Goal: Transaction & Acquisition: Purchase product/service

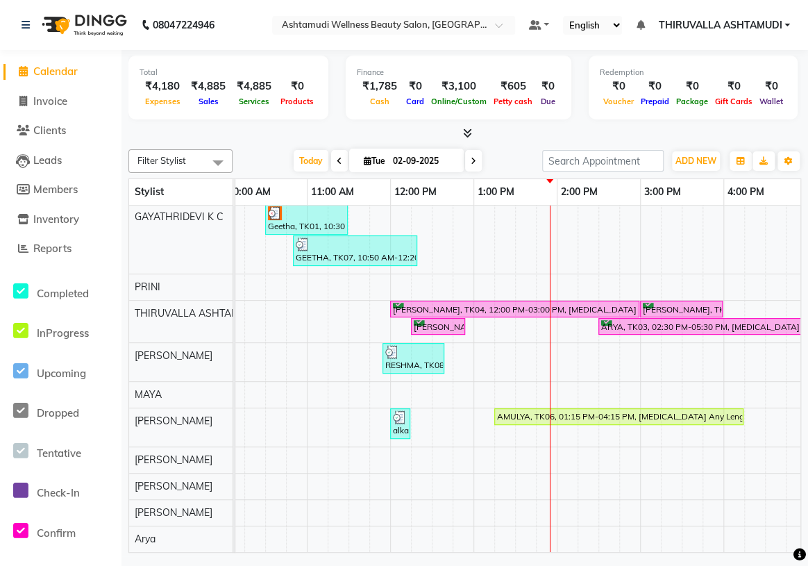
scroll to position [0, 121]
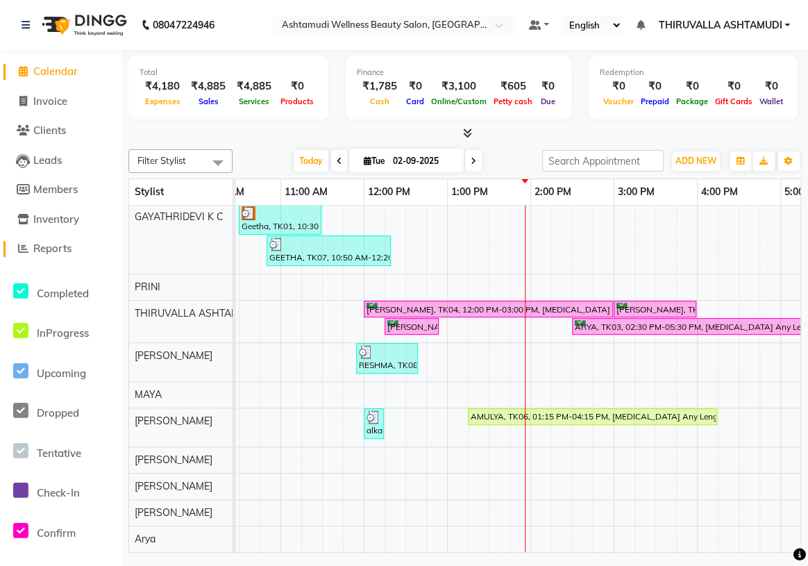
click at [65, 243] on span "Reports" at bounding box center [52, 247] width 38 height 13
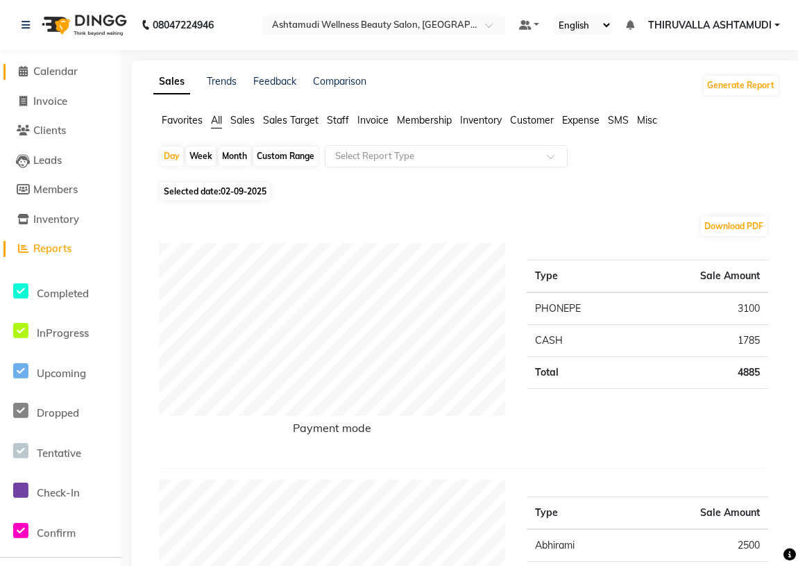
click at [63, 66] on span "Calendar" at bounding box center [55, 71] width 44 height 13
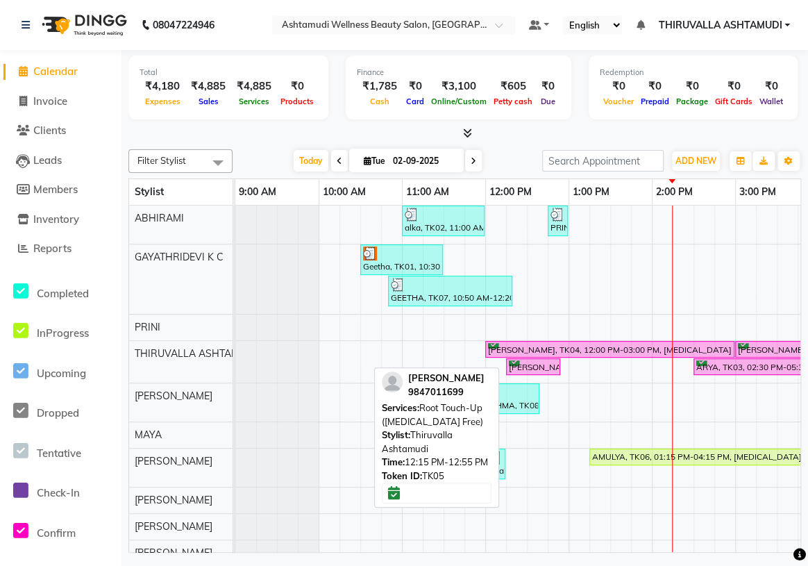
click at [534, 365] on div "[PERSON_NAME], TK05, 12:15 PM-12:55 PM, Root Touch-Up ([MEDICAL_DATA] Free)" at bounding box center [532, 366] width 51 height 13
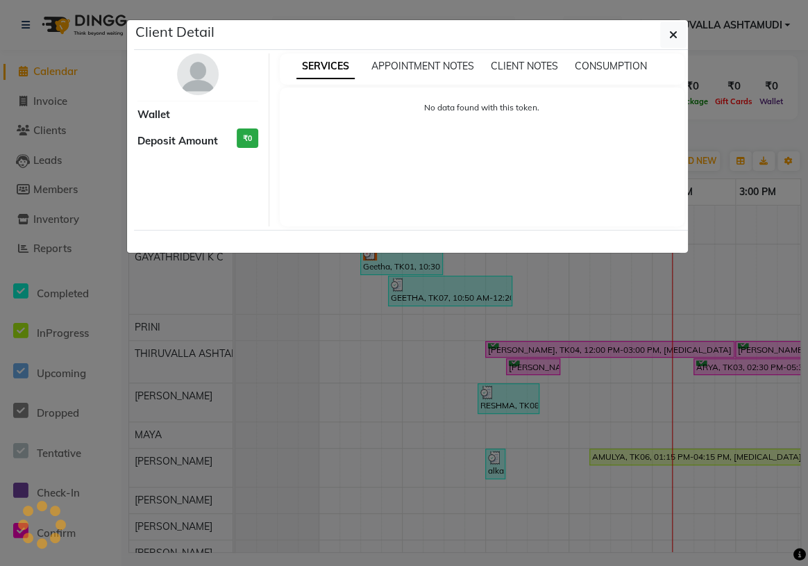
select select "6"
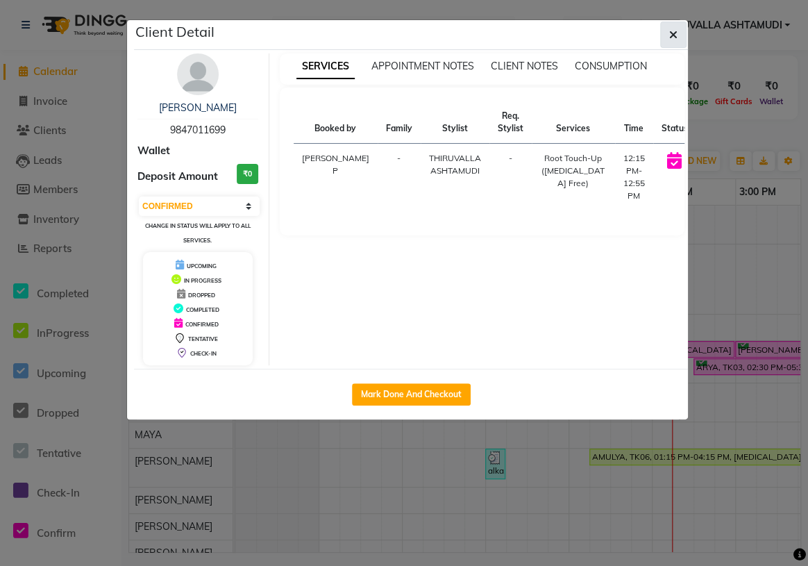
click at [669, 38] on icon "button" at bounding box center [673, 34] width 8 height 11
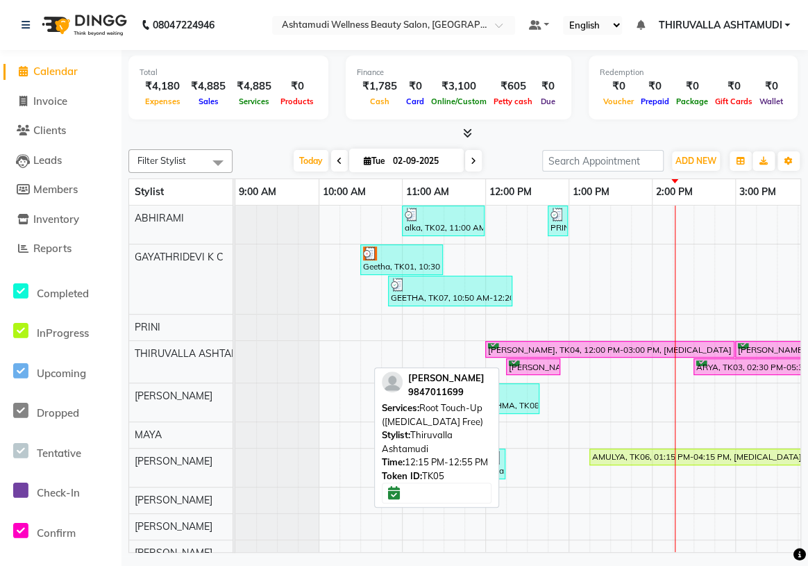
click at [537, 366] on div "[PERSON_NAME], TK05, 12:15 PM-12:55 PM, Root Touch-Up ([MEDICAL_DATA] Free)" at bounding box center [532, 366] width 51 height 13
select select "6"
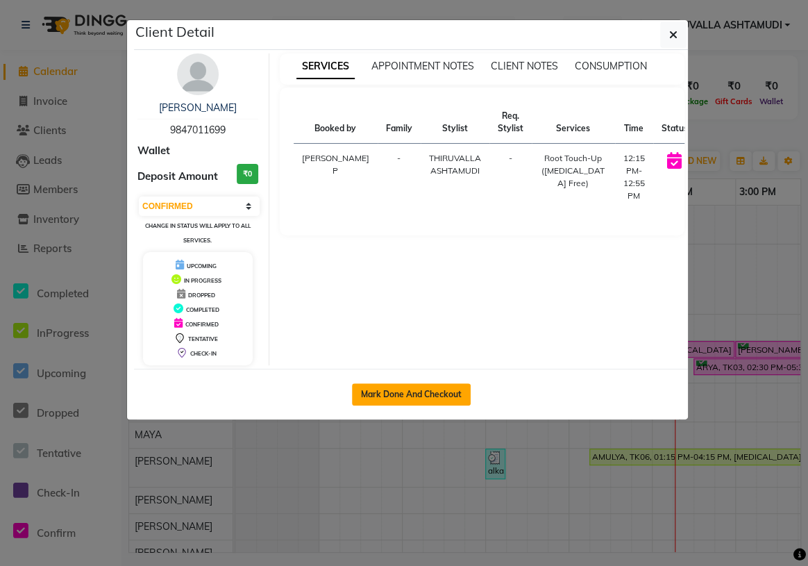
click at [444, 395] on button "Mark Done And Checkout" at bounding box center [411, 394] width 119 height 22
select select "service"
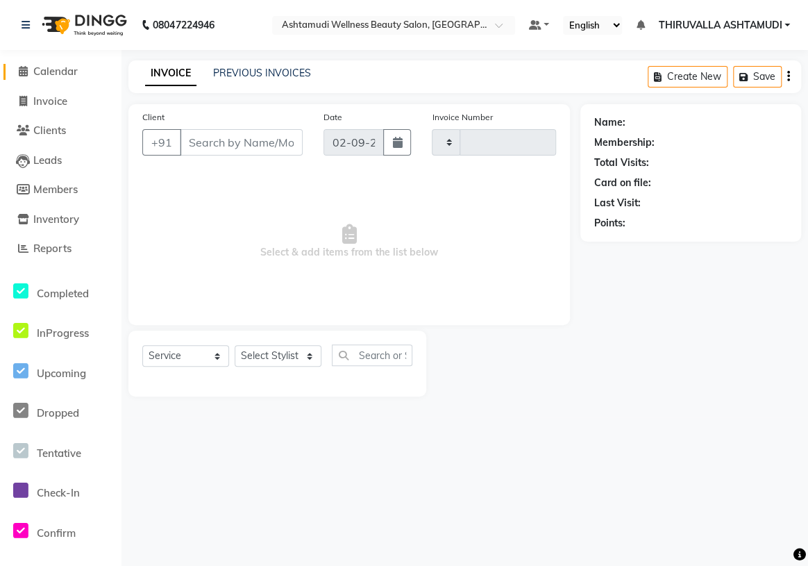
type input "1543"
select select "4634"
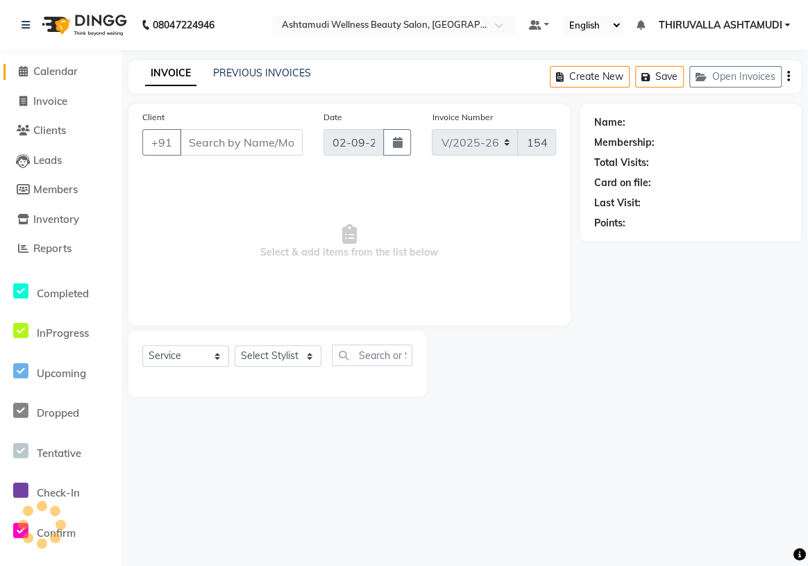
type input "9847011699"
select select "27311"
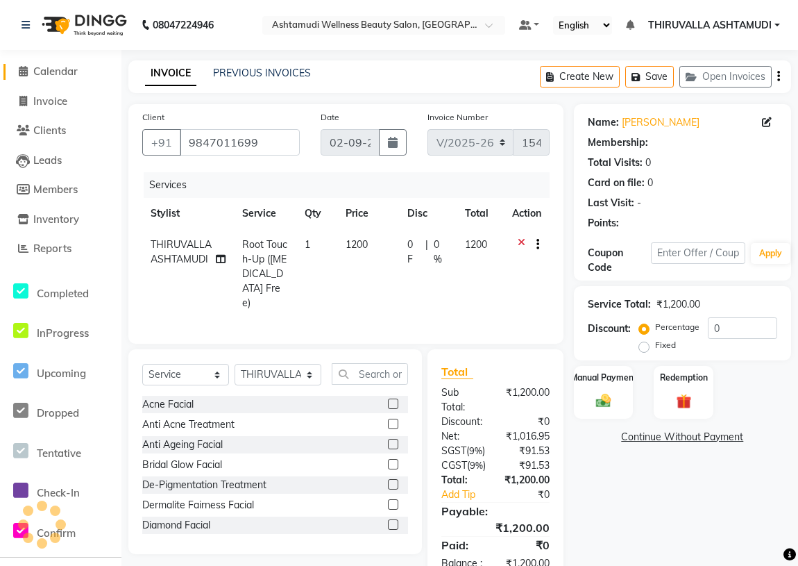
select select "1: Object"
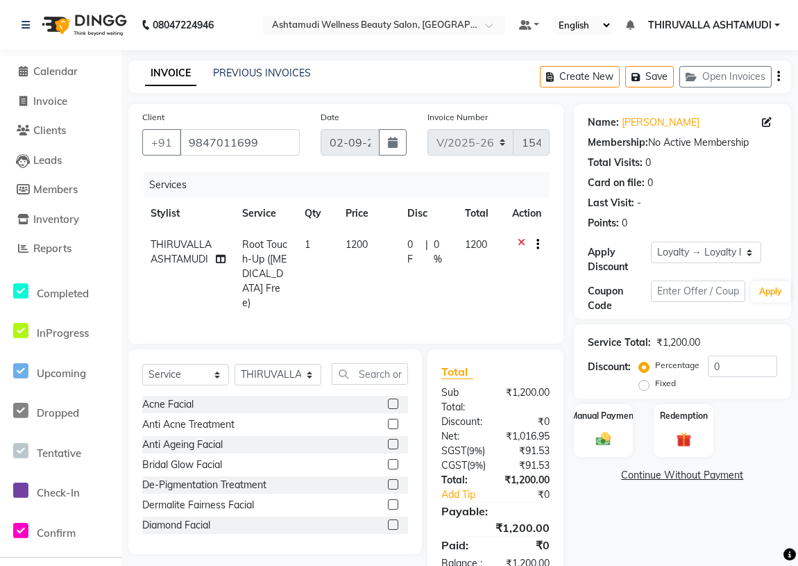
click at [523, 242] on icon at bounding box center [522, 245] width 8 height 17
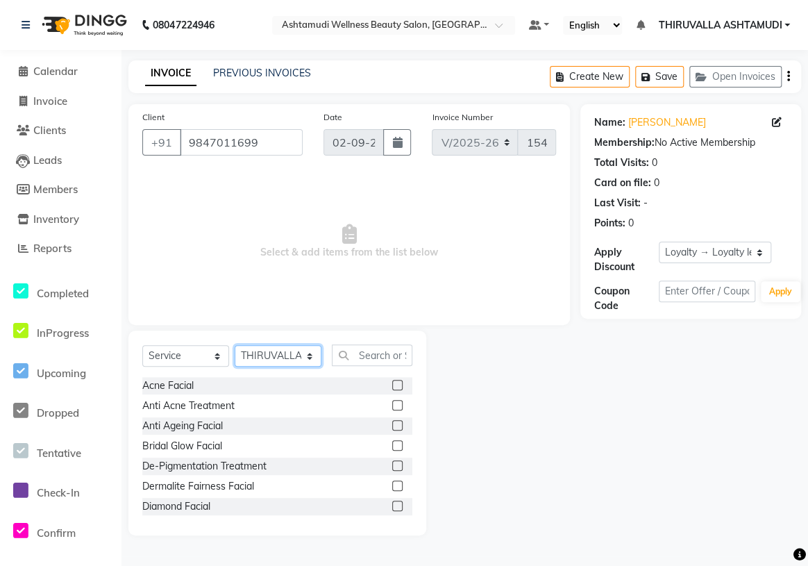
click at [295, 352] on select "Select Stylist ABHIRAMI [PERSON_NAME] [PERSON_NAME] [PERSON_NAME] [PERSON_NAME]…" at bounding box center [278, 356] width 87 height 22
select select "42901"
click at [235, 345] on select "Select Stylist ABHIRAMI [PERSON_NAME] [PERSON_NAME] [PERSON_NAME] [PERSON_NAME]…" at bounding box center [278, 356] width 87 height 22
click at [364, 348] on input "text" at bounding box center [372, 355] width 80 height 22
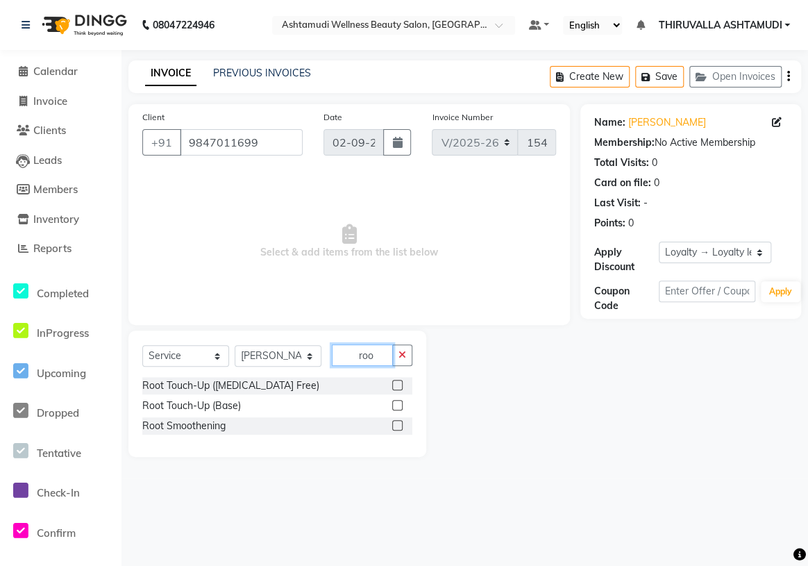
type input "roo"
click at [398, 403] on label at bounding box center [397, 405] width 10 height 10
click at [398, 403] on input "checkbox" at bounding box center [396, 405] width 9 height 9
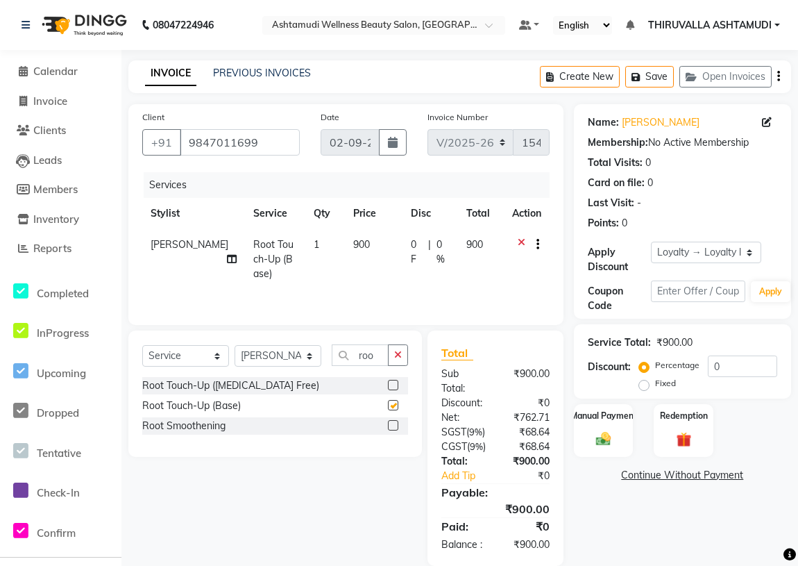
checkbox input "false"
click at [396, 383] on label at bounding box center [393, 385] width 10 height 10
click at [396, 383] on input "checkbox" at bounding box center [392, 385] width 9 height 9
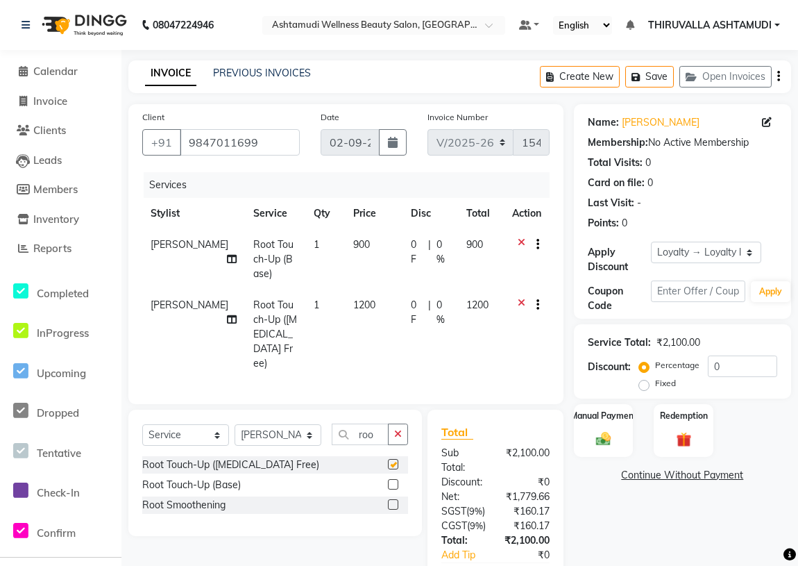
checkbox input "false"
click at [519, 241] on icon at bounding box center [522, 245] width 8 height 17
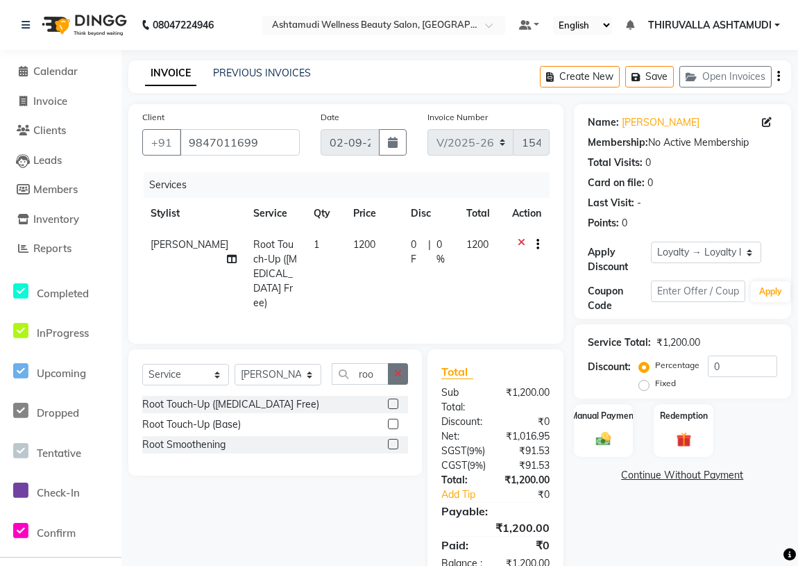
click at [392, 369] on button "button" at bounding box center [398, 374] width 20 height 22
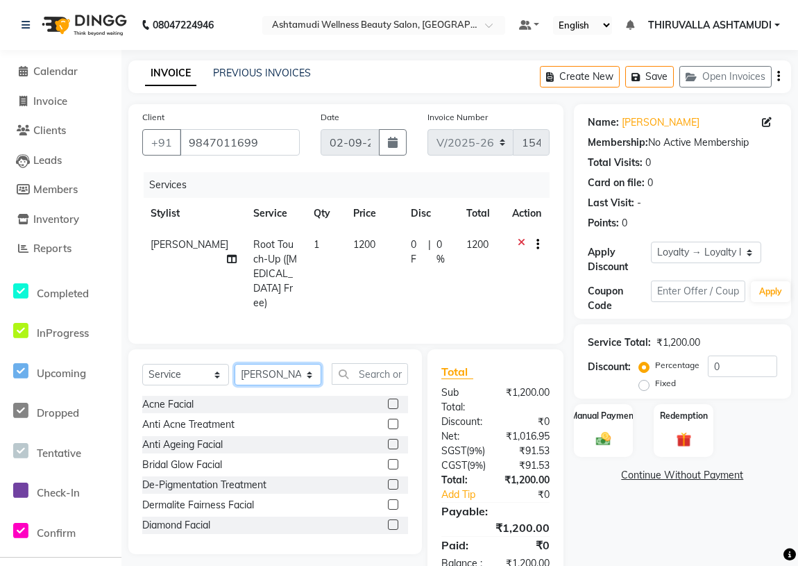
drag, startPoint x: 287, startPoint y: 371, endPoint x: 291, endPoint y: 359, distance: 13.4
click at [287, 371] on select "Select Stylist ABHIRAMI [PERSON_NAME] [PERSON_NAME] [PERSON_NAME] [PERSON_NAME]…" at bounding box center [278, 375] width 87 height 22
select select "29018"
click at [235, 364] on select "Select Stylist ABHIRAMI [PERSON_NAME] [PERSON_NAME] [PERSON_NAME] [PERSON_NAME]…" at bounding box center [278, 375] width 87 height 22
click at [366, 370] on input "text" at bounding box center [370, 374] width 76 height 22
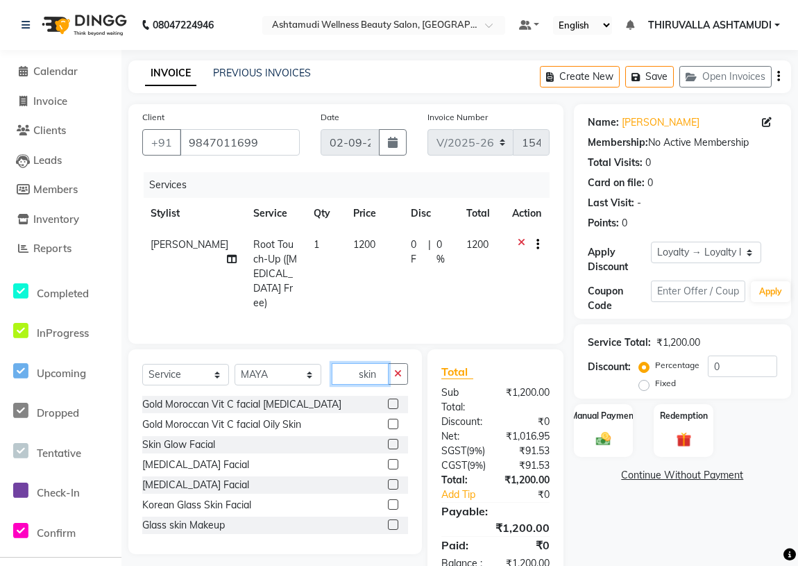
type input "skin"
click at [388, 439] on label at bounding box center [393, 444] width 10 height 10
click at [388, 440] on input "checkbox" at bounding box center [392, 444] width 9 height 9
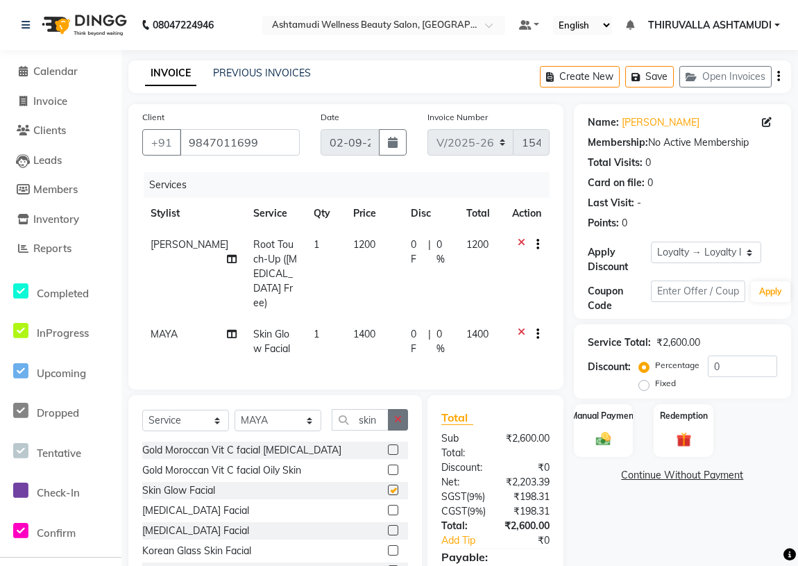
checkbox input "false"
click at [389, 420] on button "button" at bounding box center [398, 420] width 20 height 22
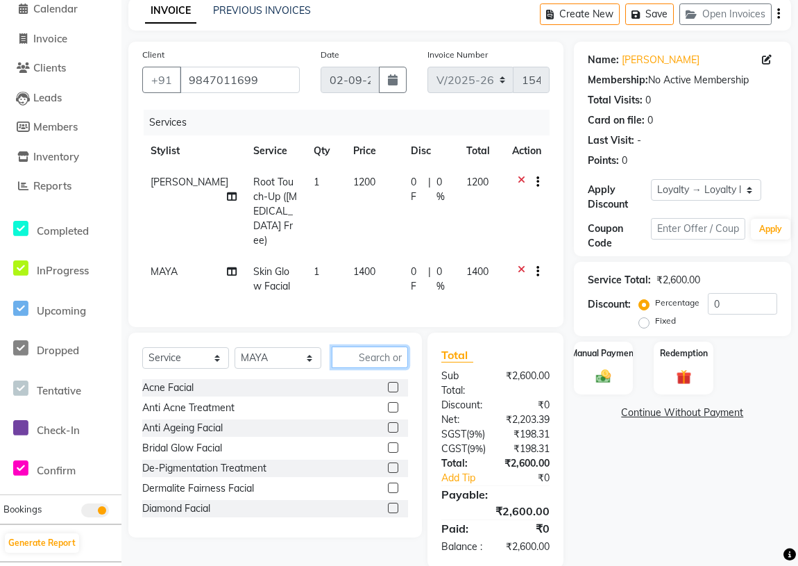
scroll to position [124, 0]
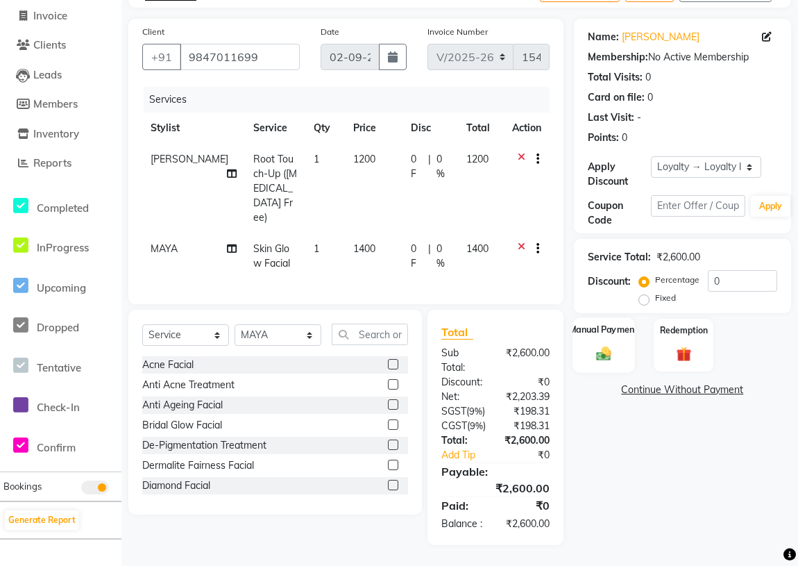
click at [620, 317] on div "Manual Payment" at bounding box center [603, 344] width 62 height 55
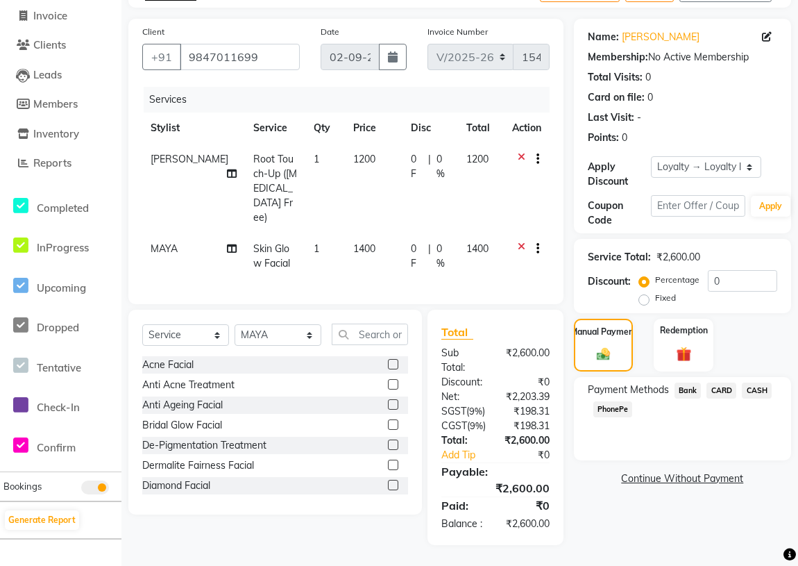
click at [761, 382] on span "CASH" at bounding box center [757, 390] width 30 height 16
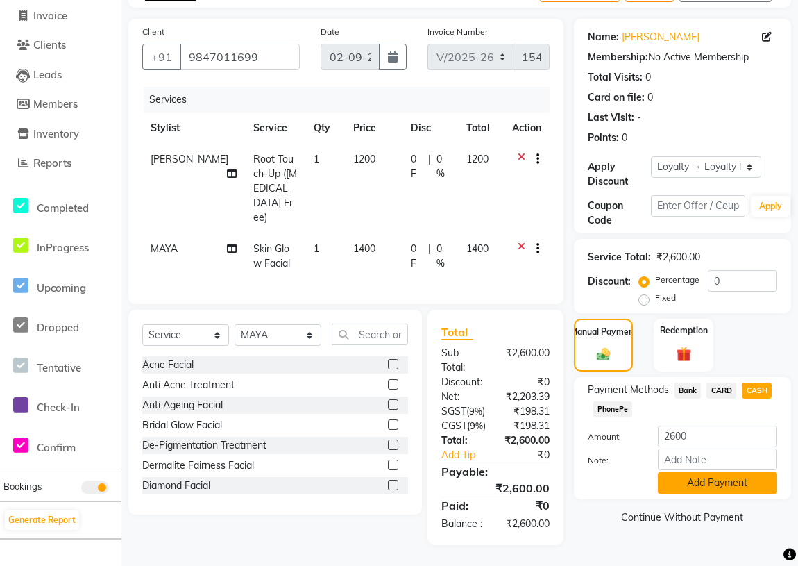
click at [729, 472] on button "Add Payment" at bounding box center [717, 483] width 119 height 22
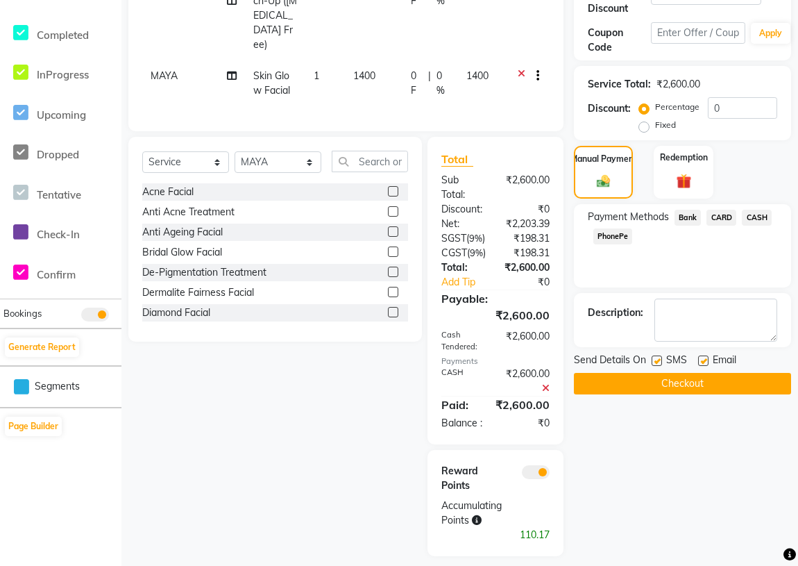
scroll to position [308, 0]
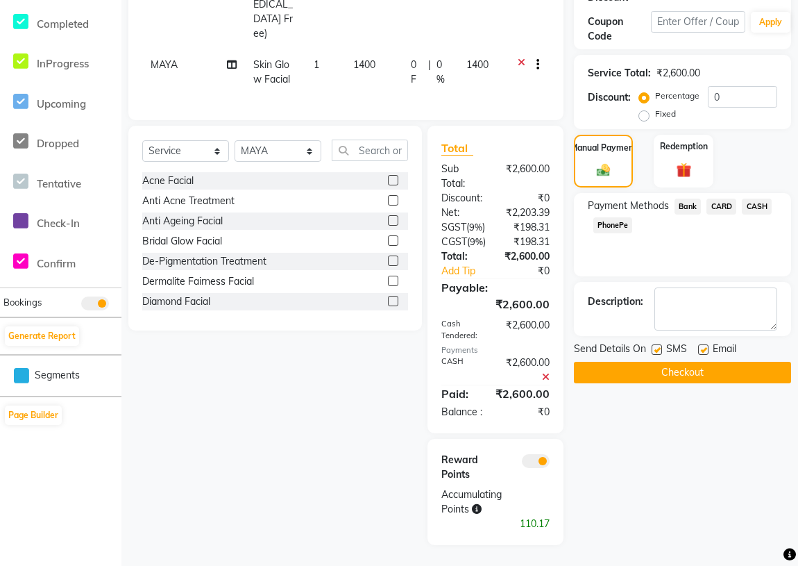
click at [697, 362] on button "Checkout" at bounding box center [682, 373] width 217 height 22
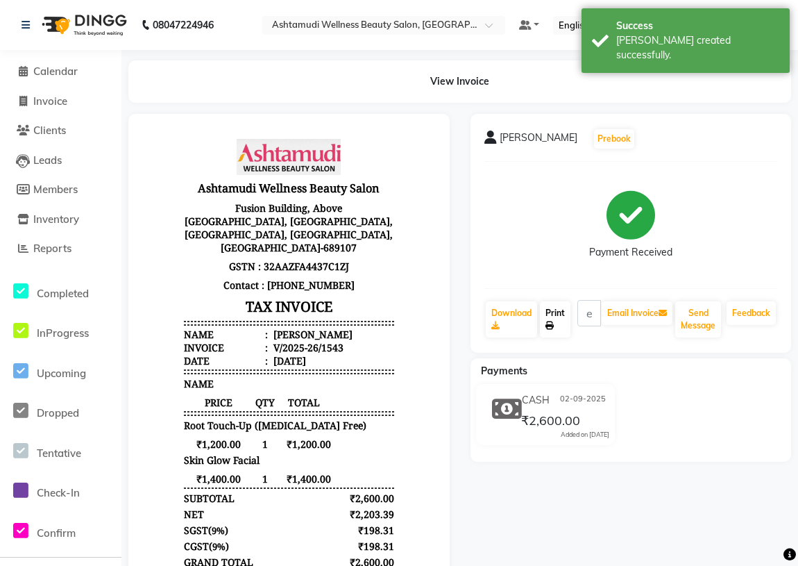
click at [553, 321] on icon at bounding box center [549, 325] width 8 height 8
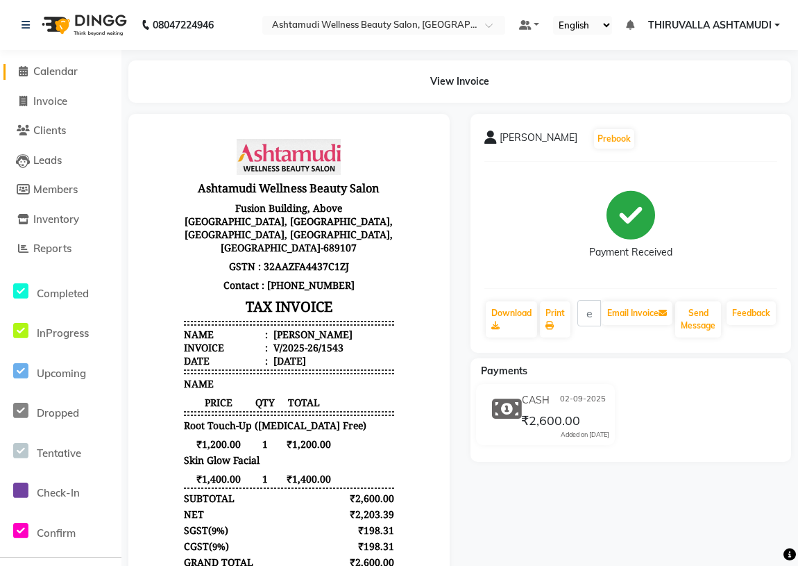
click at [76, 67] on span "Calendar" at bounding box center [55, 71] width 44 height 13
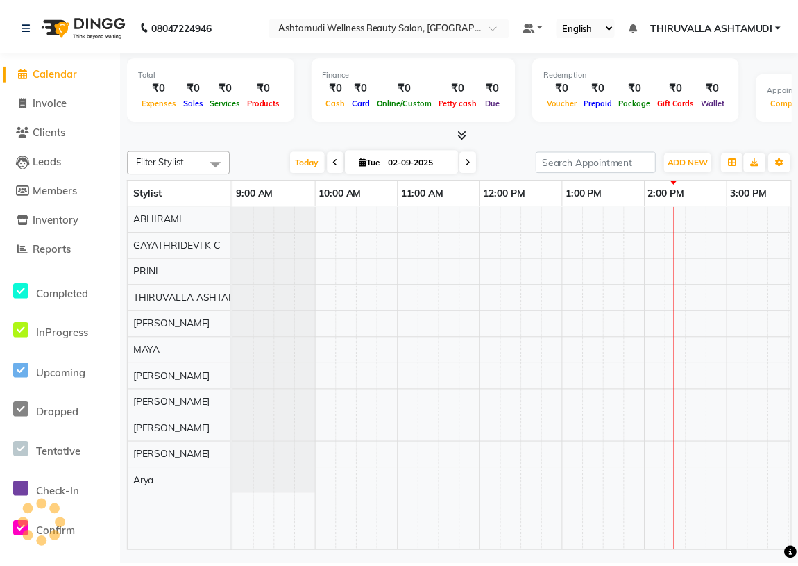
scroll to position [0, 416]
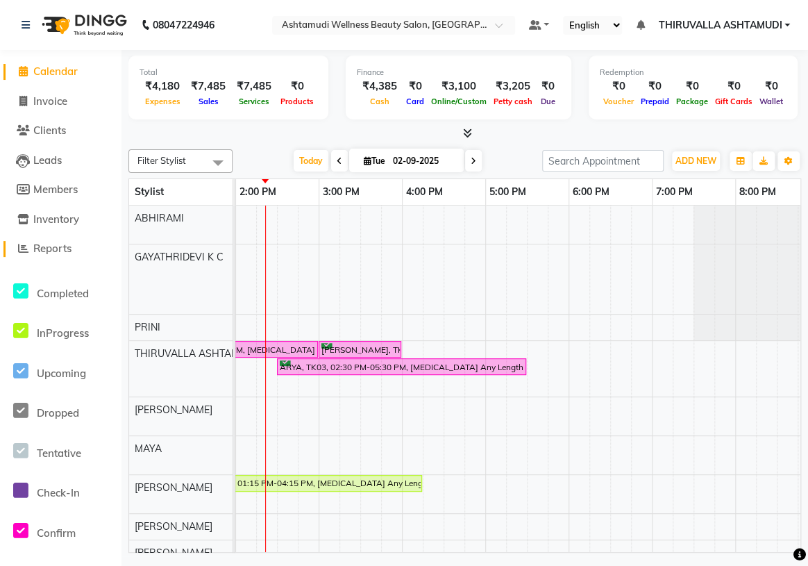
click at [61, 246] on span "Reports" at bounding box center [52, 247] width 38 height 13
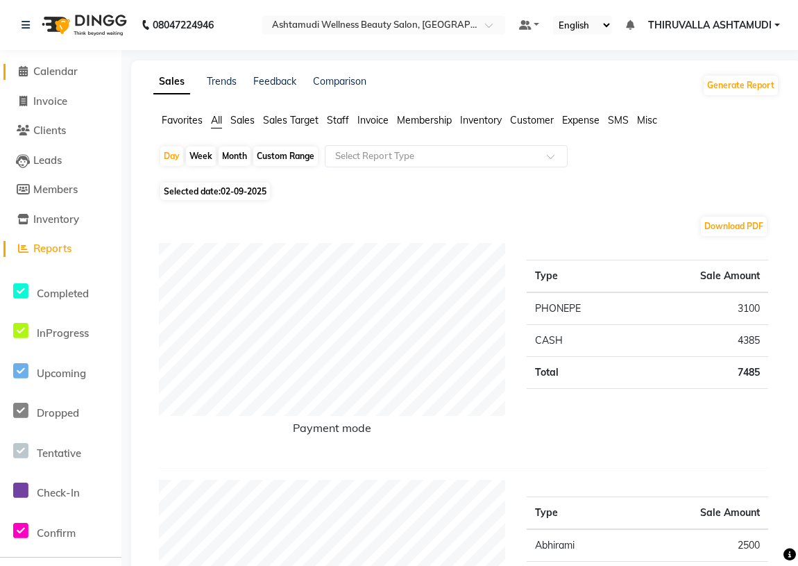
click at [34, 71] on span "Calendar" at bounding box center [55, 71] width 44 height 13
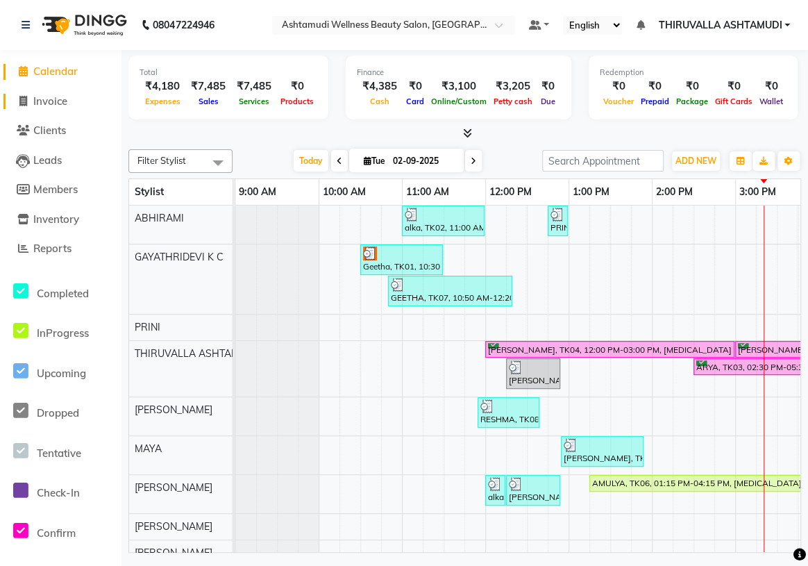
click at [70, 99] on link "Invoice" at bounding box center [60, 102] width 114 height 16
select select "4634"
select select "service"
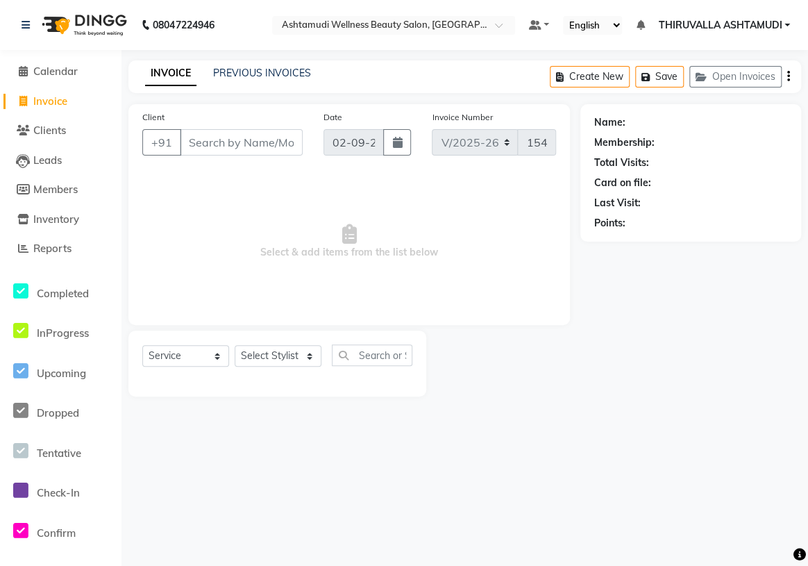
click at [217, 142] on input "Client" at bounding box center [241, 142] width 123 height 26
type input "B"
click at [61, 212] on link "Inventory" at bounding box center [60, 220] width 114 height 16
select select
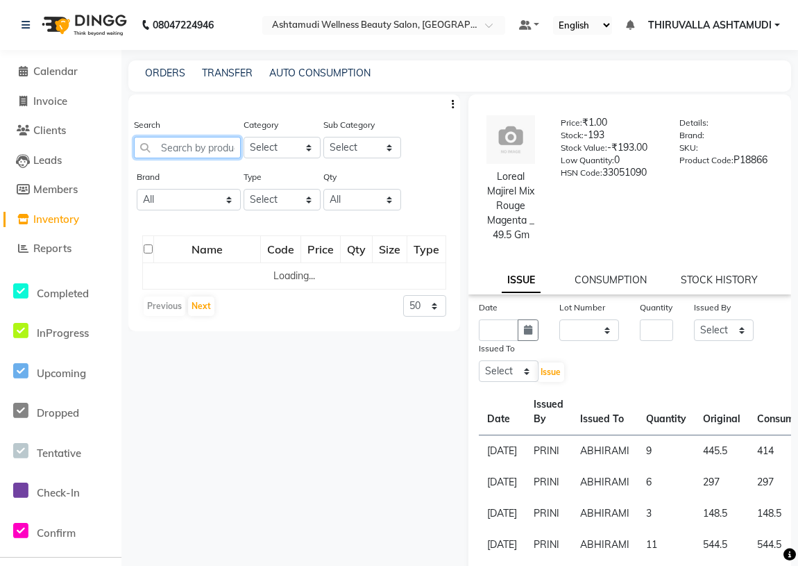
click at [185, 145] on input "text" at bounding box center [187, 148] width 107 height 22
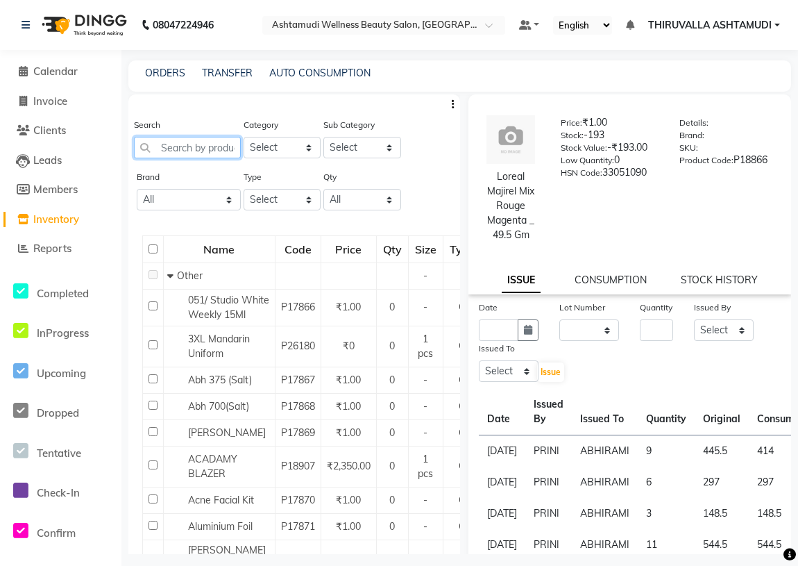
paste input "Biolage Advanced Scalp Pure Conditioner 1L"
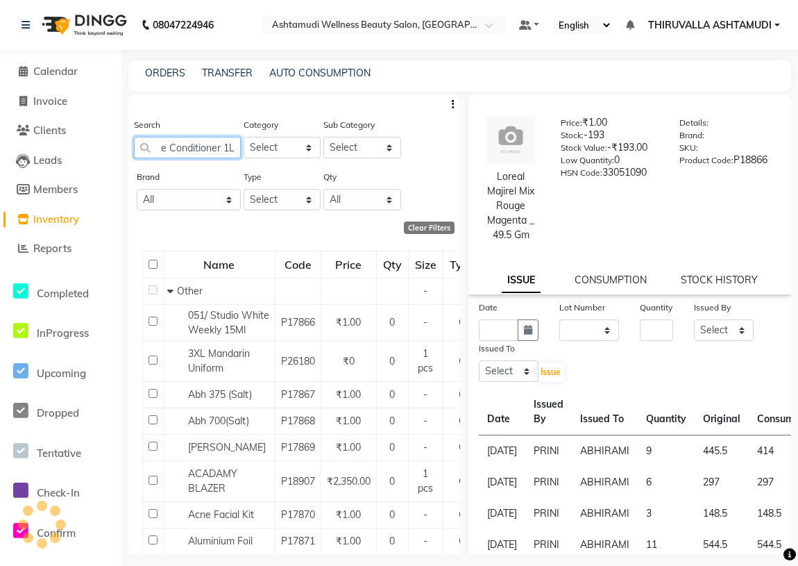
scroll to position [0, 126]
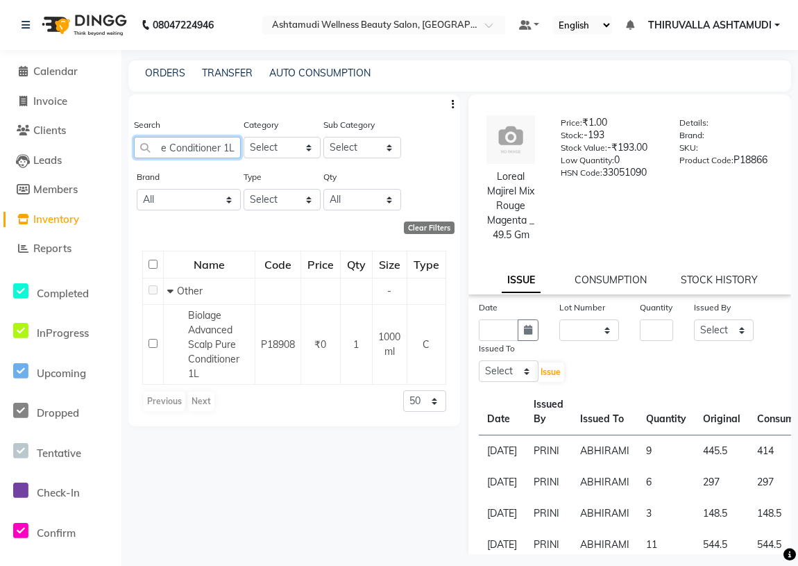
type input "Biolage Advanced Scalp Pure Conditioner 1L"
click at [232, 151] on input "Biolage Advanced Scalp Pure Conditioner 1L" at bounding box center [187, 148] width 107 height 22
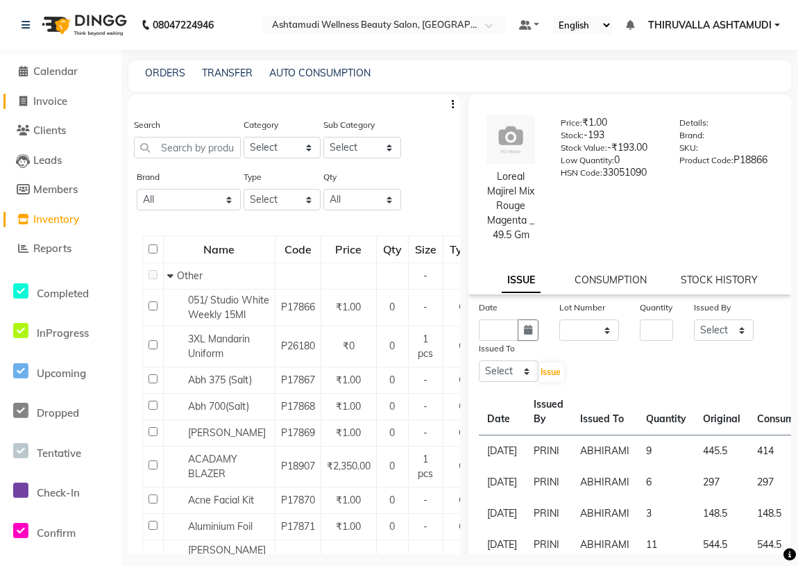
click at [54, 101] on span "Invoice" at bounding box center [50, 100] width 34 height 13
select select "service"
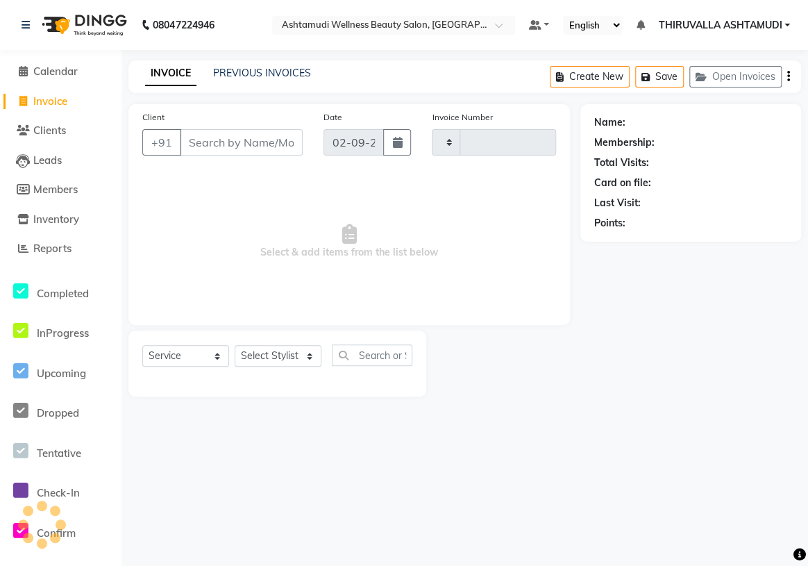
type input "1544"
select select "4634"
click at [230, 154] on input "Client" at bounding box center [241, 142] width 123 height 26
click at [272, 135] on input "Client" at bounding box center [241, 142] width 123 height 26
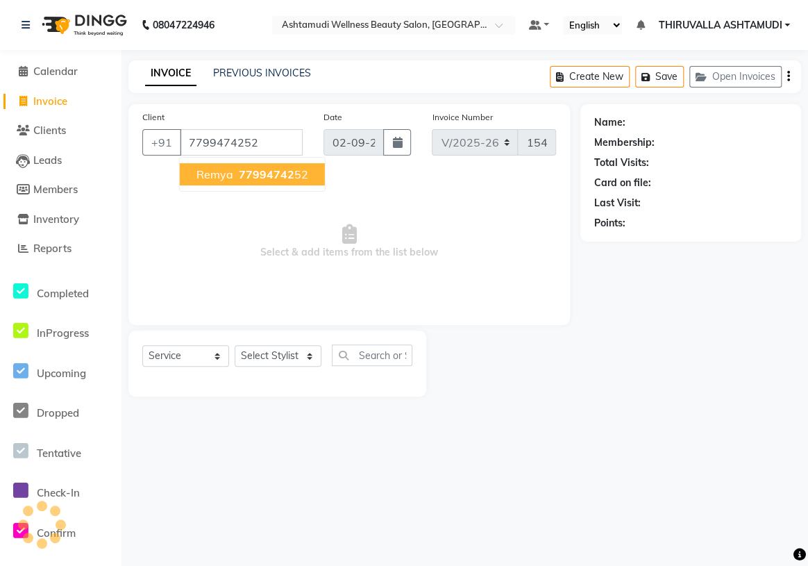
type input "7799474252"
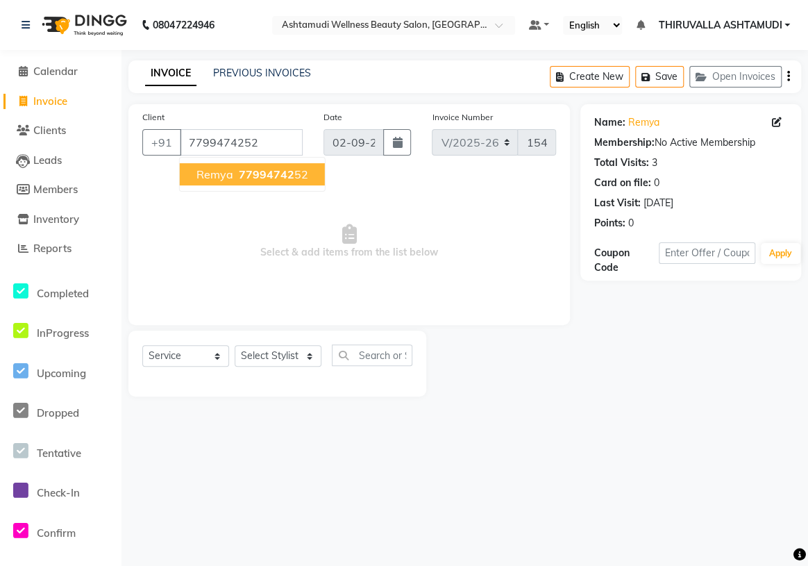
click at [267, 169] on span "77994742" at bounding box center [267, 174] width 56 height 14
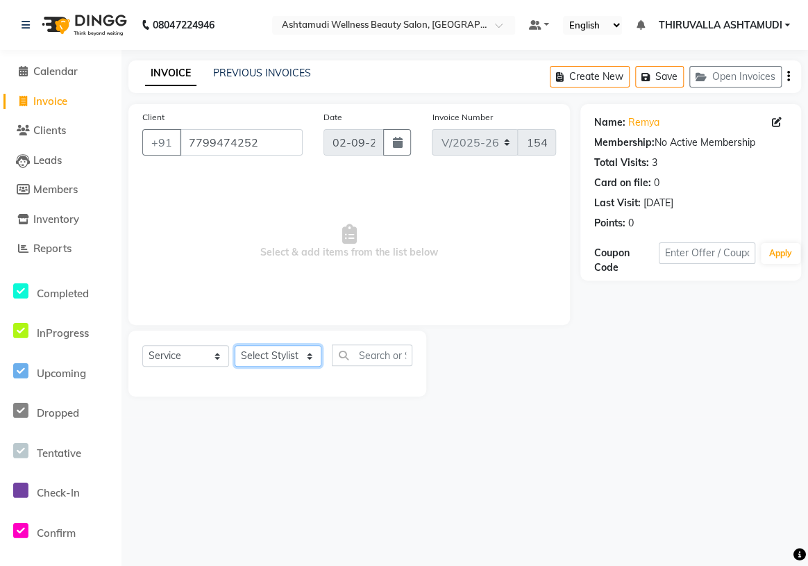
click at [290, 353] on select "Select Stylist ABHIRAMI [PERSON_NAME] [PERSON_NAME] [PERSON_NAME] [PERSON_NAME]…" at bounding box center [278, 356] width 87 height 22
select select "29016"
click at [235, 345] on select "Select Stylist ABHIRAMI [PERSON_NAME] [PERSON_NAME] [PERSON_NAME] [PERSON_NAME]…" at bounding box center [278, 356] width 87 height 22
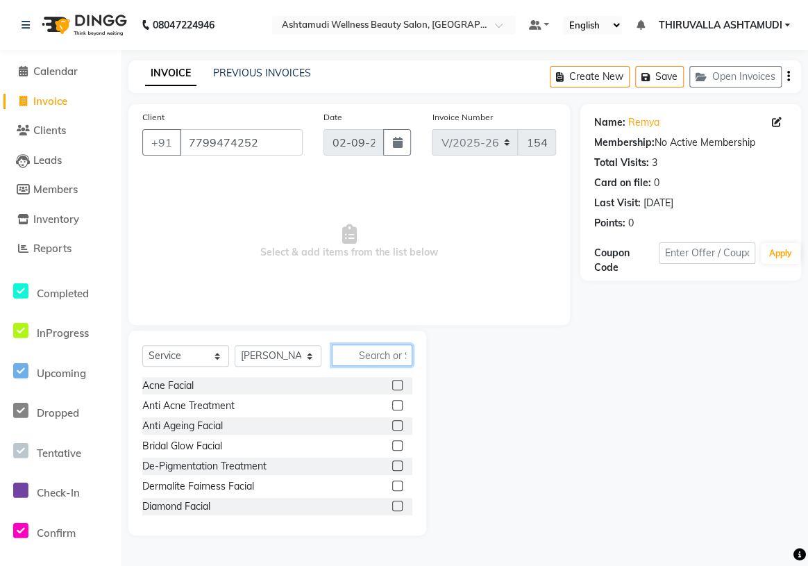
click at [371, 350] on input "text" at bounding box center [372, 355] width 80 height 22
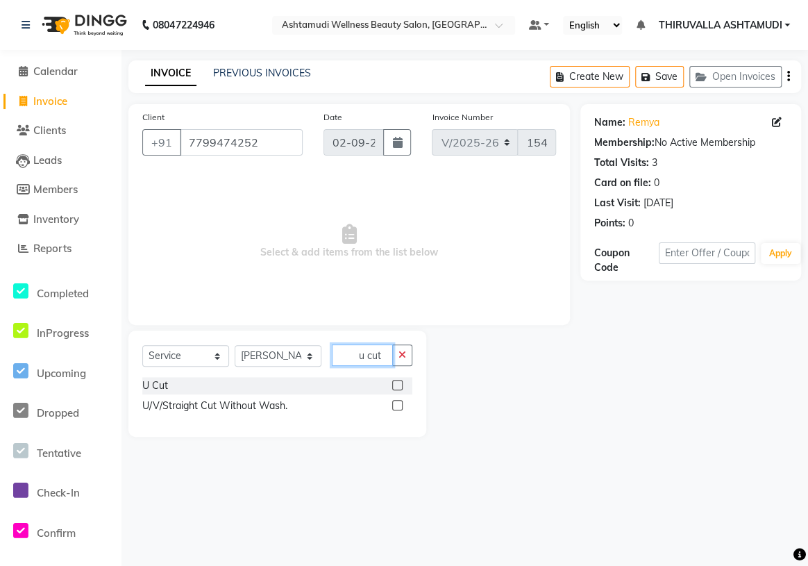
type input "u cut"
click at [394, 385] on label at bounding box center [397, 385] width 10 height 10
click at [394, 385] on input "checkbox" at bounding box center [396, 385] width 9 height 9
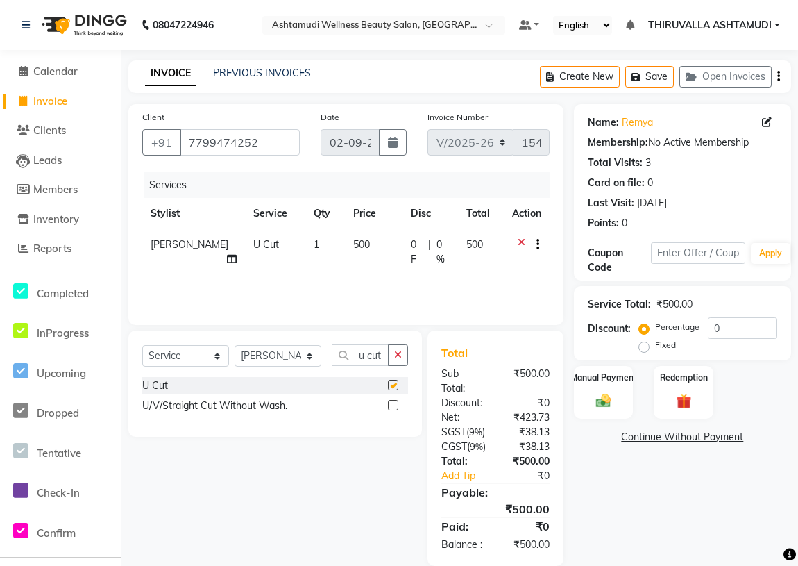
checkbox input "false"
click at [395, 355] on icon "button" at bounding box center [398, 355] width 8 height 10
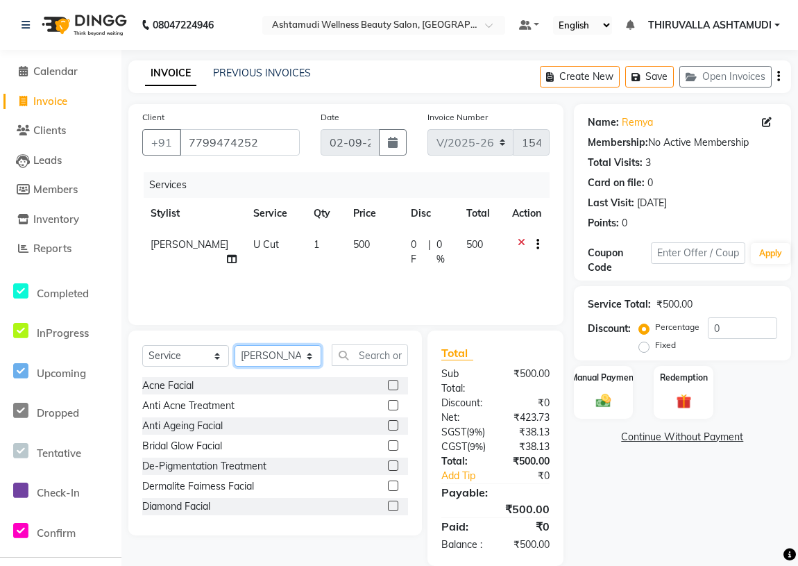
click at [293, 356] on select "Select Stylist ABHIRAMI [PERSON_NAME] [PERSON_NAME] [PERSON_NAME] [PERSON_NAME]…" at bounding box center [278, 356] width 87 height 22
select select "60487"
click at [235, 345] on select "Select Stylist ABHIRAMI [PERSON_NAME] [PERSON_NAME] [PERSON_NAME] [PERSON_NAME]…" at bounding box center [278, 356] width 87 height 22
click at [364, 351] on input "text" at bounding box center [370, 355] width 76 height 22
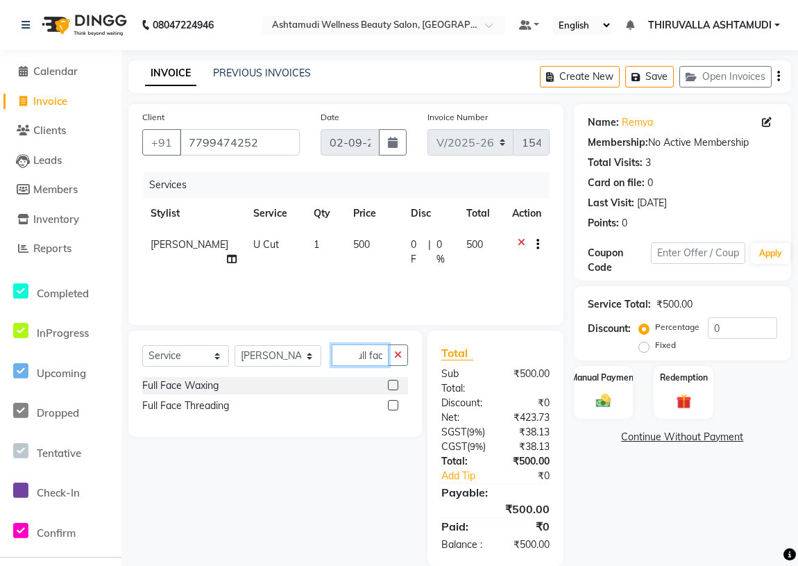
scroll to position [0, 10]
type input "full face"
drag, startPoint x: 389, startPoint y: 400, endPoint x: 396, endPoint y: 387, distance: 15.8
click at [389, 399] on div at bounding box center [398, 405] width 20 height 17
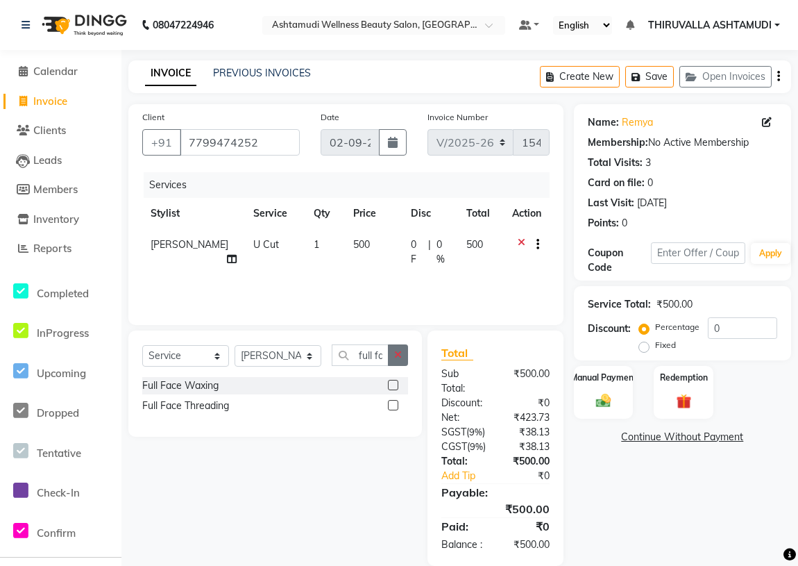
click at [400, 355] on icon "button" at bounding box center [398, 355] width 8 height 10
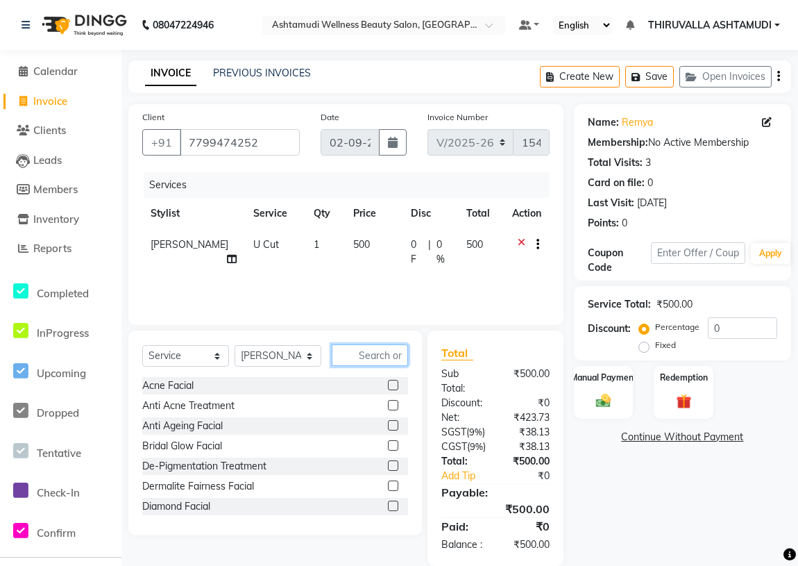
click at [380, 357] on input "text" at bounding box center [370, 355] width 76 height 22
type input "full"
click at [388, 486] on label at bounding box center [393, 485] width 10 height 10
click at [388, 486] on input "checkbox" at bounding box center [392, 486] width 9 height 9
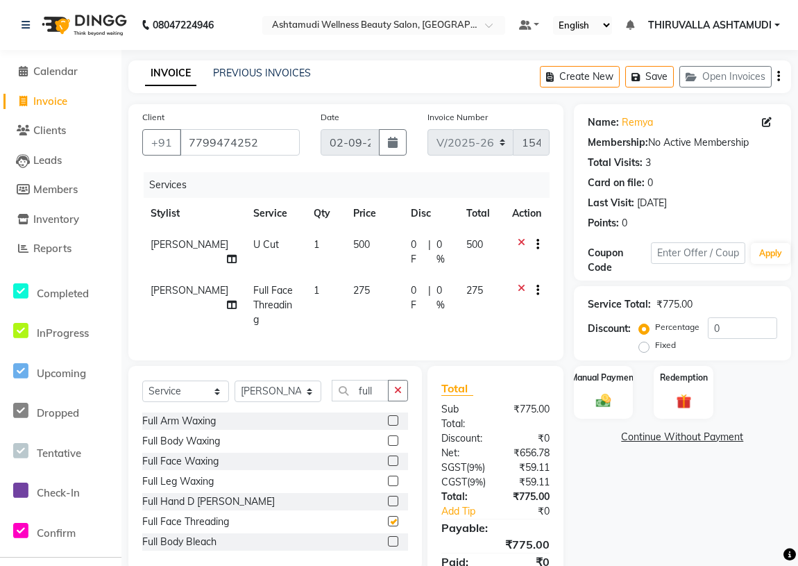
checkbox input "false"
click at [398, 380] on button "button" at bounding box center [398, 391] width 20 height 22
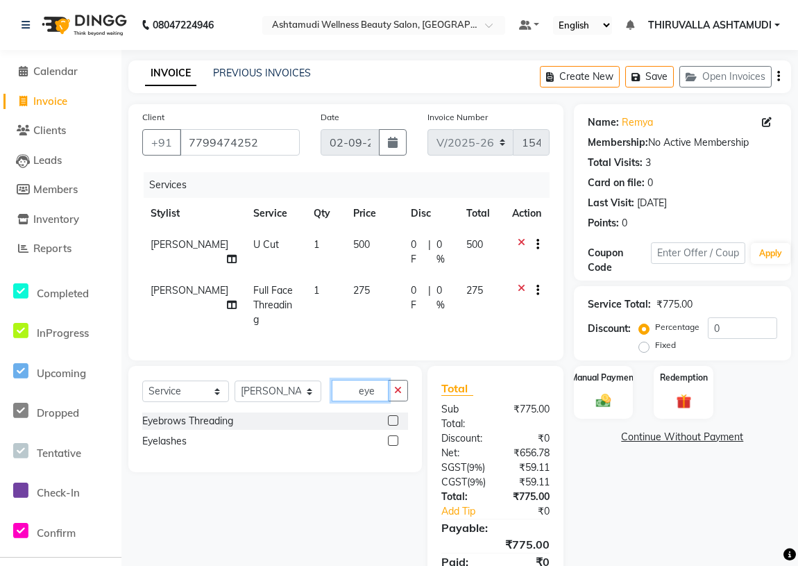
type input "eye"
click at [389, 415] on label at bounding box center [393, 420] width 10 height 10
click at [389, 416] on input "checkbox" at bounding box center [392, 420] width 9 height 9
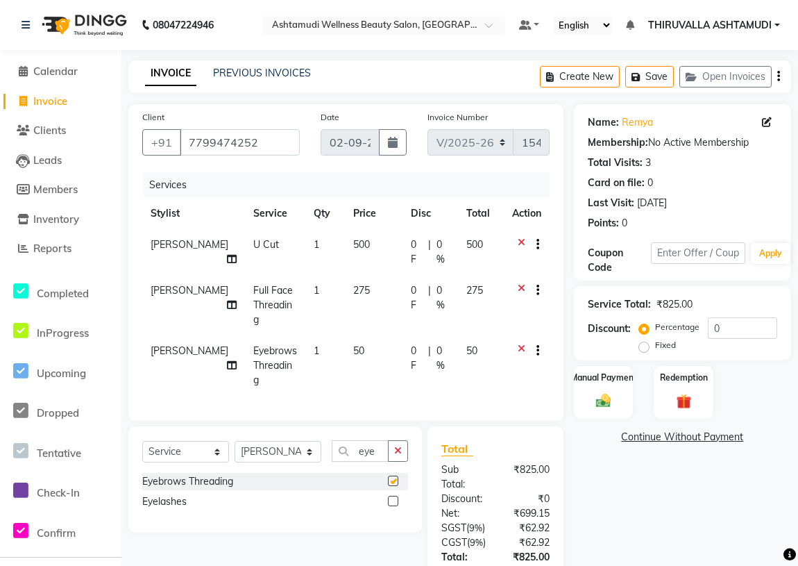
checkbox input "false"
click at [401, 445] on icon "button" at bounding box center [398, 450] width 8 height 10
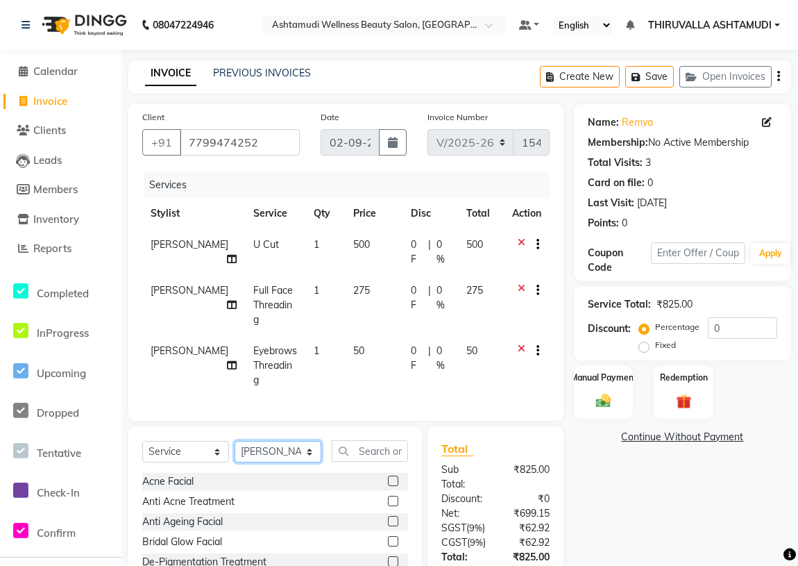
click at [305, 441] on select "Select Stylist ABHIRAMI [PERSON_NAME] [PERSON_NAME] [PERSON_NAME] [PERSON_NAME]…" at bounding box center [278, 452] width 87 height 22
select select "29016"
click at [235, 441] on select "Select Stylist ABHIRAMI [PERSON_NAME] [PERSON_NAME] [PERSON_NAME] [PERSON_NAME]…" at bounding box center [278, 452] width 87 height 22
click at [355, 440] on input "text" at bounding box center [370, 451] width 76 height 22
click at [225, 441] on select "Select Service Product Membership Package Voucher Prepaid Gift Card" at bounding box center [185, 452] width 87 height 22
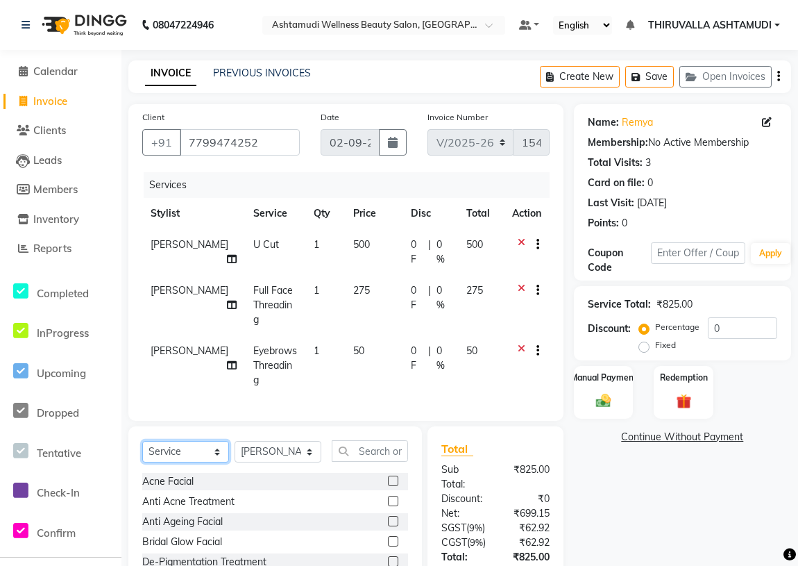
select select "product"
click at [142, 441] on select "Select Service Product Membership Package Voucher Prepaid Gift Card" at bounding box center [185, 452] width 87 height 22
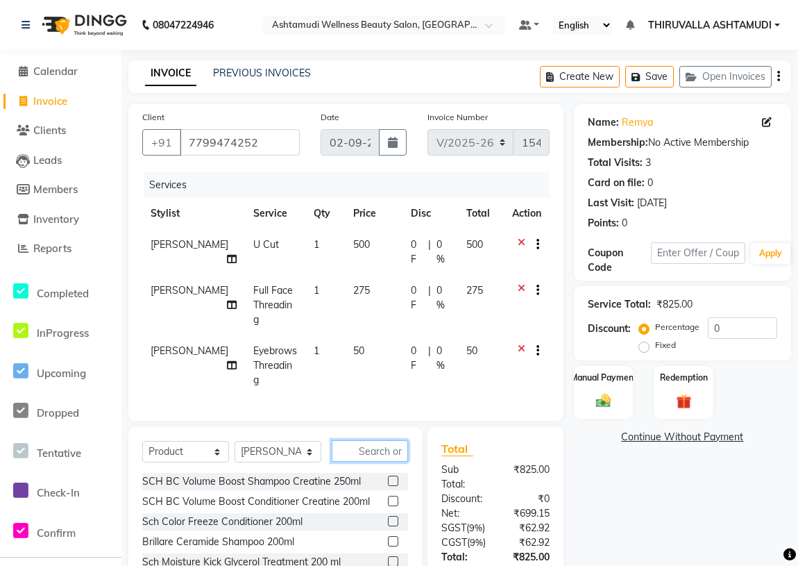
click at [367, 440] on input "text" at bounding box center [370, 451] width 76 height 22
type input "4045787725353"
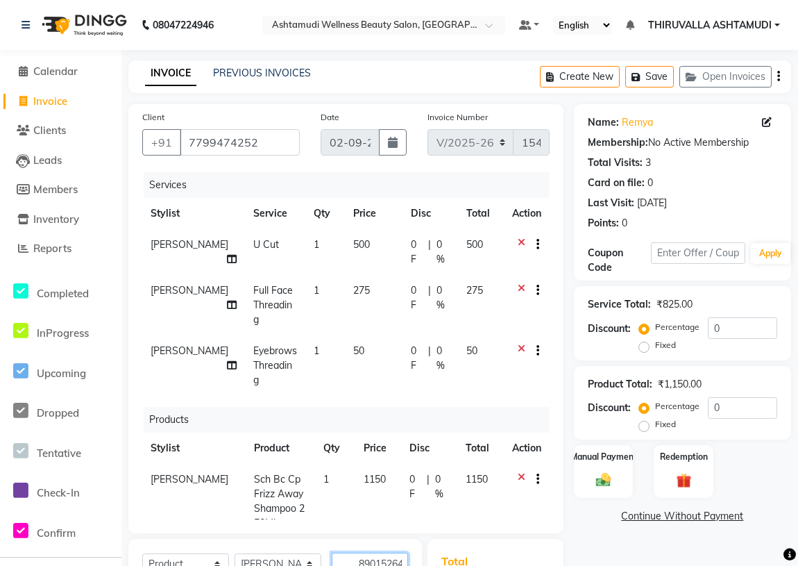
type input "8901526406722"
type input "4045787725797"
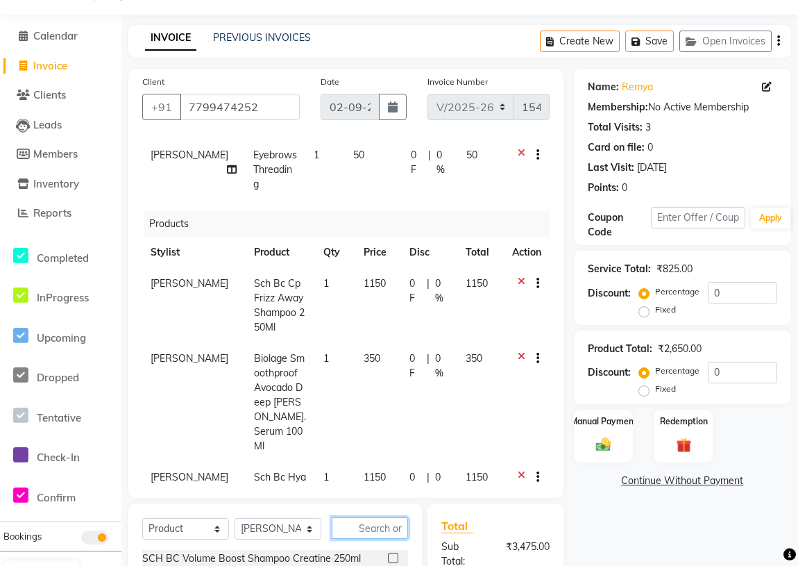
scroll to position [67, 0]
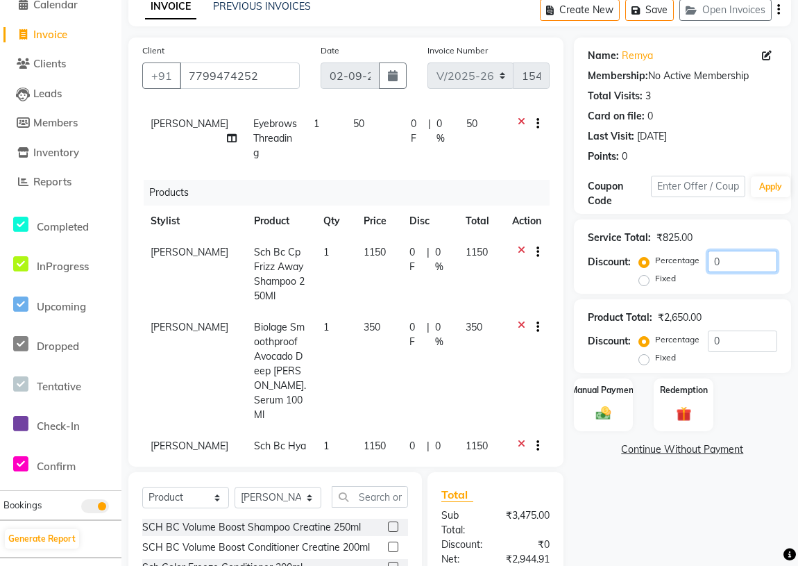
click at [747, 260] on input "0" at bounding box center [742, 262] width 69 height 22
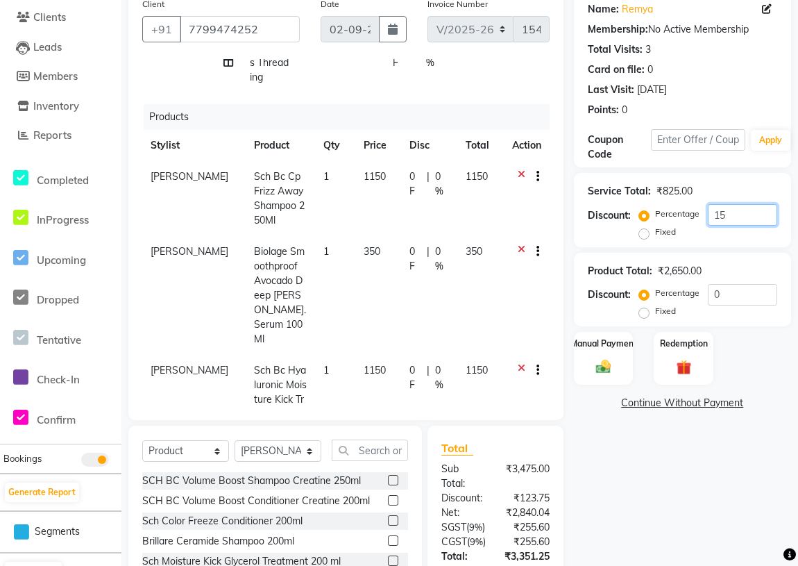
scroll to position [302, 0]
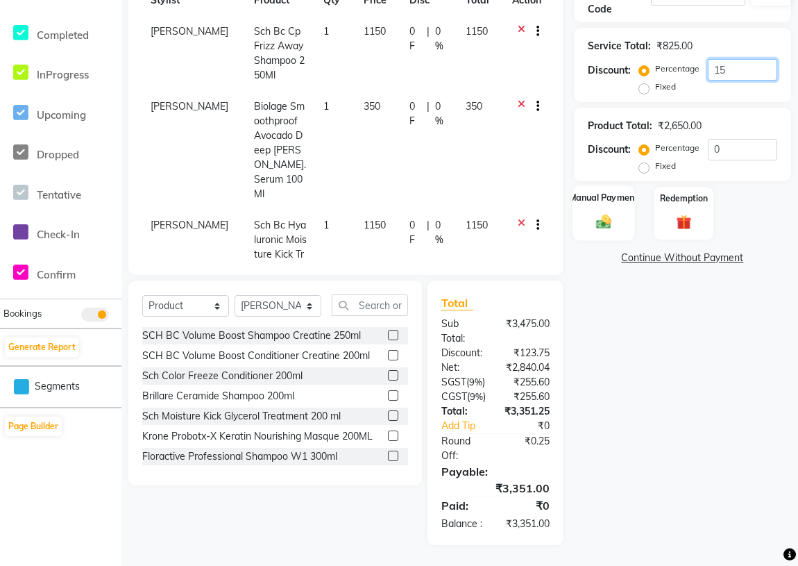
type input "15"
click at [597, 213] on img at bounding box center [603, 221] width 25 height 17
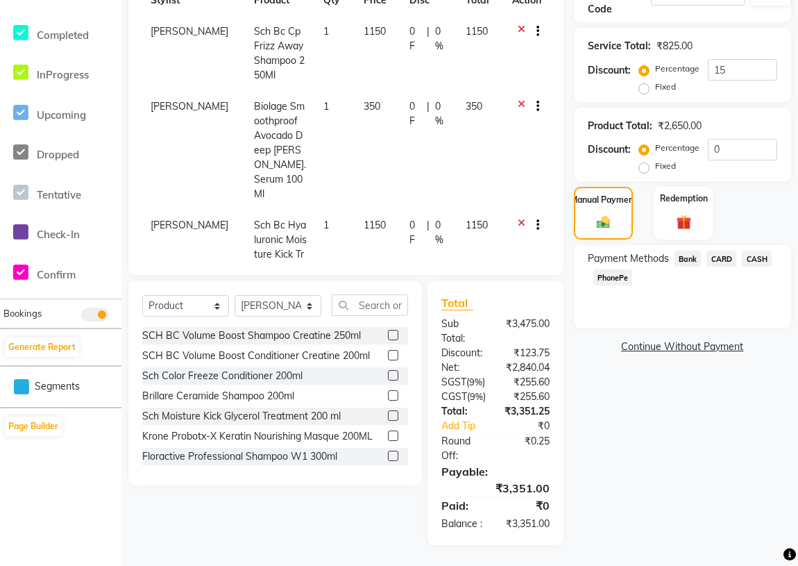
click at [625, 269] on span "PhonePe" at bounding box center [613, 277] width 40 height 16
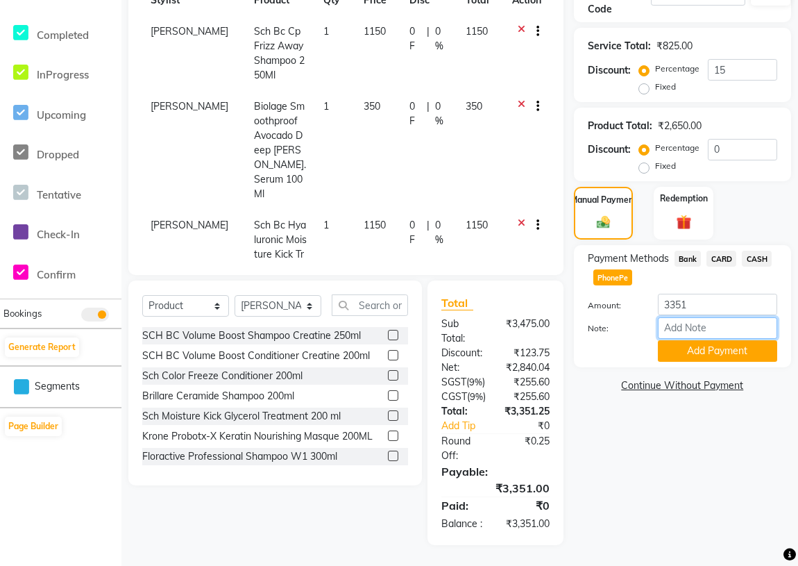
drag, startPoint x: 693, startPoint y: 285, endPoint x: 695, endPoint y: 276, distance: 8.6
click at [693, 317] on input "Note:" at bounding box center [717, 328] width 119 height 22
type input "vismaya"
click at [677, 340] on button "Add Payment" at bounding box center [717, 351] width 119 height 22
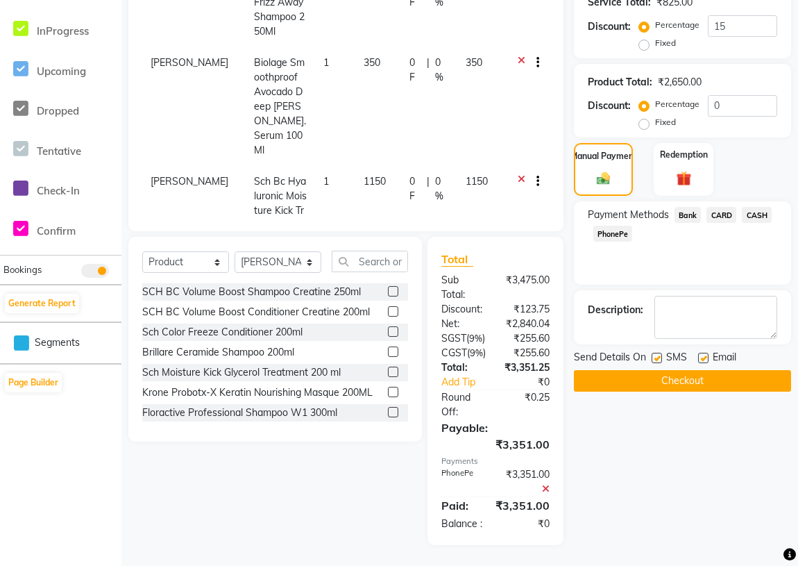
click at [672, 375] on button "Checkout" at bounding box center [682, 381] width 217 height 22
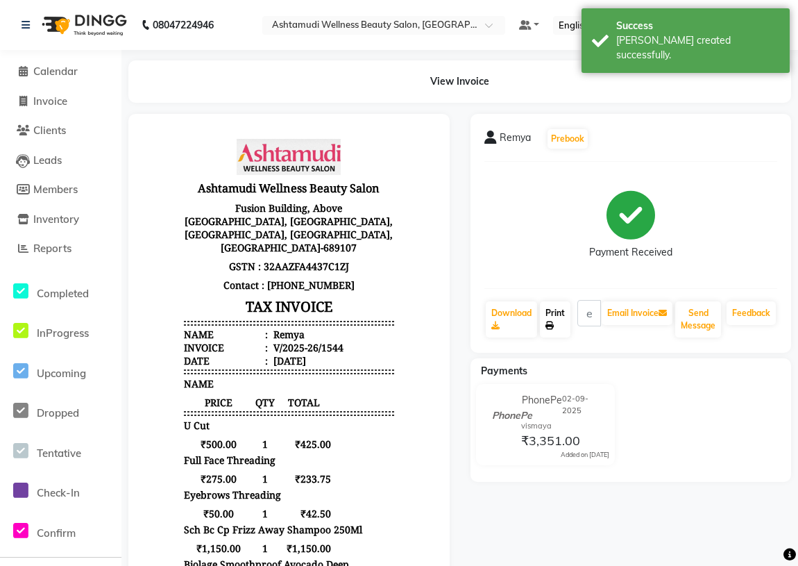
click at [555, 319] on link "Print" at bounding box center [555, 319] width 31 height 36
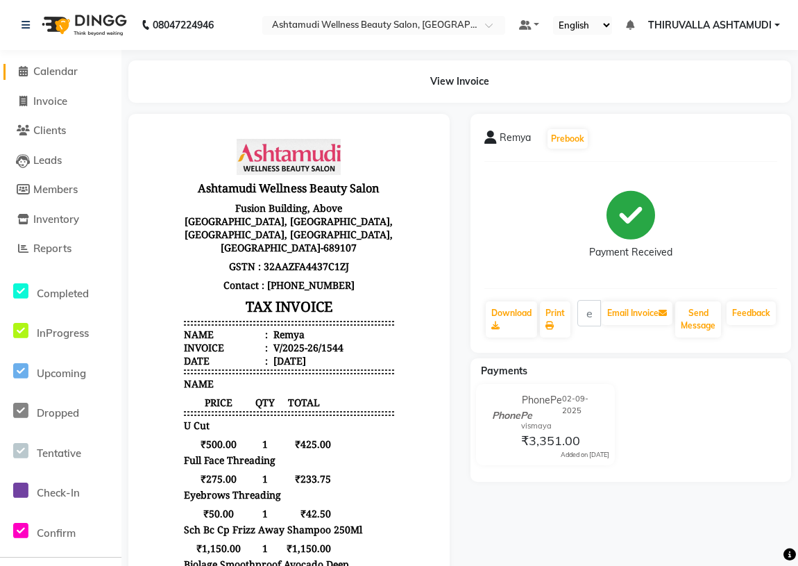
click at [58, 76] on span "Calendar" at bounding box center [55, 71] width 44 height 13
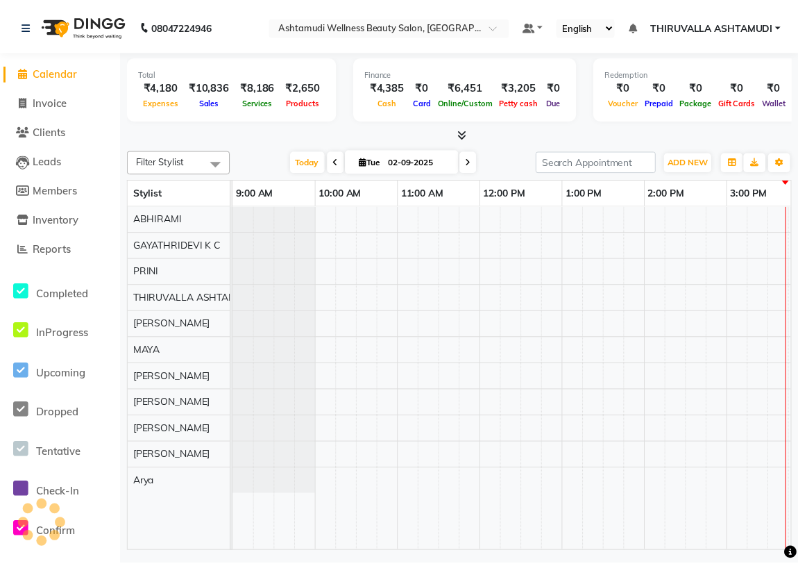
scroll to position [0, 500]
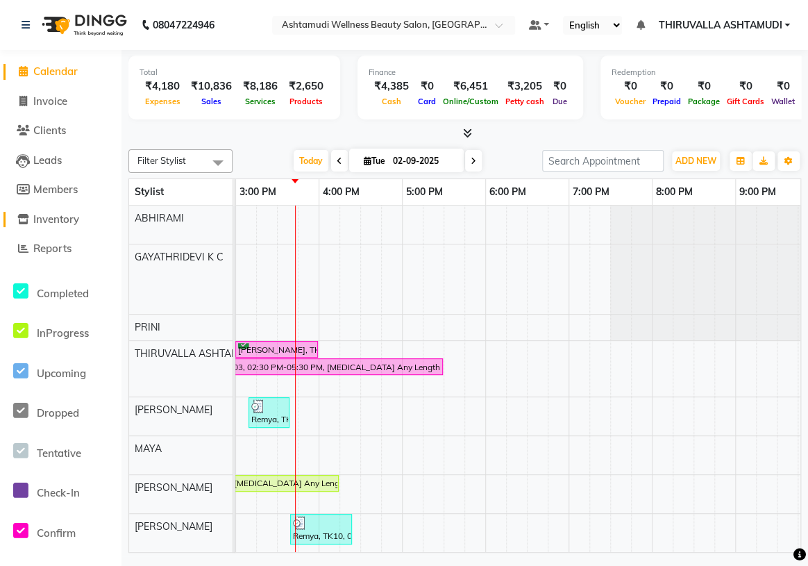
click at [79, 215] on span "Inventory" at bounding box center [56, 218] width 46 height 13
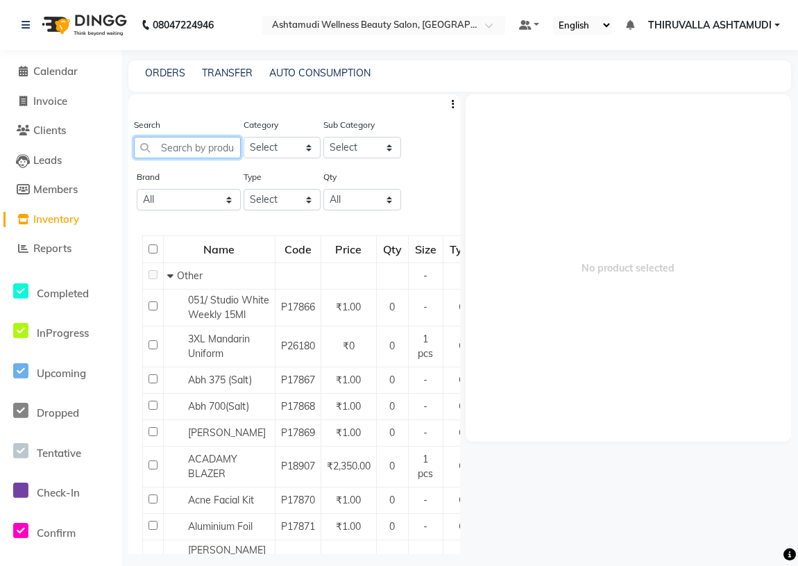
click at [187, 148] on input "text" at bounding box center [187, 148] width 107 height 22
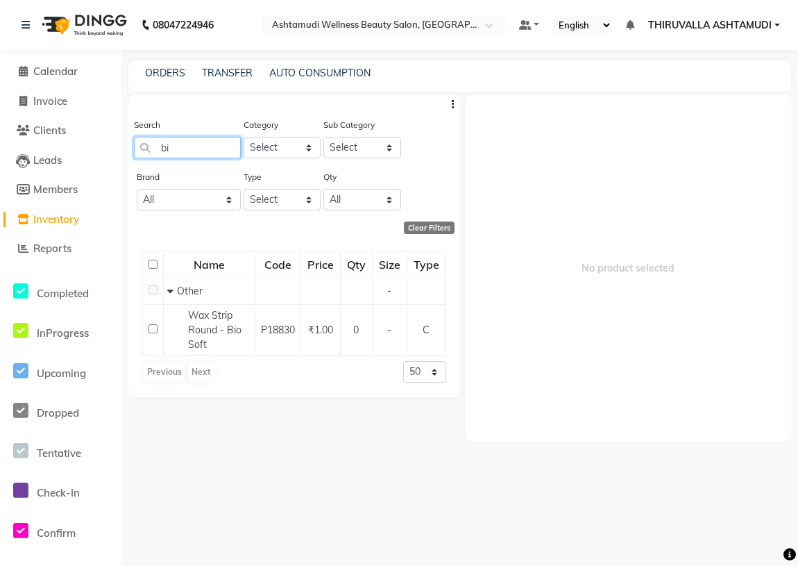
type input "b"
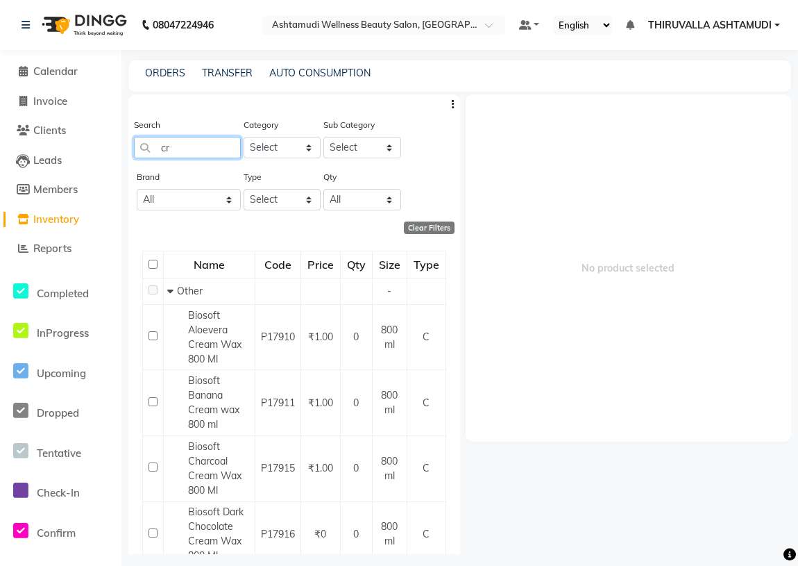
type input "c"
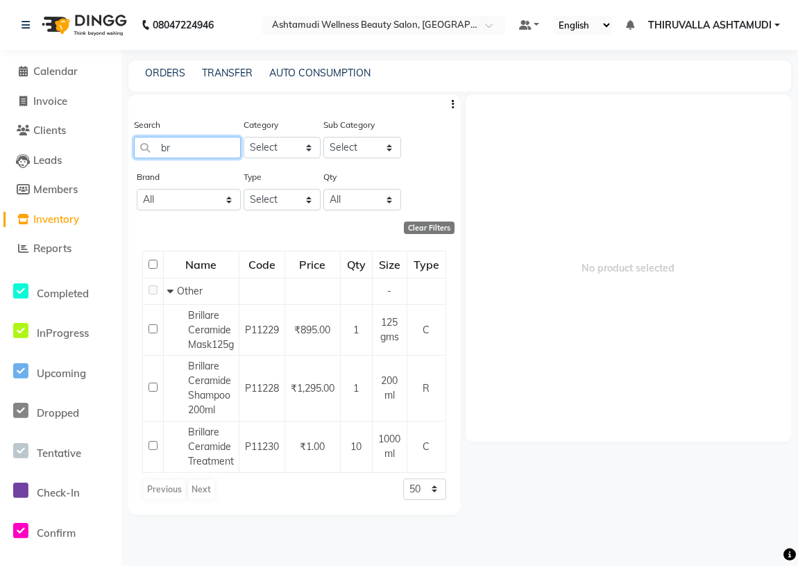
type input "b"
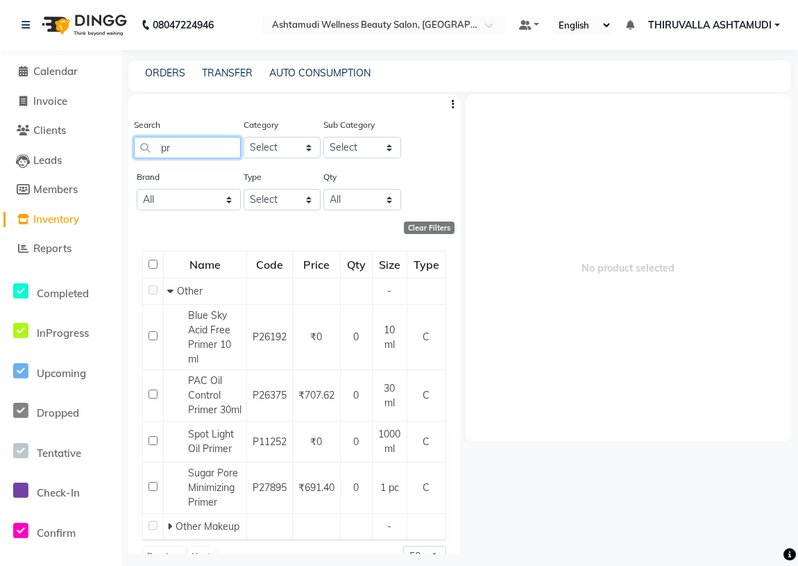
type input "p"
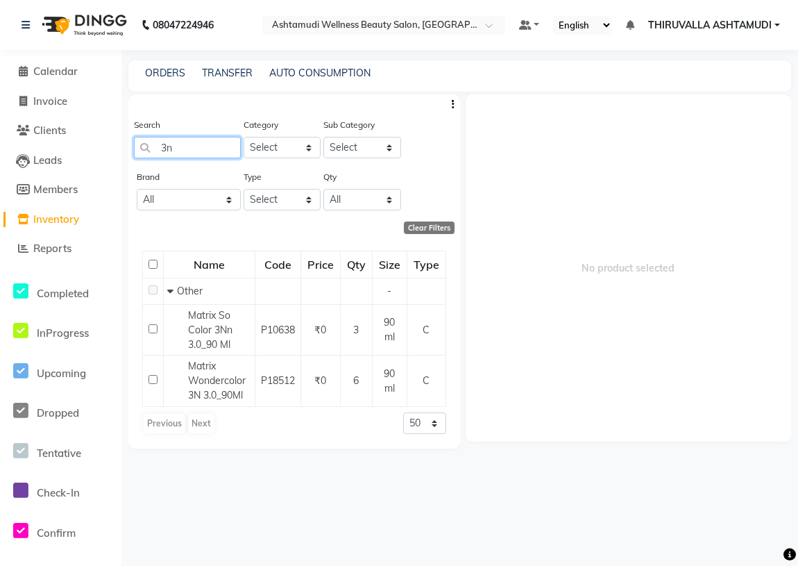
type input "3"
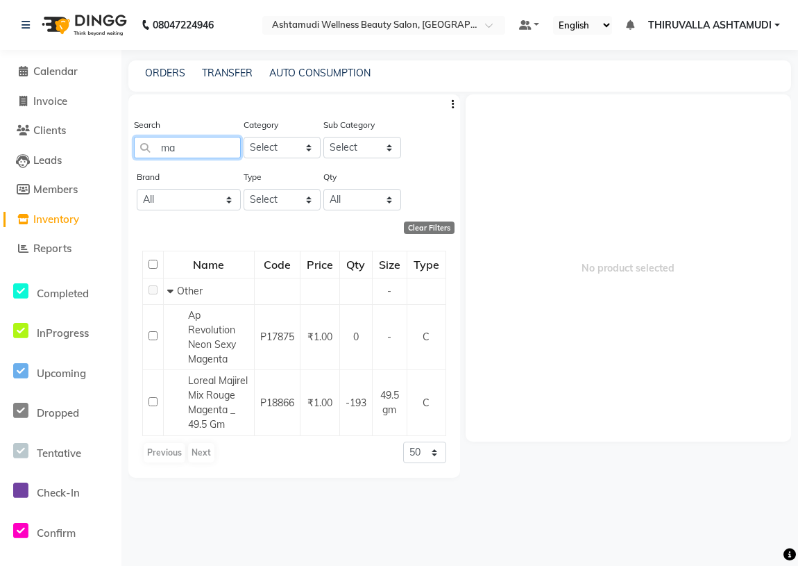
type input "m"
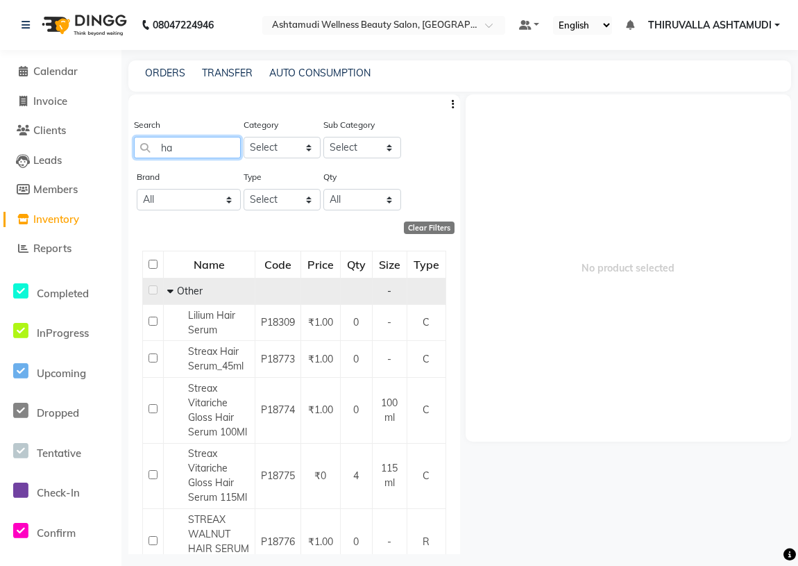
type input "h"
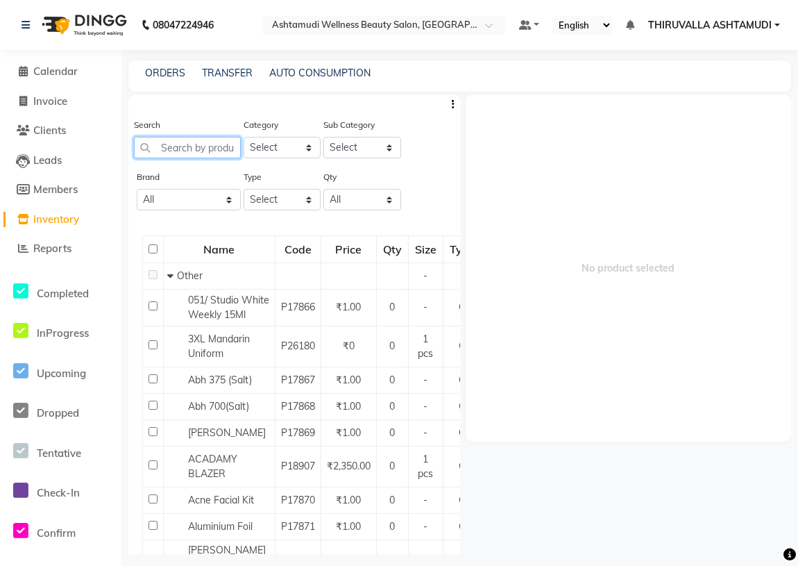
click at [205, 151] on input "text" at bounding box center [187, 148] width 107 height 22
click at [230, 146] on input "text" at bounding box center [187, 148] width 107 height 22
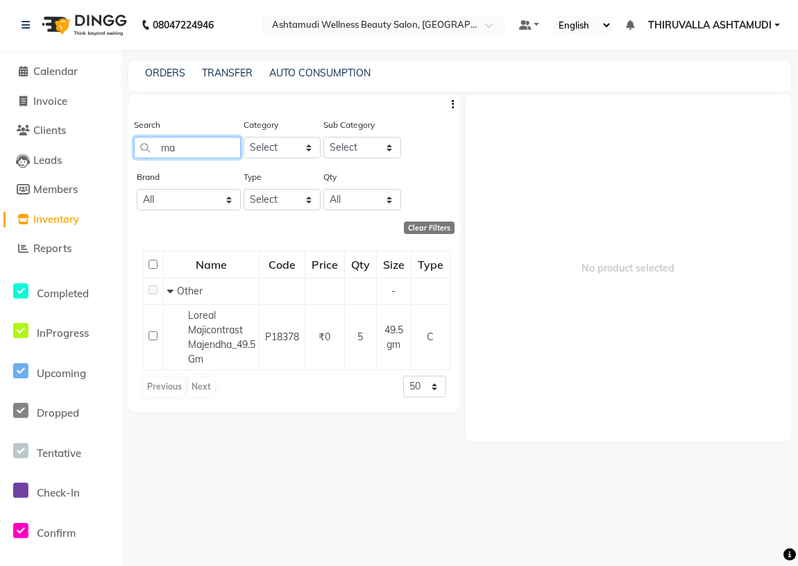
type input "m"
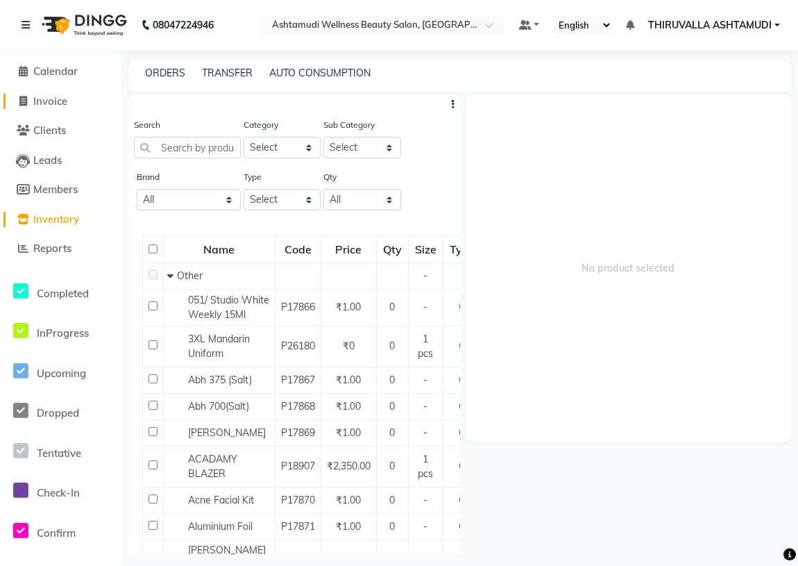
click at [58, 104] on span "Invoice" at bounding box center [50, 100] width 34 height 13
select select "service"
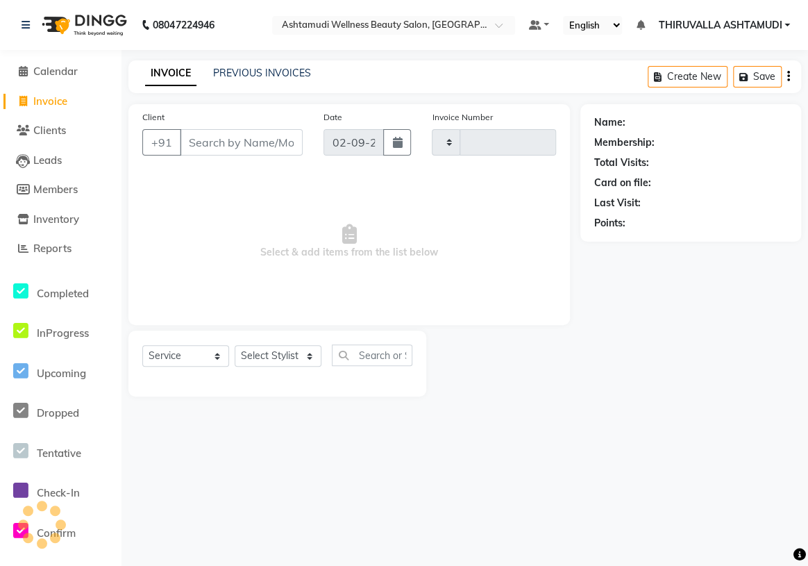
type input "1545"
select select "4634"
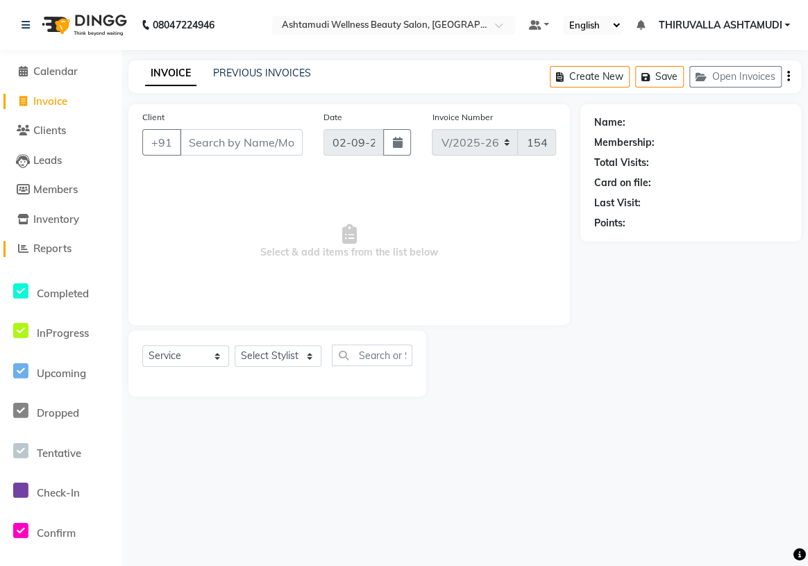
click at [62, 248] on span "Reports" at bounding box center [52, 247] width 38 height 13
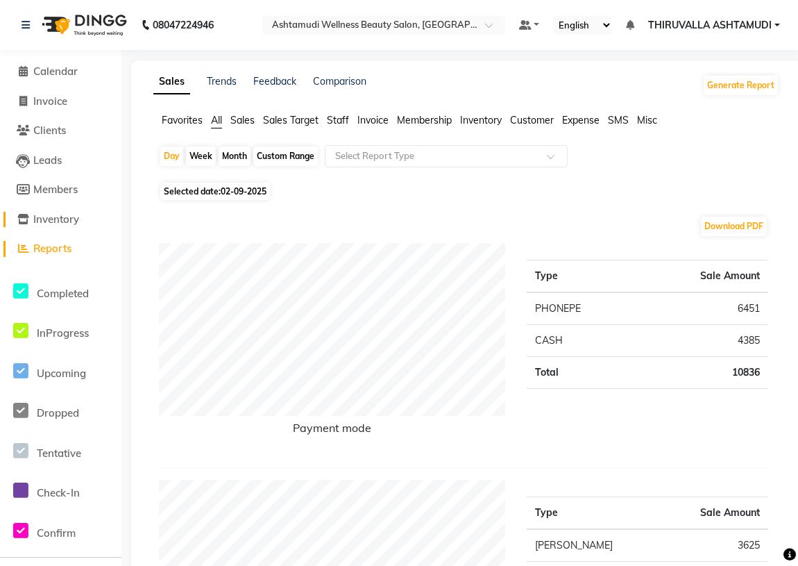
click at [62, 219] on span "Inventory" at bounding box center [56, 218] width 46 height 13
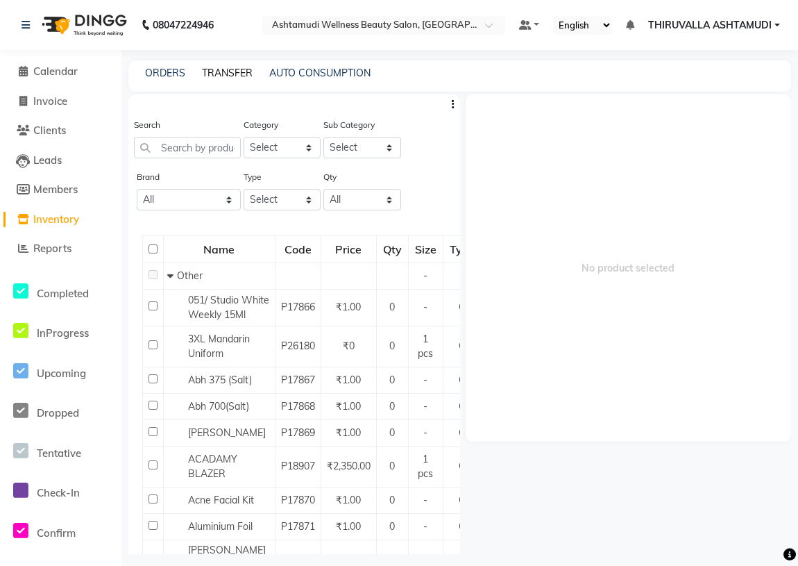
click at [225, 67] on link "TRANSFER" at bounding box center [227, 73] width 51 height 12
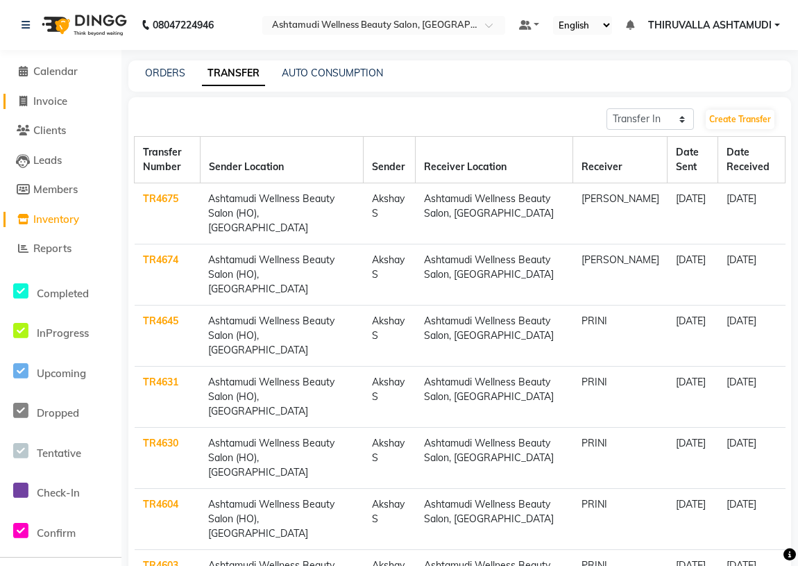
click at [57, 101] on span "Invoice" at bounding box center [50, 100] width 34 height 13
select select "service"
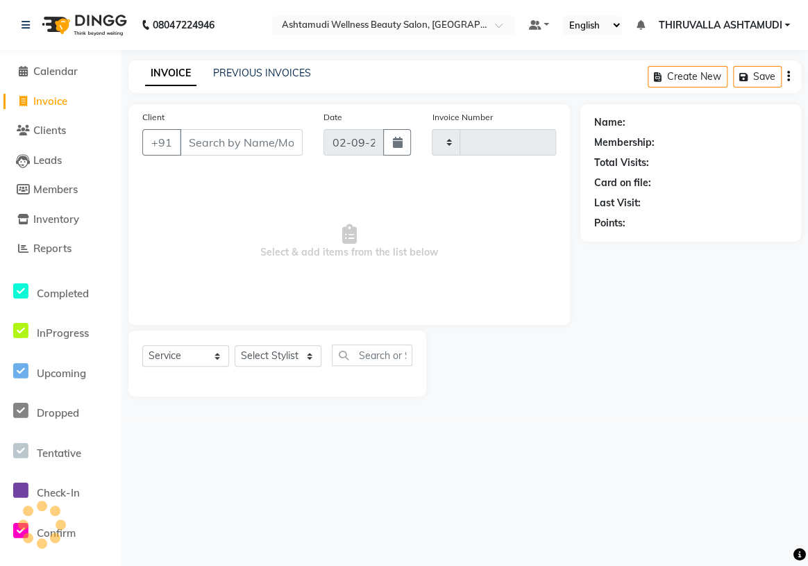
type input "1545"
select select "4634"
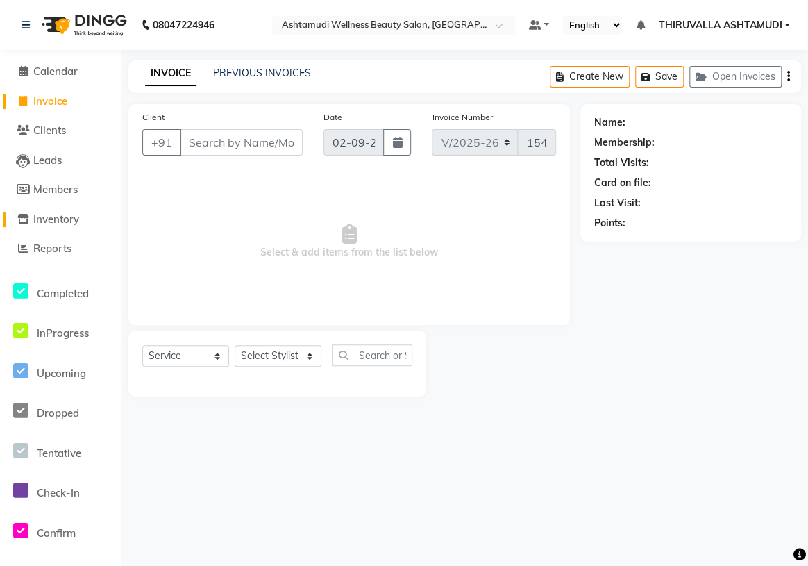
click at [62, 212] on span "Inventory" at bounding box center [56, 218] width 46 height 13
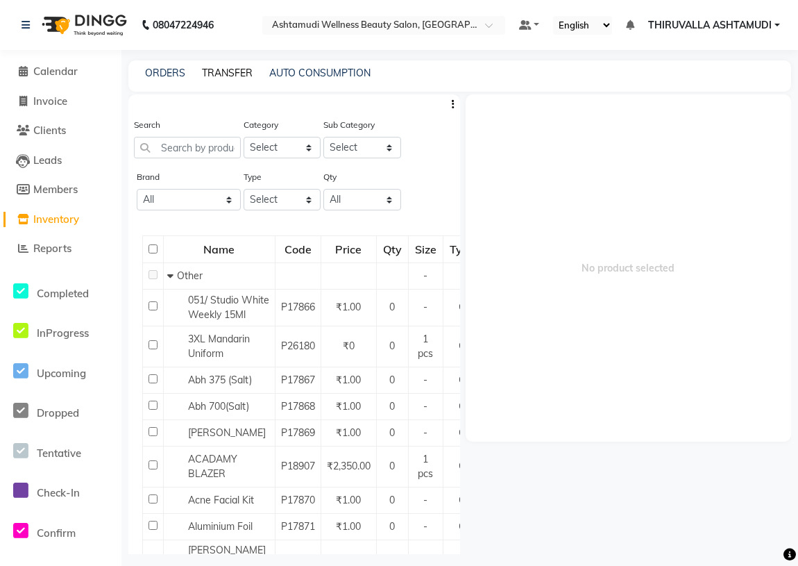
click at [232, 70] on link "TRANSFER" at bounding box center [227, 73] width 51 height 12
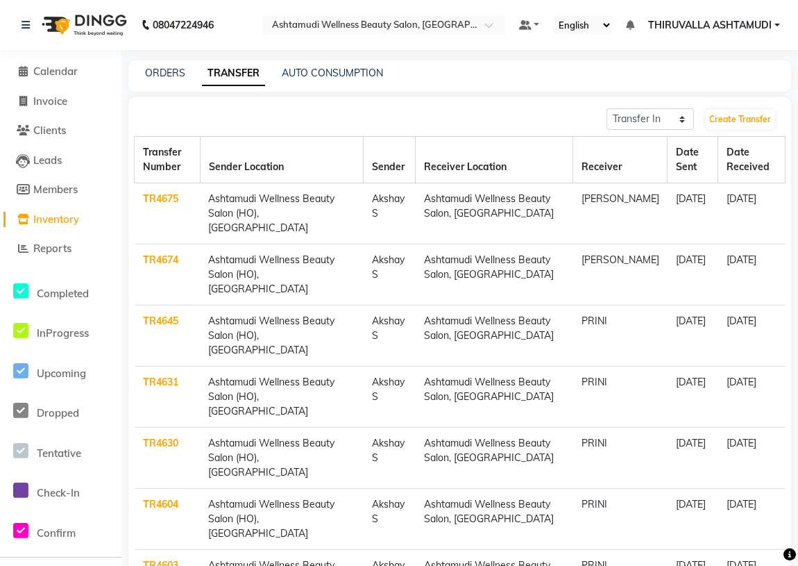
click at [170, 253] on link "TR4674" at bounding box center [160, 259] width 35 height 12
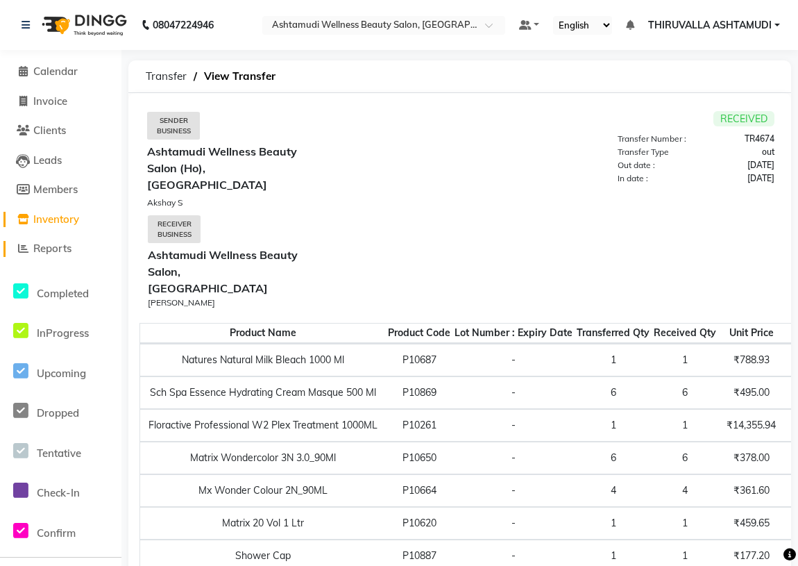
click at [56, 245] on span "Reports" at bounding box center [52, 247] width 38 height 13
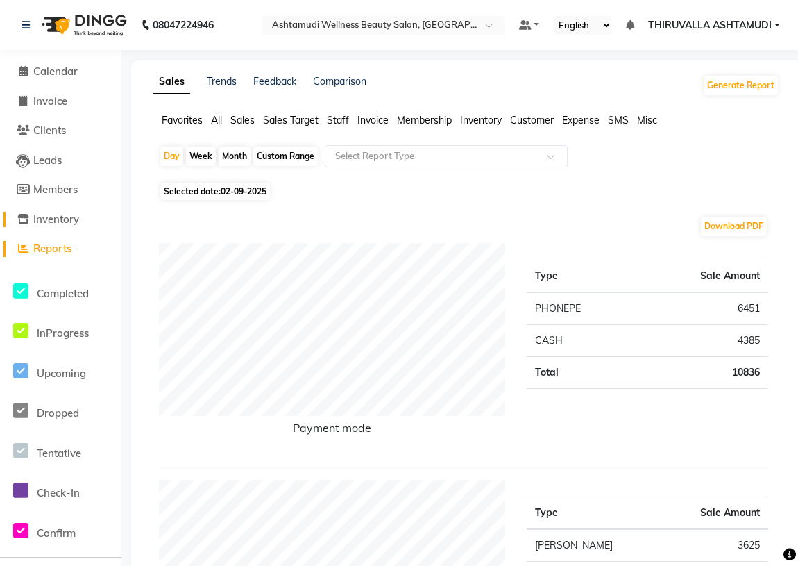
click at [63, 218] on span "Inventory" at bounding box center [56, 218] width 46 height 13
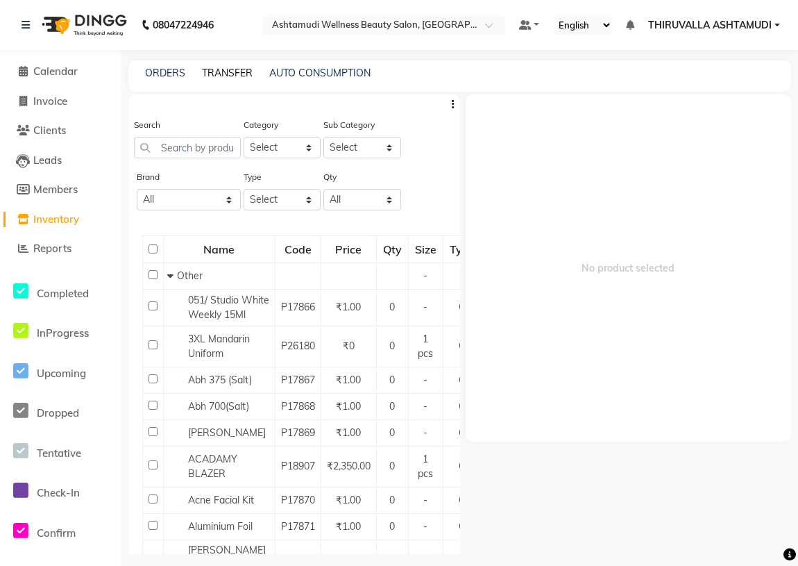
click at [221, 70] on link "TRANSFER" at bounding box center [227, 73] width 51 height 12
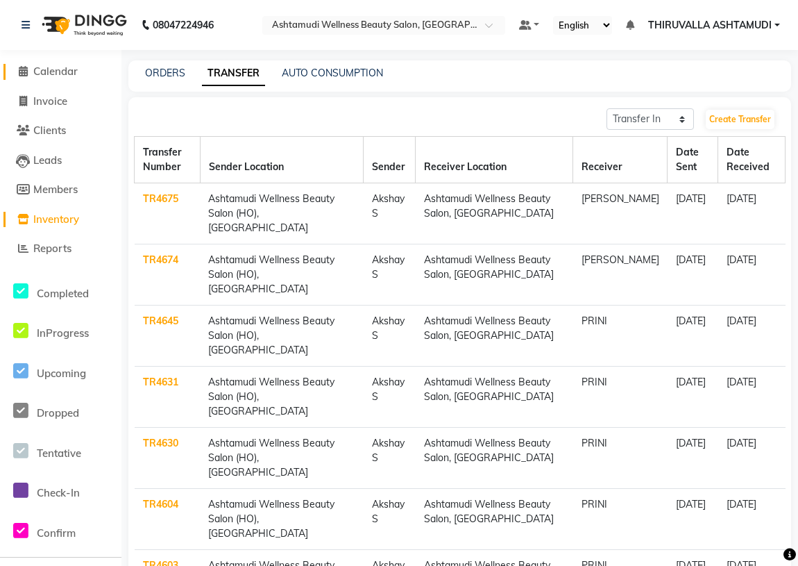
click at [53, 73] on span "Calendar" at bounding box center [55, 71] width 44 height 13
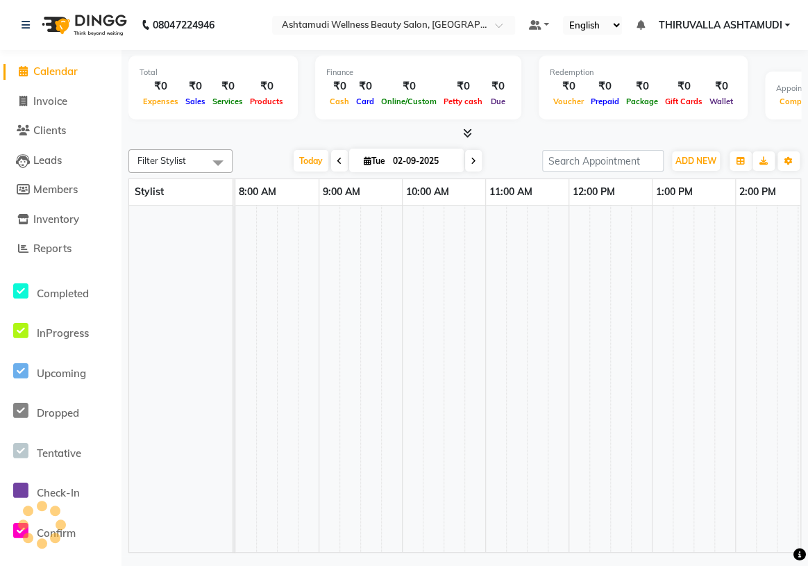
scroll to position [0, 583]
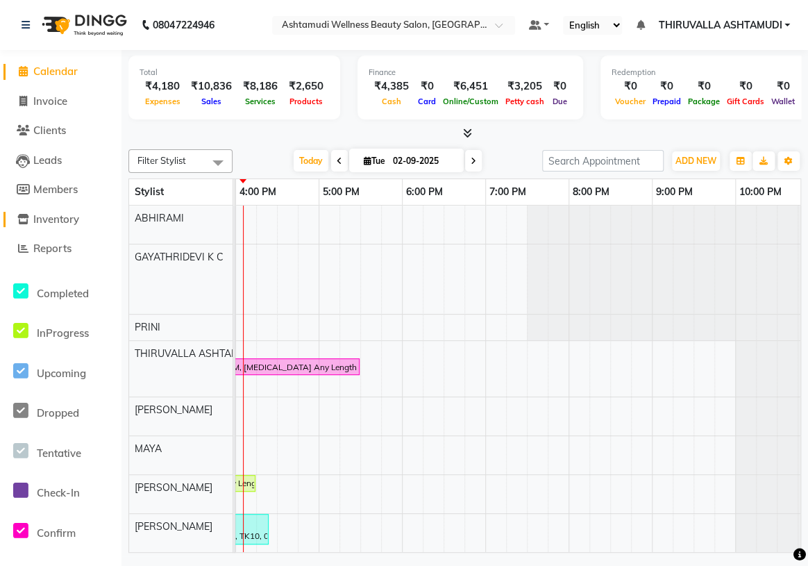
click at [60, 212] on span "Inventory" at bounding box center [56, 218] width 46 height 13
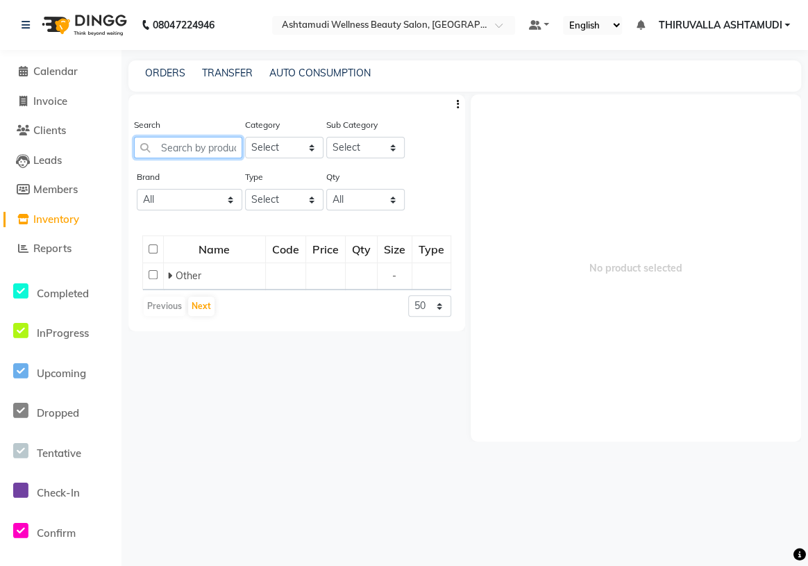
click at [180, 143] on input "text" at bounding box center [188, 148] width 108 height 22
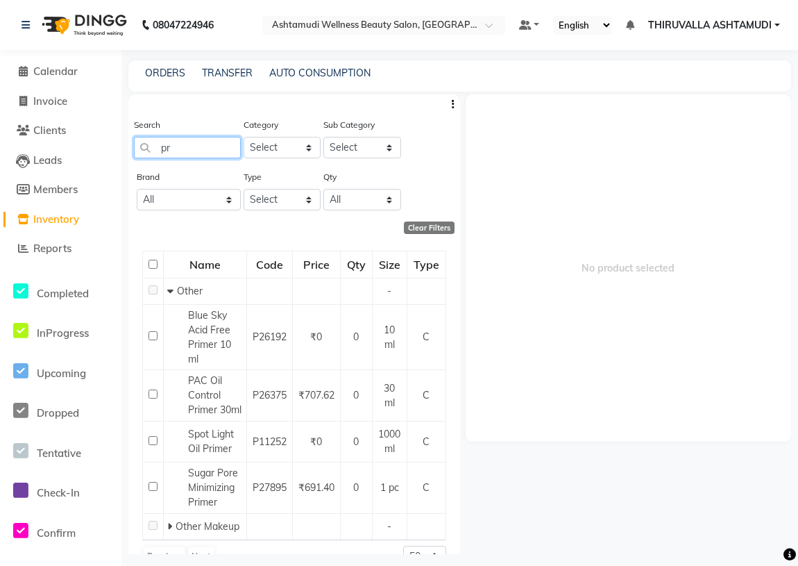
type input "p"
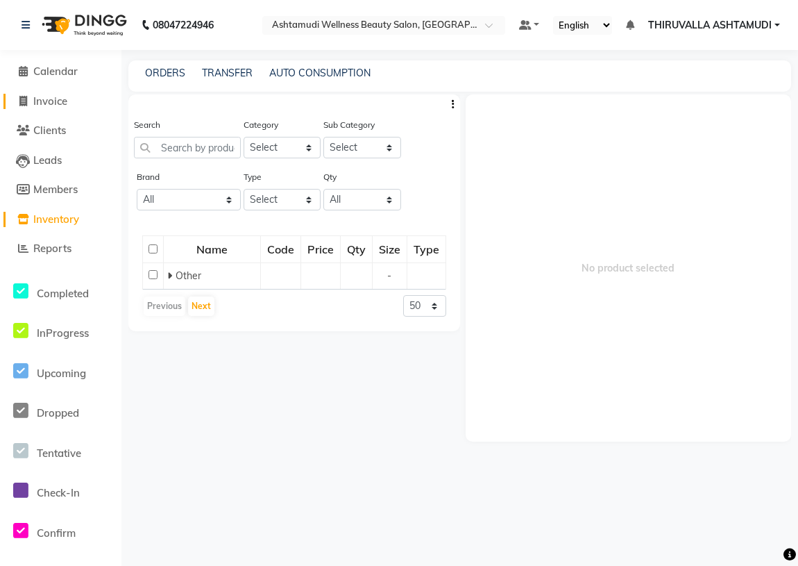
click at [62, 97] on span "Invoice" at bounding box center [50, 100] width 34 height 13
select select "service"
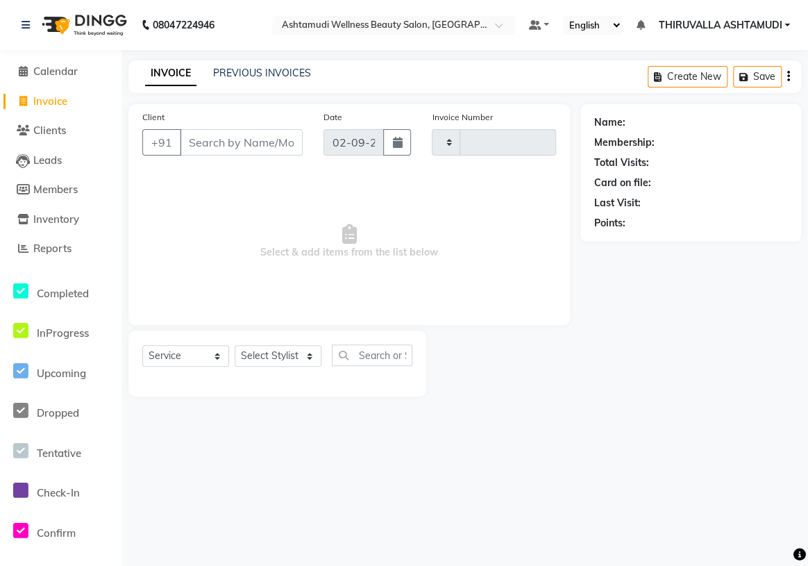
type input "1545"
select select "4634"
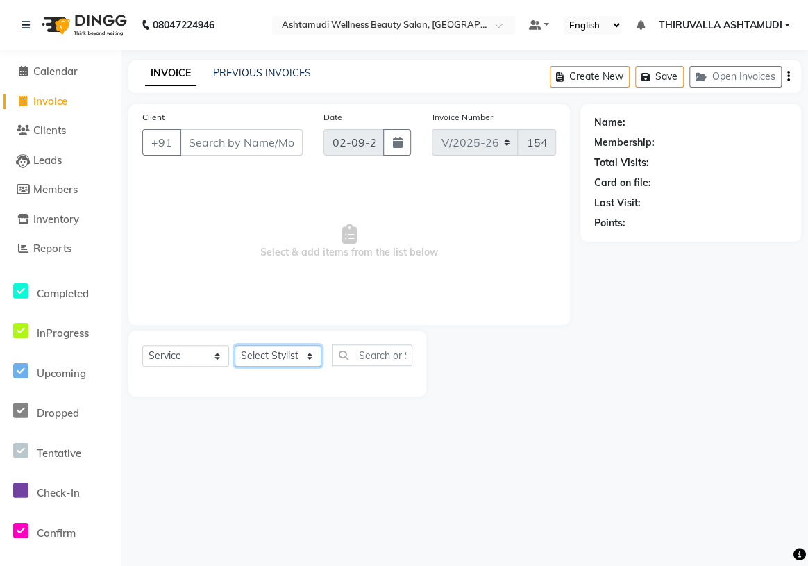
click at [285, 355] on select "Select Stylist ABHIRAMI [PERSON_NAME] [PERSON_NAME] [PERSON_NAME] [PERSON_NAME]…" at bounding box center [278, 356] width 87 height 22
select select "29016"
click at [235, 345] on select "Select Stylist ABHIRAMI [PERSON_NAME] [PERSON_NAME] [PERSON_NAME] [PERSON_NAME]…" at bounding box center [278, 356] width 87 height 22
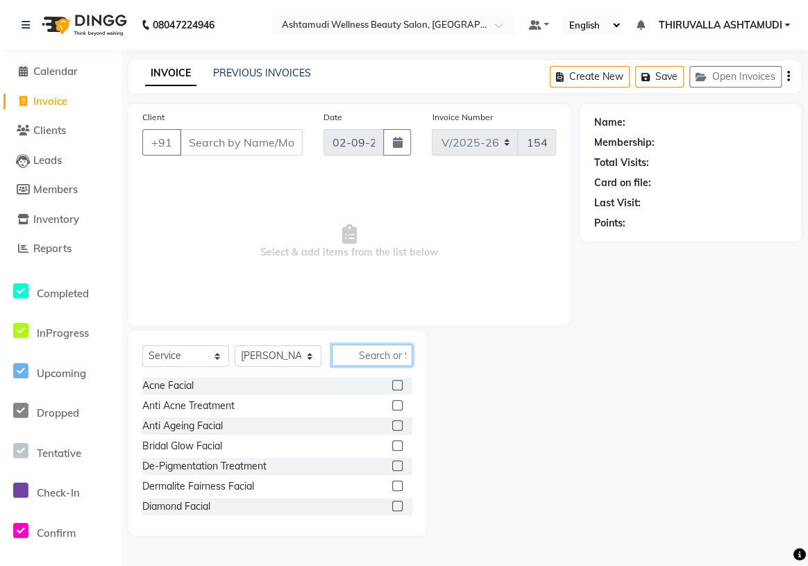
click at [368, 353] on input "text" at bounding box center [372, 355] width 80 height 22
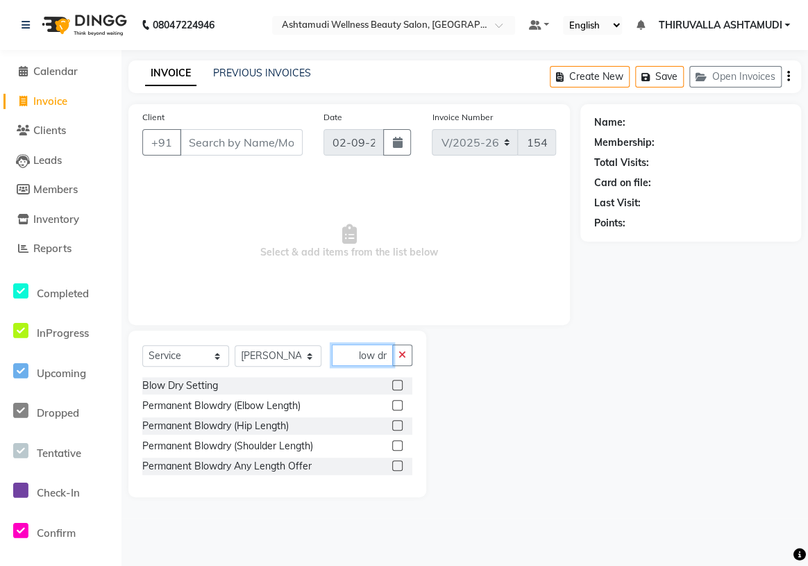
scroll to position [0, 10]
type input "blow dry"
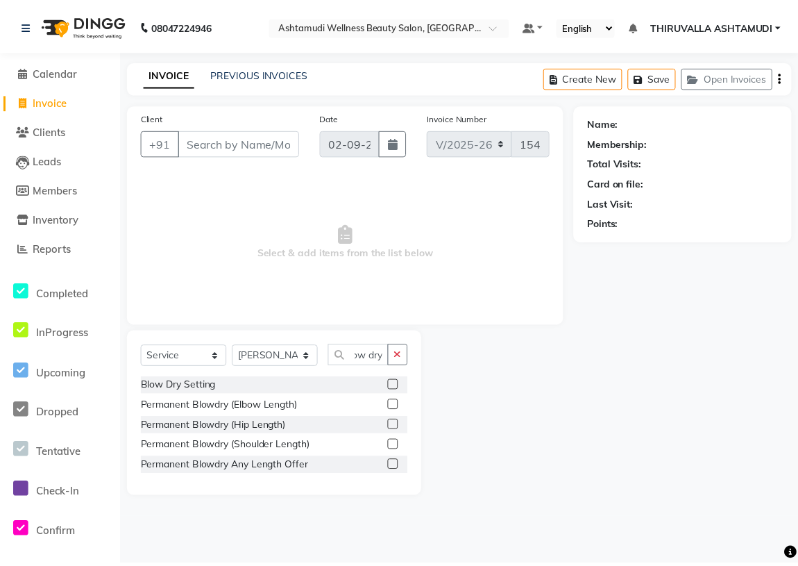
scroll to position [0, 0]
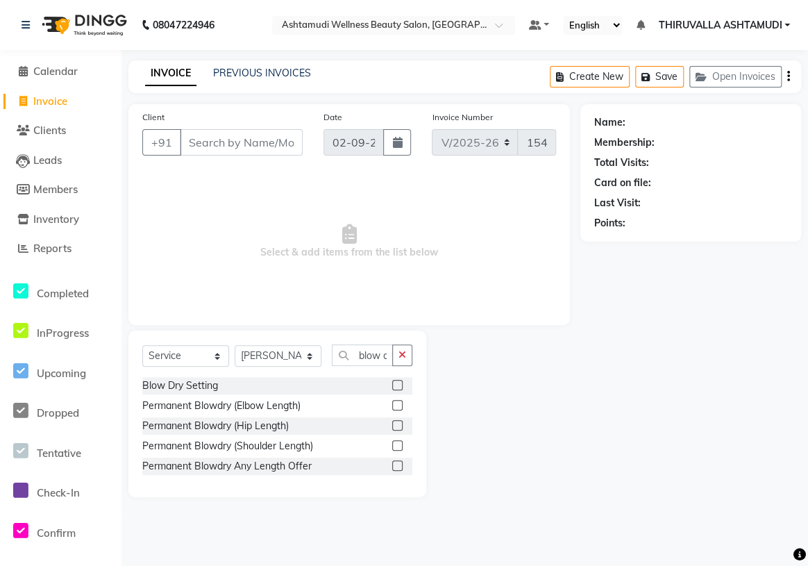
click at [393, 382] on label at bounding box center [397, 385] width 10 height 10
click at [393, 382] on input "checkbox" at bounding box center [396, 385] width 9 height 9
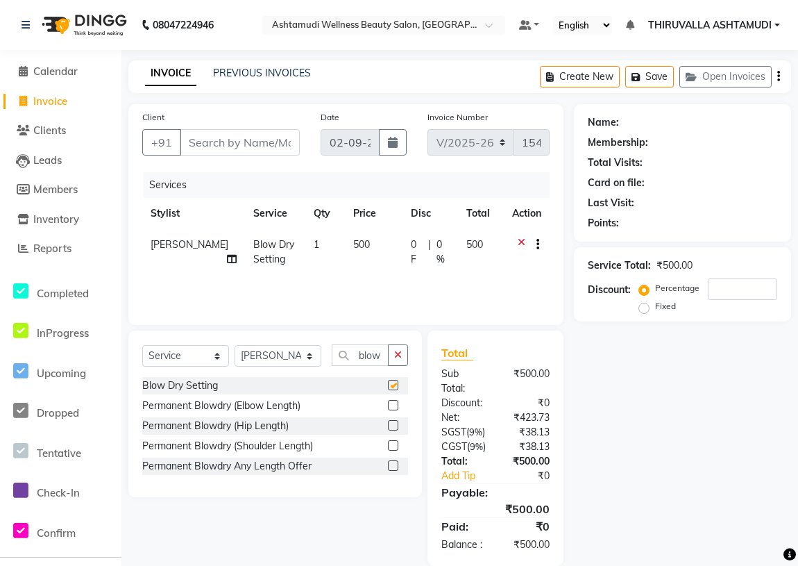
checkbox input "false"
click at [396, 362] on button "button" at bounding box center [398, 355] width 20 height 22
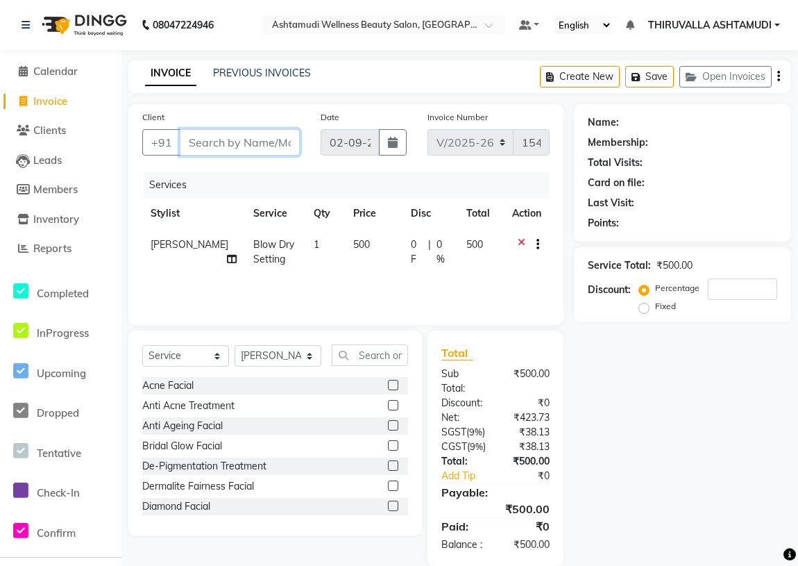
click at [248, 148] on input "Client" at bounding box center [240, 142] width 120 height 26
type input "9"
type input "0"
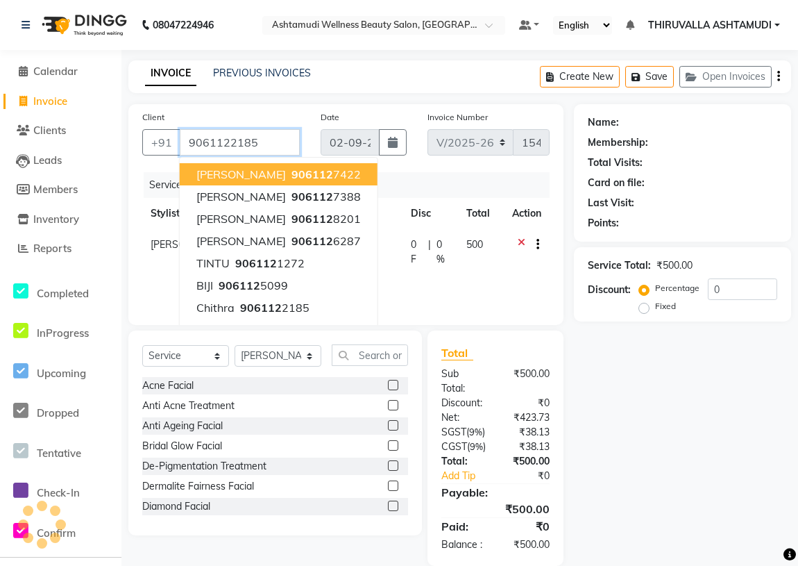
type input "9061122185"
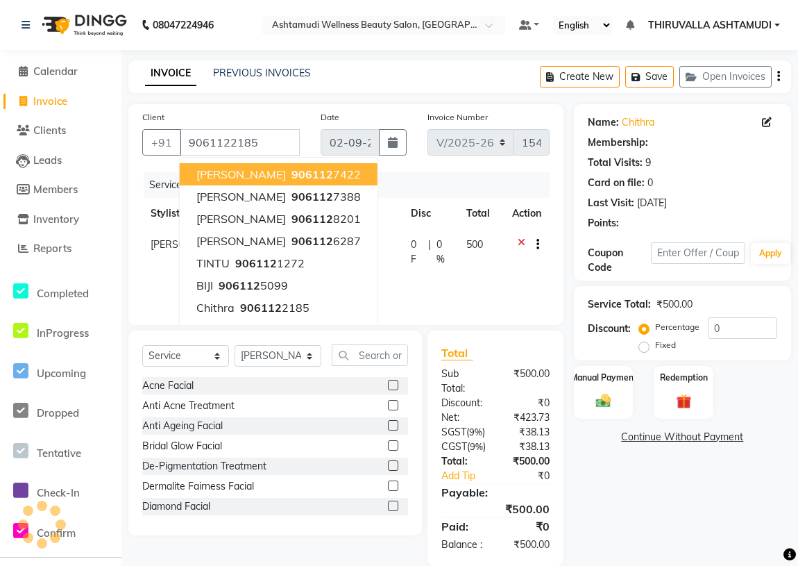
select select "2: Object"
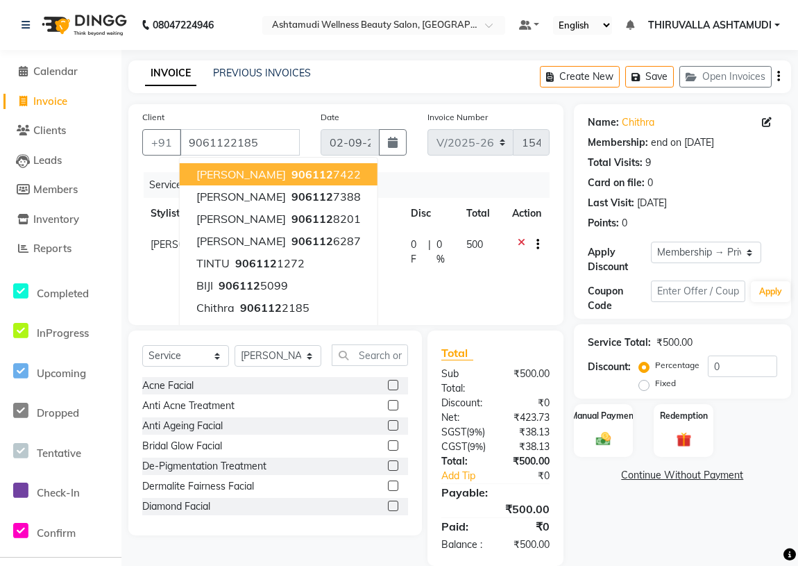
type input "15"
click at [384, 180] on div "Services" at bounding box center [352, 185] width 416 height 26
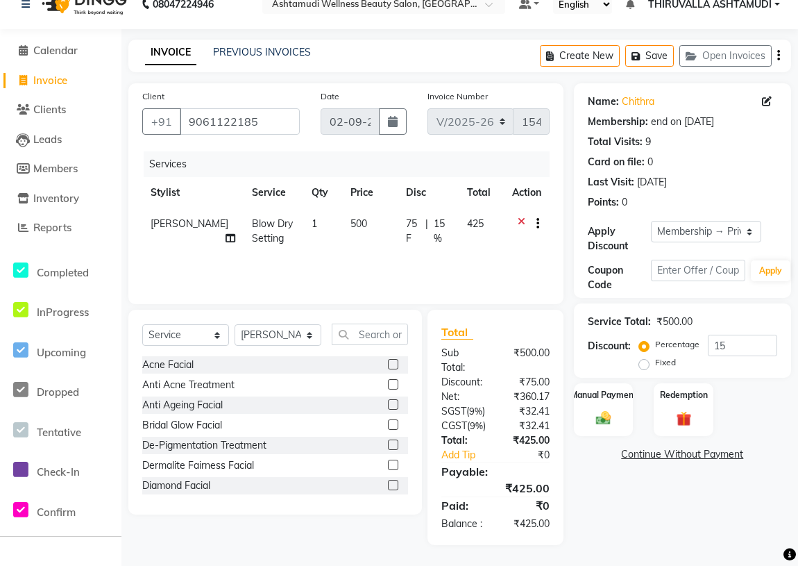
scroll to position [65, 0]
click at [586, 382] on div "Manual Payment" at bounding box center [603, 409] width 62 height 55
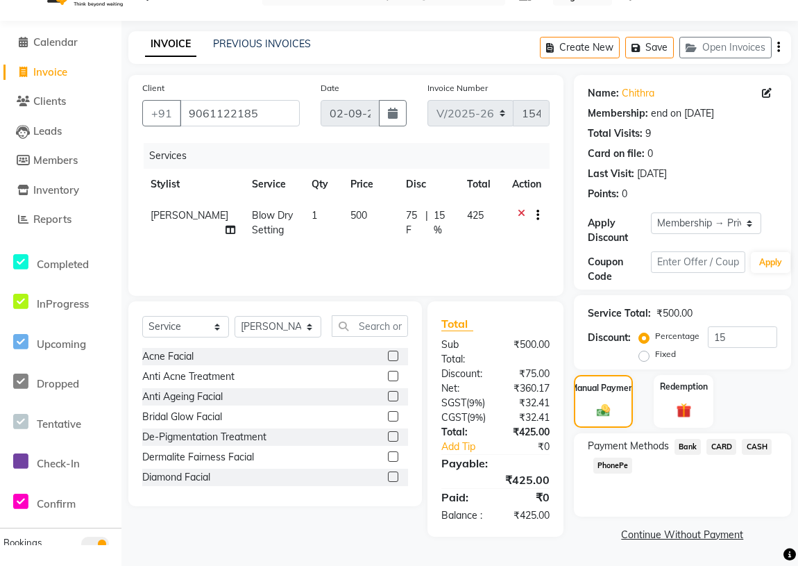
click at [620, 457] on span "PhonePe" at bounding box center [613, 465] width 40 height 16
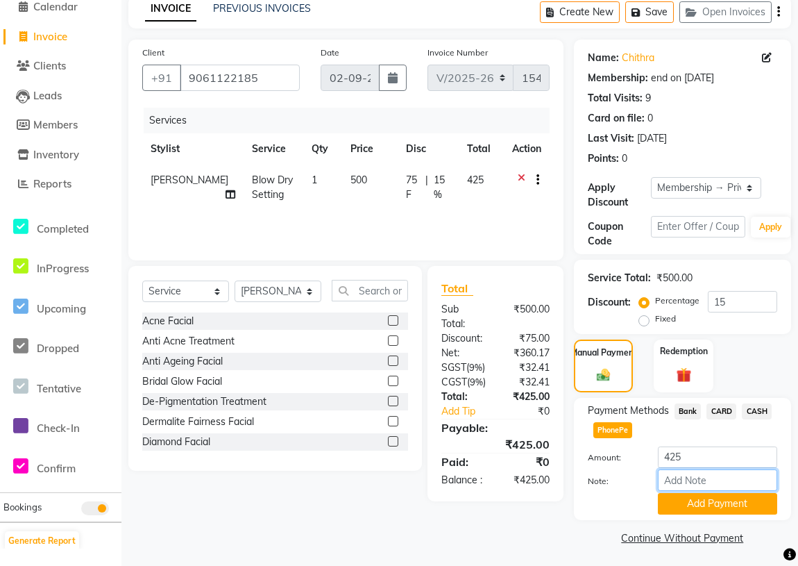
click at [682, 474] on input "Note:" at bounding box center [717, 480] width 119 height 22
type input "vismaya"
click at [713, 502] on button "Add Payment" at bounding box center [717, 504] width 119 height 22
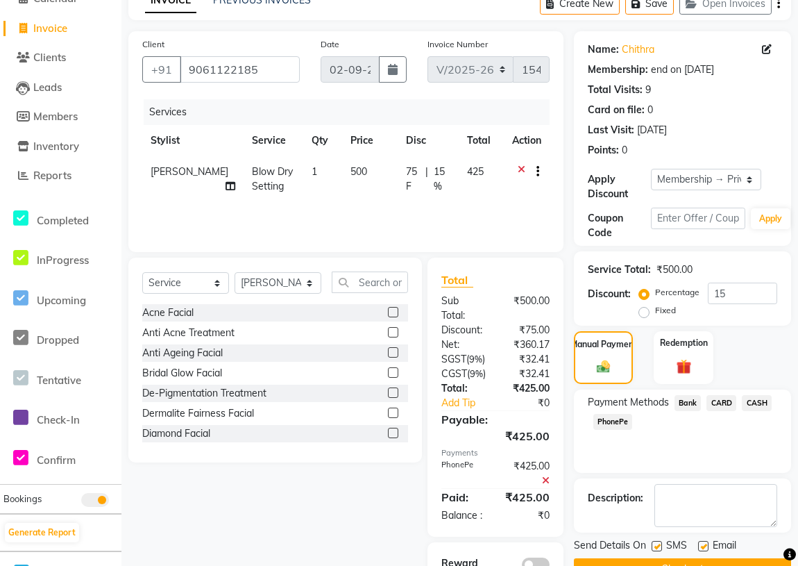
scroll to position [171, 0]
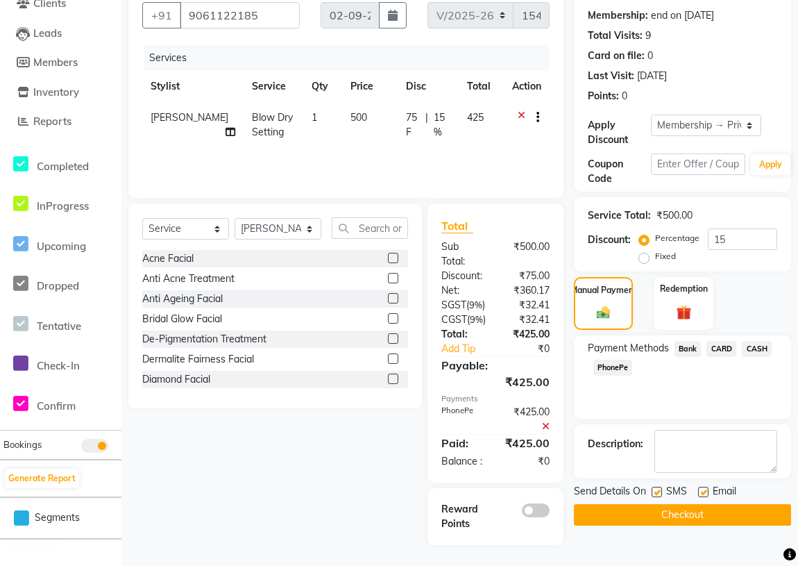
click at [699, 504] on button "Checkout" at bounding box center [682, 515] width 217 height 22
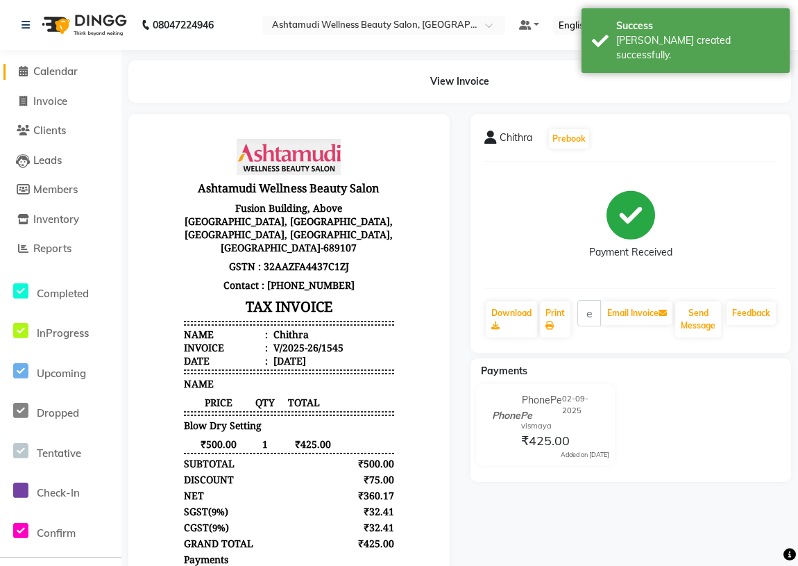
click at [57, 69] on span "Calendar" at bounding box center [55, 71] width 44 height 13
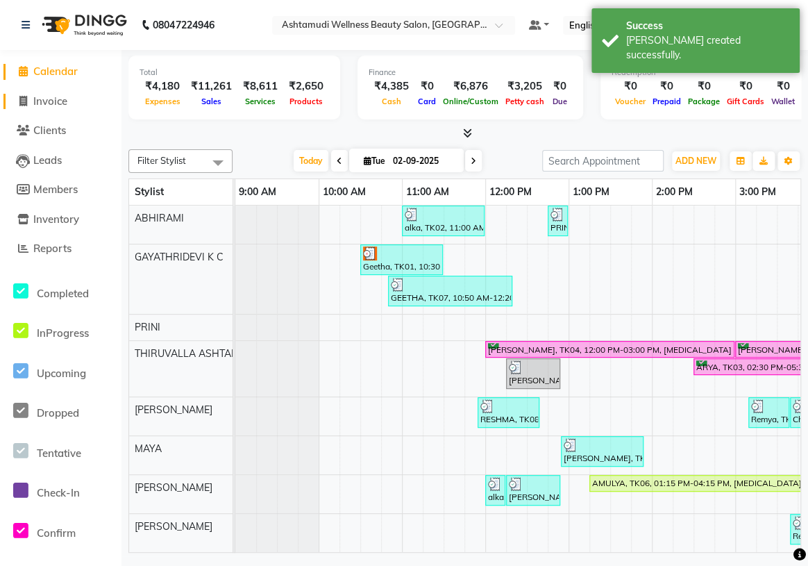
click at [67, 102] on span "Invoice" at bounding box center [50, 100] width 34 height 13
select select "service"
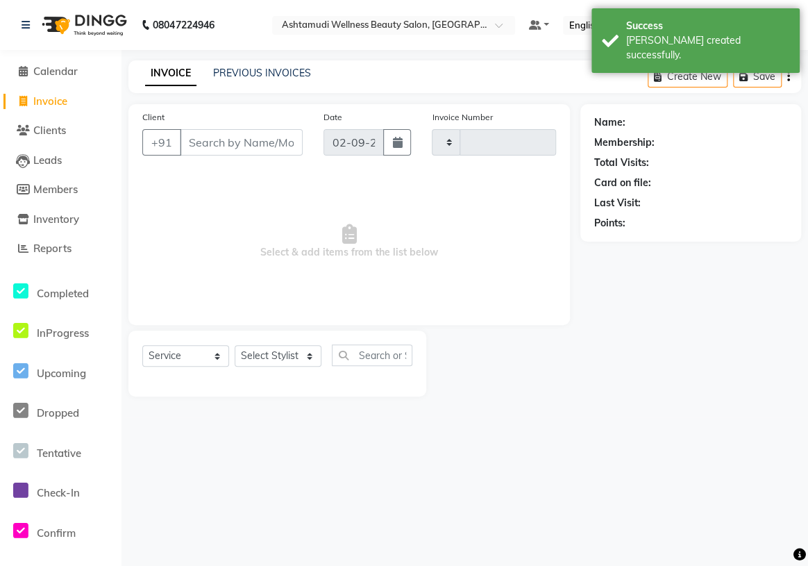
type input "1546"
select select "4634"
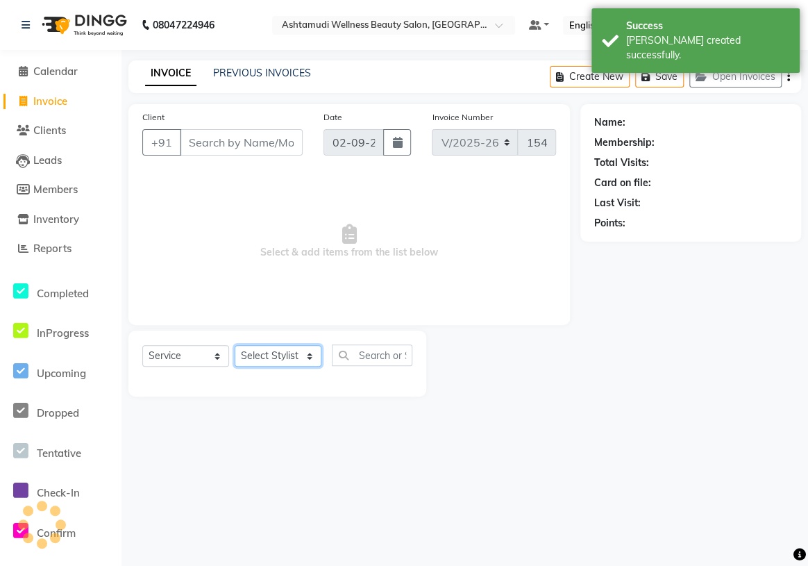
click at [278, 356] on select "Select Stylist" at bounding box center [278, 356] width 87 height 22
select select "42901"
click at [235, 345] on select "Select Stylist ABHIRAMI [PERSON_NAME] [PERSON_NAME] [PERSON_NAME] [PERSON_NAME]…" at bounding box center [278, 356] width 87 height 22
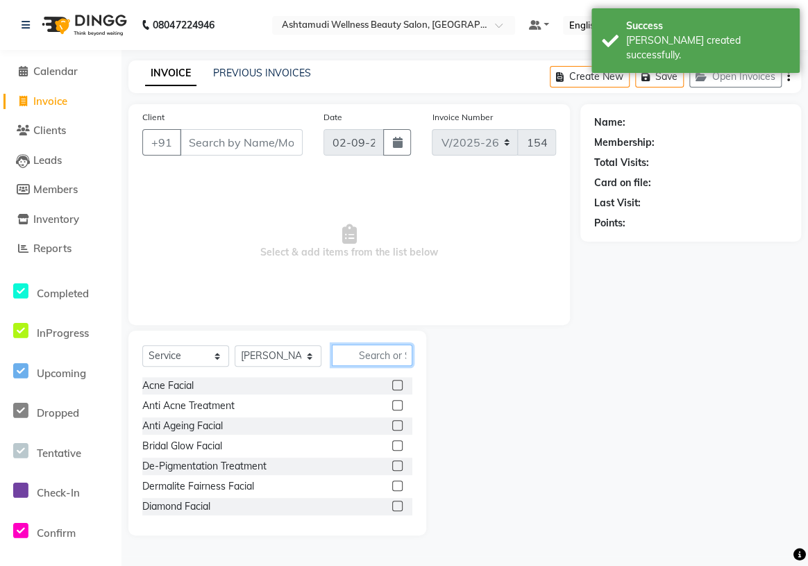
click at [374, 363] on input "text" at bounding box center [372, 355] width 80 height 22
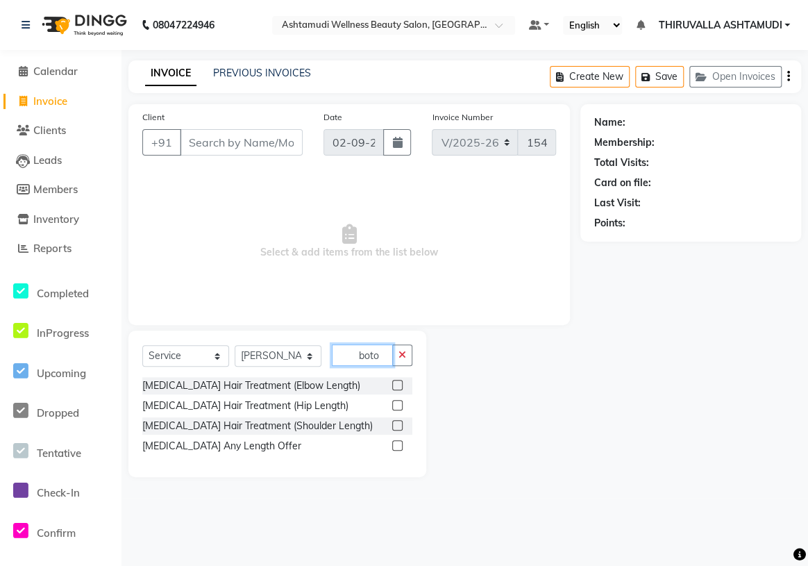
type input "boto"
click at [395, 446] on label at bounding box center [397, 445] width 10 height 10
click at [395, 446] on input "checkbox" at bounding box center [396, 445] width 9 height 9
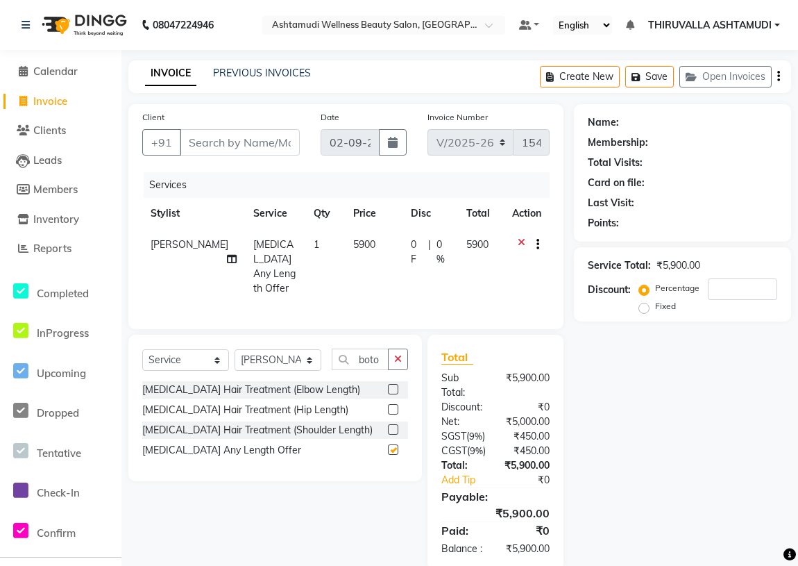
checkbox input "false"
click at [393, 355] on button "button" at bounding box center [398, 359] width 20 height 22
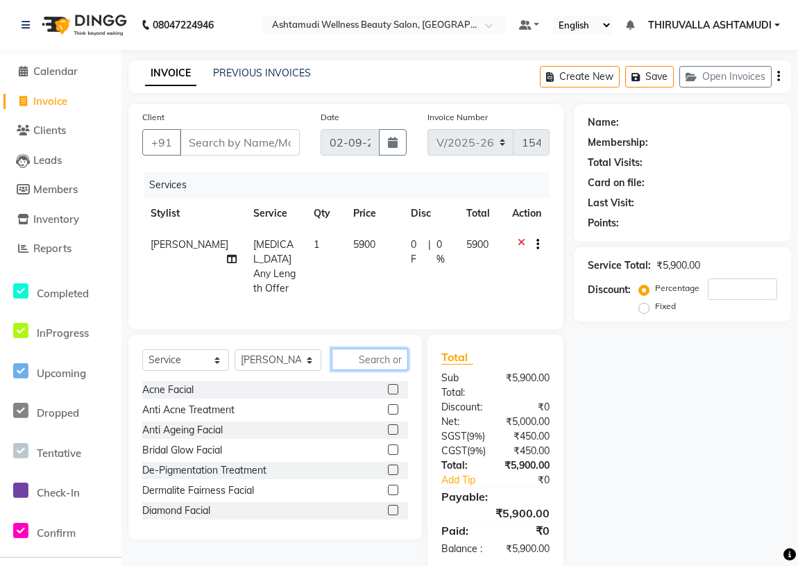
click at [366, 353] on input "text" at bounding box center [370, 359] width 76 height 22
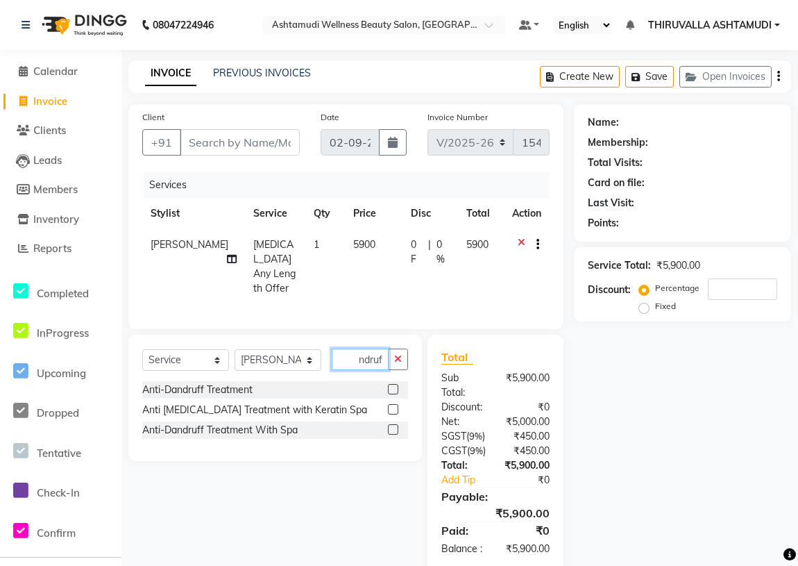
scroll to position [0, 14]
type input "dandruff"
click at [393, 384] on label at bounding box center [393, 389] width 10 height 10
click at [393, 385] on input "checkbox" at bounding box center [392, 389] width 9 height 9
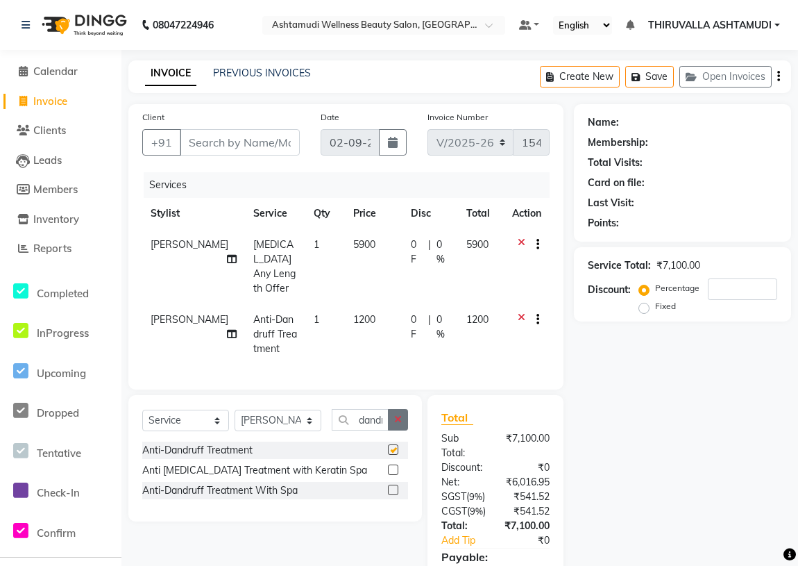
checkbox input "false"
click at [396, 414] on icon "button" at bounding box center [398, 419] width 8 height 10
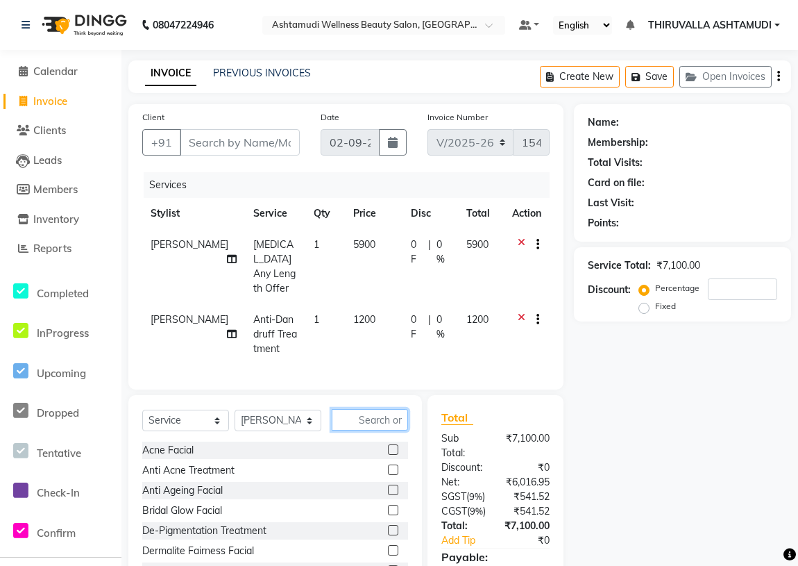
click at [382, 420] on input "text" at bounding box center [370, 420] width 76 height 22
click at [253, 139] on input "Client" at bounding box center [240, 142] width 120 height 26
type input "8"
type input "0"
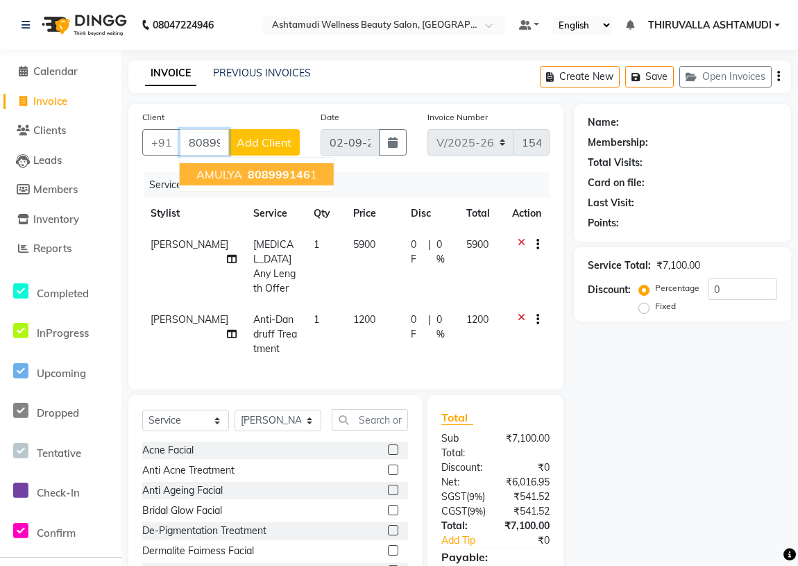
type input "8089991461"
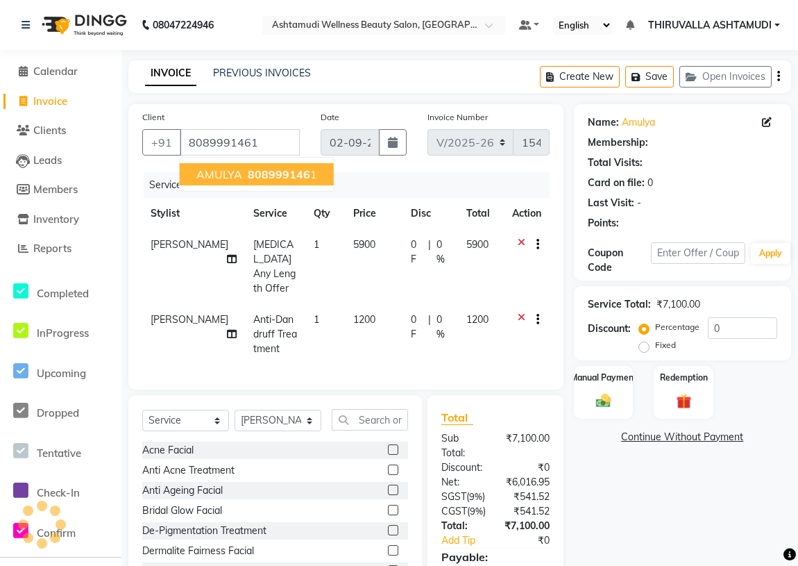
select select "1: Object"
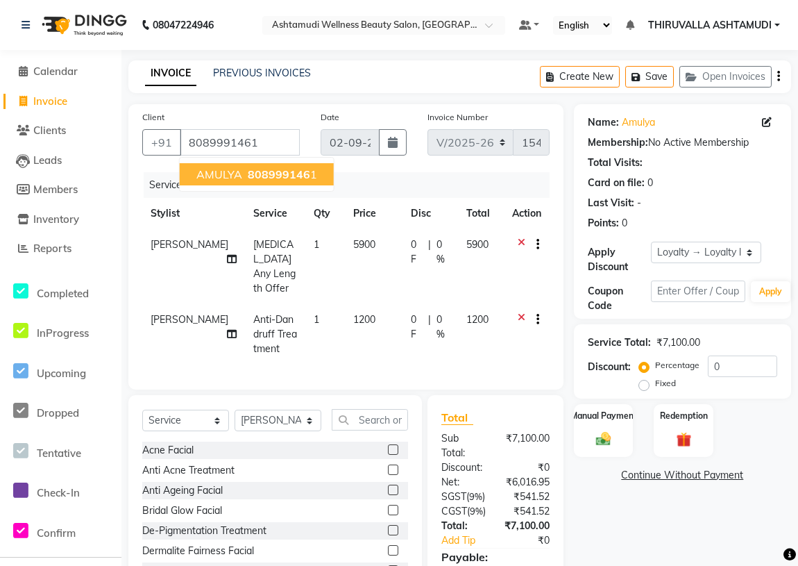
click at [433, 176] on div "Services" at bounding box center [352, 185] width 416 height 26
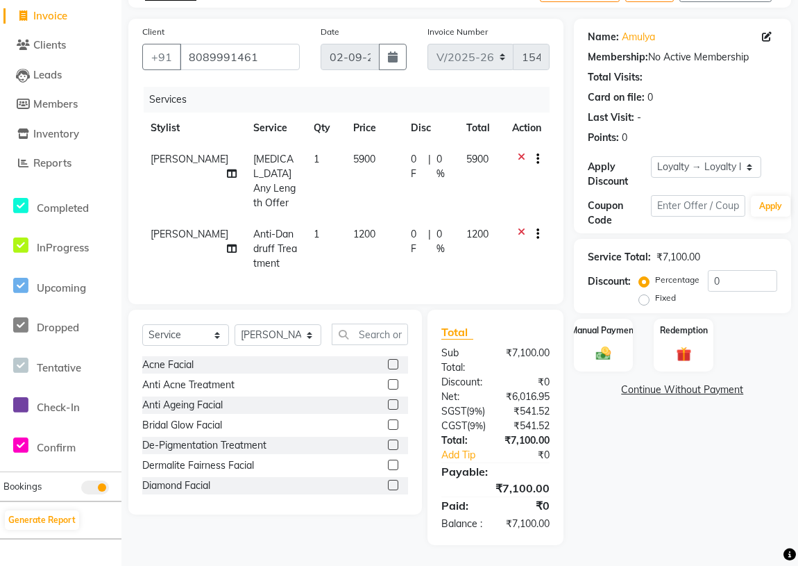
scroll to position [124, 0]
click at [619, 317] on div "Manual Payment" at bounding box center [603, 344] width 62 height 55
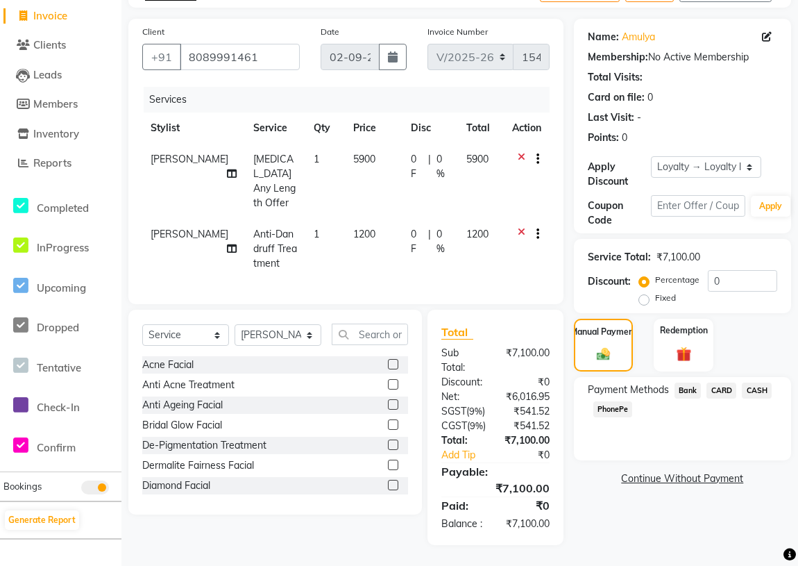
click at [608, 401] on span "PhonePe" at bounding box center [613, 409] width 40 height 16
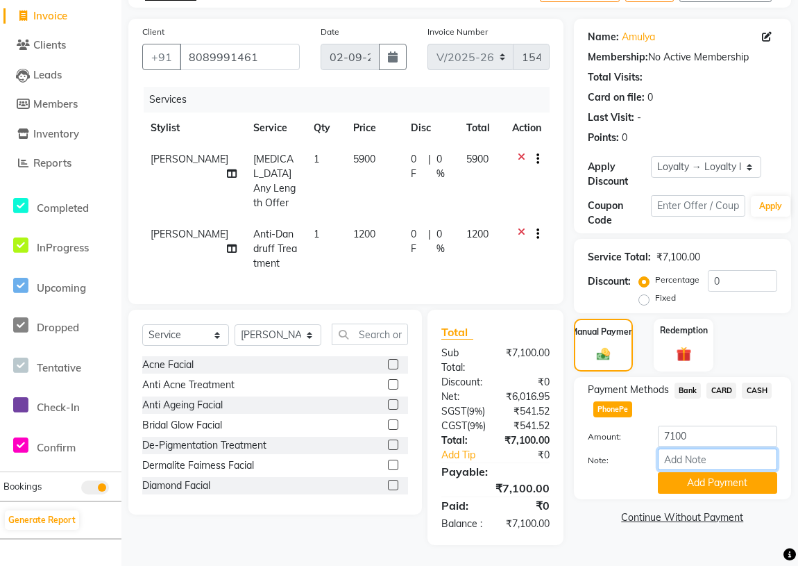
click at [686, 448] on input "Note:" at bounding box center [717, 459] width 119 height 22
click at [629, 510] on link "Continue Without Payment" at bounding box center [683, 517] width 212 height 15
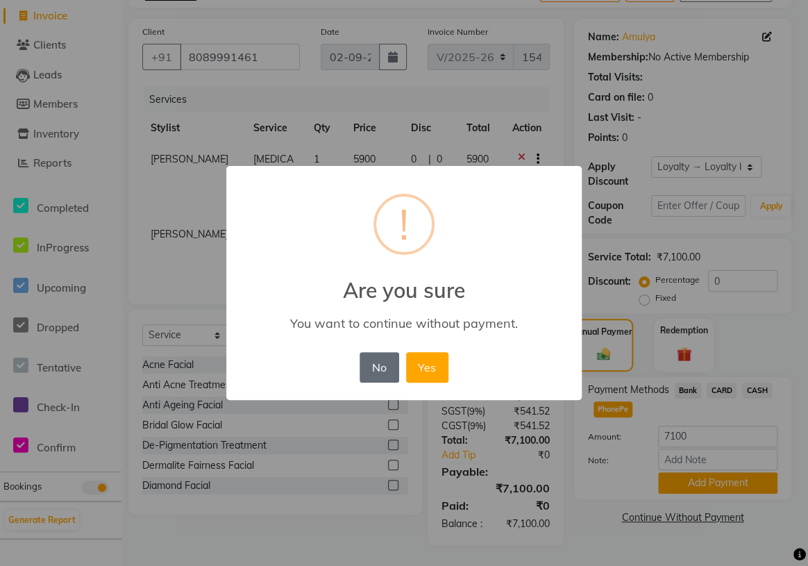
click at [380, 368] on button "No" at bounding box center [378, 367] width 39 height 31
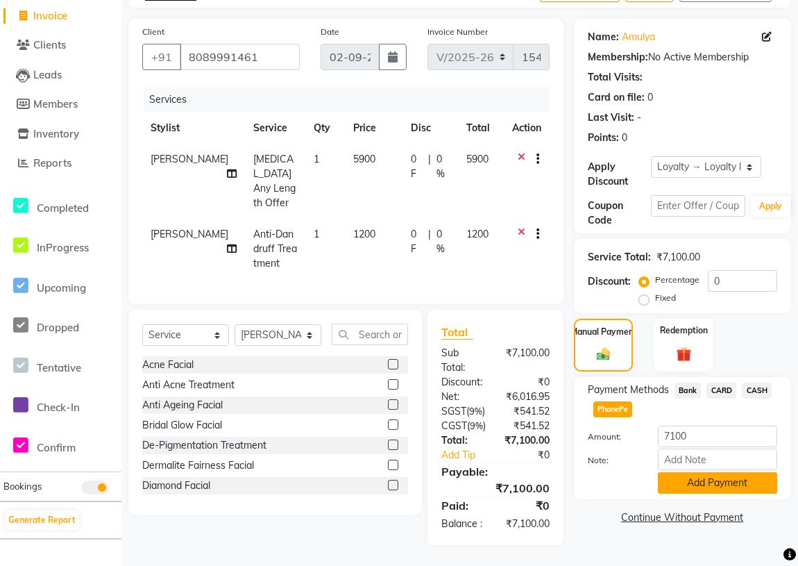
click at [672, 472] on button "Add Payment" at bounding box center [717, 483] width 119 height 22
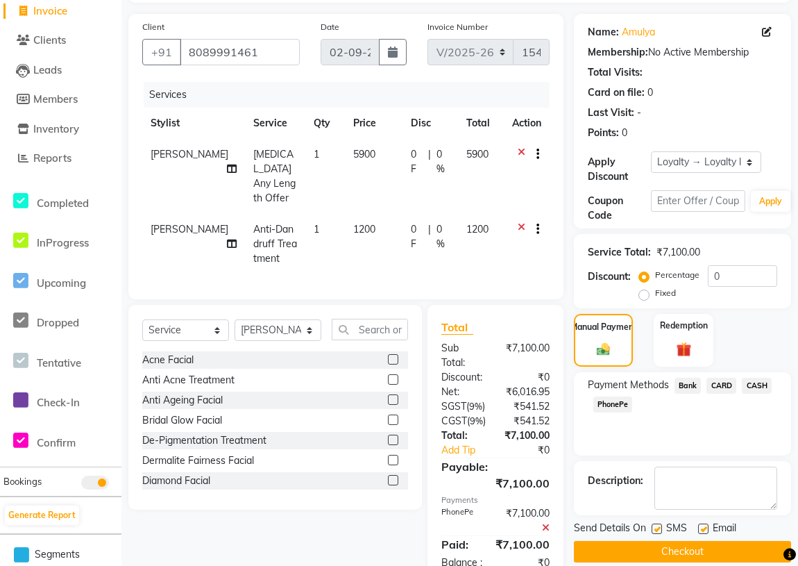
scroll to position [153, 0]
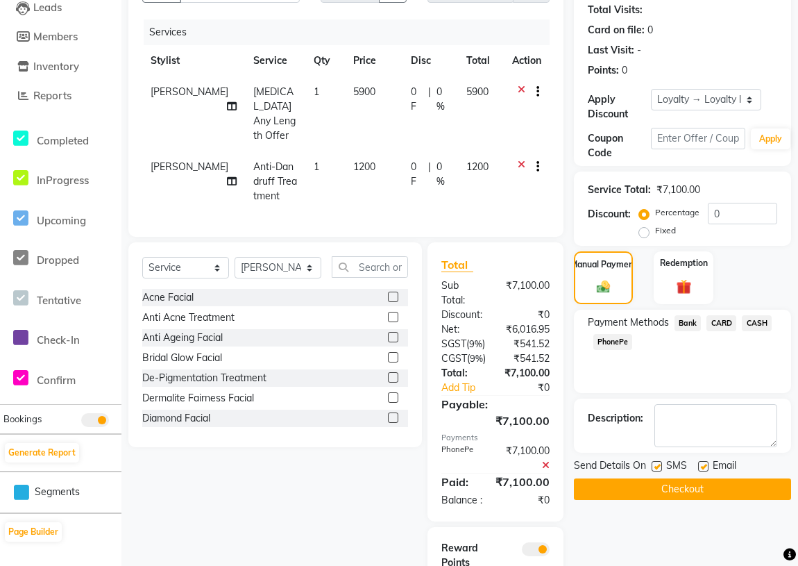
click at [638, 486] on button "Checkout" at bounding box center [682, 489] width 217 height 22
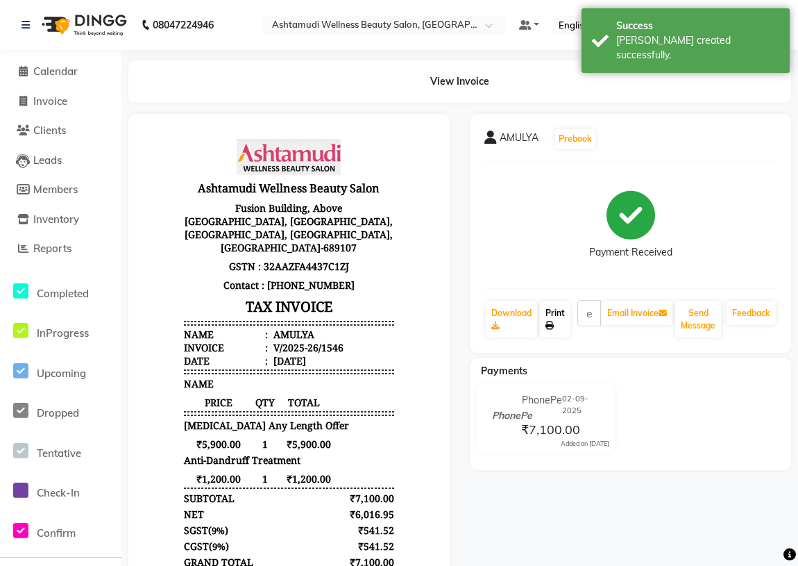
click at [552, 323] on icon at bounding box center [549, 325] width 8 height 8
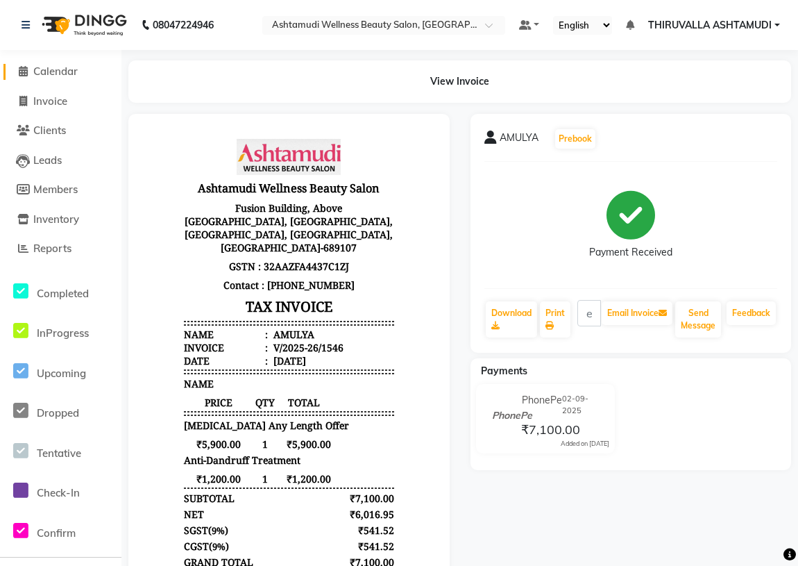
click at [41, 71] on span "Calendar" at bounding box center [55, 71] width 44 height 13
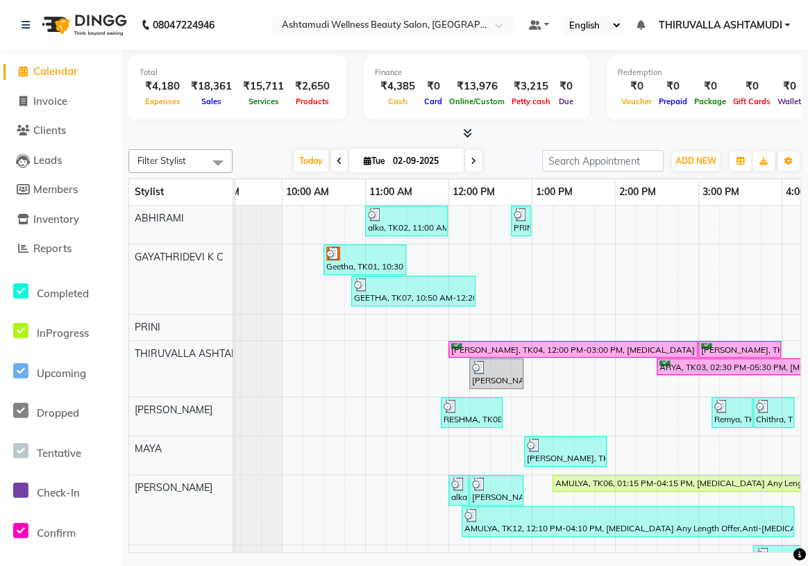
scroll to position [0, 46]
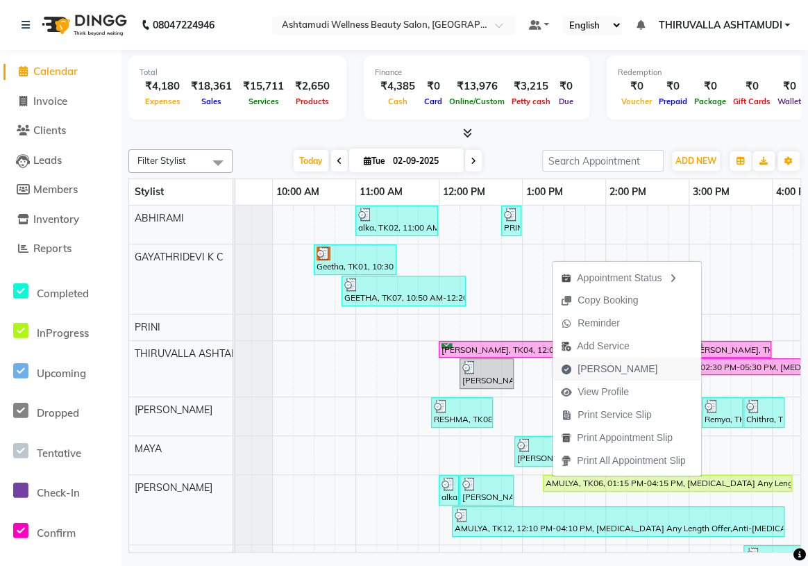
click at [603, 372] on span "[PERSON_NAME]" at bounding box center [617, 369] width 80 height 15
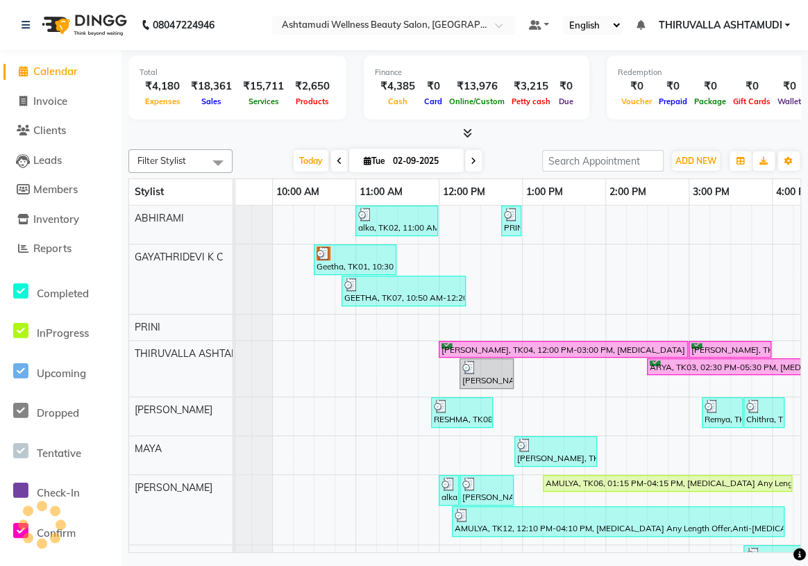
select select "4634"
select select "service"
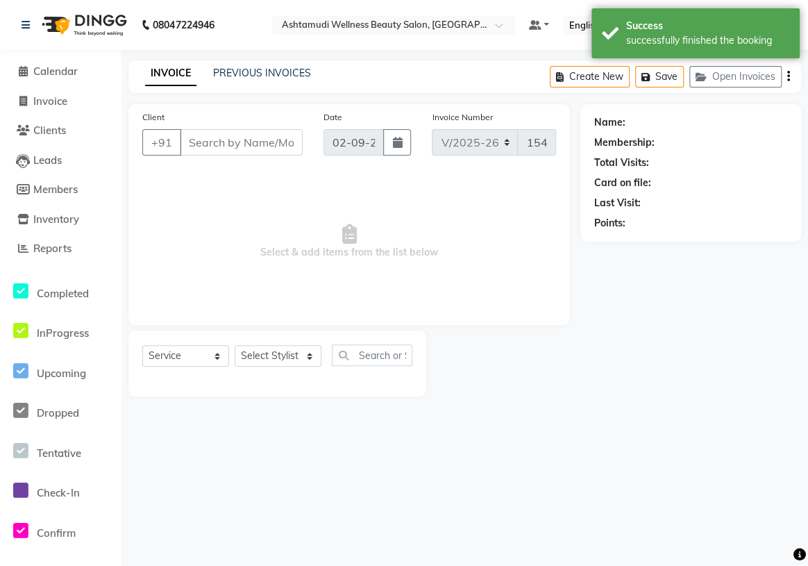
type input "8089991461"
select select "42901"
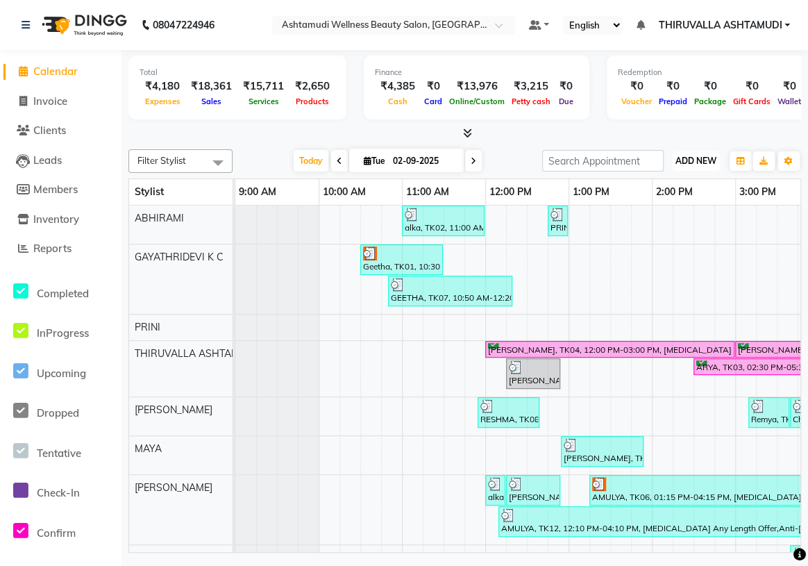
click at [694, 163] on span "ADD NEW" at bounding box center [695, 160] width 41 height 10
click at [677, 216] on link "Add Expense" at bounding box center [664, 223] width 110 height 18
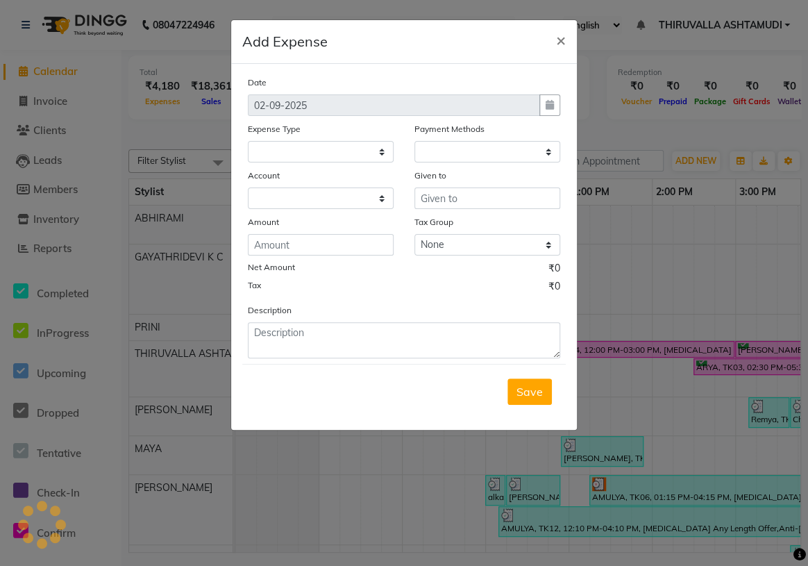
select select
select select "1"
select select "3465"
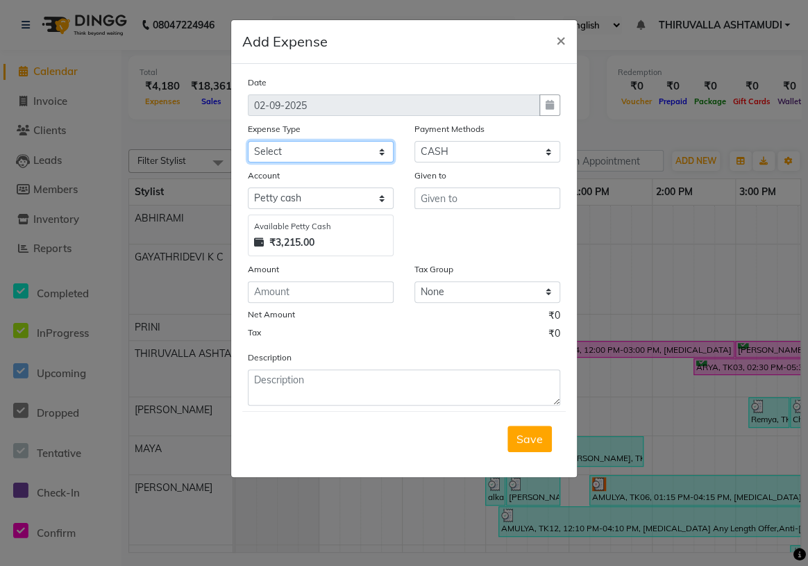
click at [313, 150] on select "Select ACCOMODATION EXPENSES ADVERTISEMENT SALES PROMOTIONAL EXPENSES Bonus BRI…" at bounding box center [321, 152] width 146 height 22
select select "6179"
click at [248, 142] on select "Select ACCOMODATION EXPENSES ADVERTISEMENT SALES PROMOTIONAL EXPENSES Bonus BRI…" at bounding box center [321, 152] width 146 height 22
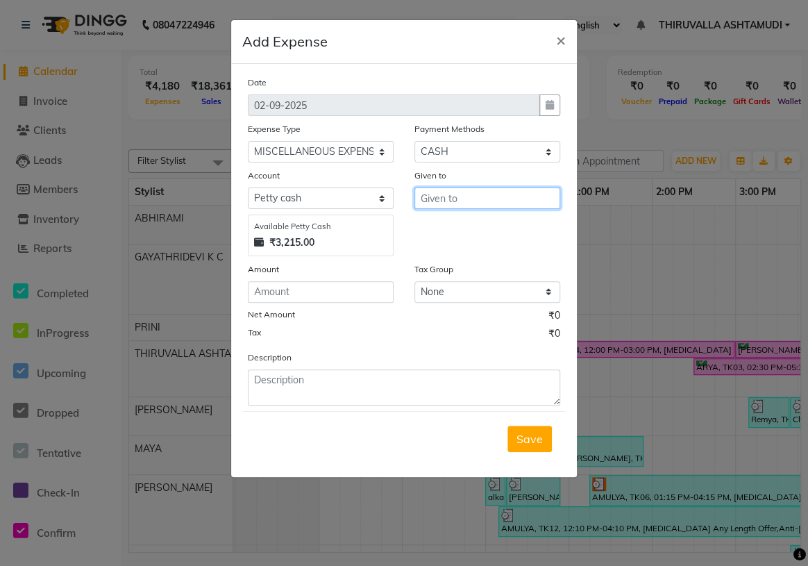
click at [456, 198] on input "text" at bounding box center [487, 198] width 146 height 22
click at [464, 229] on span "SHINY" at bounding box center [449, 228] width 34 height 14
type input "SHINY ABY"
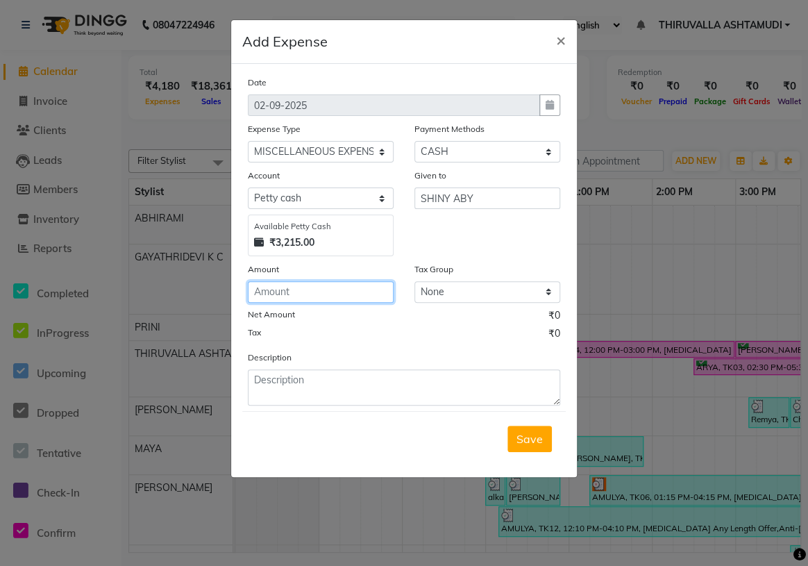
click at [341, 286] on input "number" at bounding box center [321, 292] width 146 height 22
type input "480"
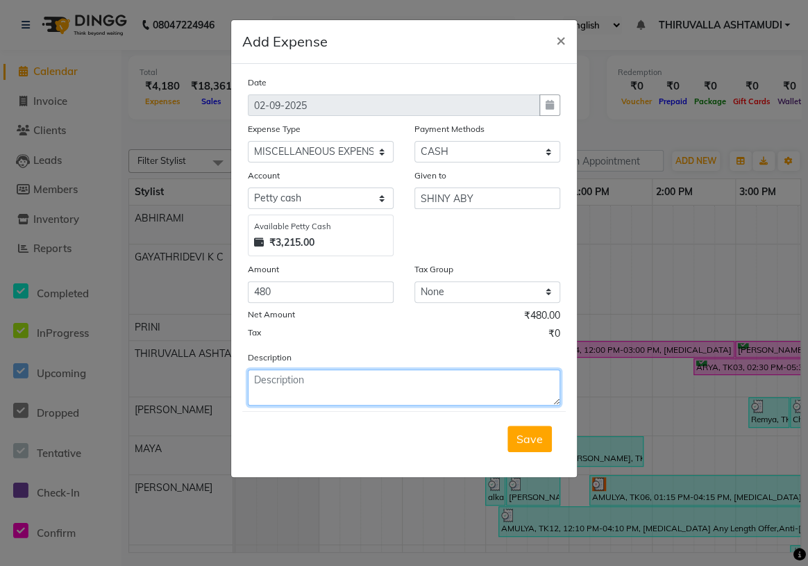
click at [377, 383] on textarea at bounding box center [404, 387] width 312 height 36
type textarea "o"
type textarea "for [DATE] flowers"
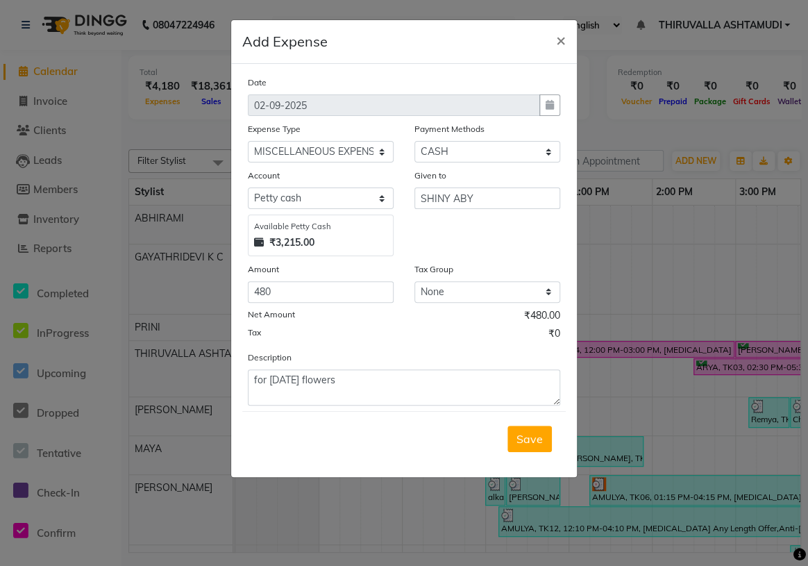
click at [527, 441] on span "Save" at bounding box center [529, 439] width 26 height 14
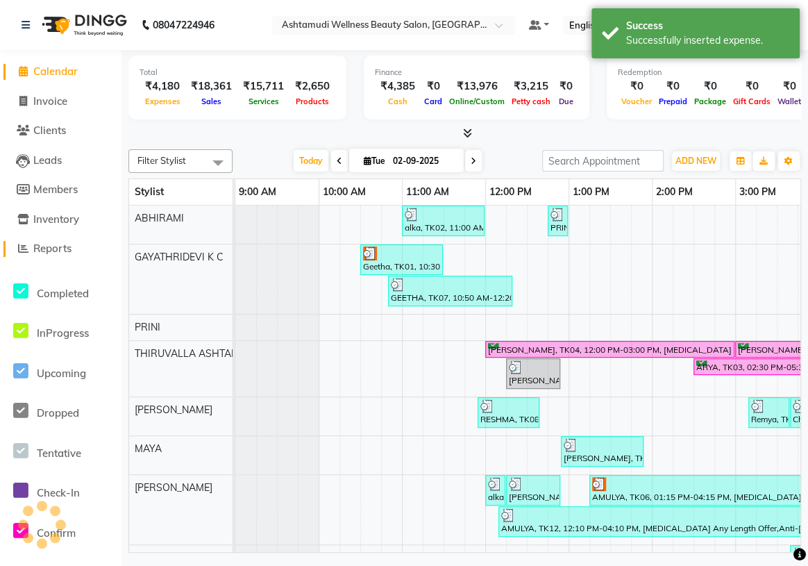
click at [62, 246] on span "Reports" at bounding box center [52, 247] width 38 height 13
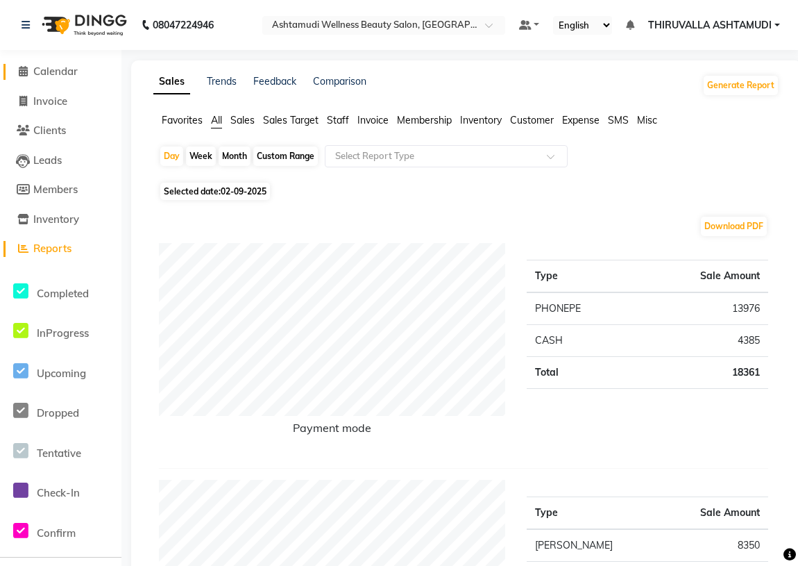
click at [65, 67] on span "Calendar" at bounding box center [55, 71] width 44 height 13
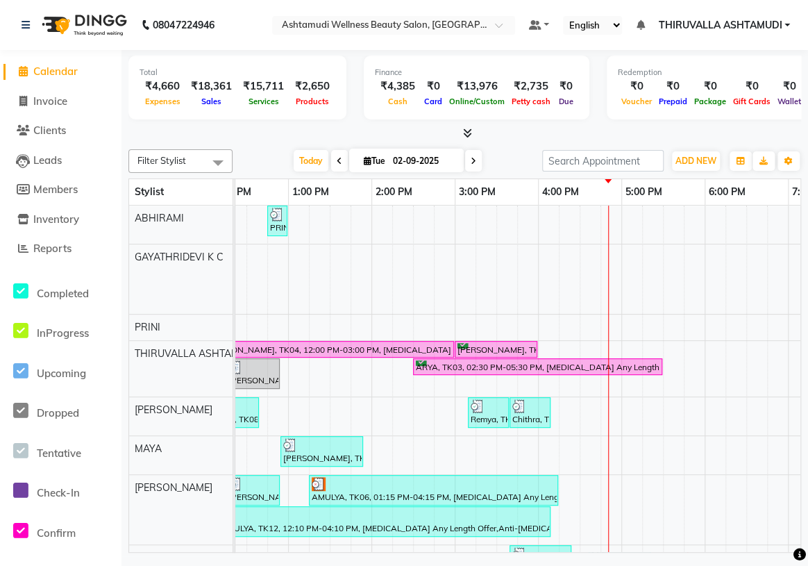
scroll to position [0, 217]
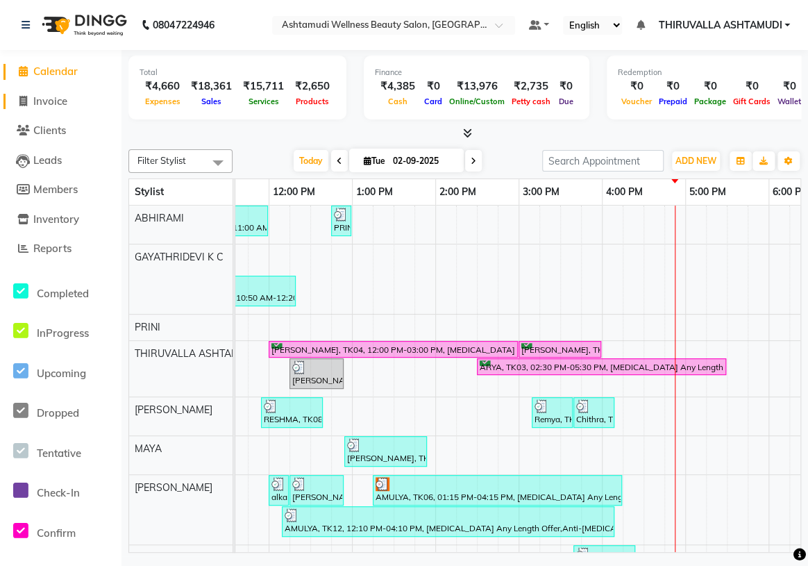
click at [57, 100] on span "Invoice" at bounding box center [50, 100] width 34 height 13
select select "service"
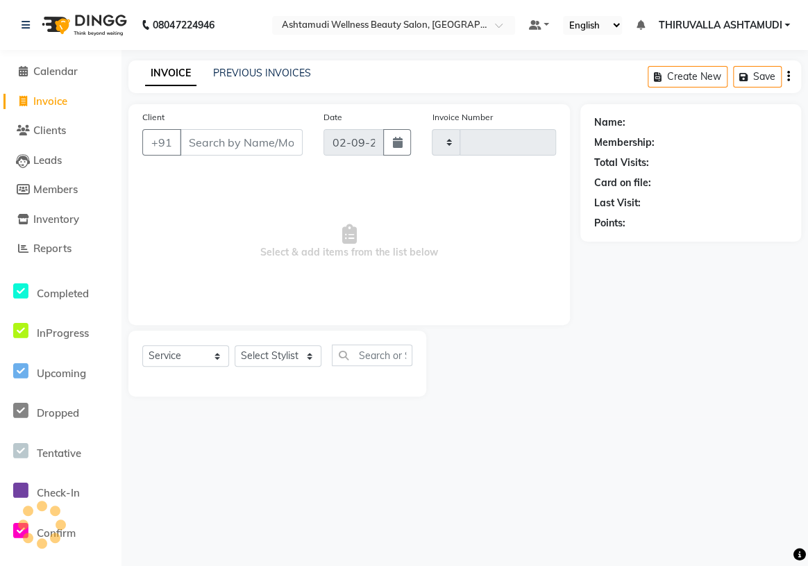
type input "1547"
select select "4634"
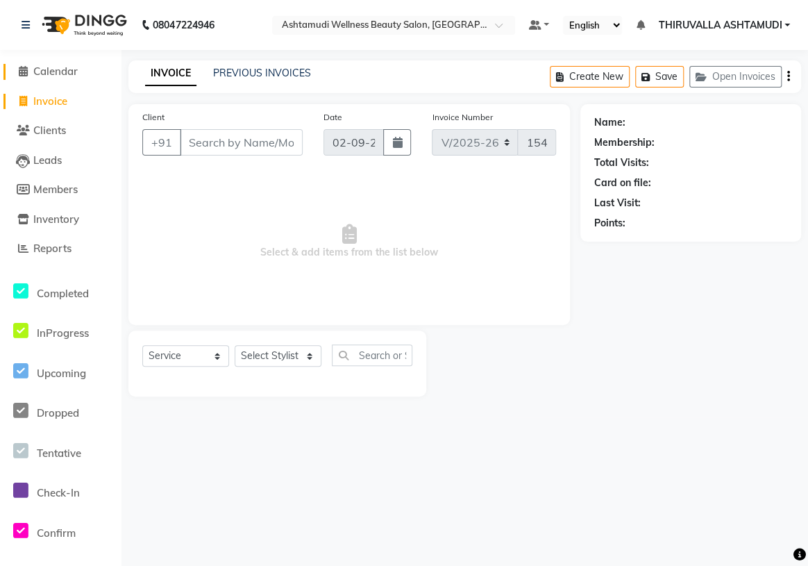
click at [58, 70] on span "Calendar" at bounding box center [55, 71] width 44 height 13
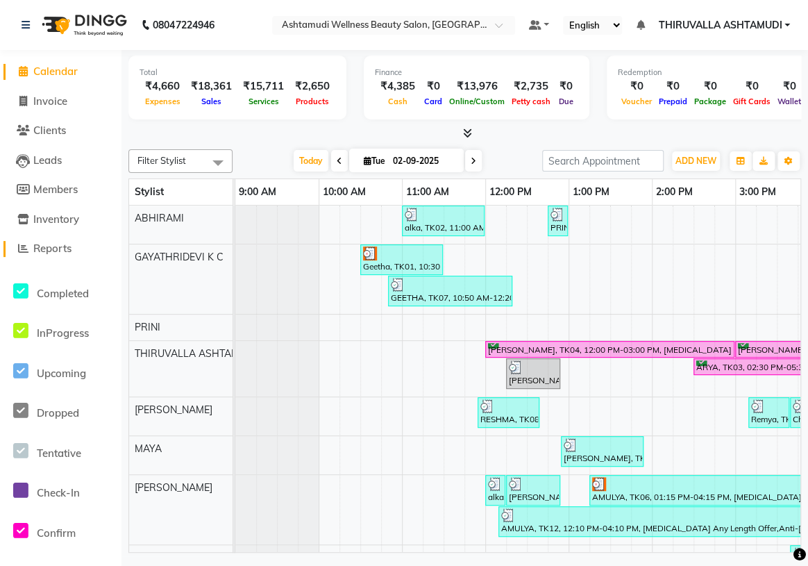
click at [58, 241] on link "Reports" at bounding box center [60, 249] width 114 height 16
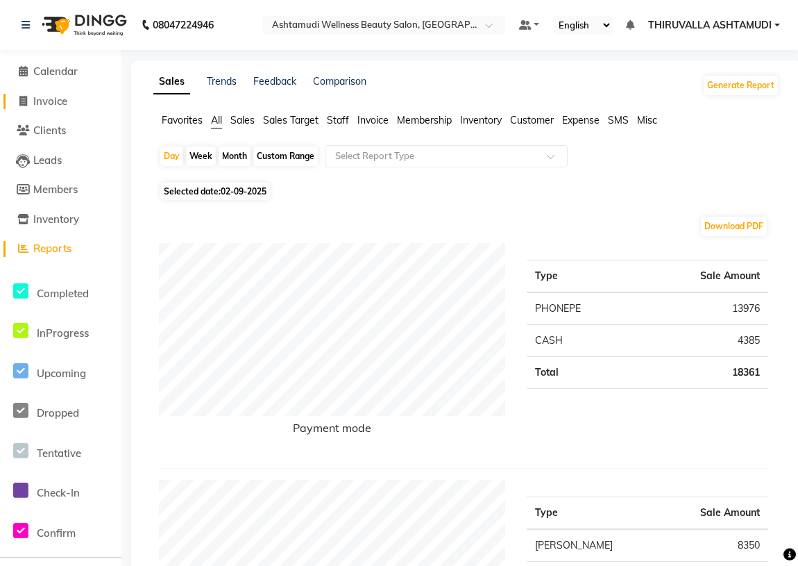
click at [68, 98] on link "Invoice" at bounding box center [60, 102] width 114 height 16
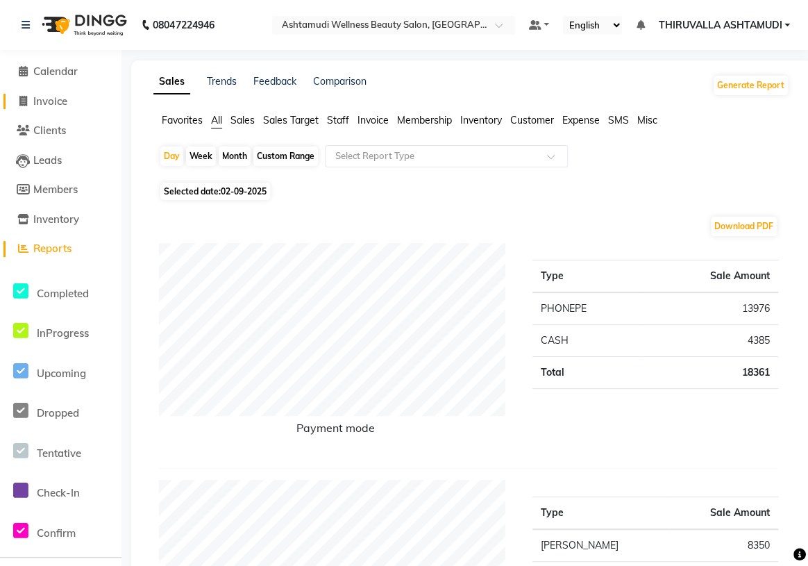
select select "service"
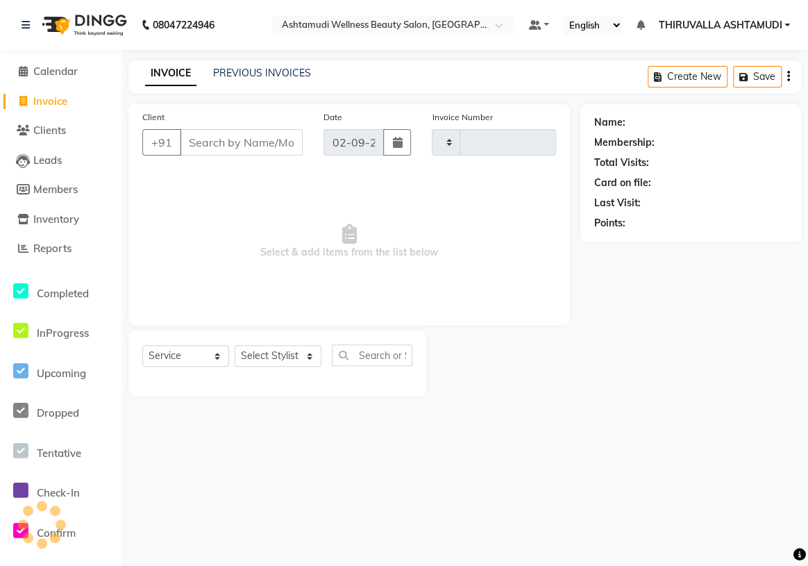
type input "1547"
select select "4634"
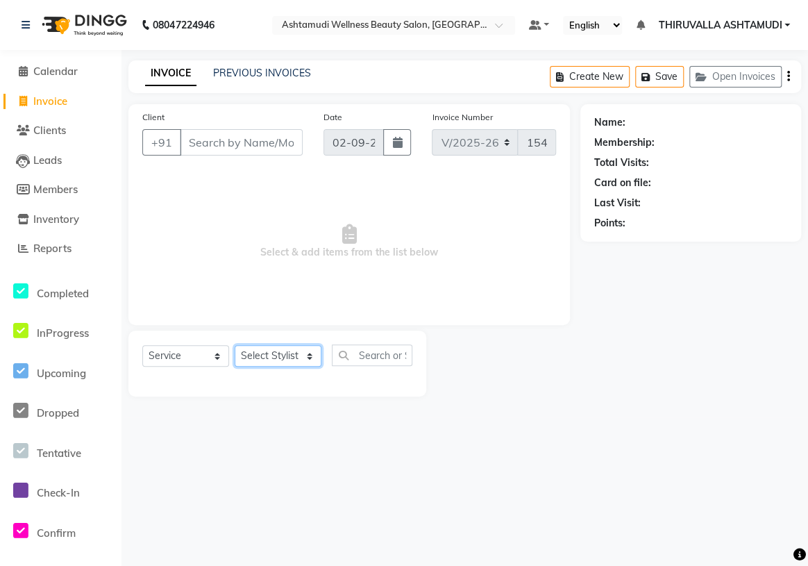
click at [303, 352] on select "Select Stylist ABHIRAMI [PERSON_NAME] [PERSON_NAME] [PERSON_NAME] [PERSON_NAME]…" at bounding box center [278, 356] width 87 height 22
select select "87760"
click at [235, 345] on select "Select Stylist ABHIRAMI [PERSON_NAME] [PERSON_NAME] [PERSON_NAME] [PERSON_NAME]…" at bounding box center [278, 356] width 87 height 22
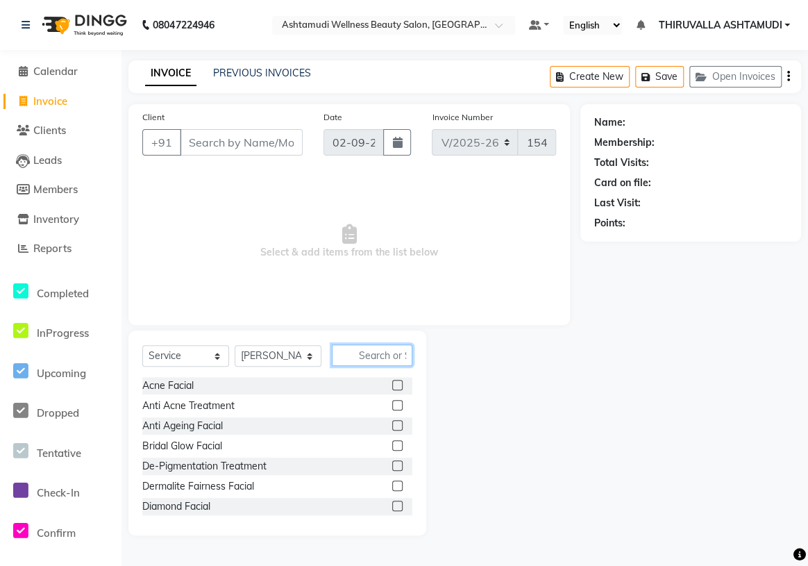
drag, startPoint x: 371, startPoint y: 355, endPoint x: 363, endPoint y: 355, distance: 7.6
click at [366, 355] on input "text" at bounding box center [372, 355] width 80 height 22
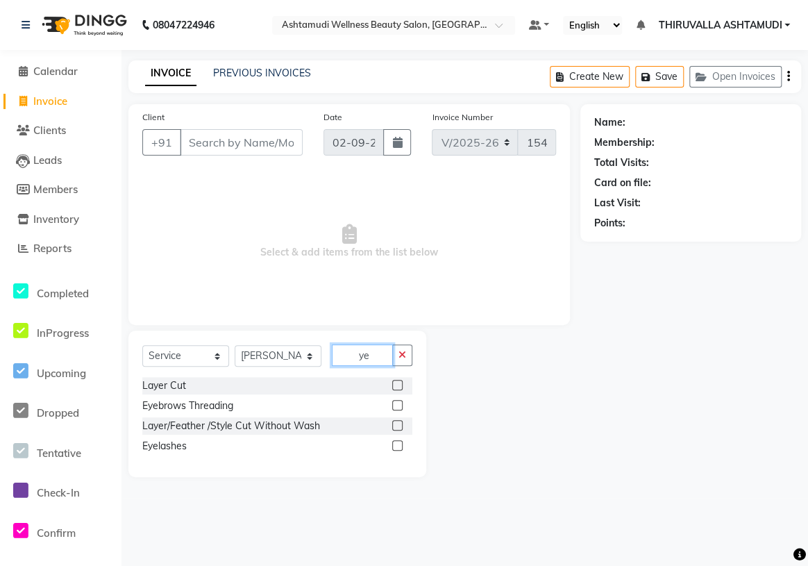
type input "y"
type input "ey"
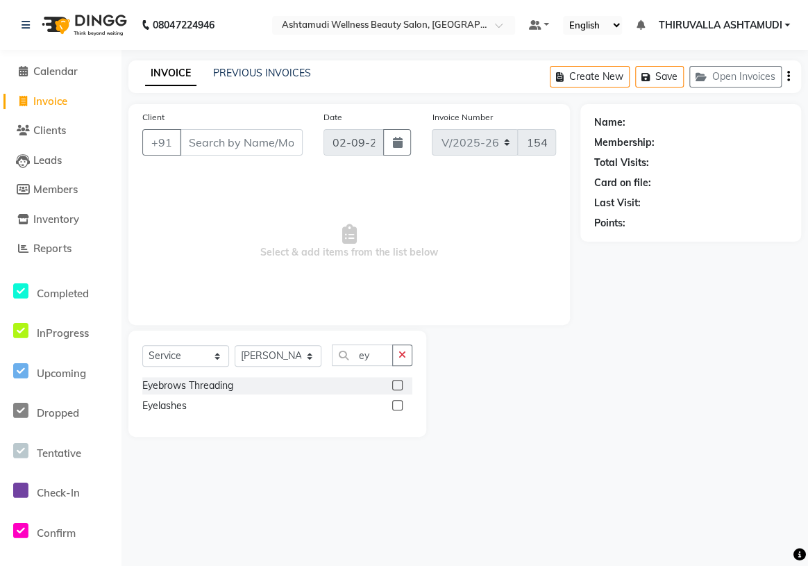
click at [393, 382] on label at bounding box center [397, 385] width 10 height 10
click at [393, 382] on input "checkbox" at bounding box center [396, 385] width 9 height 9
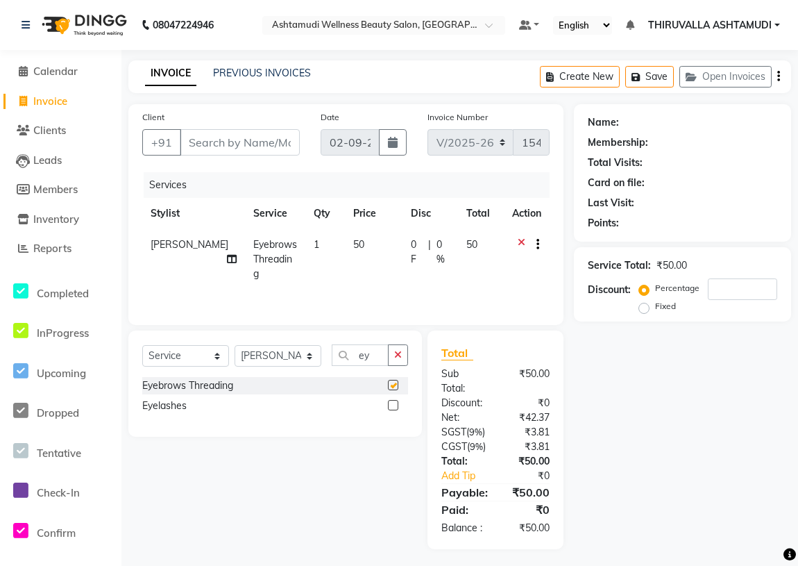
checkbox input "false"
click at [198, 138] on input "Client" at bounding box center [240, 142] width 120 height 26
type input "9"
type input "0"
type input "9746061261"
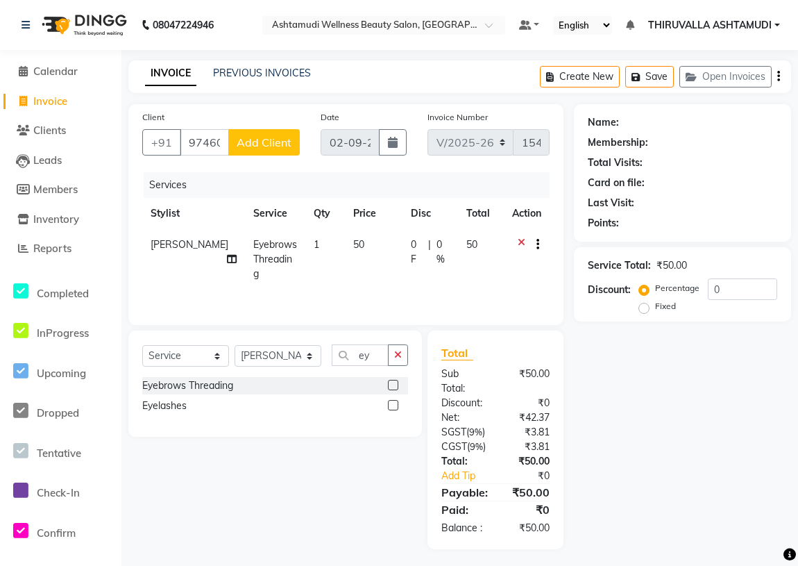
click at [274, 145] on span "Add Client" at bounding box center [264, 142] width 55 height 14
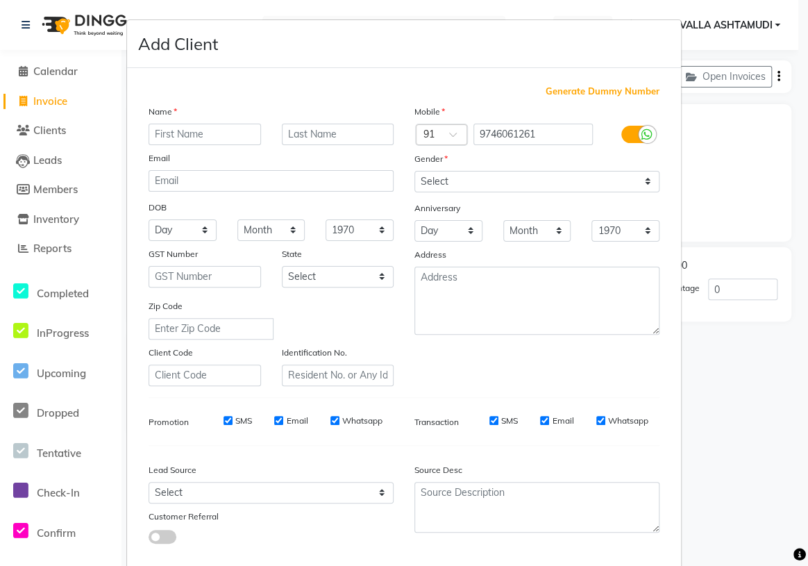
click at [201, 137] on input "text" at bounding box center [204, 135] width 112 height 22
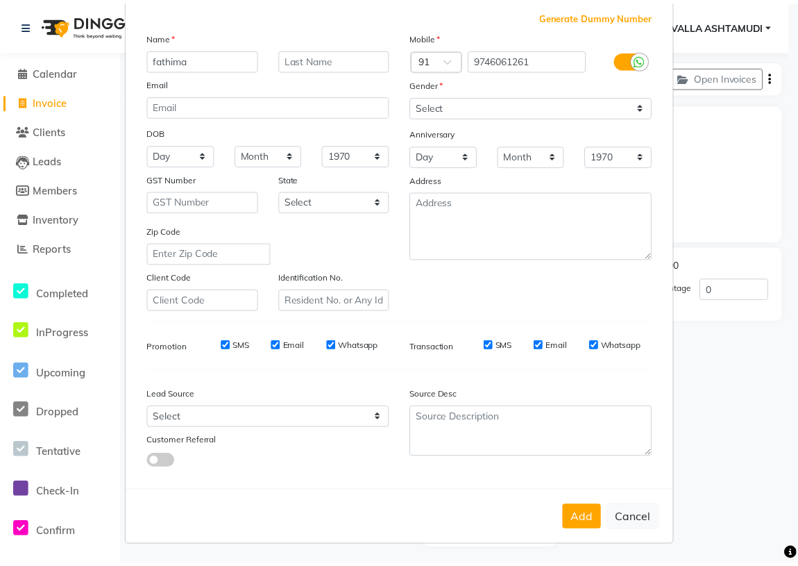
scroll to position [78, 0]
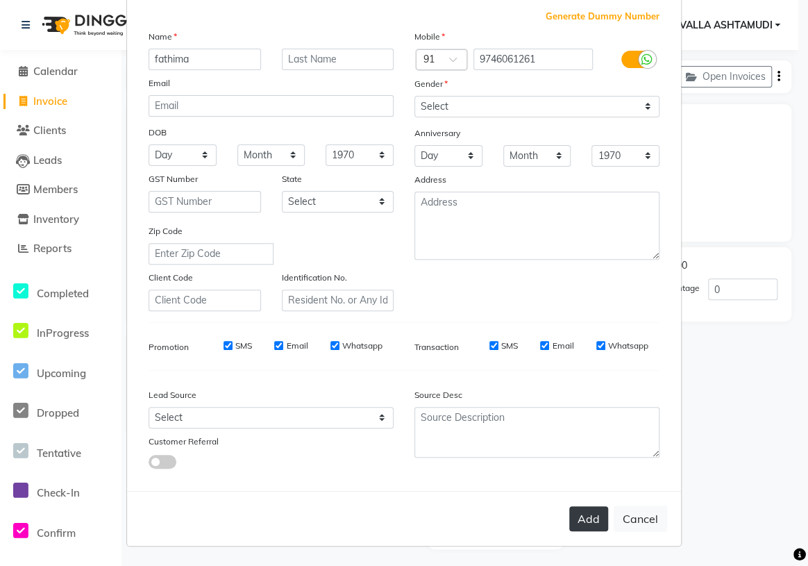
type input "fathima"
click at [580, 507] on button "Add" at bounding box center [588, 518] width 39 height 25
click at [584, 517] on button "Add" at bounding box center [588, 518] width 39 height 25
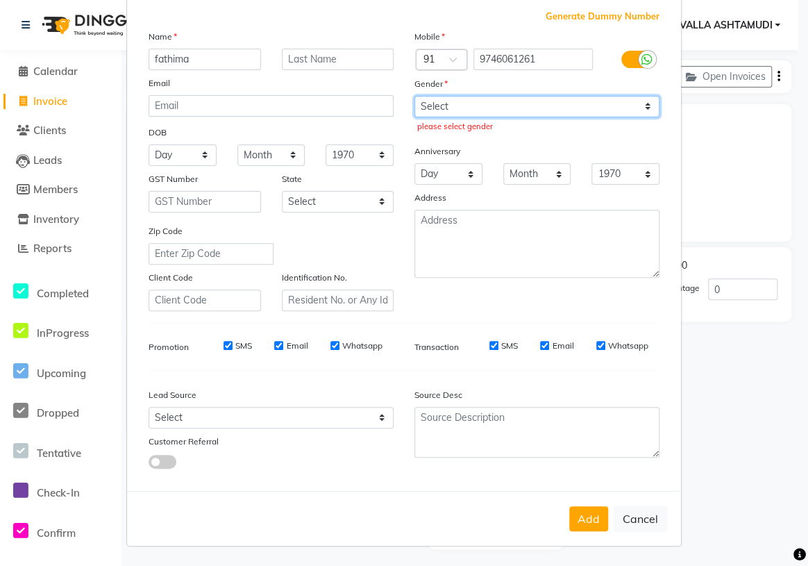
click at [486, 96] on select "Select [DEMOGRAPHIC_DATA] [DEMOGRAPHIC_DATA] Other Prefer Not To Say" at bounding box center [536, 107] width 245 height 22
select select "[DEMOGRAPHIC_DATA]"
click at [414, 96] on select "Select [DEMOGRAPHIC_DATA] [DEMOGRAPHIC_DATA] Other Prefer Not To Say" at bounding box center [536, 107] width 245 height 22
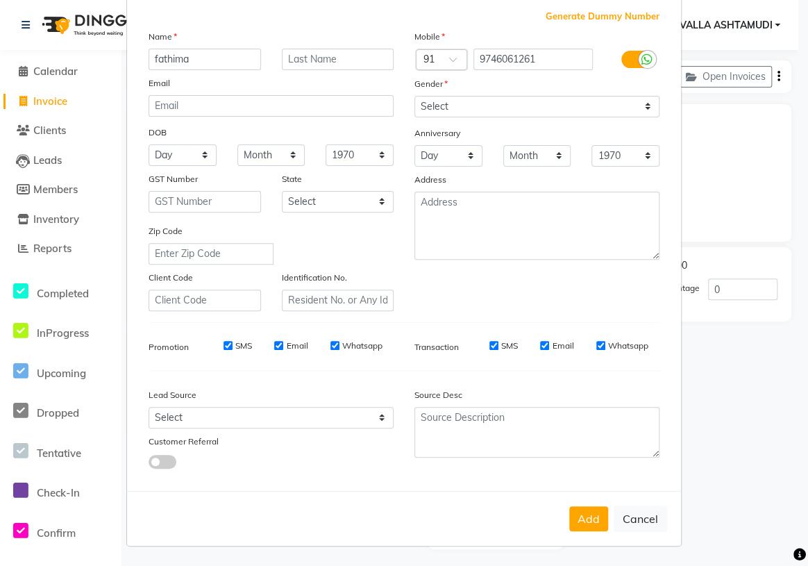
click at [585, 509] on button "Add" at bounding box center [588, 518] width 39 height 25
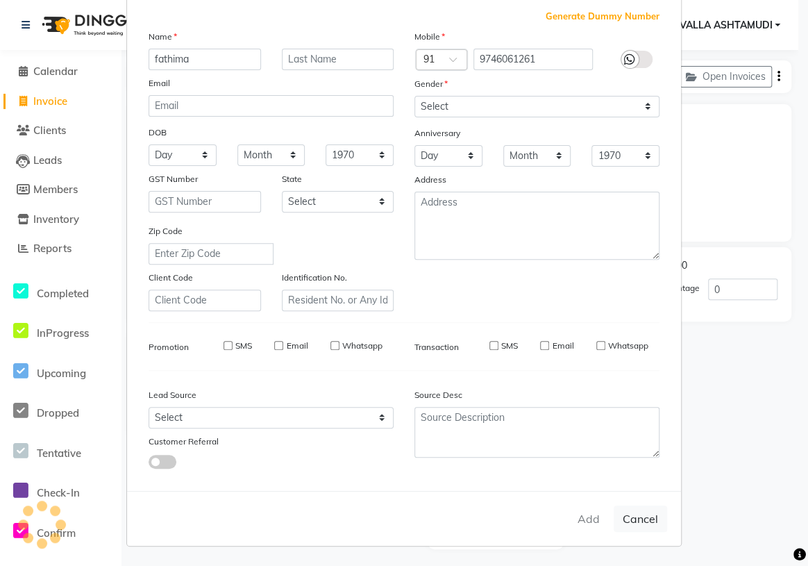
select select
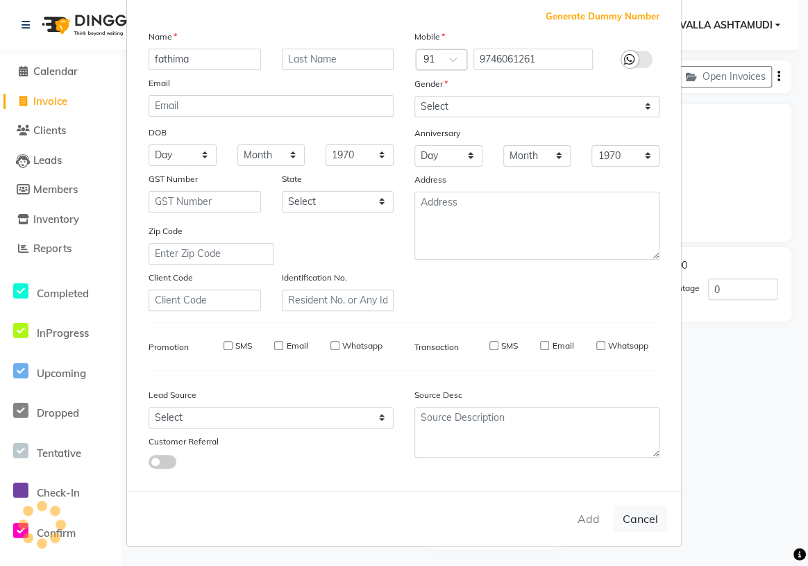
select select
checkbox input "false"
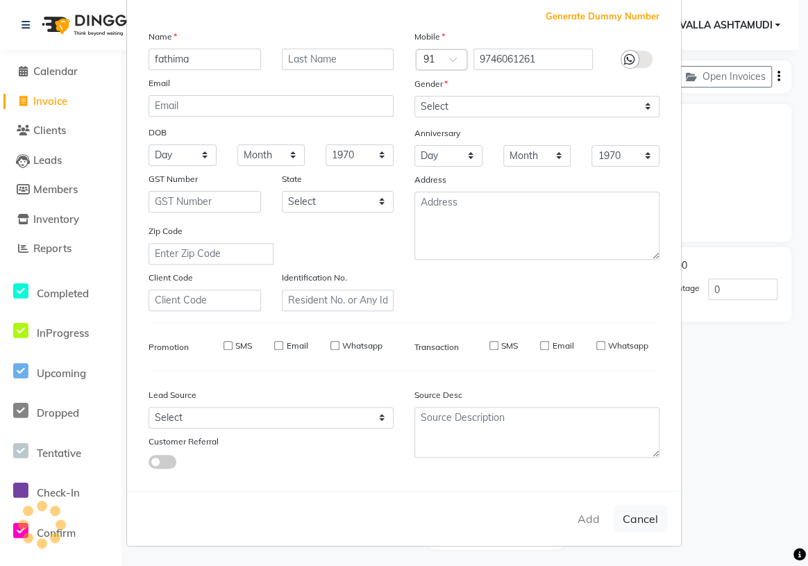
checkbox input "false"
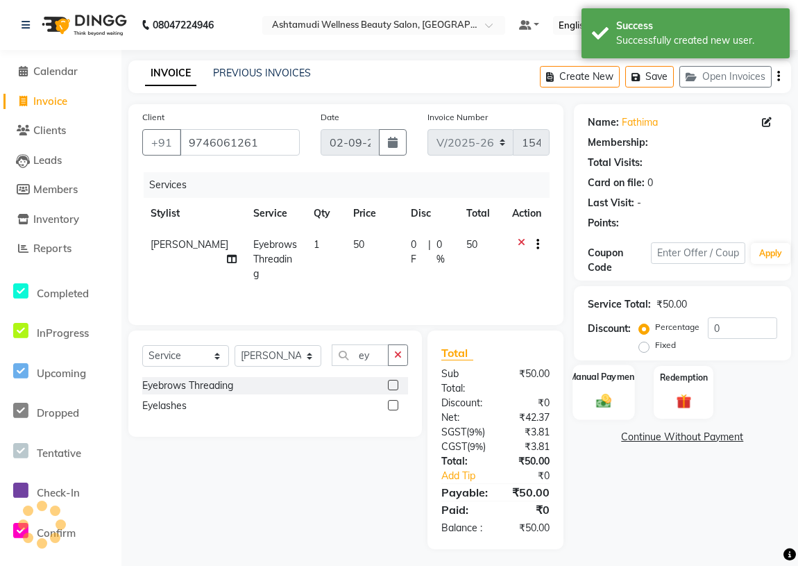
select select "1: Object"
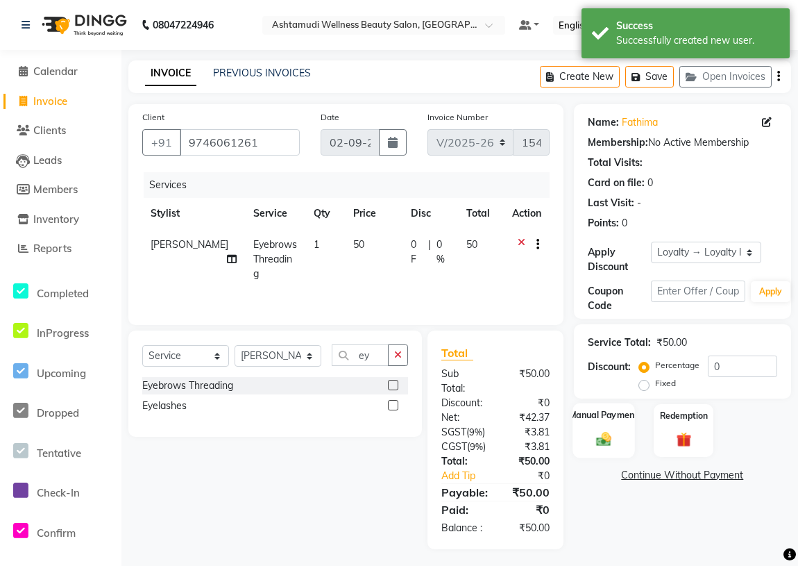
click at [624, 423] on div "Manual Payment" at bounding box center [603, 429] width 62 height 55
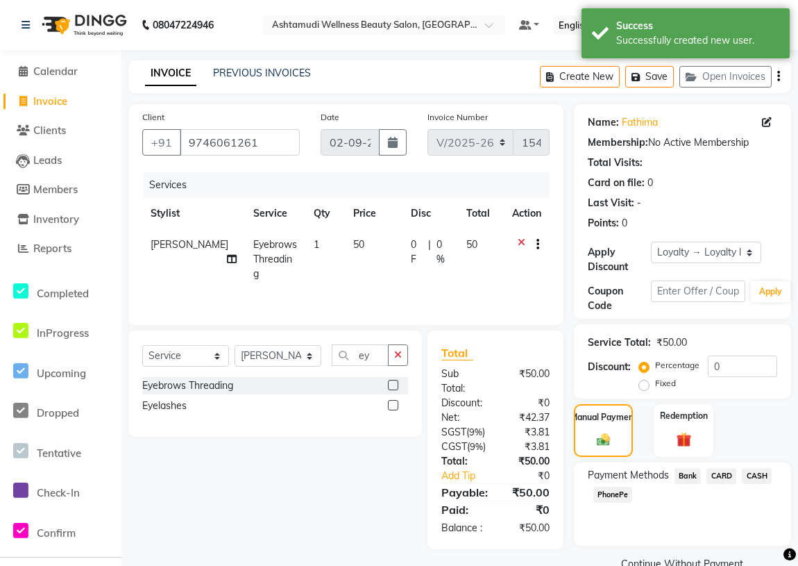
click at [613, 496] on span "PhonePe" at bounding box center [613, 494] width 40 height 16
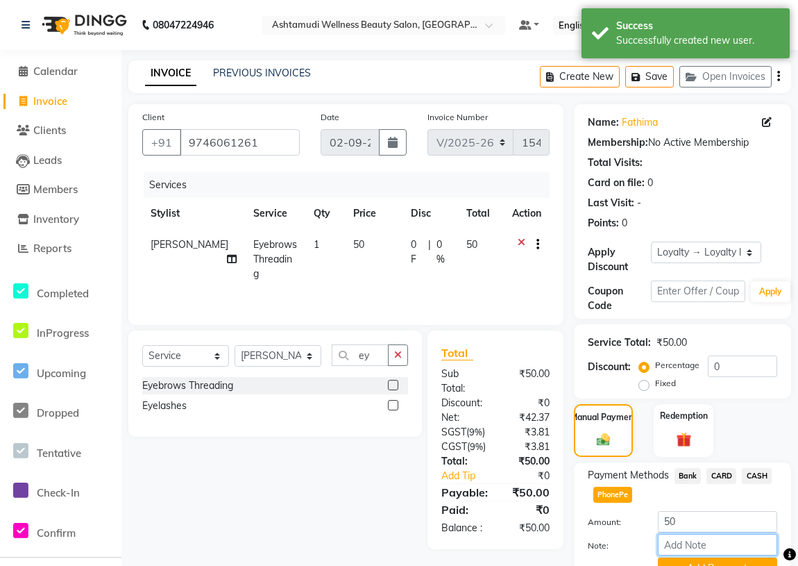
click at [686, 541] on input "Note:" at bounding box center [717, 545] width 119 height 22
click at [688, 547] on input "Note:" at bounding box center [717, 545] width 119 height 22
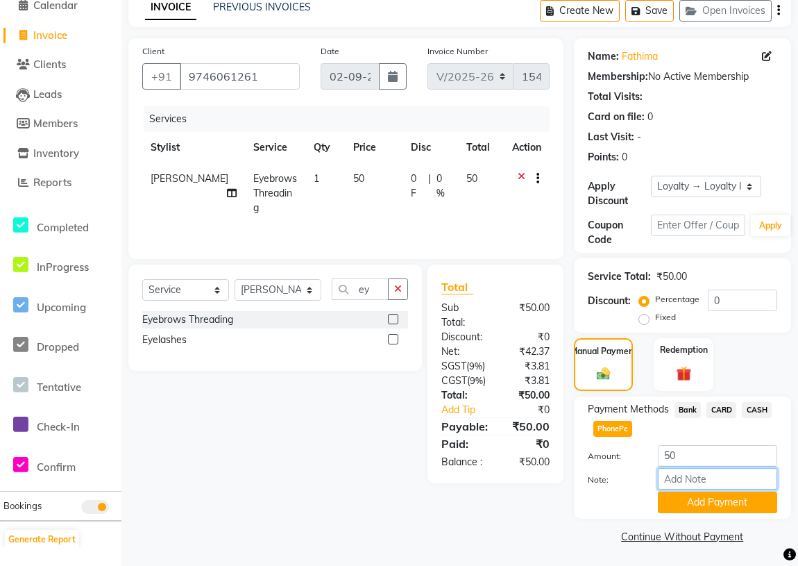
scroll to position [67, 0]
click at [696, 476] on input "Note:" at bounding box center [717, 478] width 119 height 22
type input "vismaya"
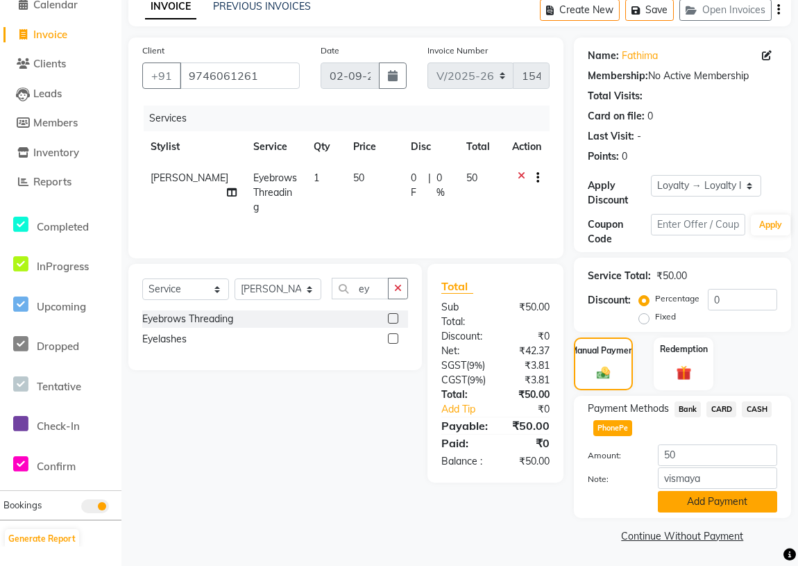
click at [690, 498] on button "Add Payment" at bounding box center [717, 502] width 119 height 22
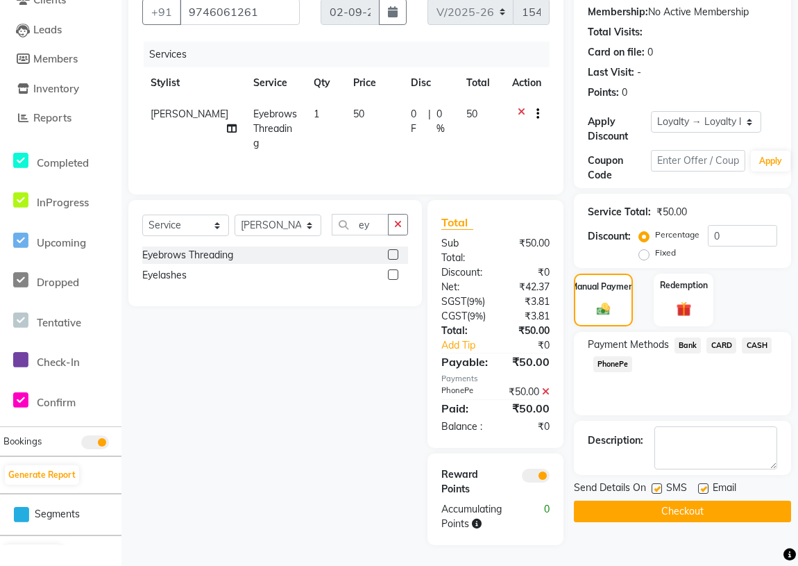
scroll to position [189, 0]
click at [704, 500] on button "Checkout" at bounding box center [682, 511] width 217 height 22
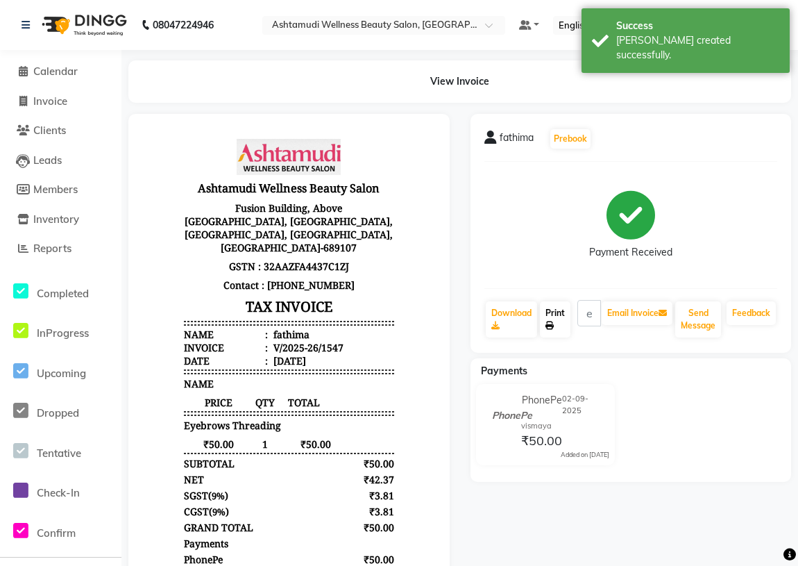
click at [552, 321] on icon at bounding box center [549, 325] width 8 height 8
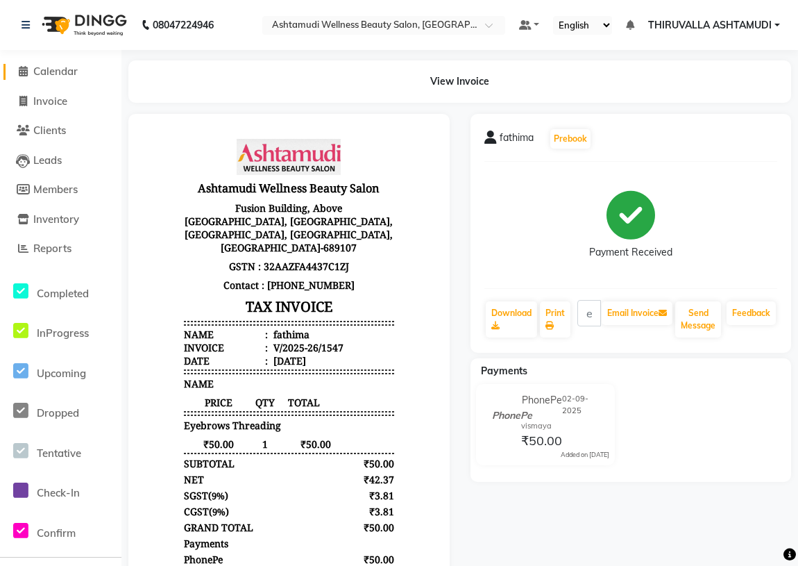
click at [51, 64] on link "Calendar" at bounding box center [60, 72] width 114 height 16
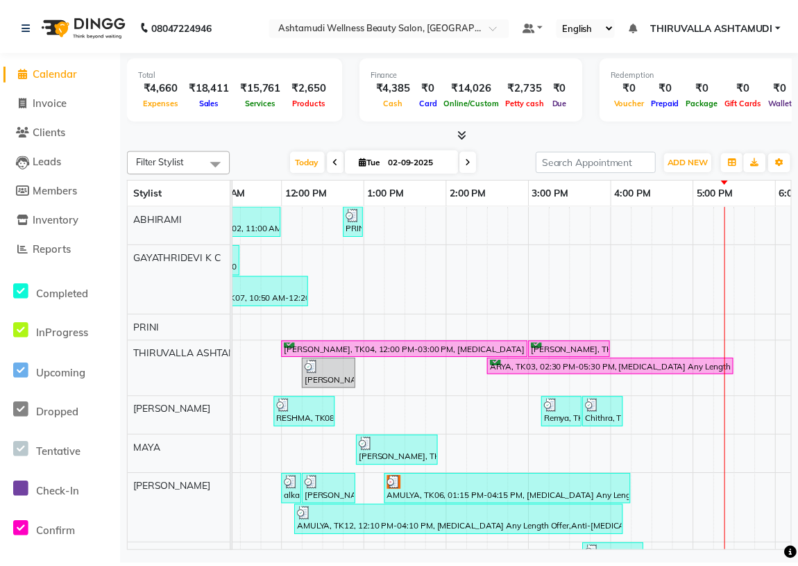
scroll to position [0, 273]
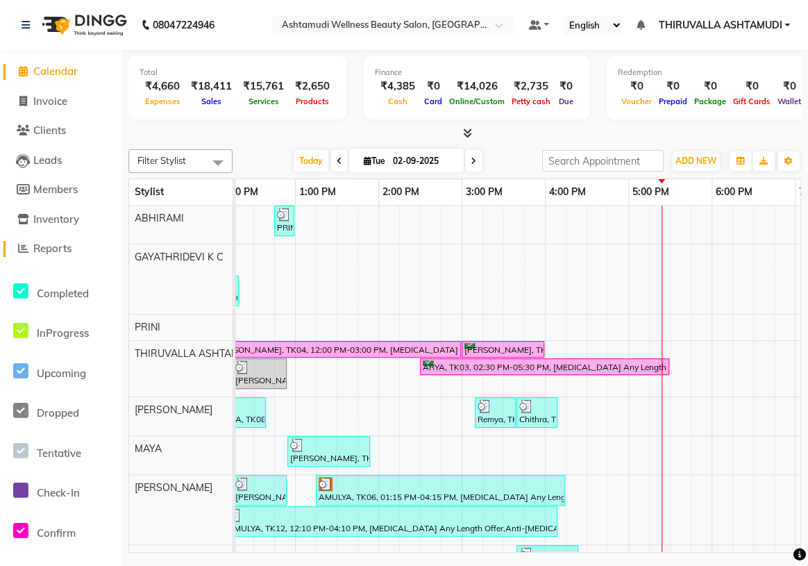
click at [78, 248] on link "Reports" at bounding box center [60, 249] width 114 height 16
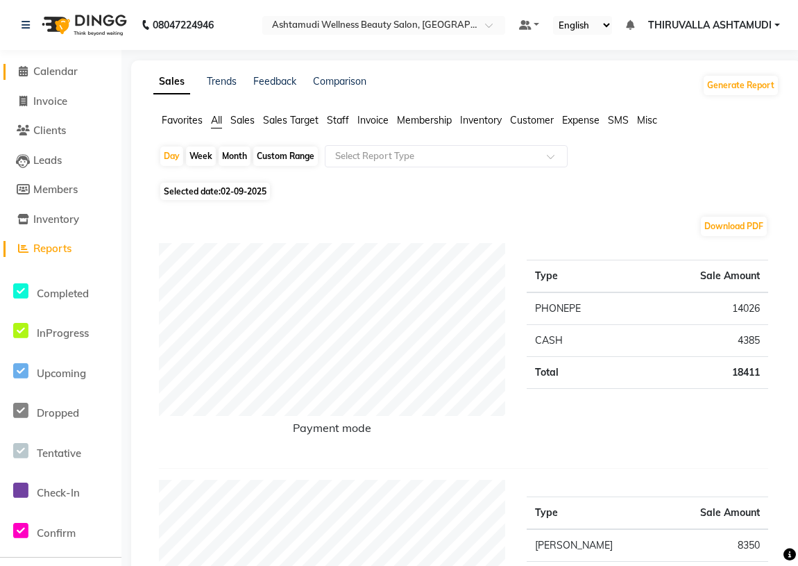
click at [51, 69] on span "Calendar" at bounding box center [55, 71] width 44 height 13
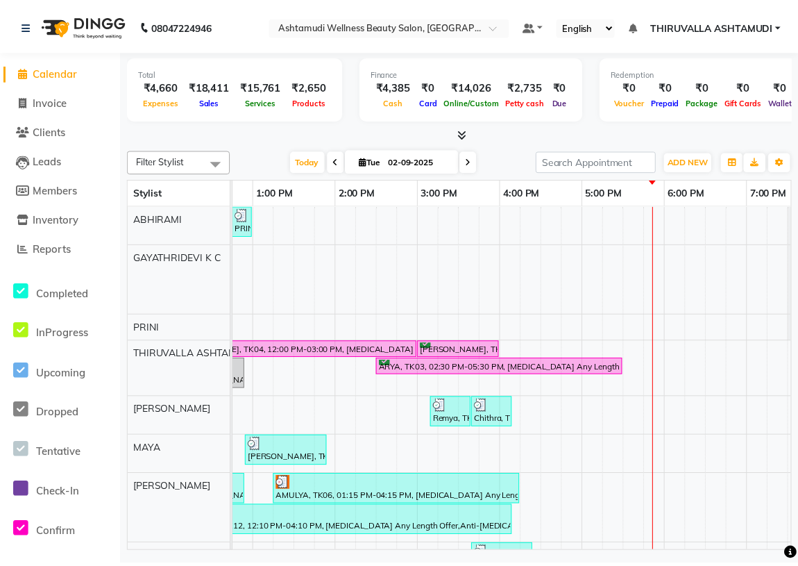
scroll to position [0, 178]
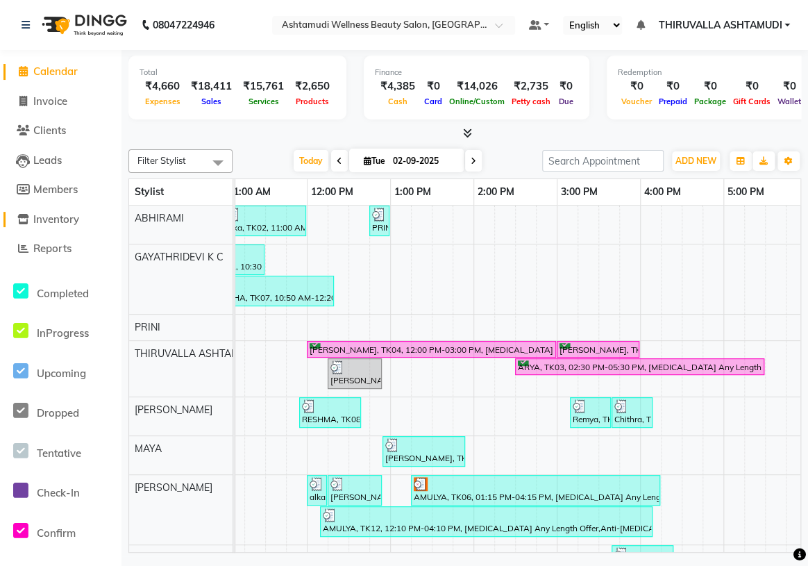
click at [60, 219] on span "Inventory" at bounding box center [56, 218] width 46 height 13
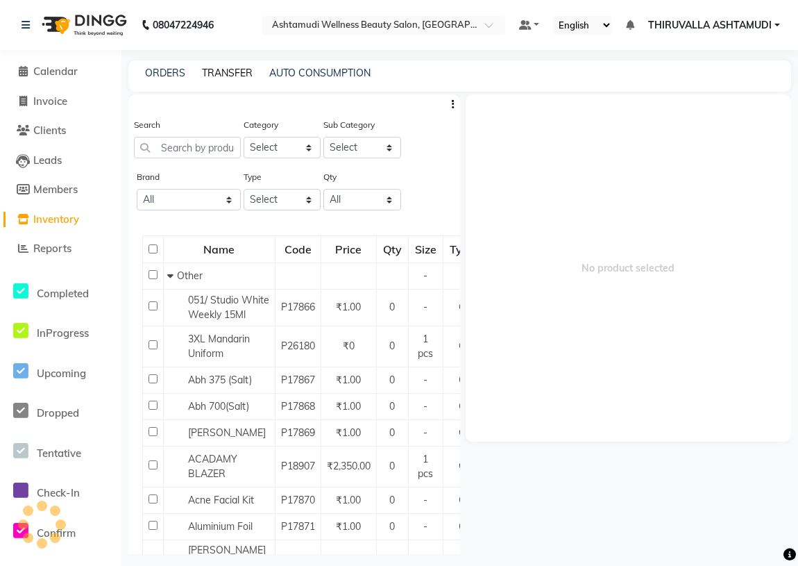
click at [229, 73] on link "TRANSFER" at bounding box center [227, 73] width 51 height 12
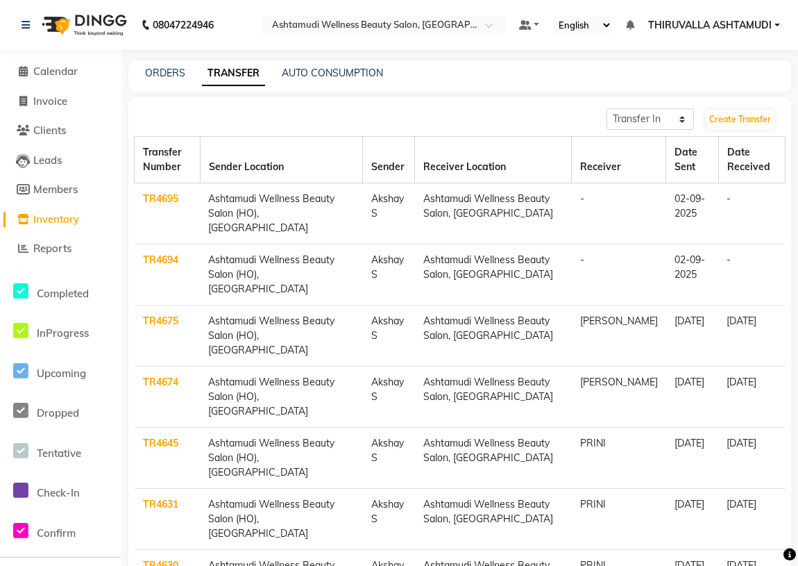
click at [163, 253] on link "TR4694" at bounding box center [160, 259] width 35 height 12
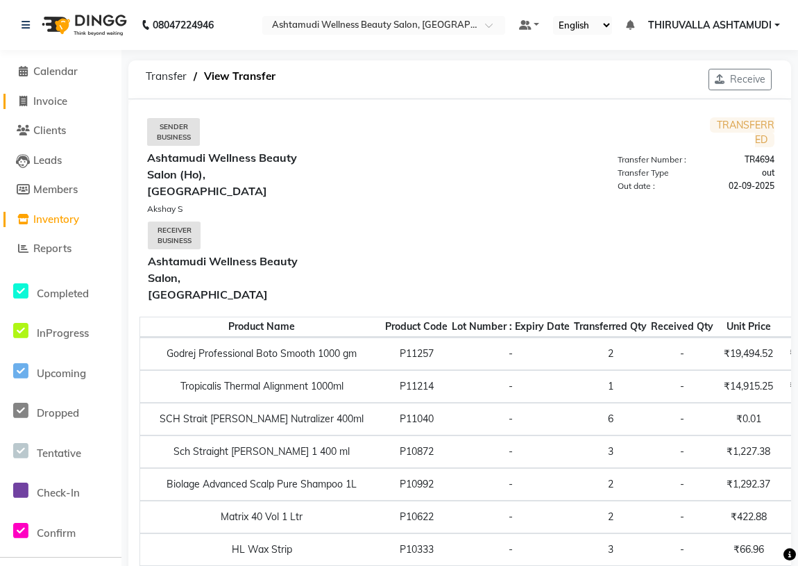
click at [65, 102] on span "Invoice" at bounding box center [50, 100] width 34 height 13
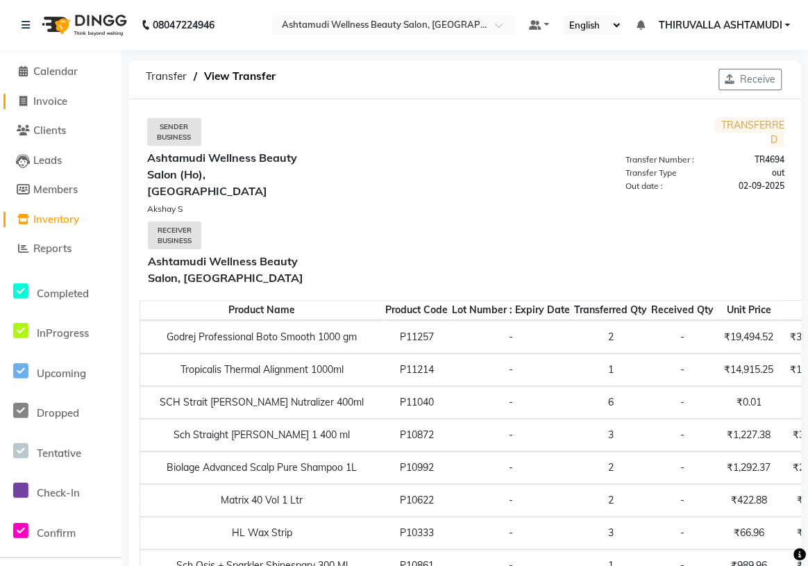
select select "service"
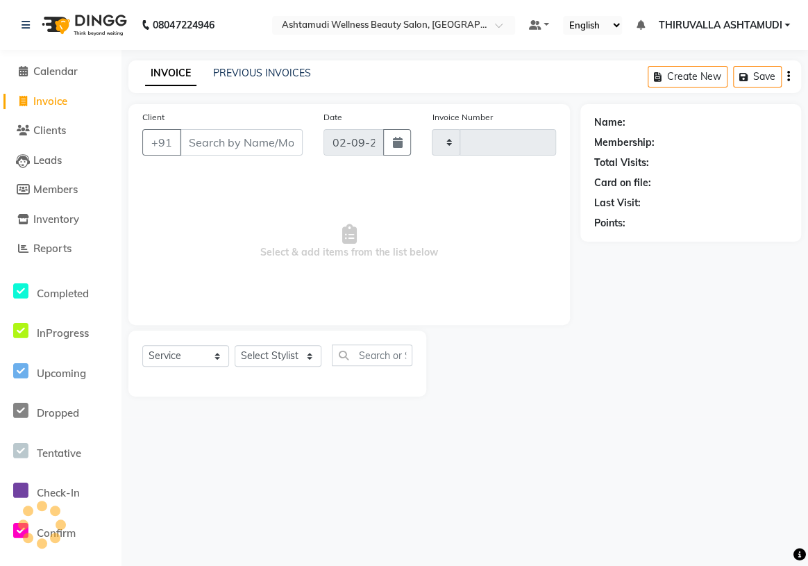
type input "1548"
select select "4634"
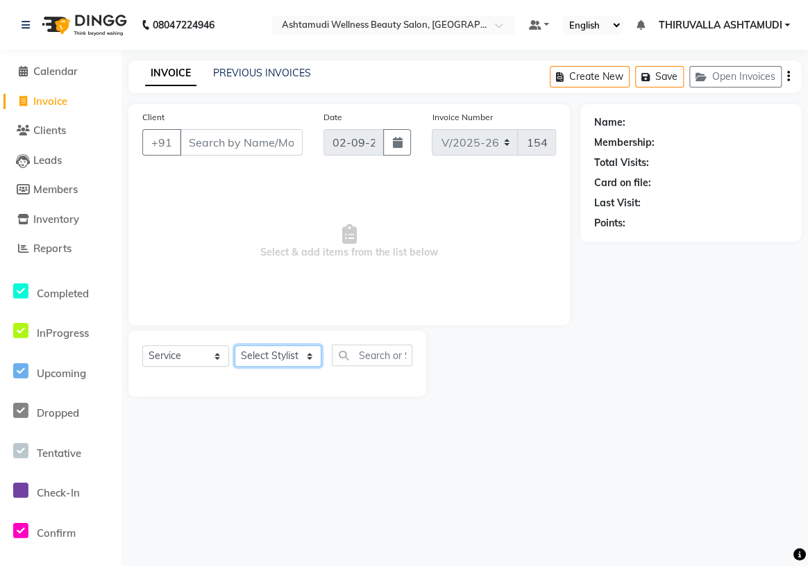
click at [291, 354] on select "Select Stylist" at bounding box center [278, 356] width 87 height 22
click at [207, 144] on input "Client" at bounding box center [241, 142] width 123 height 26
type input "7560879140"
click at [255, 351] on select "Select Stylist ABHIRAMI [PERSON_NAME] [PERSON_NAME] [PERSON_NAME] [PERSON_NAME]…" at bounding box center [278, 356] width 87 height 22
select select "29016"
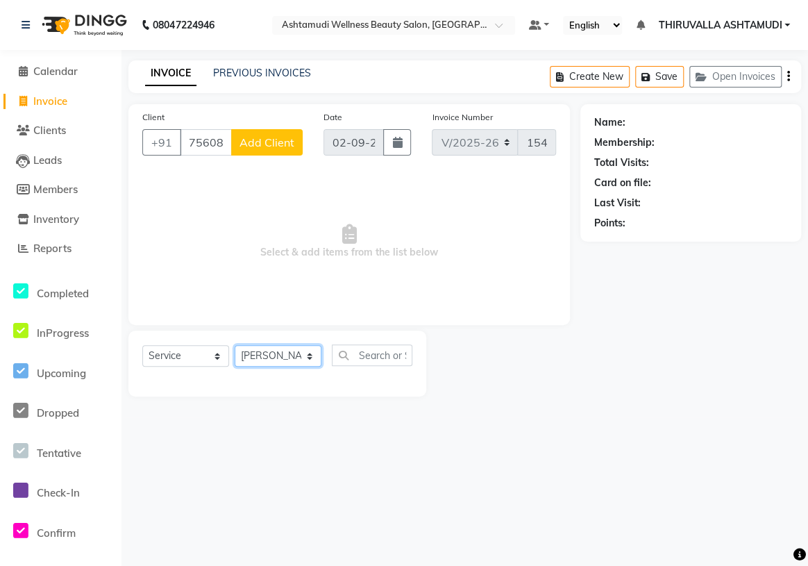
click at [235, 345] on select "Select Stylist ABHIRAMI [PERSON_NAME] [PERSON_NAME] [PERSON_NAME] [PERSON_NAME]…" at bounding box center [278, 356] width 87 height 22
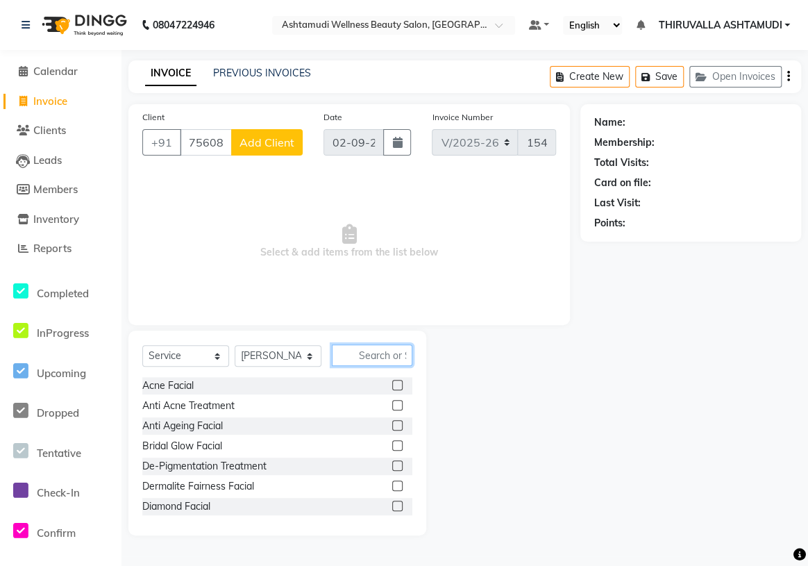
click at [376, 348] on input "text" at bounding box center [372, 355] width 80 height 22
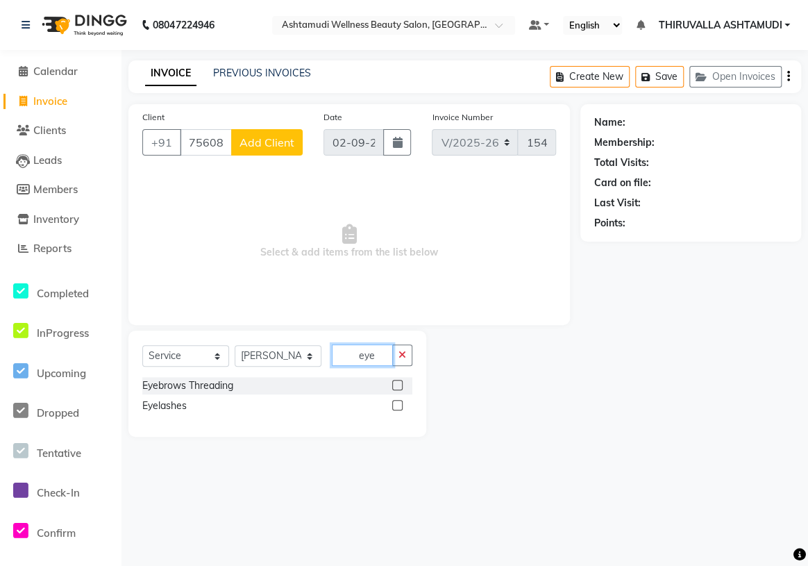
type input "eye"
click at [395, 383] on label at bounding box center [397, 385] width 10 height 10
click at [395, 383] on input "checkbox" at bounding box center [396, 385] width 9 height 9
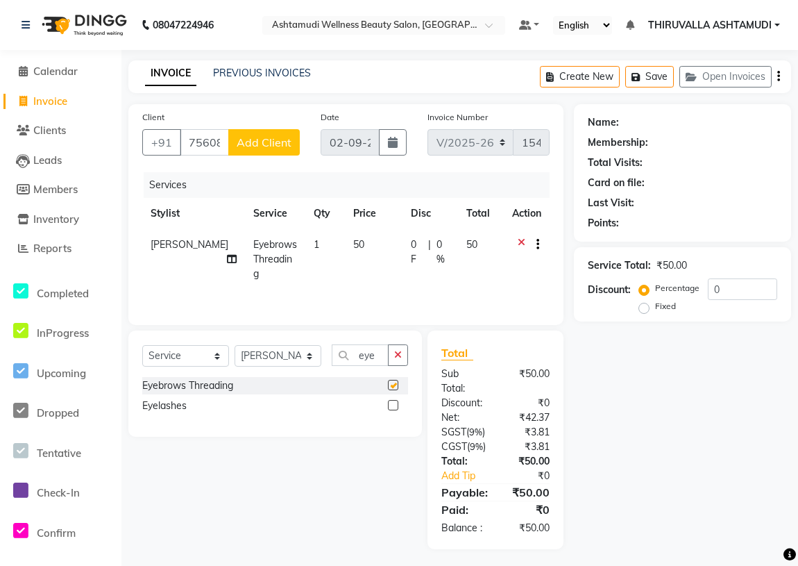
checkbox input "false"
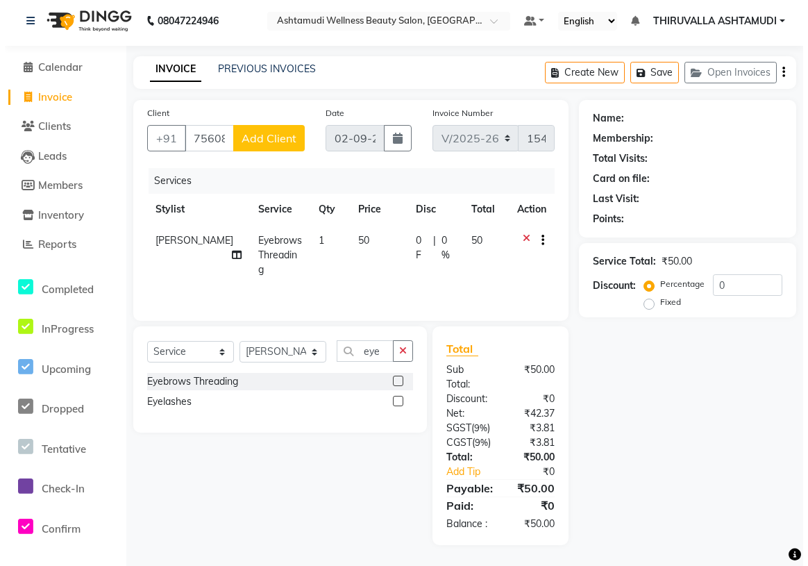
scroll to position [48, 0]
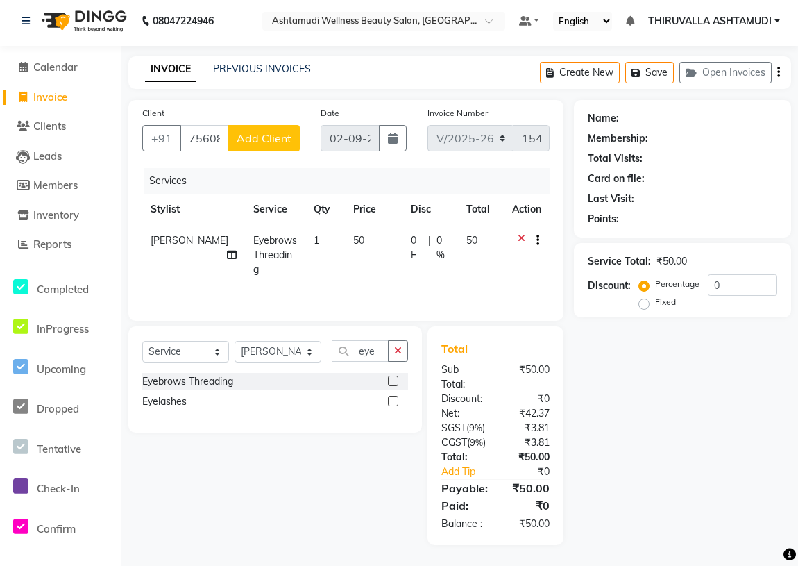
click at [255, 131] on span "Add Client" at bounding box center [264, 138] width 55 height 14
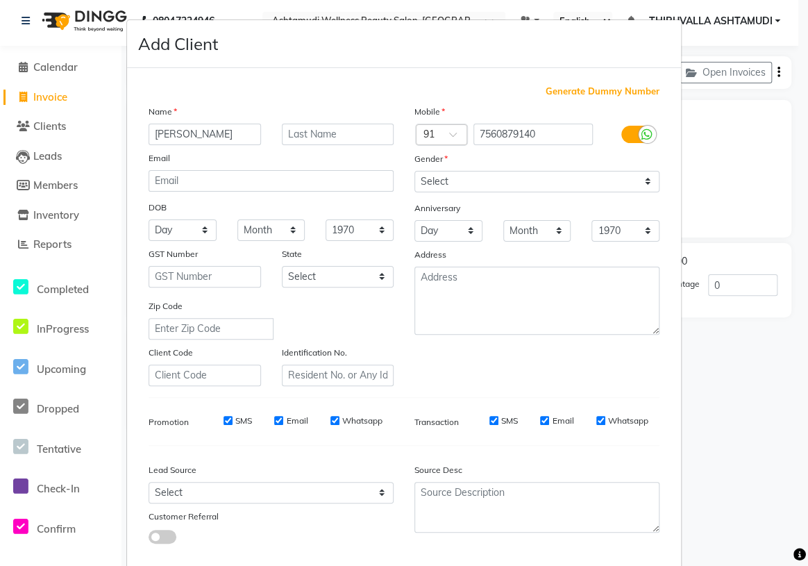
type input "[PERSON_NAME]"
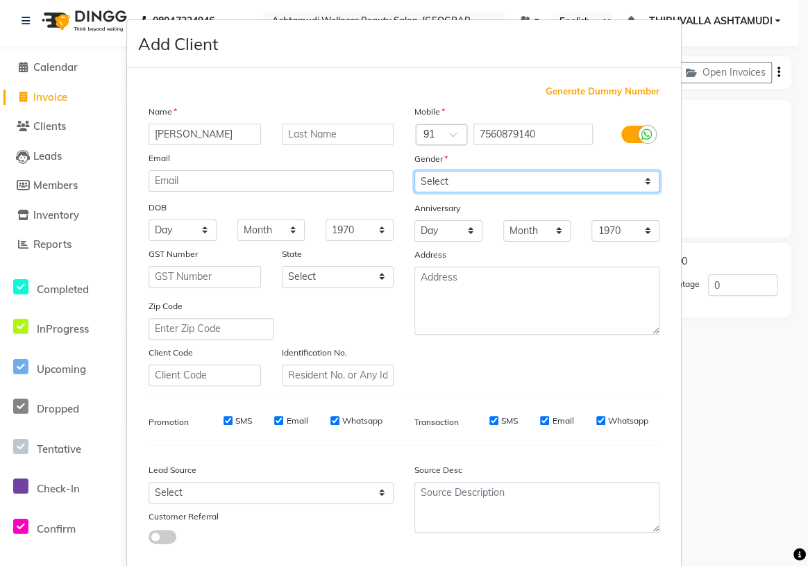
click at [441, 180] on select "Select [DEMOGRAPHIC_DATA] [DEMOGRAPHIC_DATA] Other Prefer Not To Say" at bounding box center [536, 182] width 245 height 22
select select "[DEMOGRAPHIC_DATA]"
click at [414, 171] on select "Select [DEMOGRAPHIC_DATA] [DEMOGRAPHIC_DATA] Other Prefer Not To Say" at bounding box center [536, 182] width 245 height 22
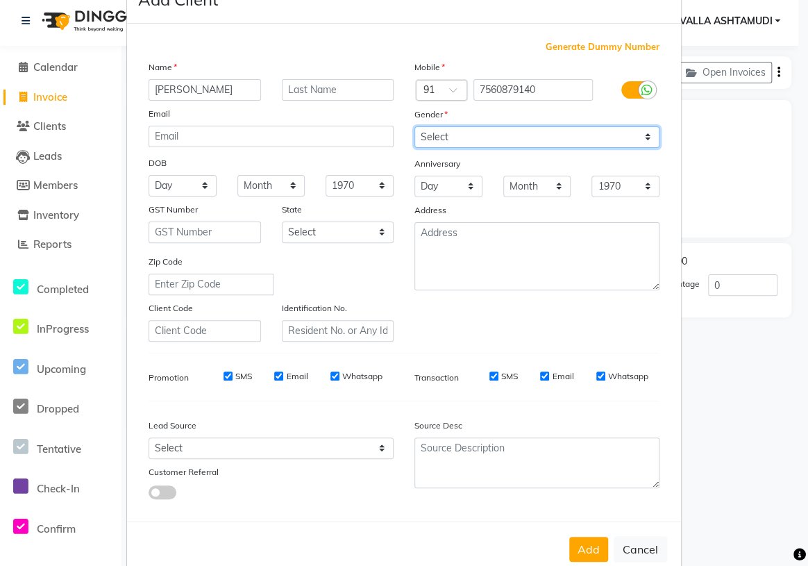
scroll to position [78, 0]
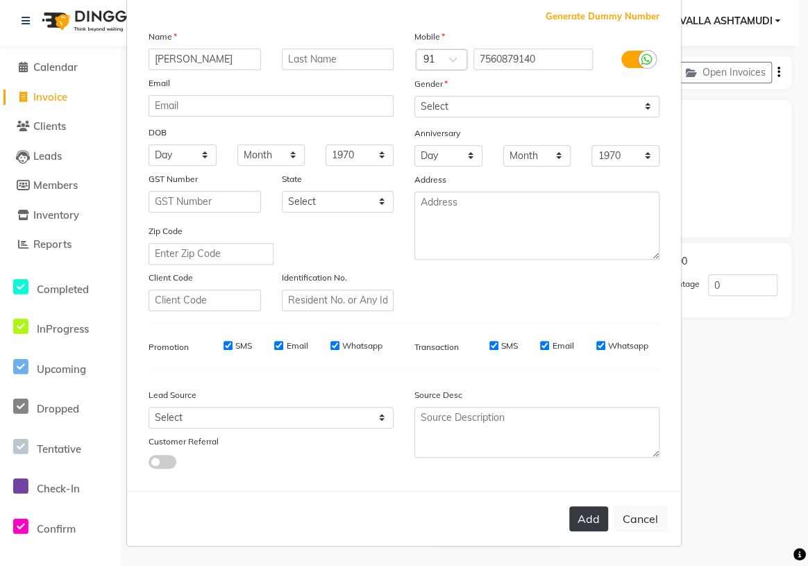
click at [569, 514] on button "Add" at bounding box center [588, 518] width 39 height 25
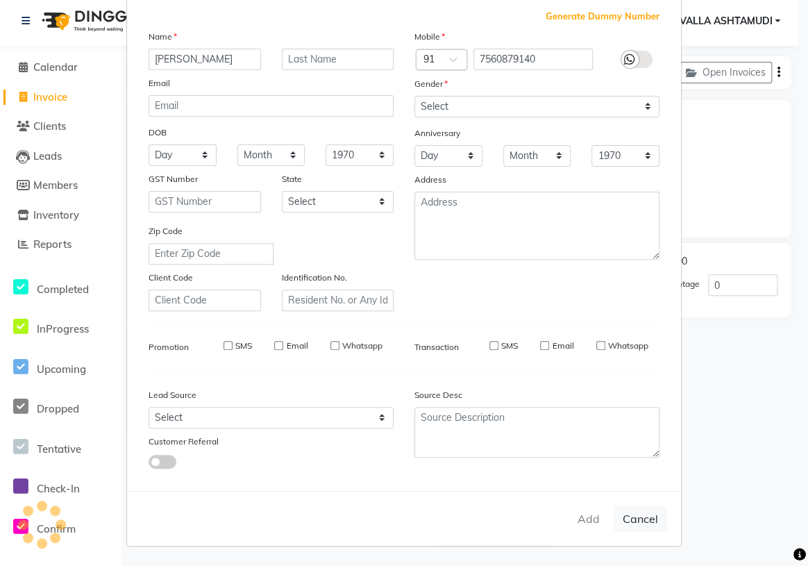
select select
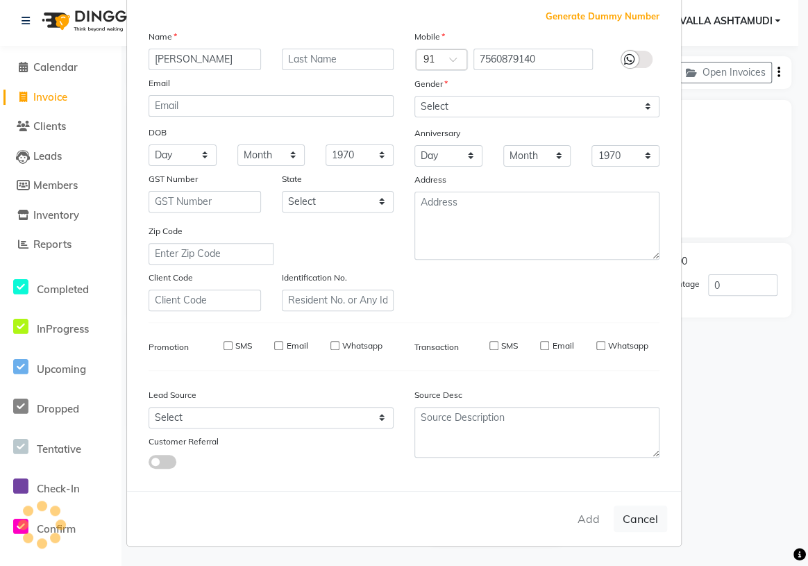
select select
checkbox input "false"
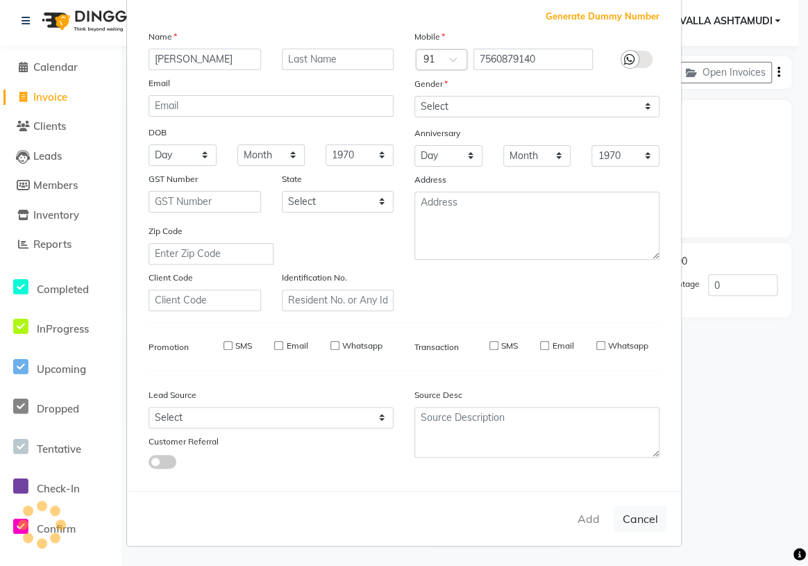
checkbox input "false"
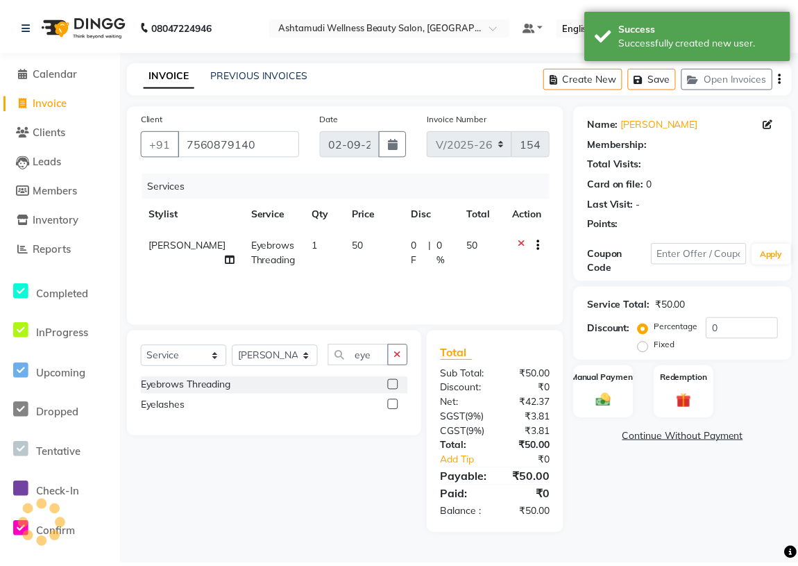
scroll to position [33, 0]
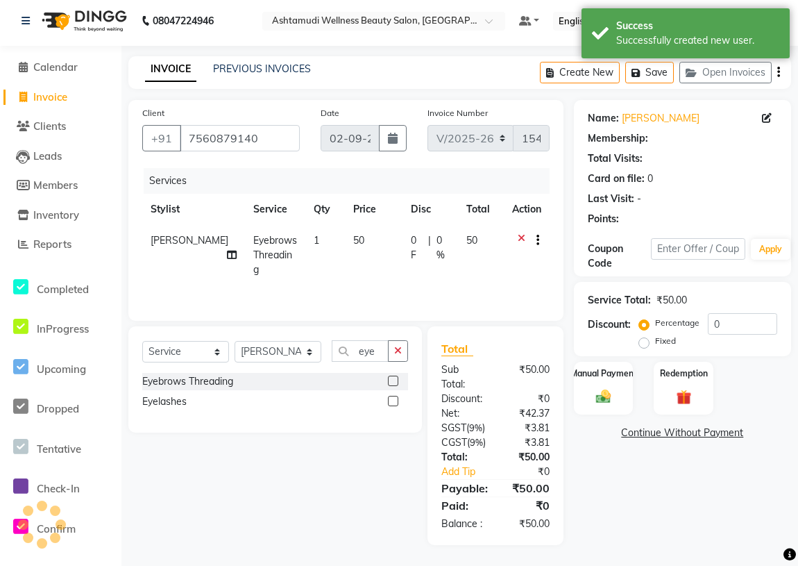
select select "1: Object"
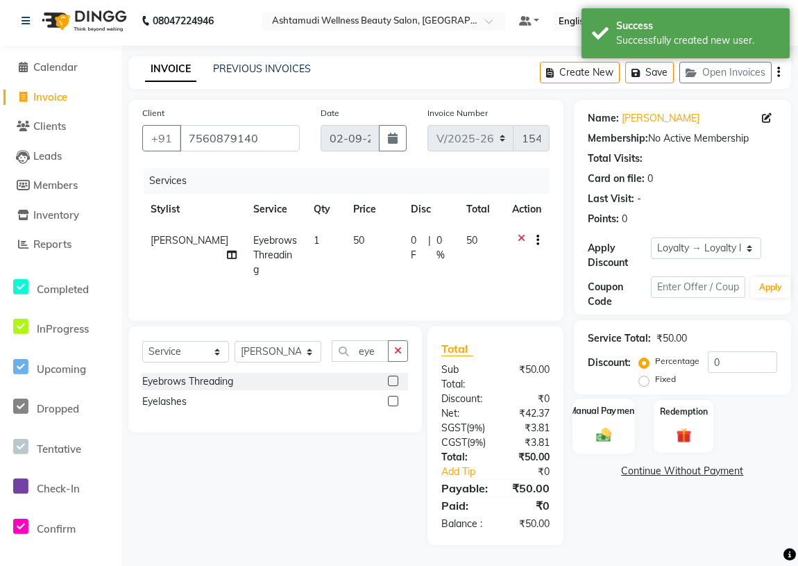
click at [604, 425] on img at bounding box center [603, 433] width 25 height 17
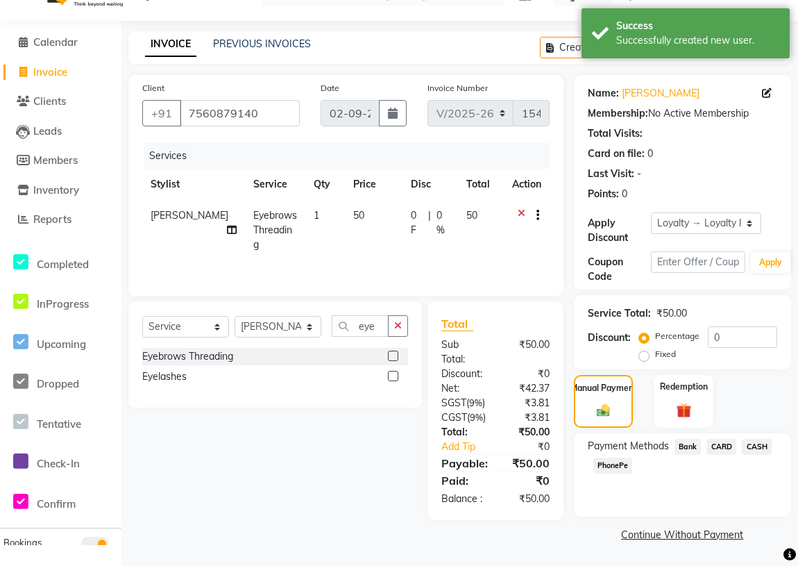
click at [763, 442] on span "CASH" at bounding box center [757, 447] width 30 height 16
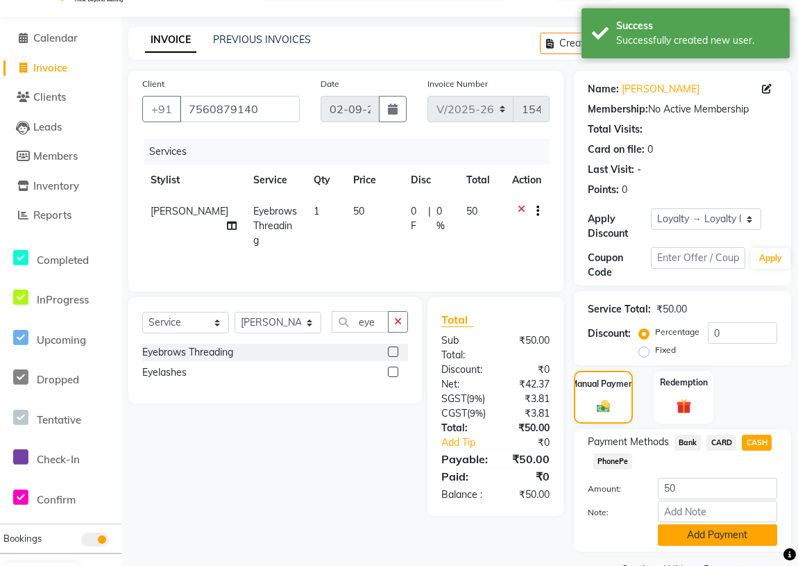
click at [699, 536] on button "Add Payment" at bounding box center [717, 535] width 119 height 22
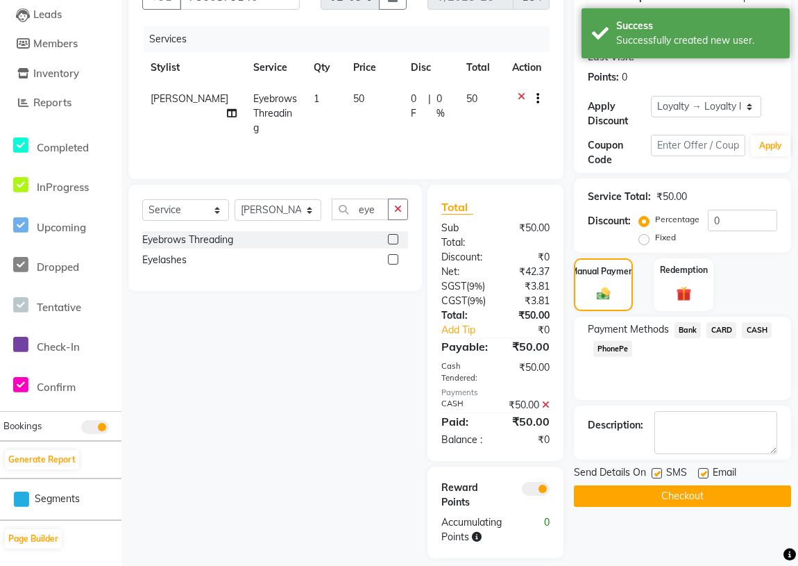
scroll to position [160, 0]
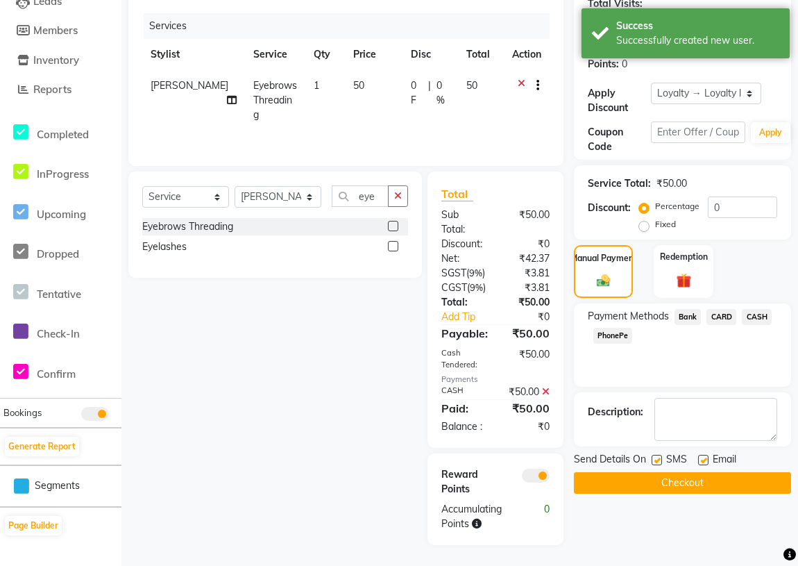
click at [682, 481] on button "Checkout" at bounding box center [682, 483] width 217 height 22
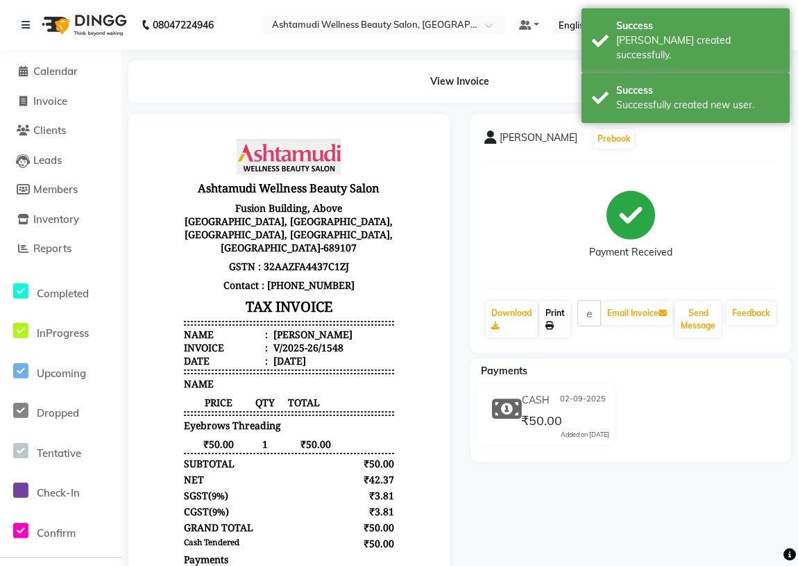
click at [559, 320] on link "Print" at bounding box center [555, 319] width 31 height 36
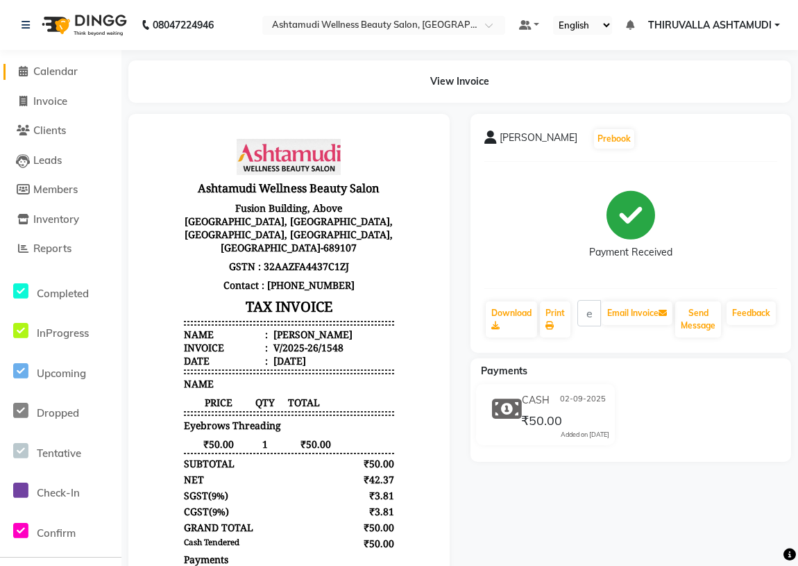
click at [73, 65] on span "Calendar" at bounding box center [55, 71] width 44 height 13
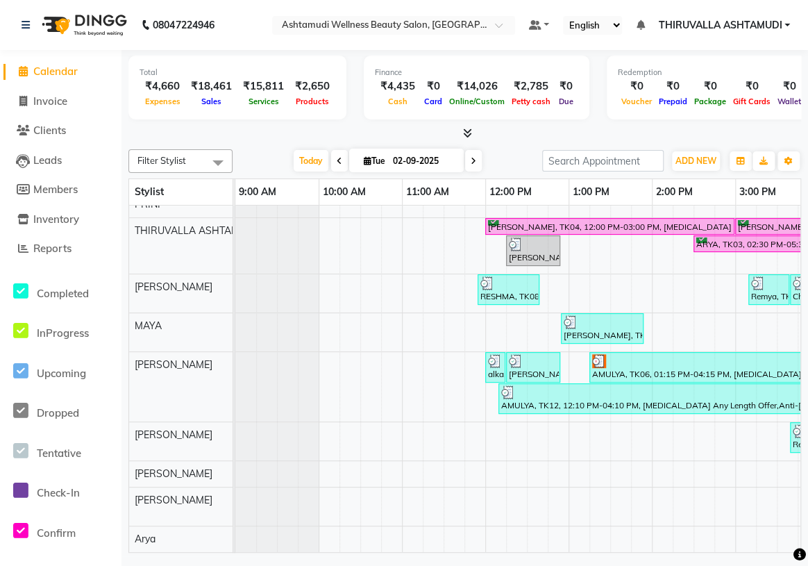
scroll to position [132, 0]
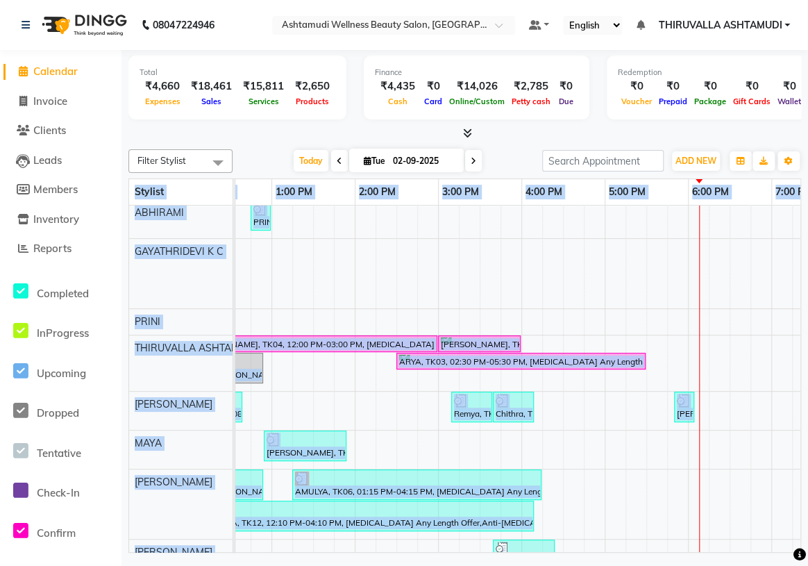
drag, startPoint x: 443, startPoint y: 552, endPoint x: 409, endPoint y: 548, distance: 33.6
click at [409, 548] on div "Total ₹4,660 Expenses ₹18,461 Sales ₹15,811 Services ₹2,650 Products Finance ₹4…" at bounding box center [464, 303] width 686 height 506
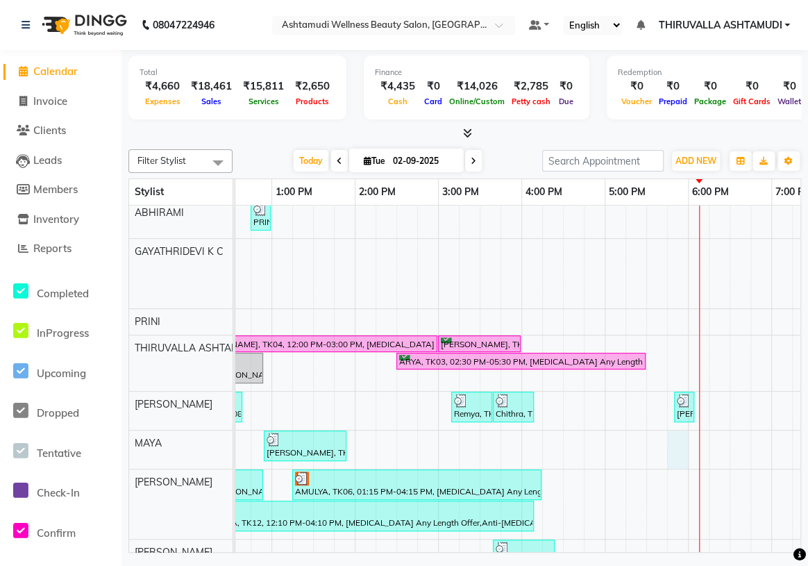
click at [674, 450] on div "alka, TK02, 11:00 AM-12:00 PM, Normal Cleanup PRINI ABHIILASH, TK09, 12:45 PM-0…" at bounding box center [521, 434] width 1166 height 469
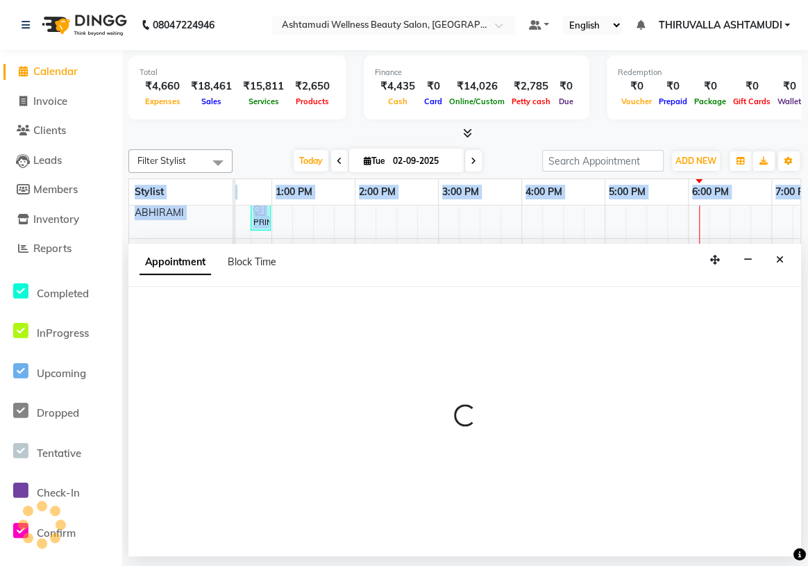
select select "29018"
select select "1065"
select select "tentative"
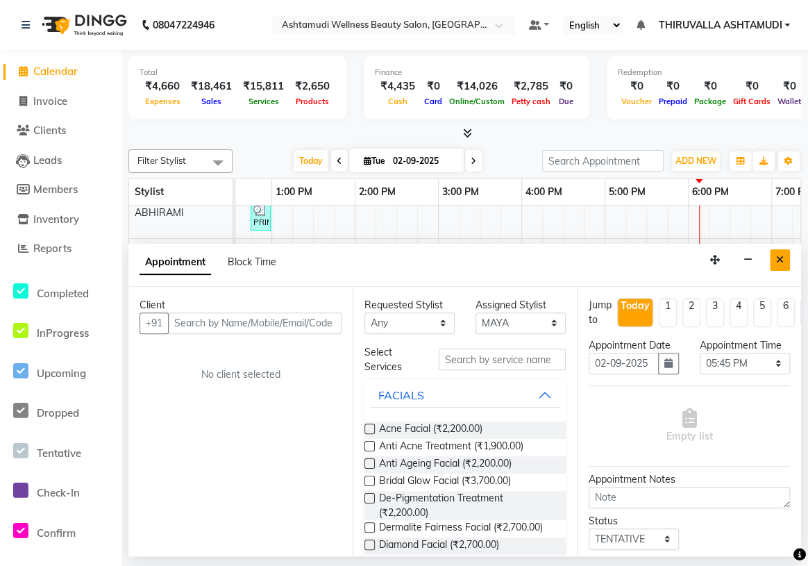
click at [780, 266] on button "Close" at bounding box center [780, 260] width 20 height 22
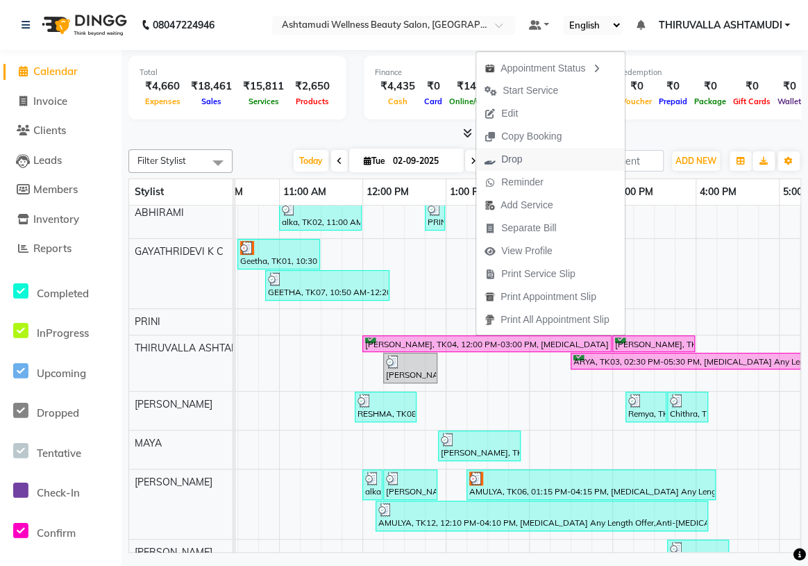
click at [518, 152] on span "Drop" at bounding box center [511, 159] width 21 height 15
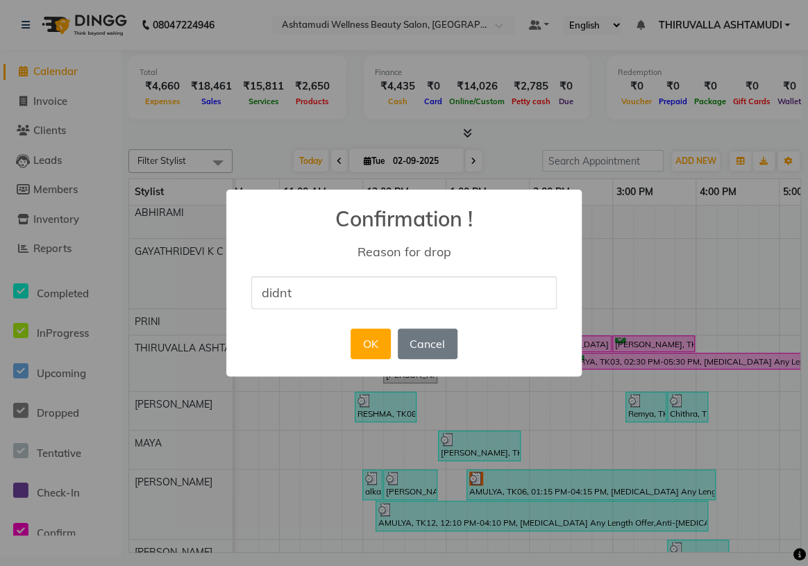
type input "didnt came"
click at [371, 339] on button "OK" at bounding box center [370, 343] width 40 height 31
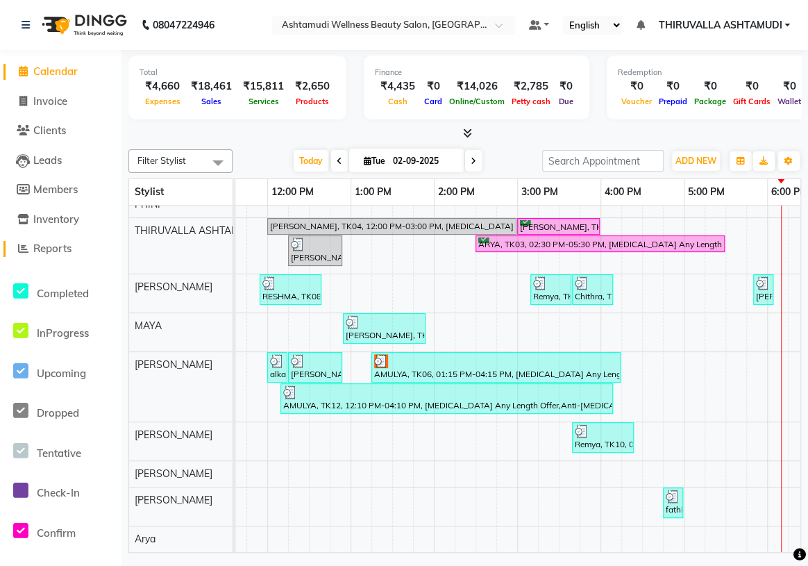
click at [49, 253] on span "Reports" at bounding box center [52, 247] width 38 height 13
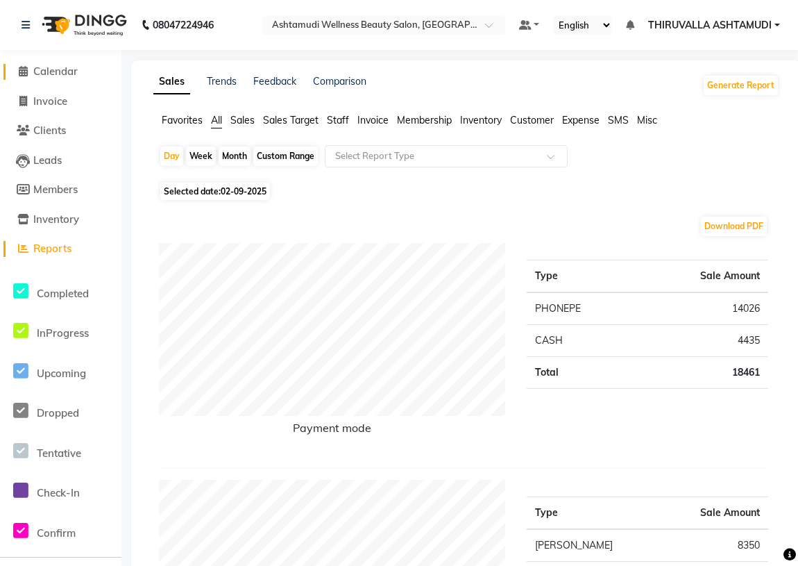
click at [52, 71] on span "Calendar" at bounding box center [55, 71] width 44 height 13
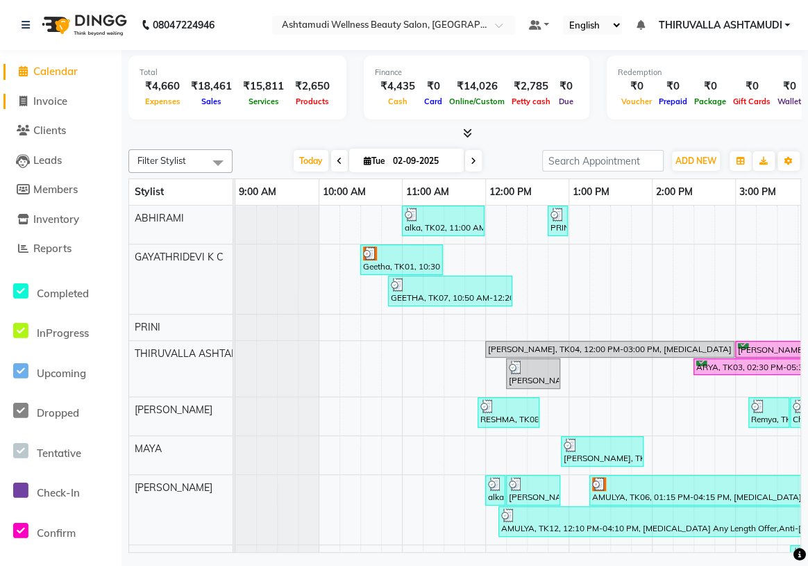
click at [53, 105] on span "Invoice" at bounding box center [50, 100] width 34 height 13
select select "service"
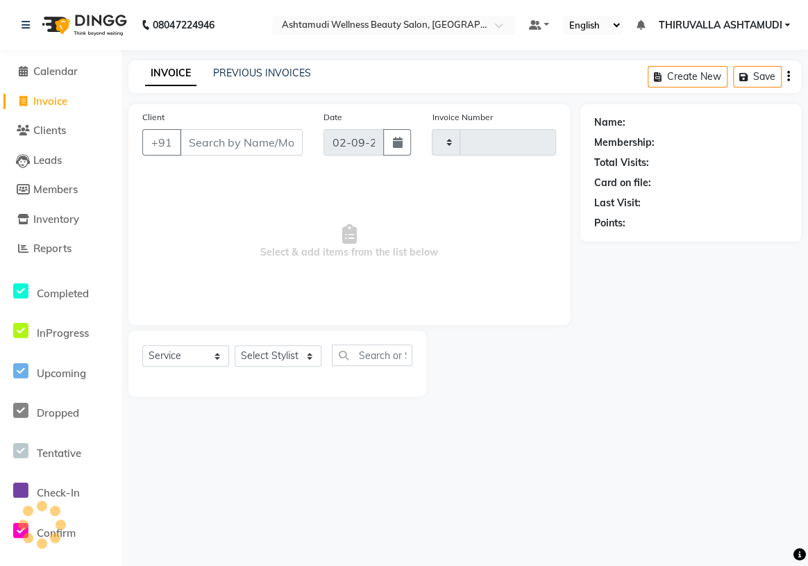
type input "1549"
select select "4634"
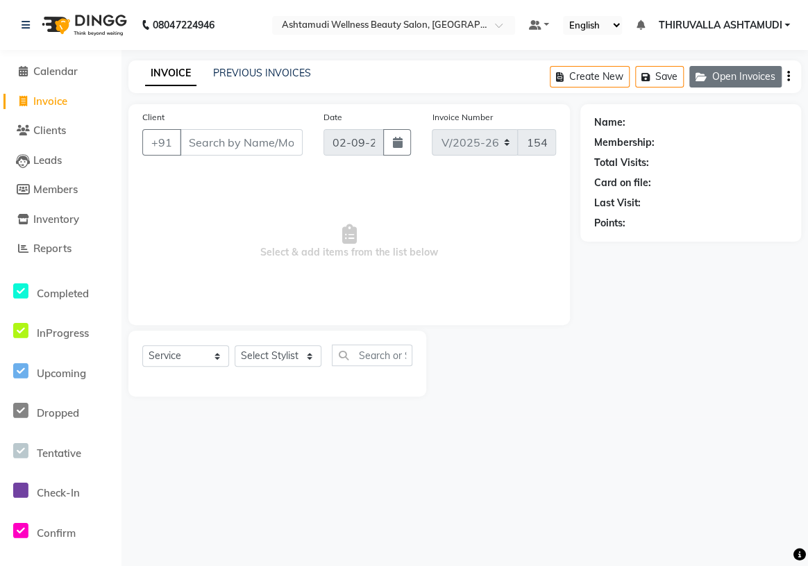
click at [704, 76] on icon "button" at bounding box center [703, 77] width 17 height 10
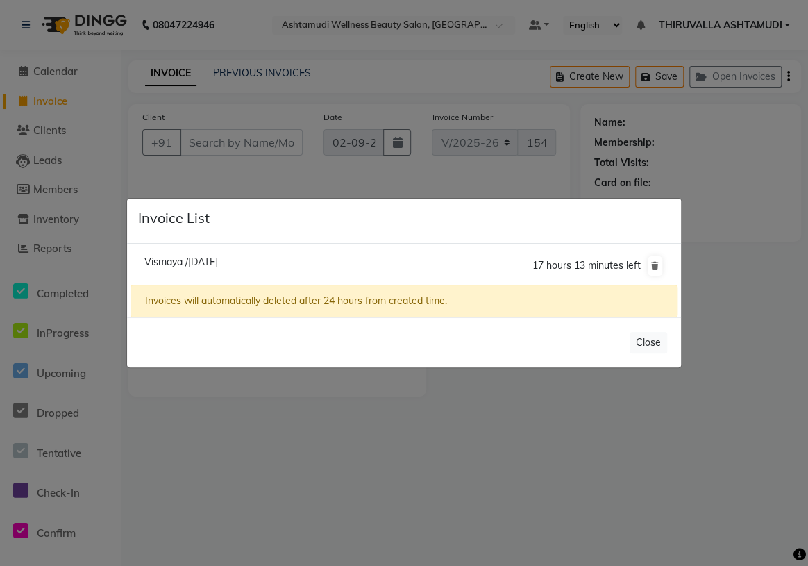
click at [218, 266] on span "Vismaya /[DATE]" at bounding box center [181, 261] width 74 height 12
type input "8129969440"
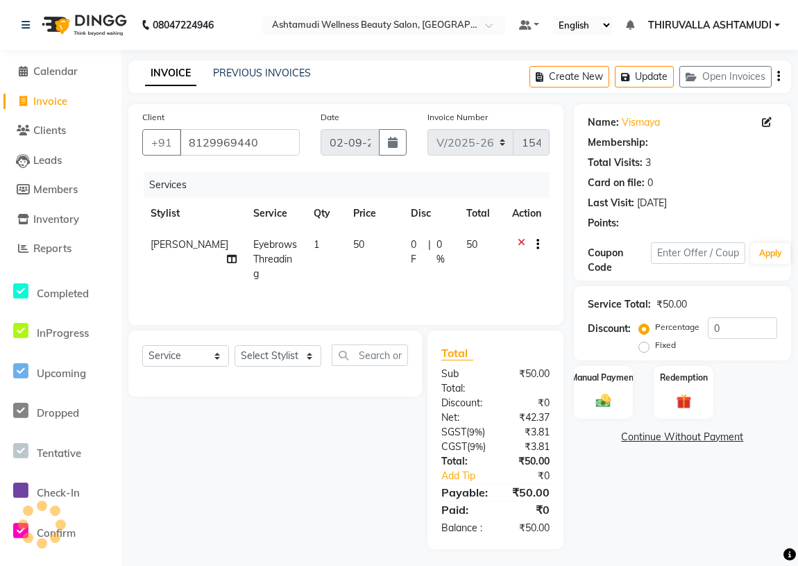
select select "1: Object"
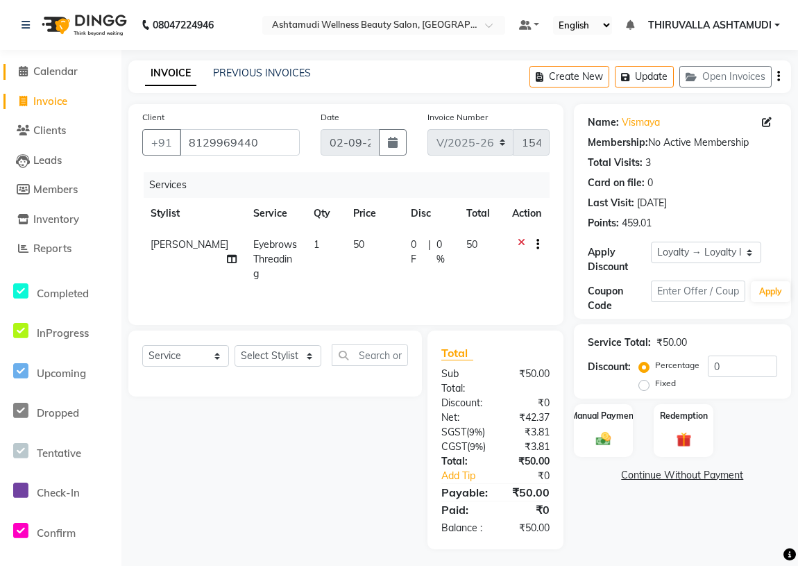
click at [52, 71] on span "Calendar" at bounding box center [55, 71] width 44 height 13
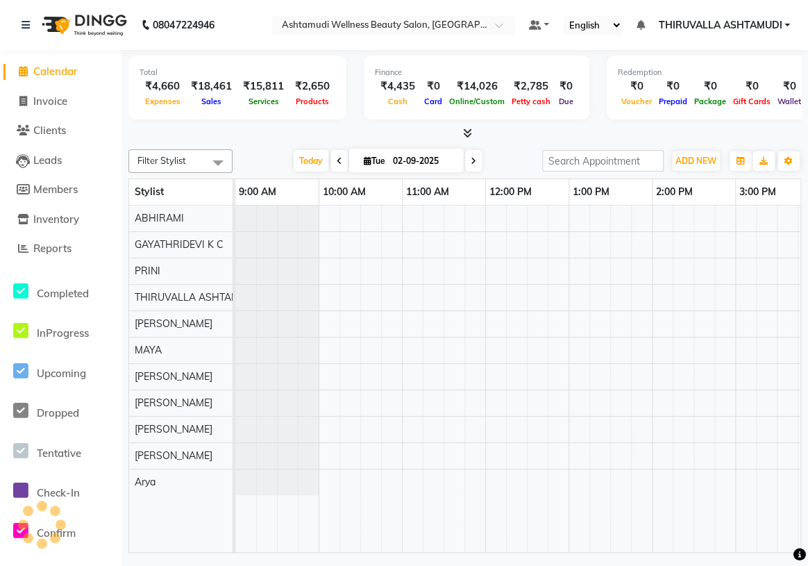
scroll to position [0, 601]
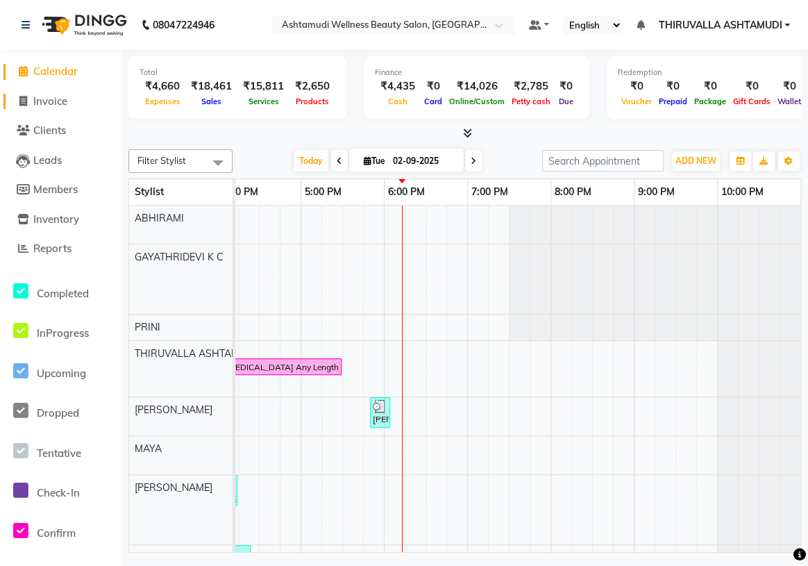
click at [56, 102] on span "Invoice" at bounding box center [50, 100] width 34 height 13
select select "4634"
select select "service"
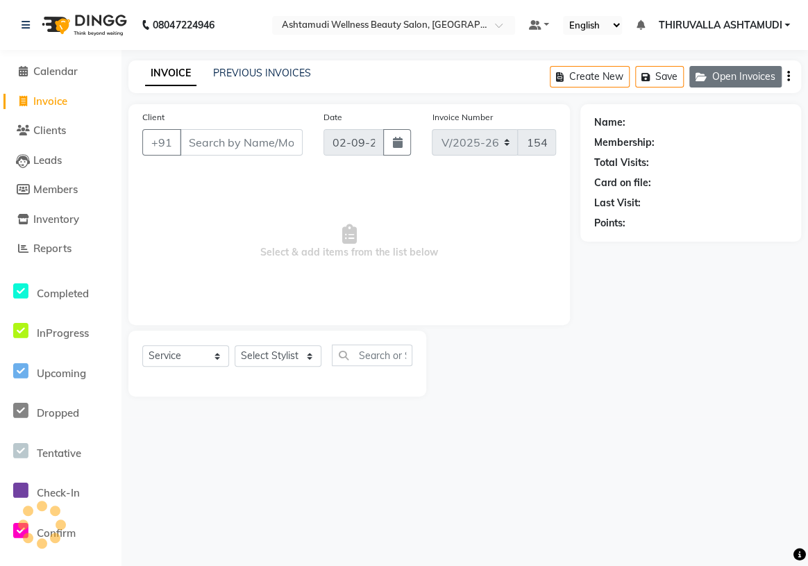
click at [739, 76] on button "Open Invoices" at bounding box center [735, 77] width 92 height 22
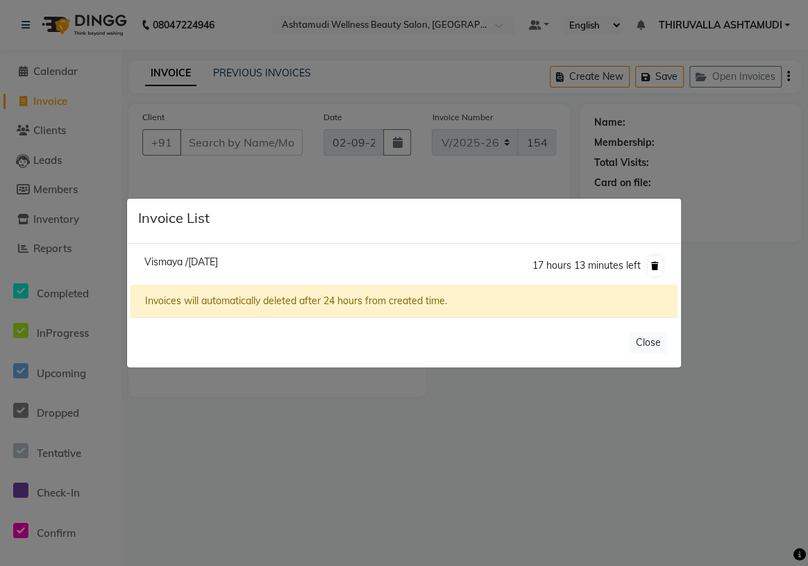
click at [652, 264] on icon at bounding box center [655, 266] width 8 height 8
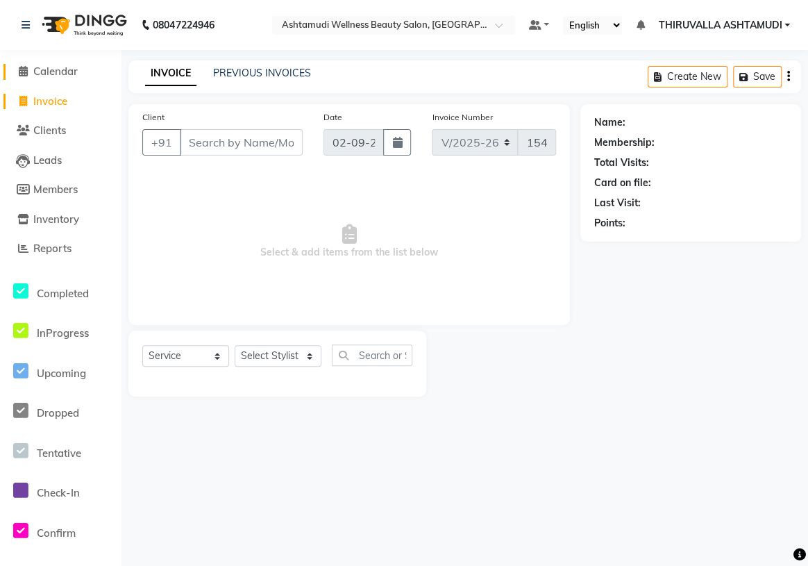
click at [37, 71] on span "Calendar" at bounding box center [55, 71] width 44 height 13
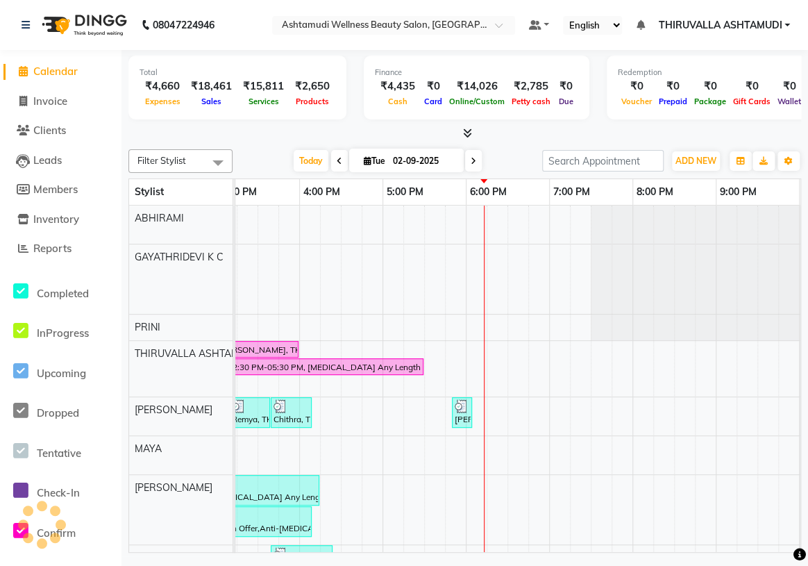
scroll to position [0, 314]
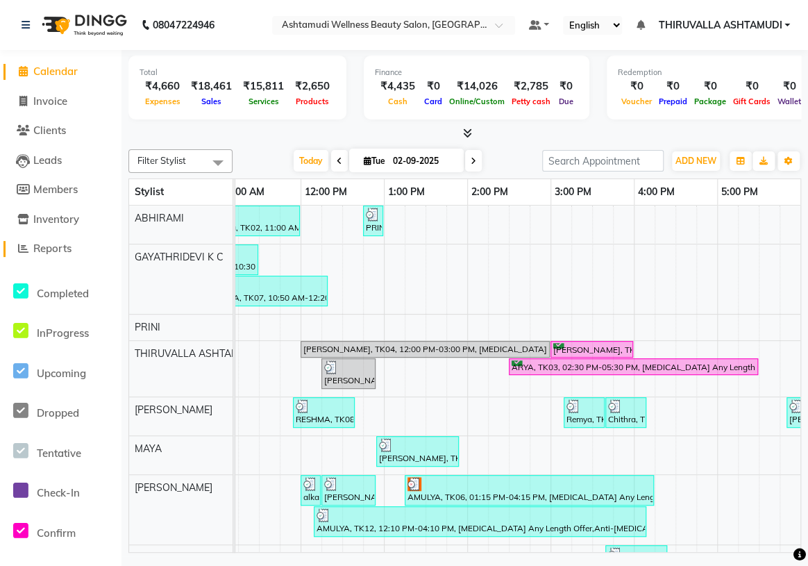
click at [62, 241] on link "Reports" at bounding box center [60, 249] width 114 height 16
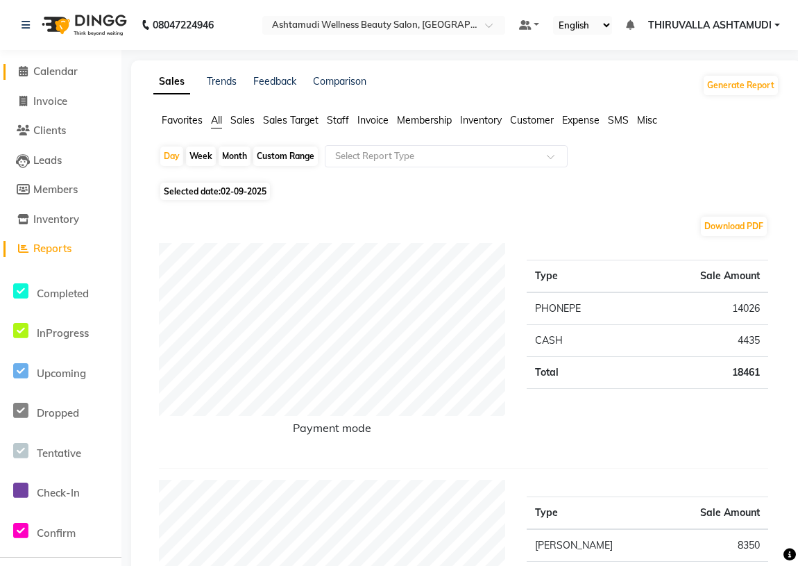
click at [62, 67] on span "Calendar" at bounding box center [55, 71] width 44 height 13
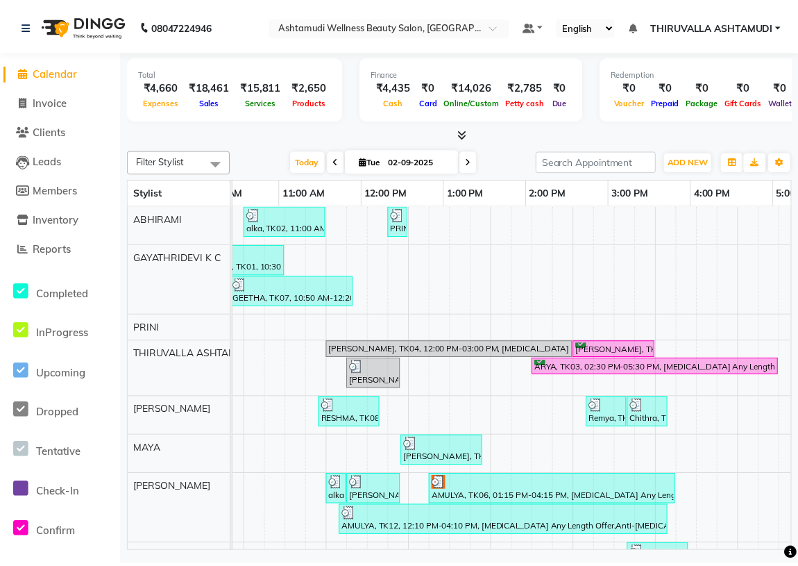
scroll to position [0, 171]
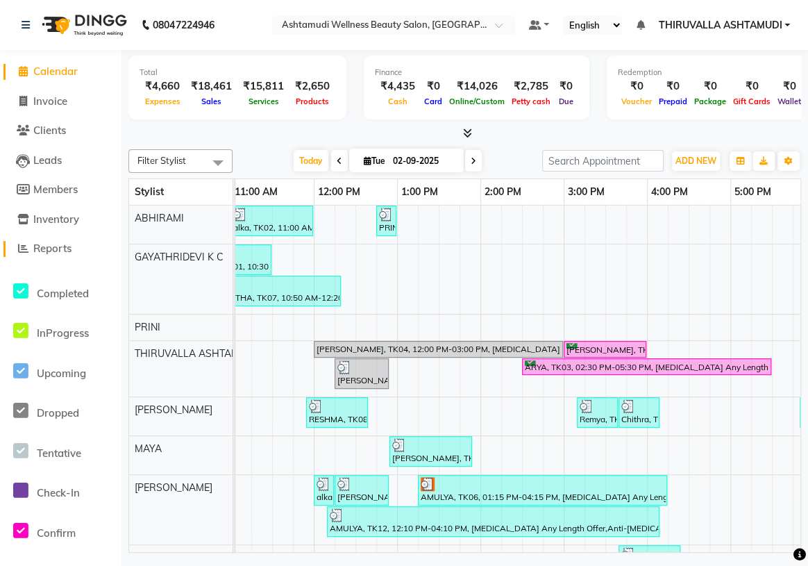
click at [41, 248] on span "Reports" at bounding box center [52, 247] width 38 height 13
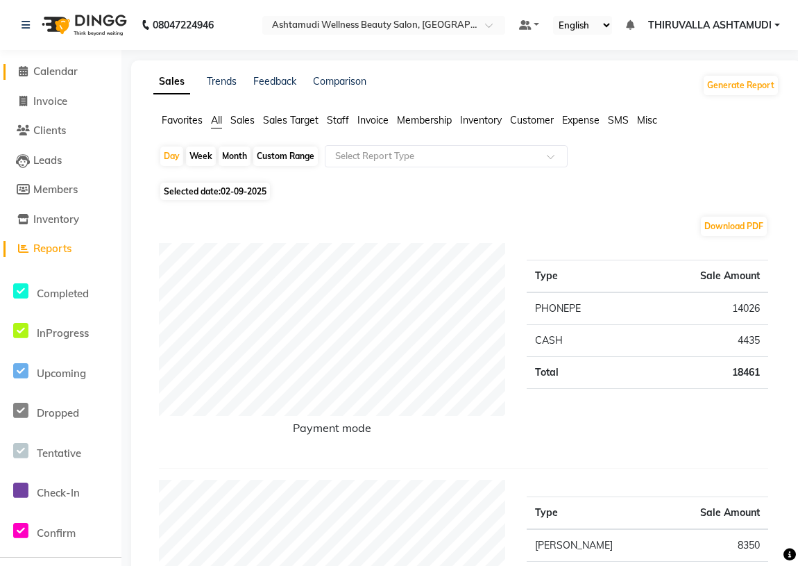
click at [67, 69] on span "Calendar" at bounding box center [55, 71] width 44 height 13
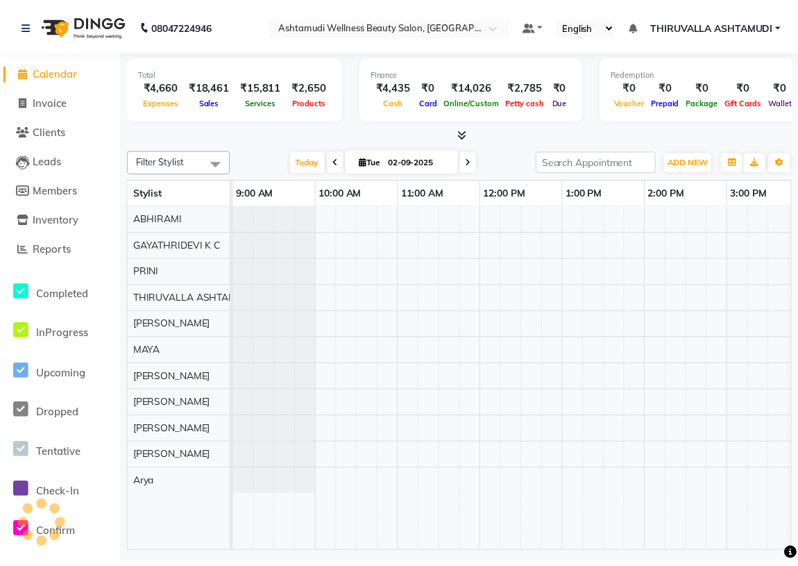
scroll to position [0, 601]
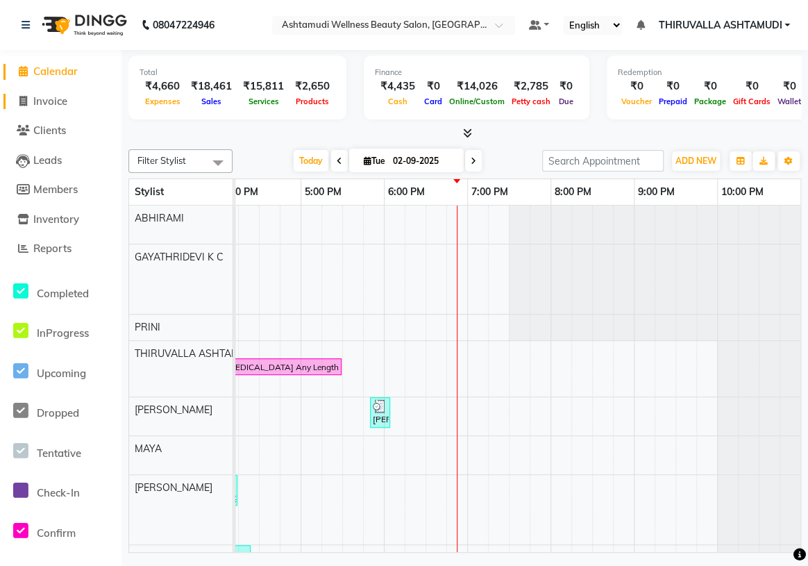
click at [48, 101] on span "Invoice" at bounding box center [50, 100] width 34 height 13
select select "service"
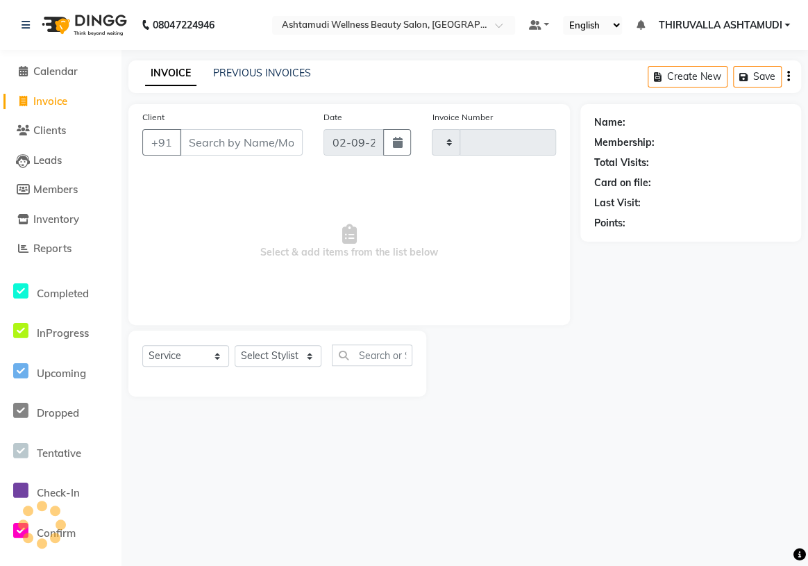
type input "1549"
select select "4634"
click at [243, 143] on input "Client" at bounding box center [241, 142] width 123 height 26
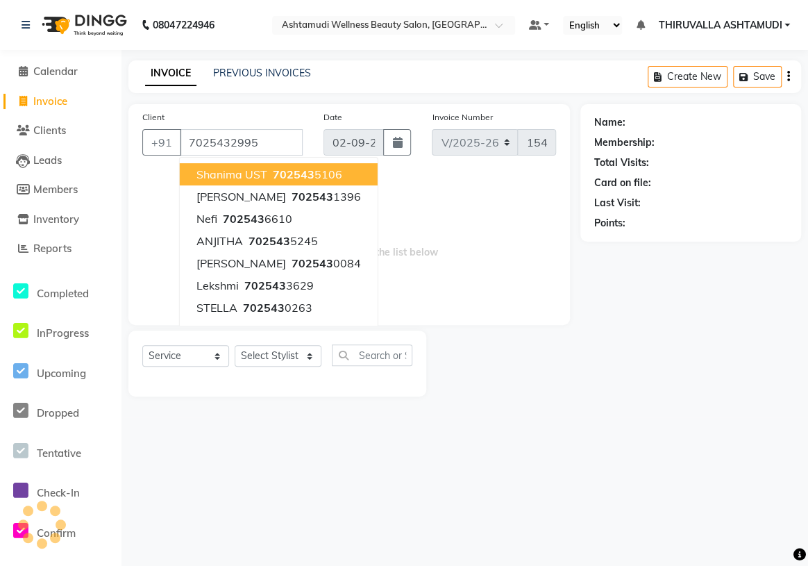
type input "7025432995"
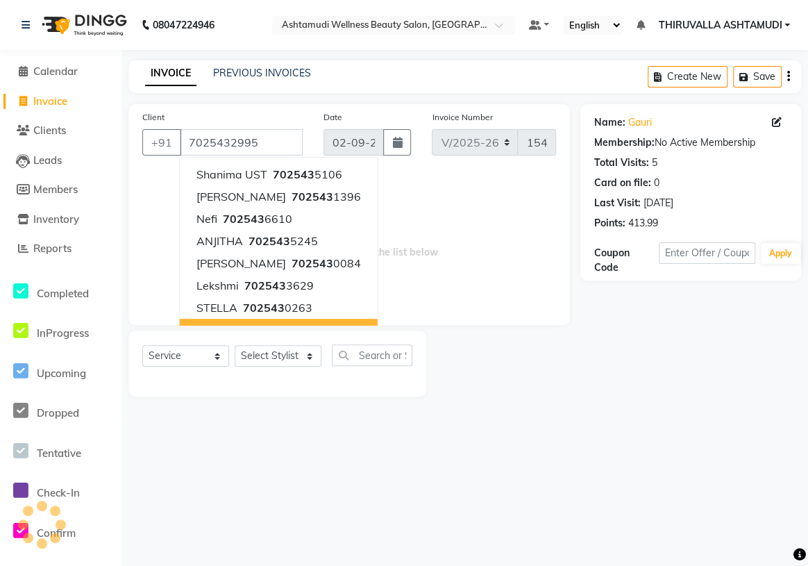
click at [257, 374] on div "Select Service Product Membership Package Voucher Prepaid Gift Card Select Styl…" at bounding box center [277, 360] width 270 height 33
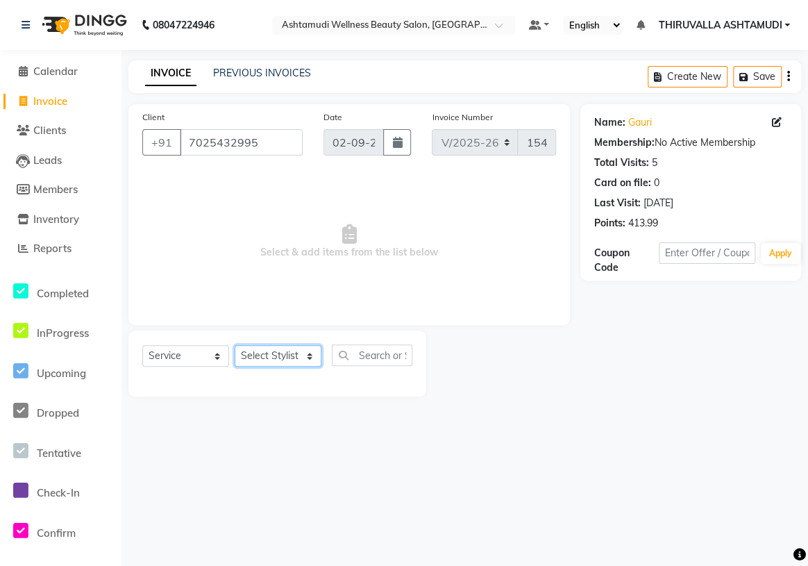
click at [287, 353] on select "Select Stylist ABHIRAMI [PERSON_NAME] [PERSON_NAME] [PERSON_NAME] [PERSON_NAME]…" at bounding box center [278, 356] width 87 height 22
select select "29018"
click at [235, 345] on select "Select Stylist ABHIRAMI [PERSON_NAME] [PERSON_NAME] [PERSON_NAME] [PERSON_NAME]…" at bounding box center [278, 356] width 87 height 22
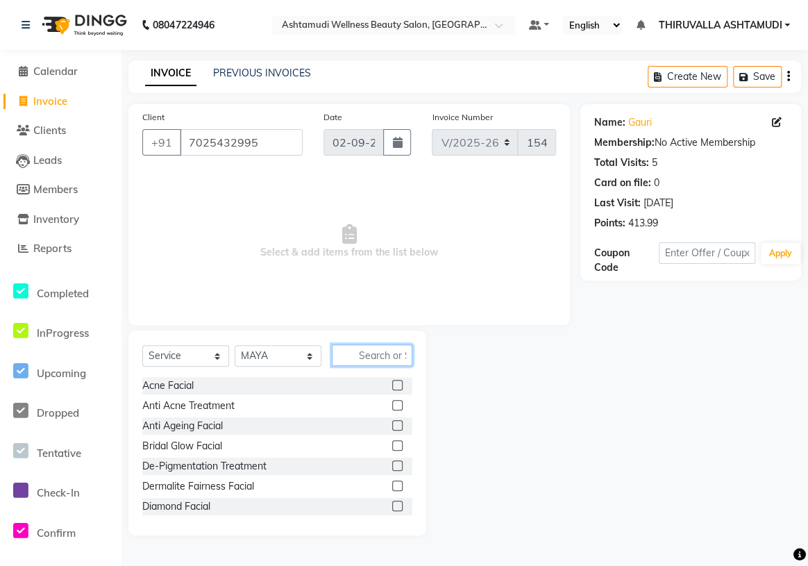
click at [396, 356] on input "text" at bounding box center [372, 355] width 80 height 22
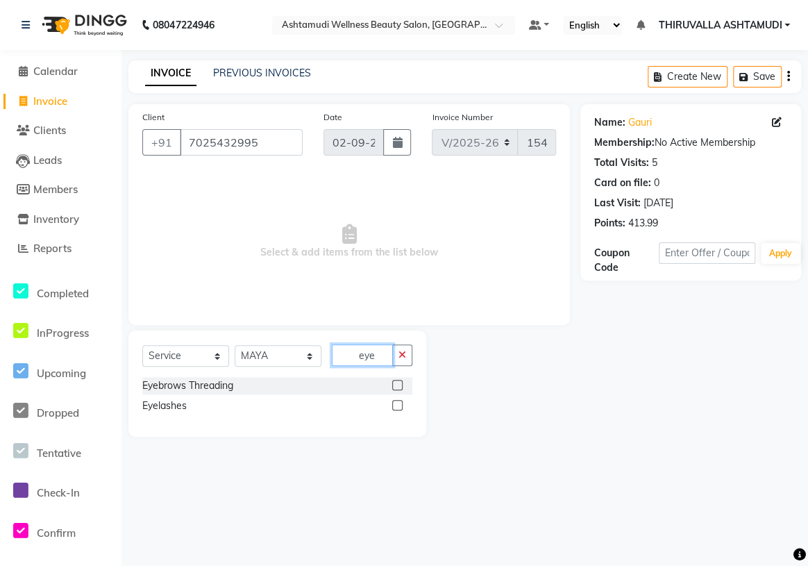
type input "eye"
click at [396, 387] on label at bounding box center [397, 385] width 10 height 10
click at [396, 387] on input "checkbox" at bounding box center [396, 385] width 9 height 9
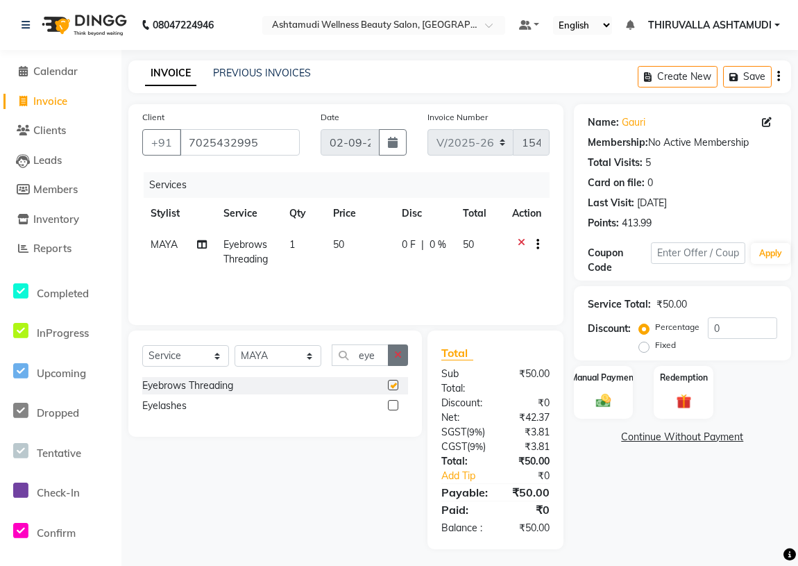
checkbox input "false"
click at [398, 358] on icon "button" at bounding box center [398, 355] width 8 height 10
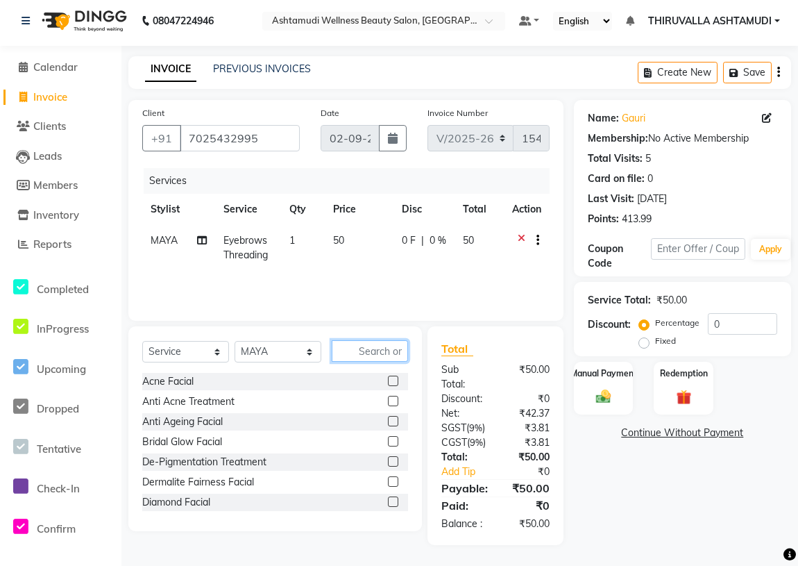
scroll to position [48, 0]
click at [602, 387] on img at bounding box center [603, 395] width 25 height 17
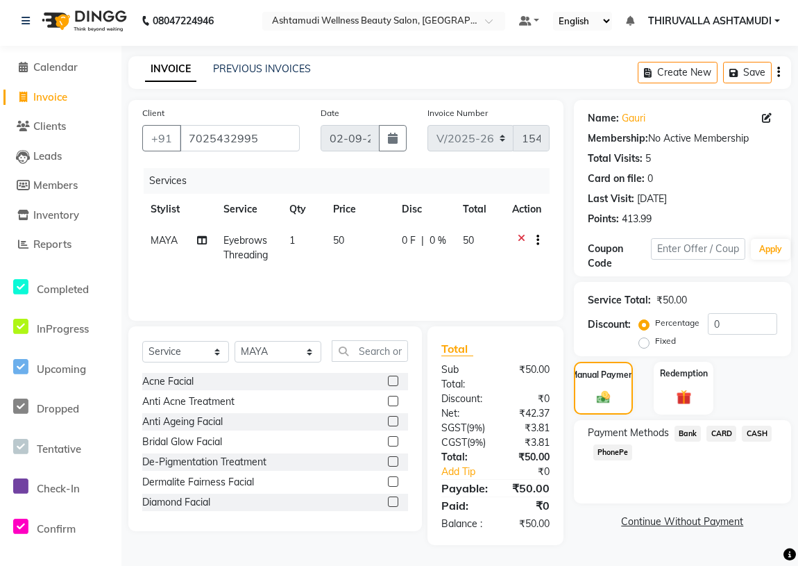
click at [617, 444] on span "PhonePe" at bounding box center [613, 452] width 40 height 16
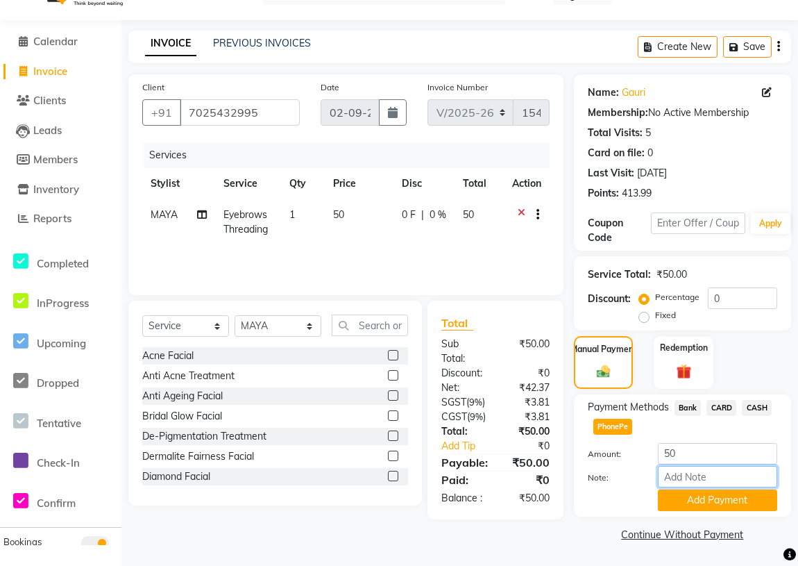
click at [670, 466] on input "Note:" at bounding box center [717, 477] width 119 height 22
type input "vismaya"
click at [665, 489] on button "Add Payment" at bounding box center [717, 500] width 119 height 22
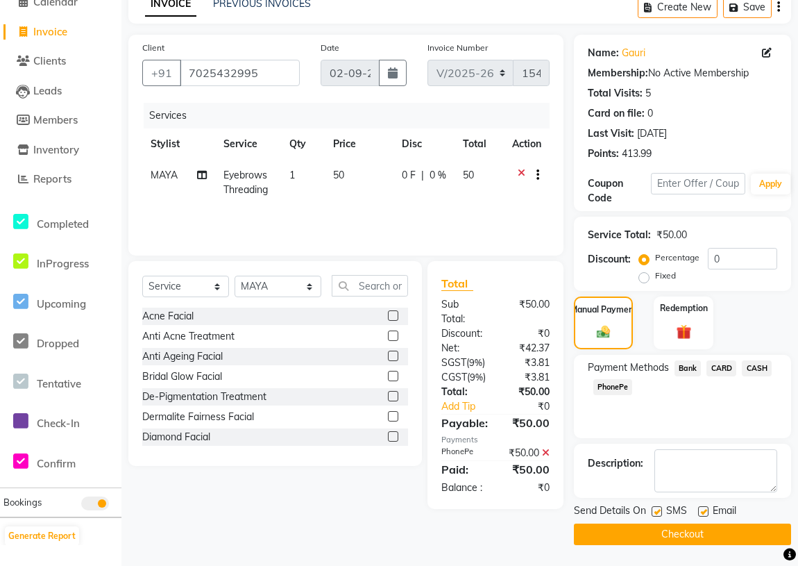
scroll to position [92, 0]
click at [654, 523] on button "Checkout" at bounding box center [682, 534] width 217 height 22
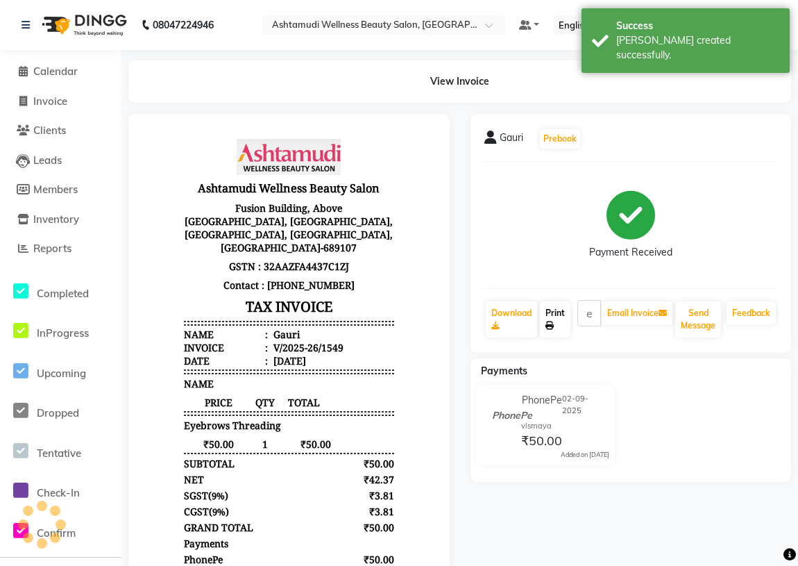
click at [548, 319] on link "Print" at bounding box center [555, 319] width 31 height 36
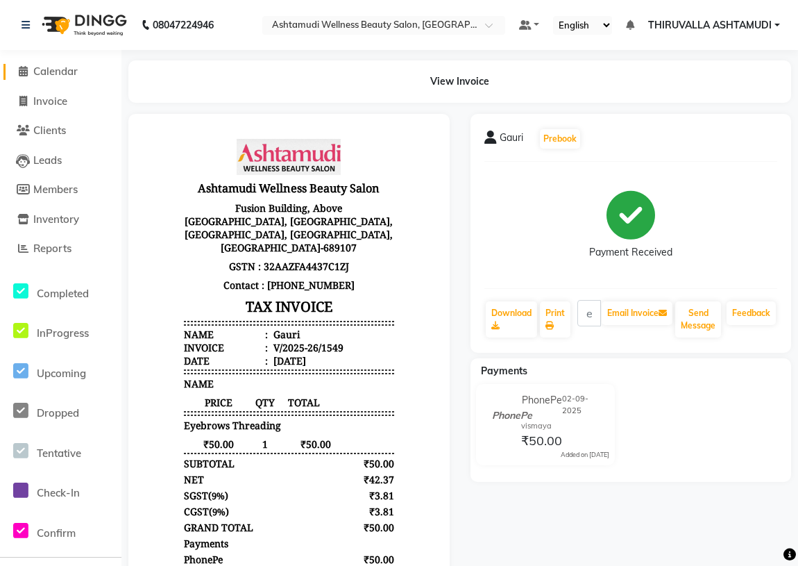
click at [67, 72] on span "Calendar" at bounding box center [55, 71] width 44 height 13
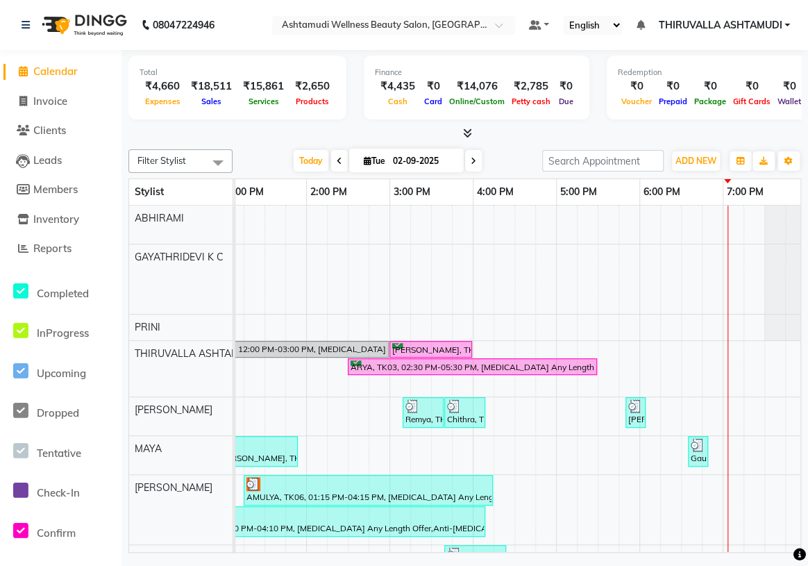
scroll to position [0, 400]
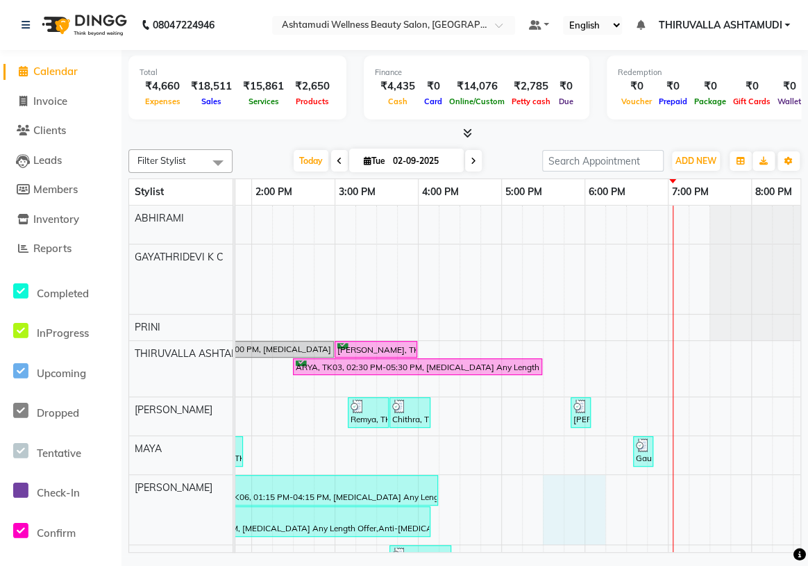
drag, startPoint x: 587, startPoint y: 541, endPoint x: 562, endPoint y: 540, distance: 25.0
click at [557, 540] on div "alka, TK02, 11:00 AM-12:00 PM, Normal Cleanup PRINI ABHIILASH, TK09, 12:45 PM-0…" at bounding box center [418, 439] width 1166 height 469
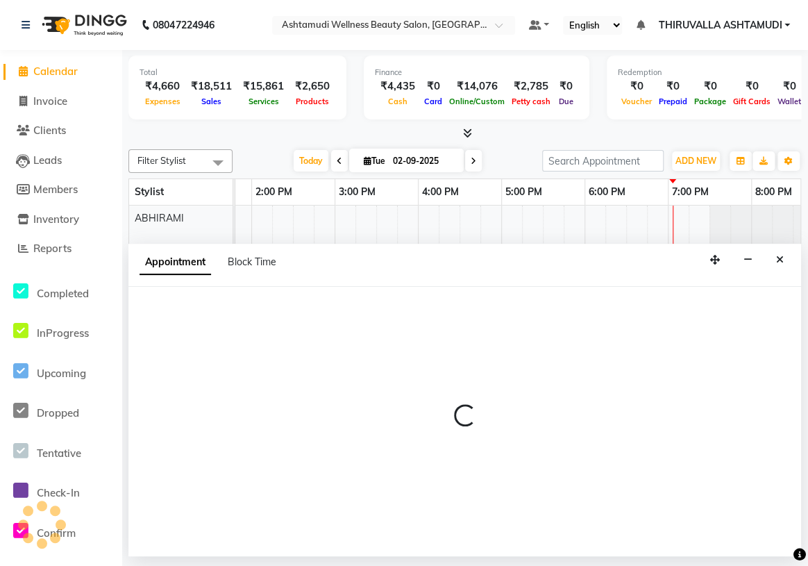
select select "42901"
select select "tentative"
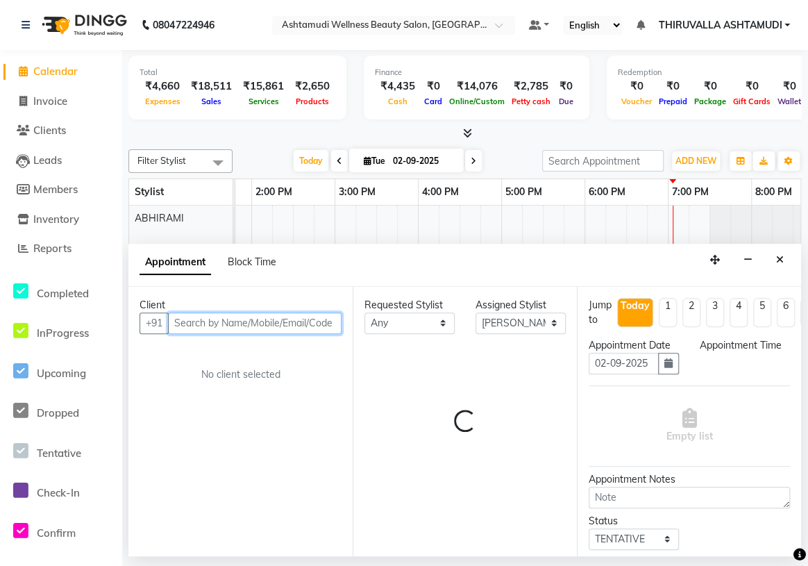
select select "1050"
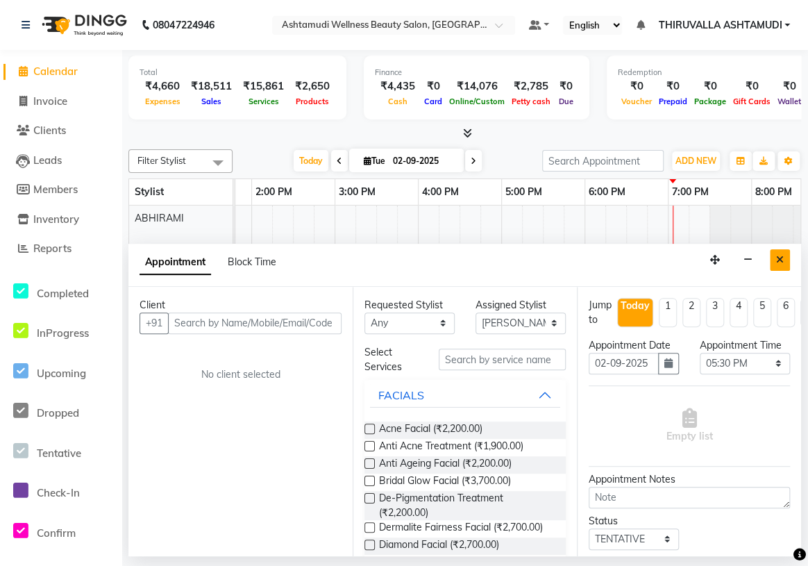
click at [784, 258] on button "Close" at bounding box center [780, 260] width 20 height 22
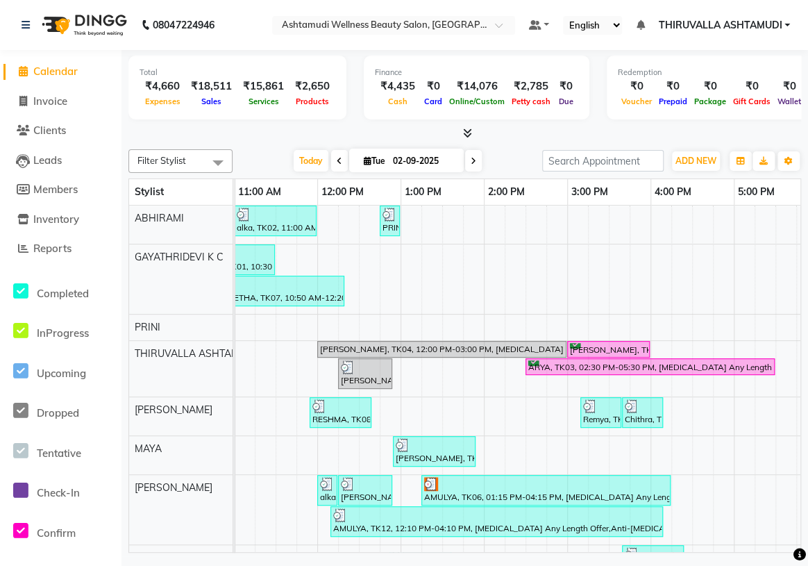
scroll to position [0, 175]
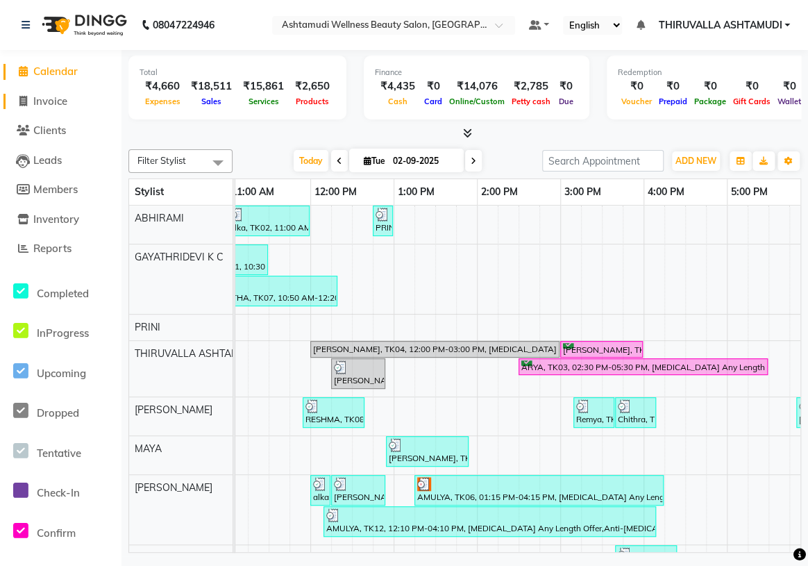
click at [44, 101] on span "Invoice" at bounding box center [50, 100] width 34 height 13
select select "service"
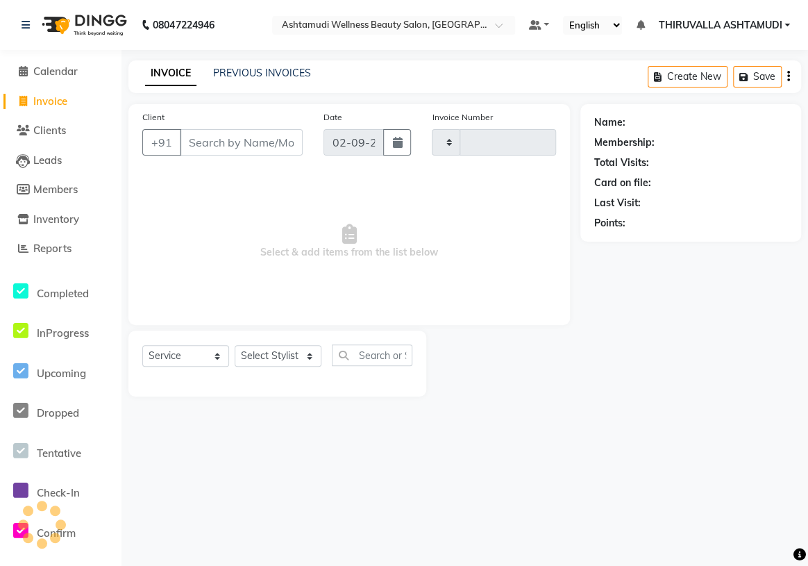
type input "1550"
select select "4634"
click at [225, 149] on input "Client" at bounding box center [241, 142] width 123 height 26
type input "9446174194"
click at [249, 144] on span "Add Client" at bounding box center [266, 142] width 55 height 14
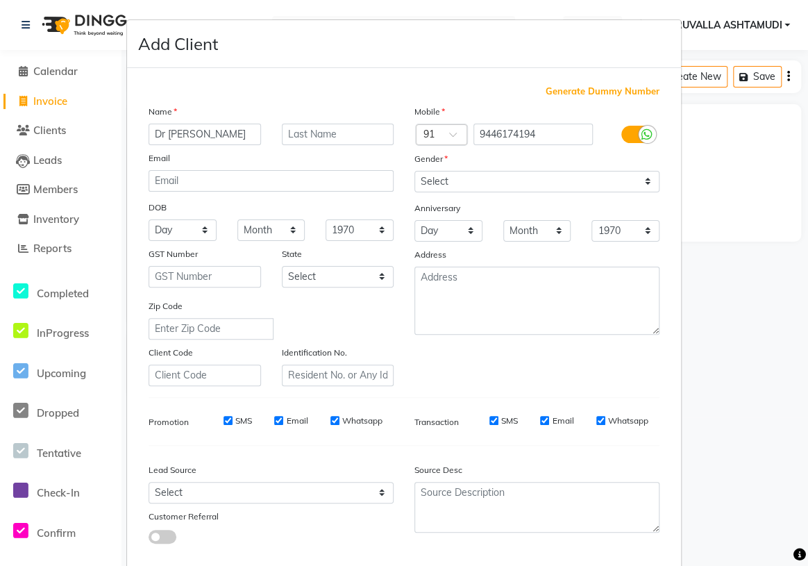
type input "Dr [PERSON_NAME]"
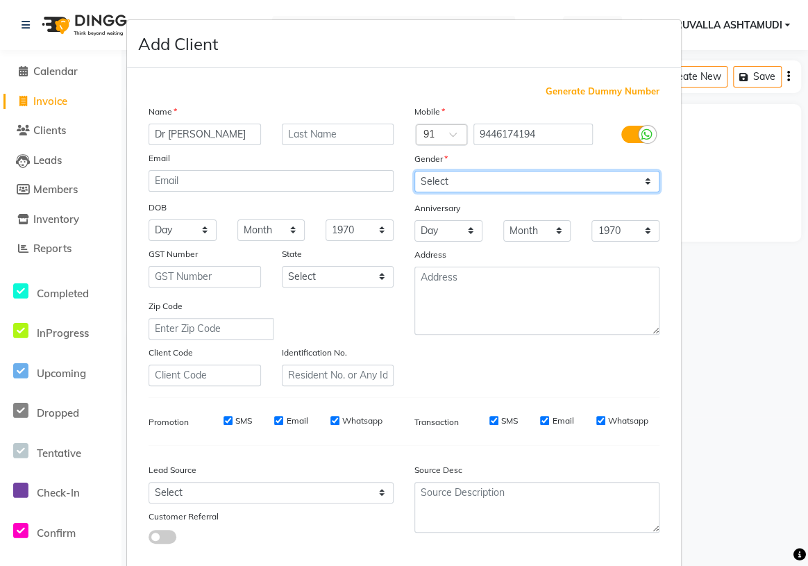
click at [475, 189] on select "Select [DEMOGRAPHIC_DATA] [DEMOGRAPHIC_DATA] Other Prefer Not To Say" at bounding box center [536, 182] width 245 height 22
select select "[DEMOGRAPHIC_DATA]"
click at [414, 171] on select "Select [DEMOGRAPHIC_DATA] [DEMOGRAPHIC_DATA] Other Prefer Not To Say" at bounding box center [536, 182] width 245 height 22
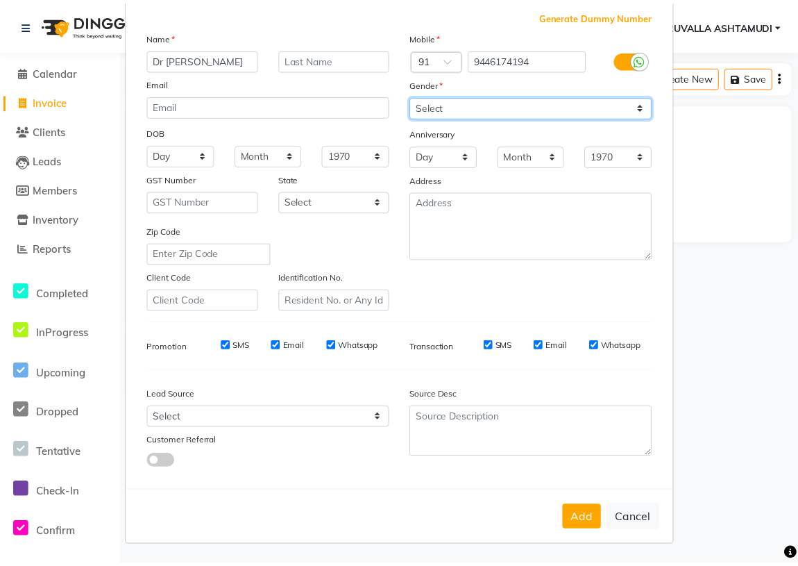
scroll to position [78, 0]
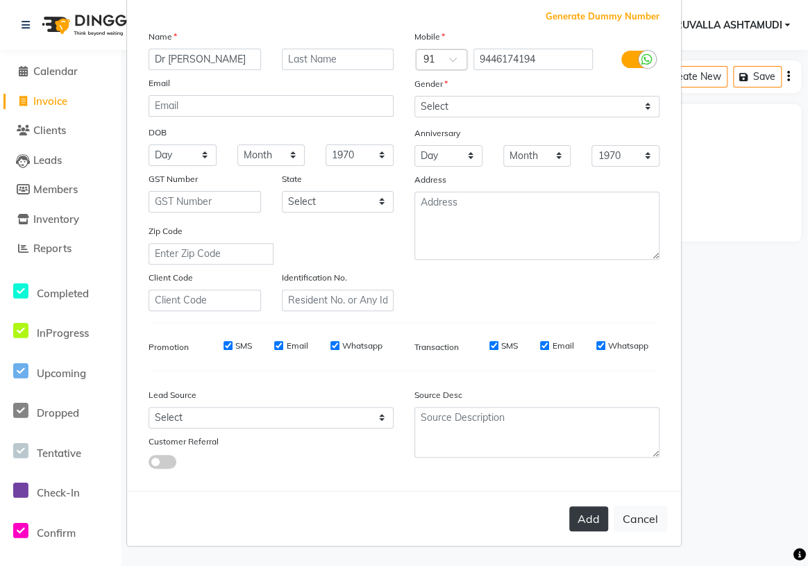
click at [580, 516] on button "Add" at bounding box center [588, 518] width 39 height 25
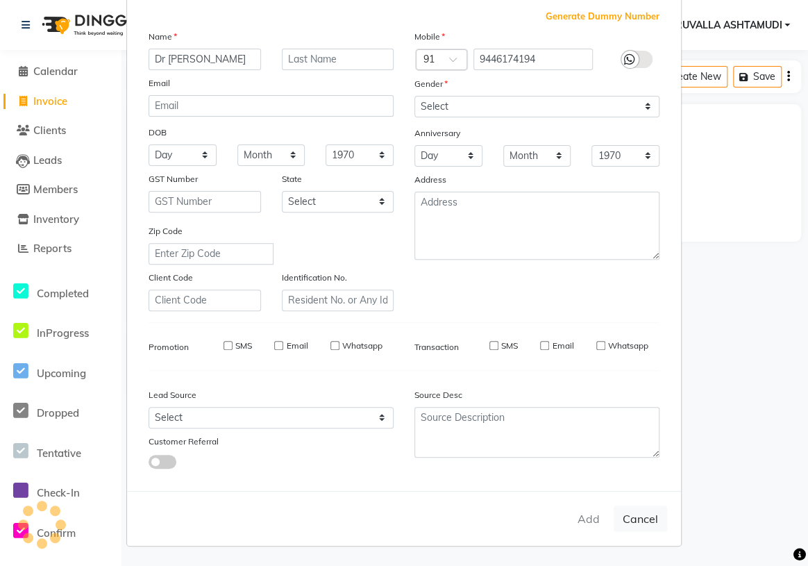
select select
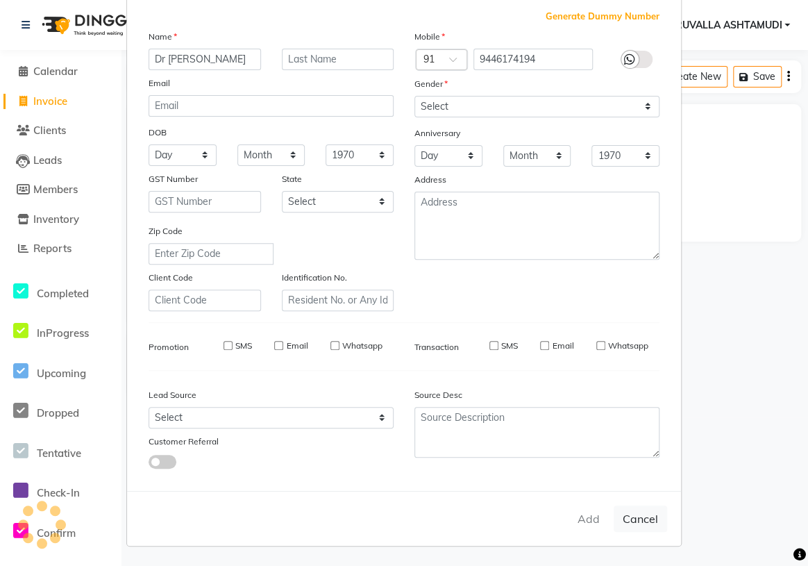
select select
checkbox input "false"
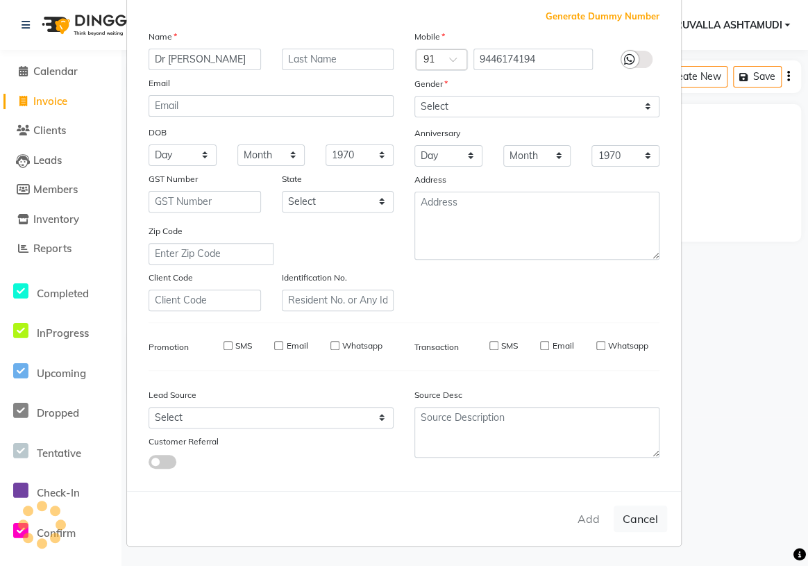
checkbox input "false"
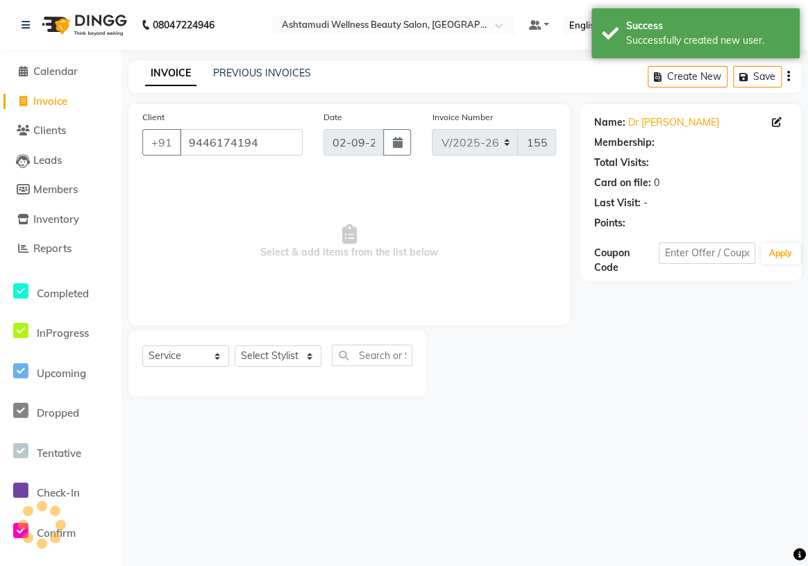
select select "1: Object"
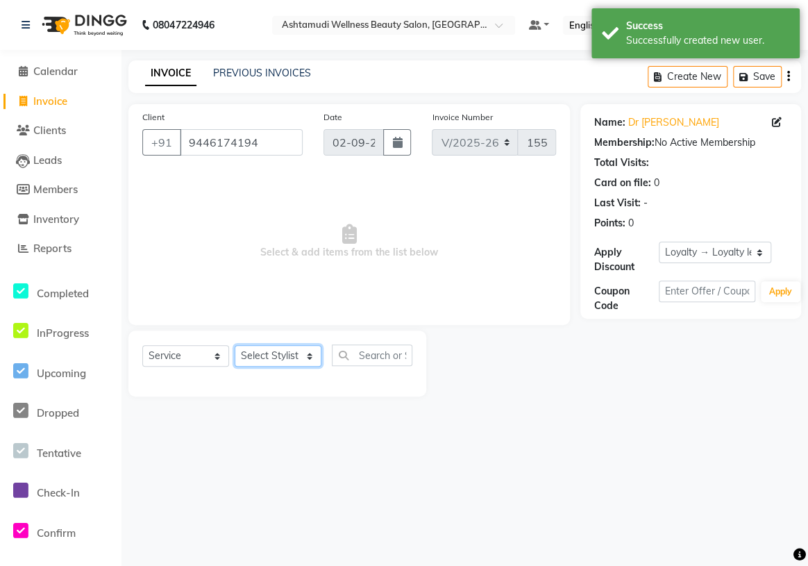
click at [300, 357] on select "Select Stylist ABHIRAMI [PERSON_NAME] [PERSON_NAME] [PERSON_NAME] [PERSON_NAME]…" at bounding box center [278, 356] width 87 height 22
select select "27311"
click at [235, 345] on select "Select Stylist ABHIRAMI [PERSON_NAME] [PERSON_NAME] [PERSON_NAME] [PERSON_NAME]…" at bounding box center [278, 356] width 87 height 22
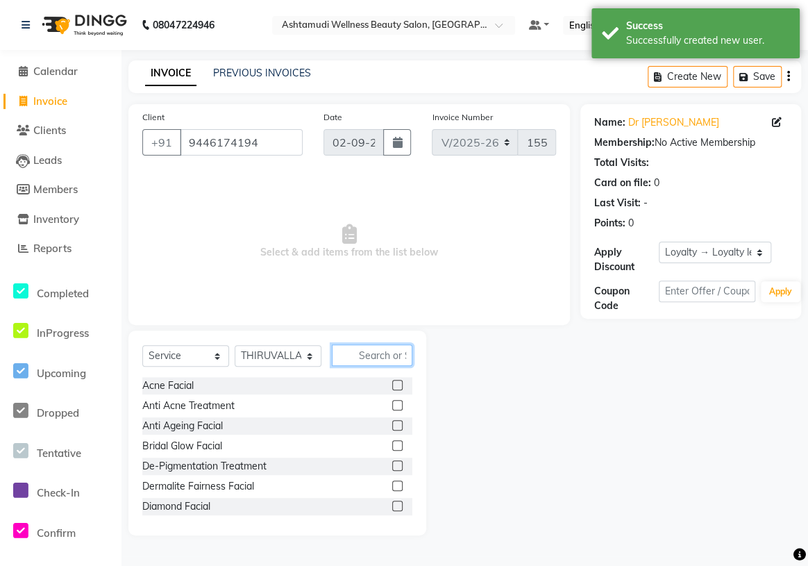
click at [377, 354] on input "text" at bounding box center [372, 355] width 80 height 22
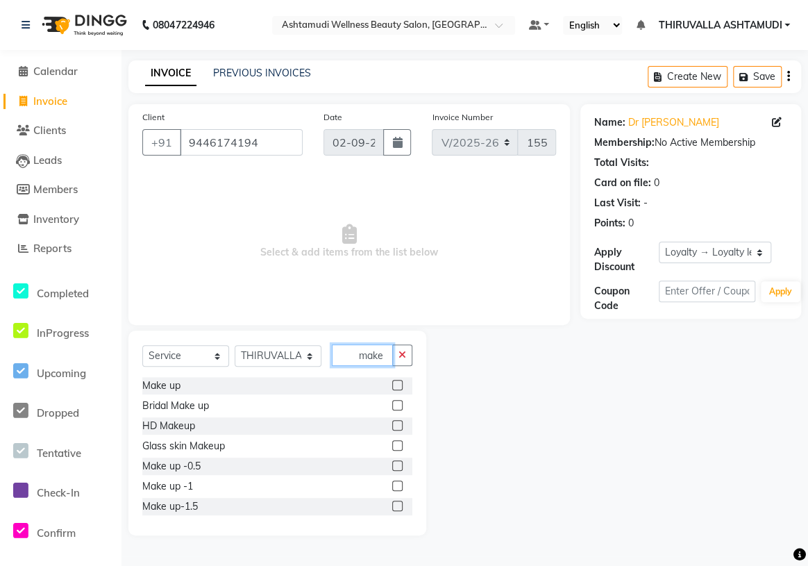
type input "make"
click at [392, 384] on label at bounding box center [397, 385] width 10 height 10
click at [392, 384] on input "checkbox" at bounding box center [396, 385] width 9 height 9
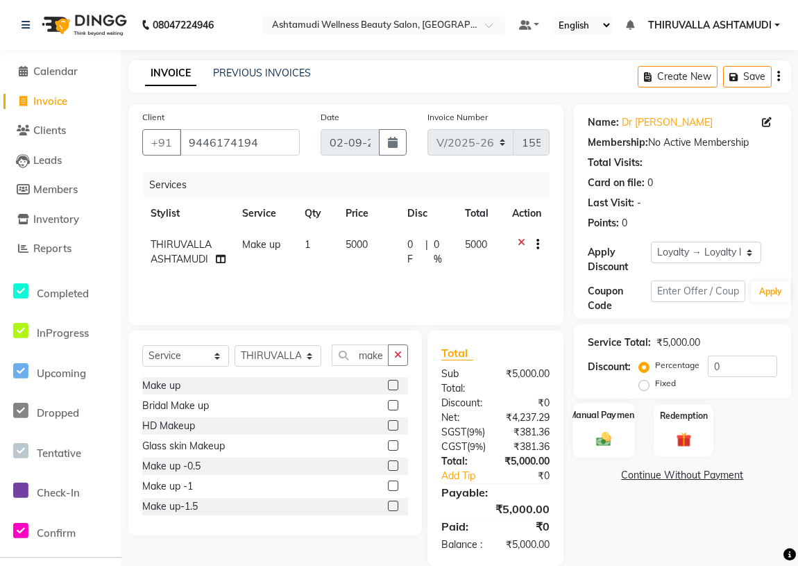
click at [630, 427] on div "Manual Payment" at bounding box center [603, 429] width 62 height 55
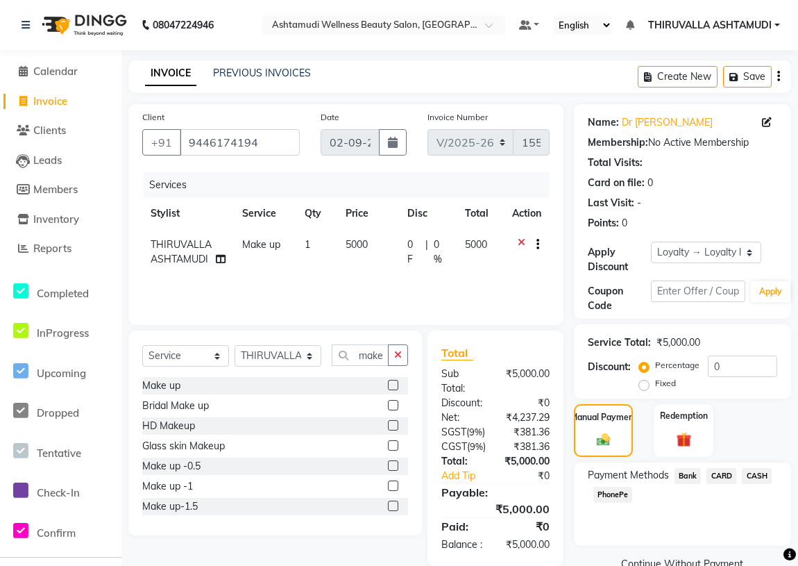
click at [617, 491] on span "PhonePe" at bounding box center [613, 494] width 40 height 16
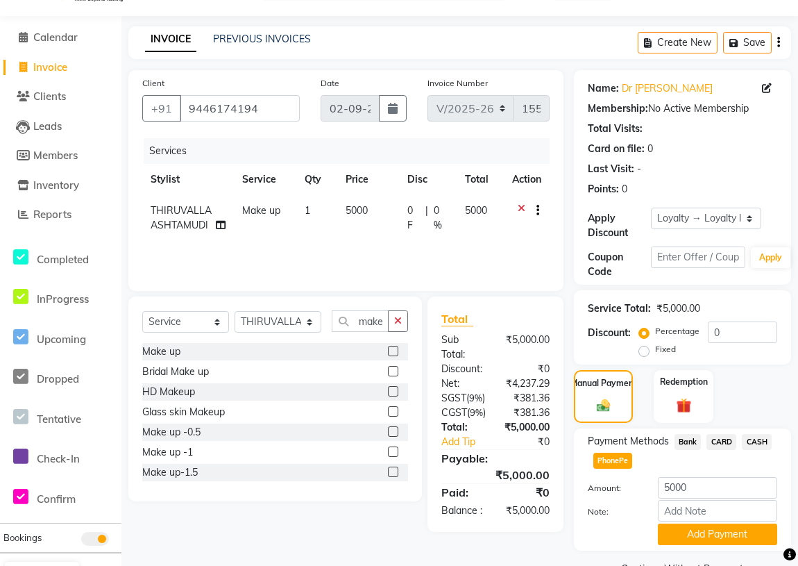
scroll to position [67, 0]
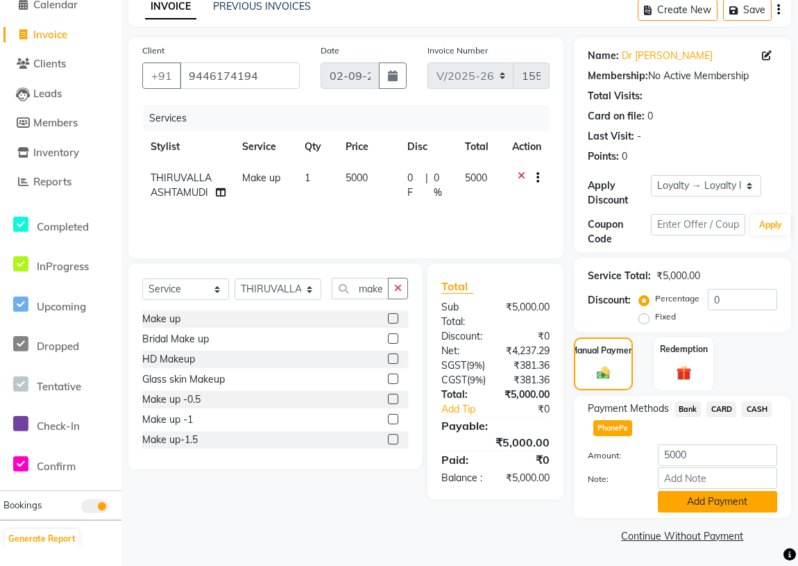
click at [699, 495] on button "Add Payment" at bounding box center [717, 502] width 119 height 22
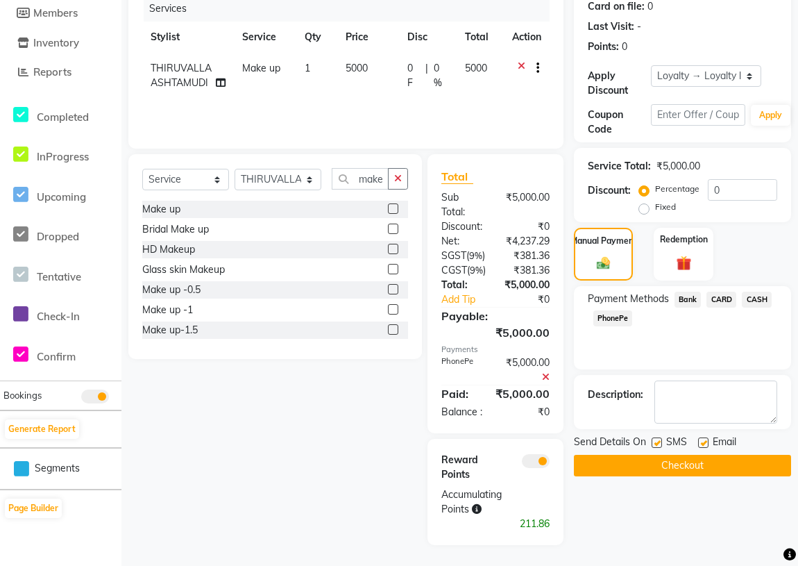
scroll to position [193, 0]
click at [696, 455] on button "Checkout" at bounding box center [682, 466] width 217 height 22
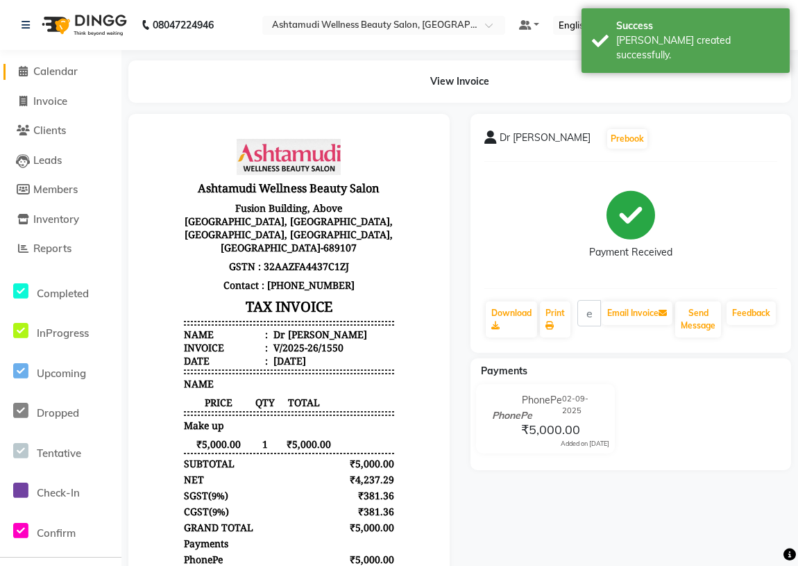
click at [56, 71] on span "Calendar" at bounding box center [55, 71] width 44 height 13
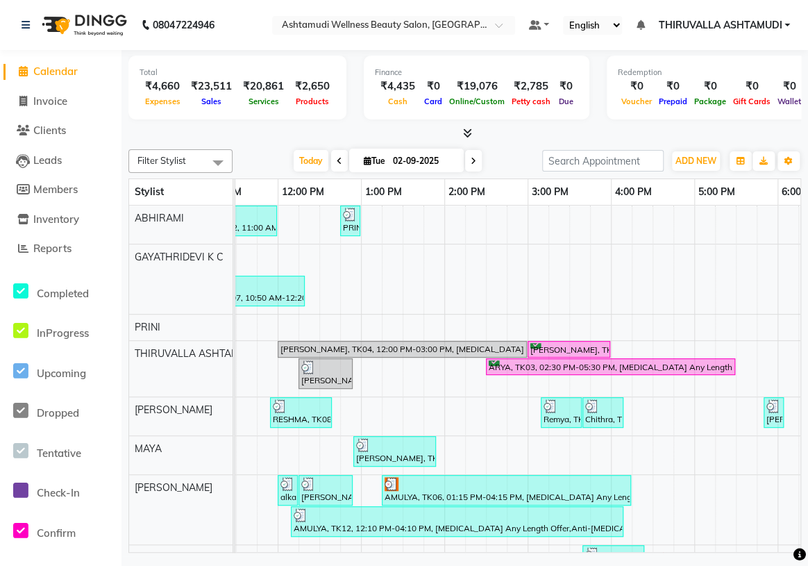
scroll to position [0, 175]
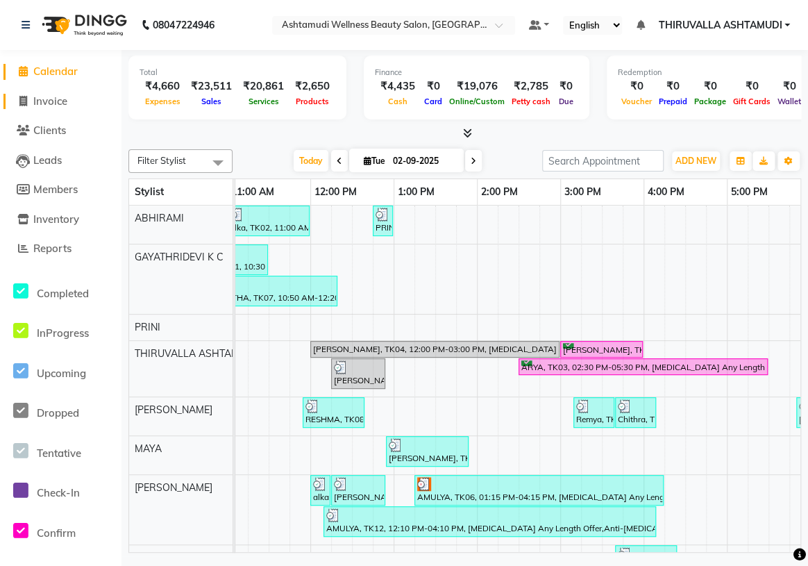
click at [65, 96] on span "Invoice" at bounding box center [50, 100] width 34 height 13
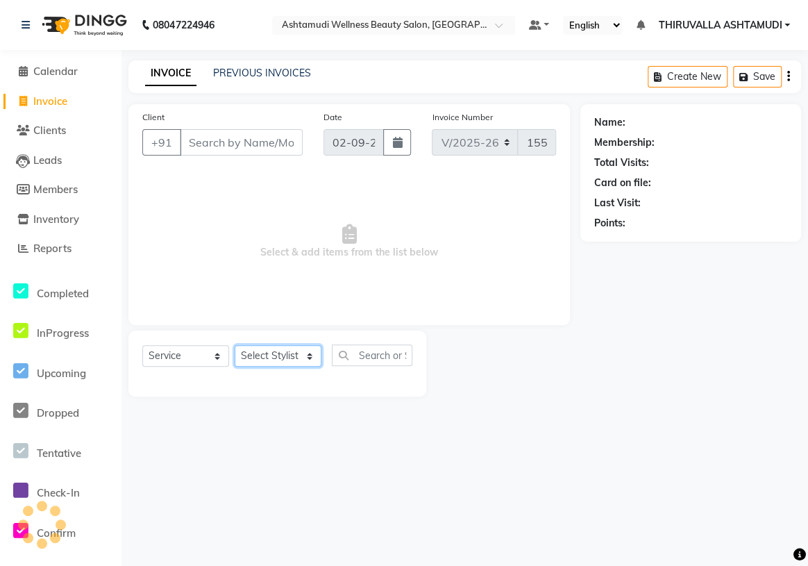
click at [275, 351] on select "Select Stylist ABHIRAMI [PERSON_NAME] [PERSON_NAME] [PERSON_NAME] [PERSON_NAME]…" at bounding box center [278, 356] width 87 height 22
click at [235, 345] on select "Select Stylist ABHIRAMI [PERSON_NAME] [PERSON_NAME] [PERSON_NAME] [PERSON_NAME]…" at bounding box center [278, 356] width 87 height 22
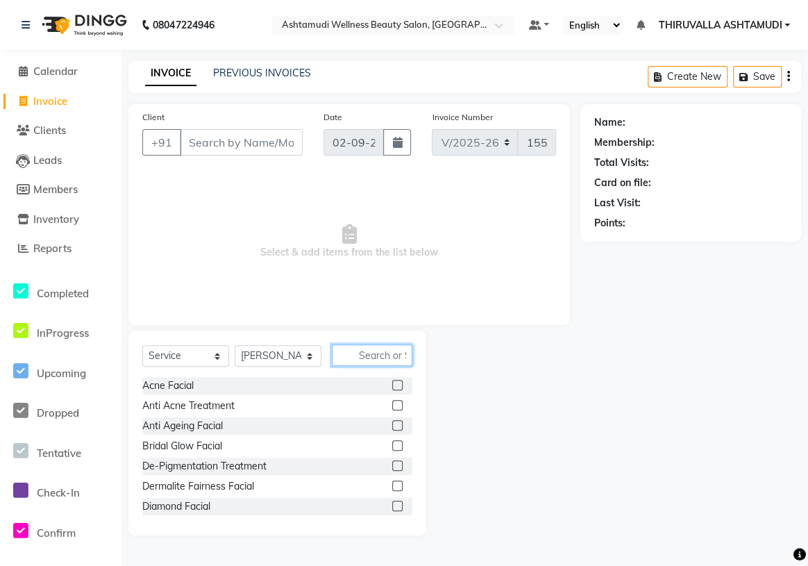
click at [368, 357] on input "text" at bounding box center [372, 355] width 80 height 22
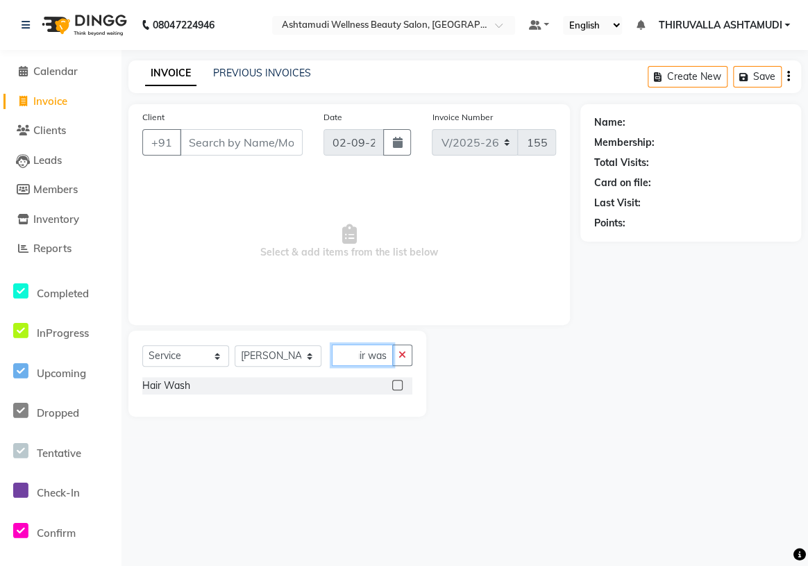
scroll to position [0, 16]
click at [400, 387] on label at bounding box center [397, 385] width 10 height 10
click at [400, 387] on input "checkbox" at bounding box center [396, 385] width 9 height 9
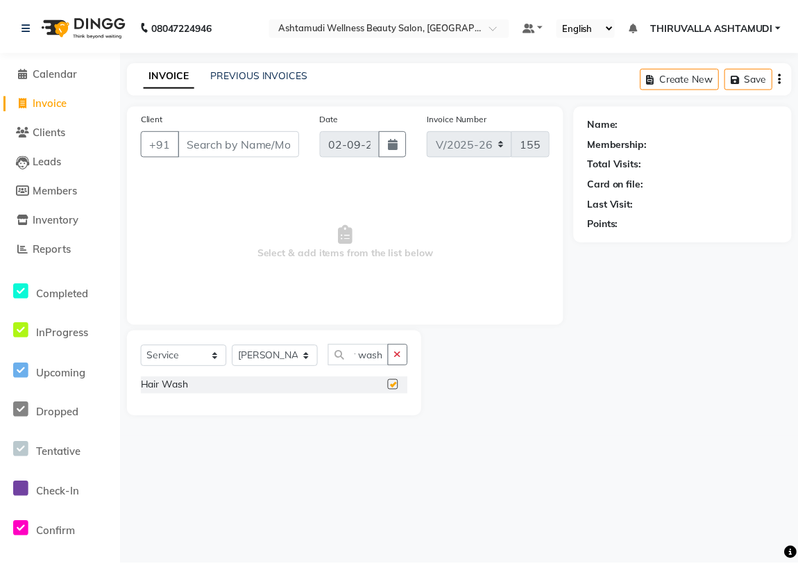
scroll to position [0, 0]
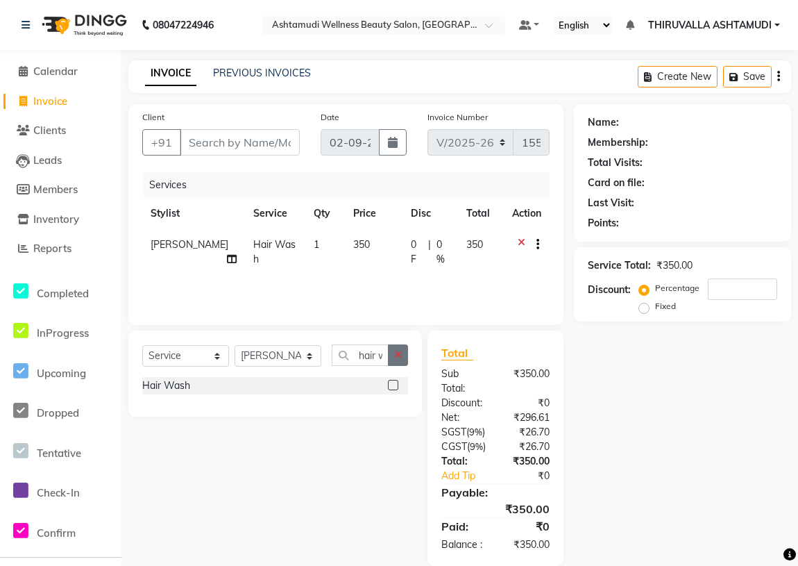
click at [400, 361] on button "button" at bounding box center [398, 355] width 20 height 22
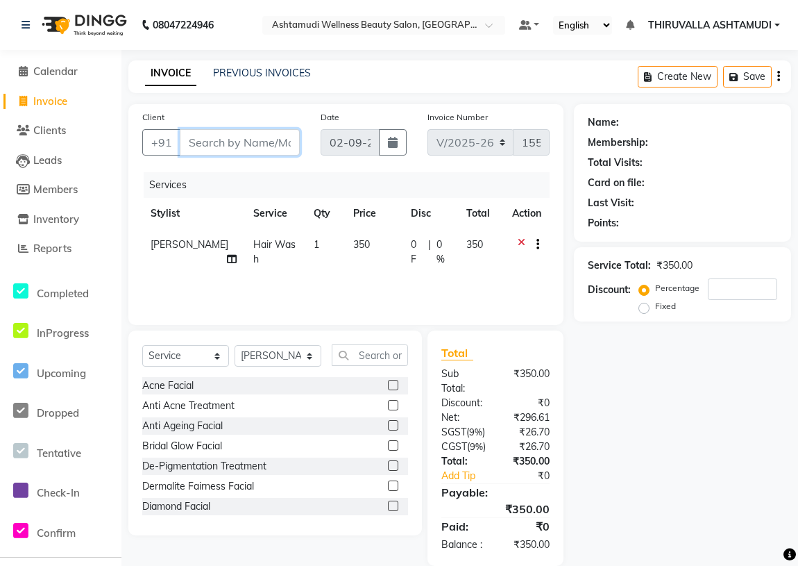
click at [272, 148] on input "Client" at bounding box center [240, 142] width 120 height 26
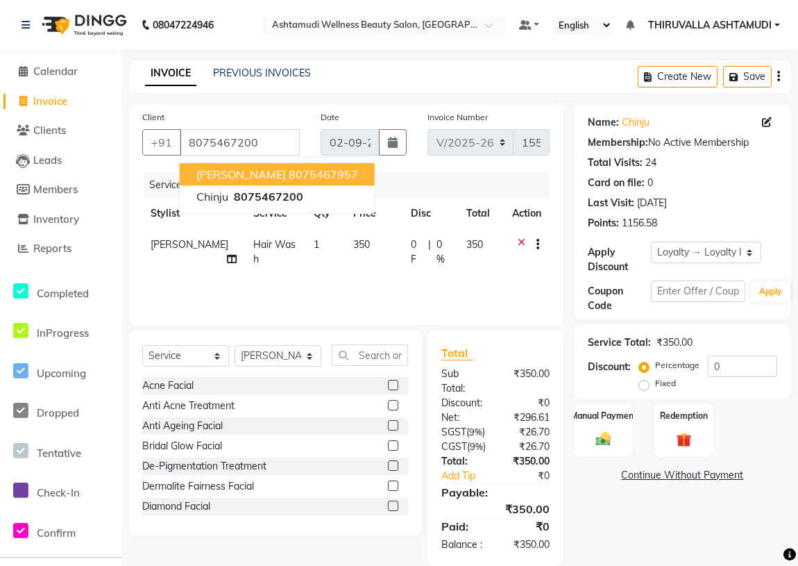
click at [387, 187] on div "Services" at bounding box center [352, 185] width 416 height 26
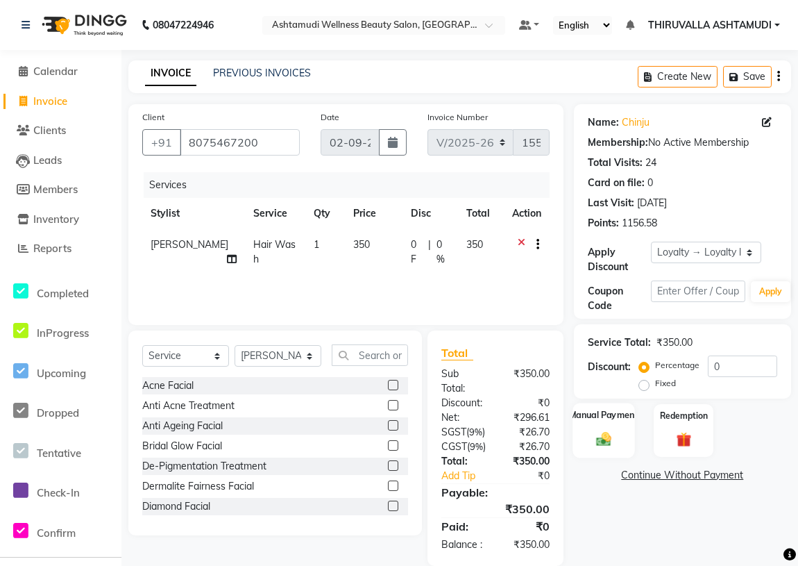
drag, startPoint x: 598, startPoint y: 441, endPoint x: 599, endPoint y: 434, distance: 7.0
click at [598, 441] on img at bounding box center [603, 438] width 25 height 17
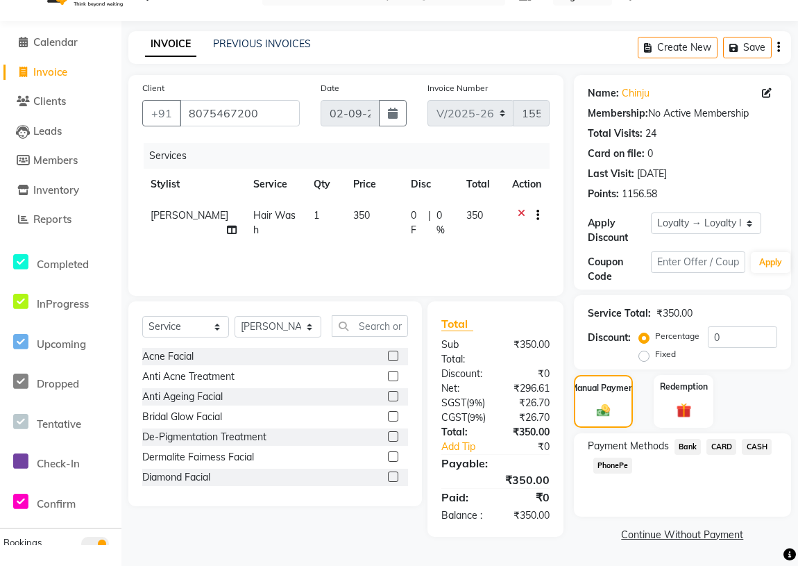
scroll to position [65, 0]
click at [610, 457] on span "PhonePe" at bounding box center [613, 465] width 40 height 16
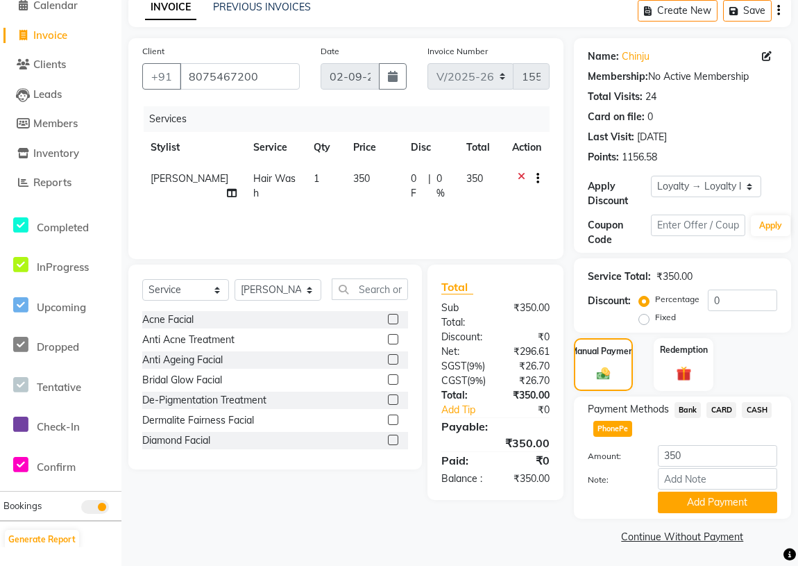
scroll to position [67, 0]
click at [691, 497] on button "Add Payment" at bounding box center [717, 502] width 119 height 22
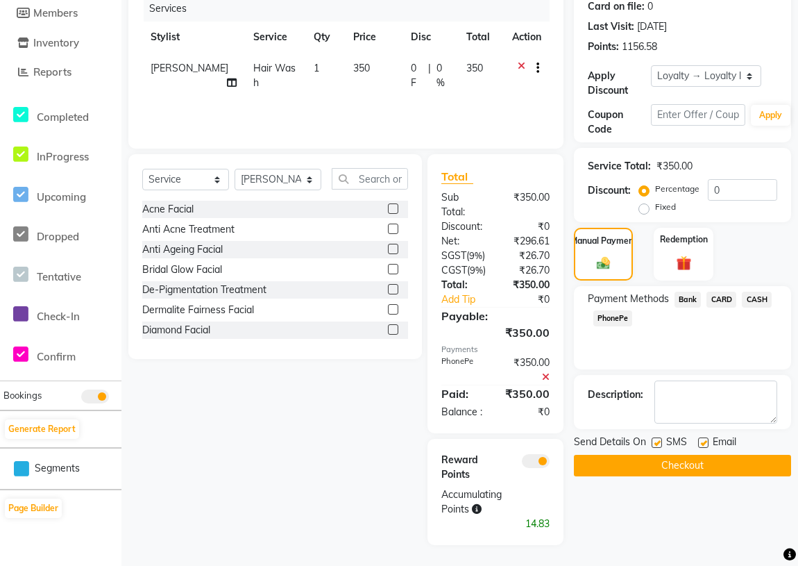
scroll to position [193, 0]
click at [666, 455] on button "Checkout" at bounding box center [682, 466] width 217 height 22
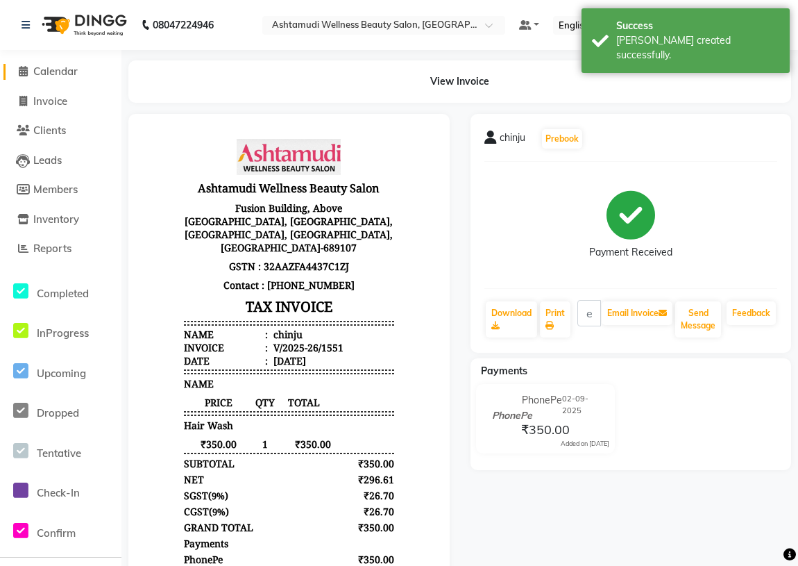
click at [51, 72] on span "Calendar" at bounding box center [55, 71] width 44 height 13
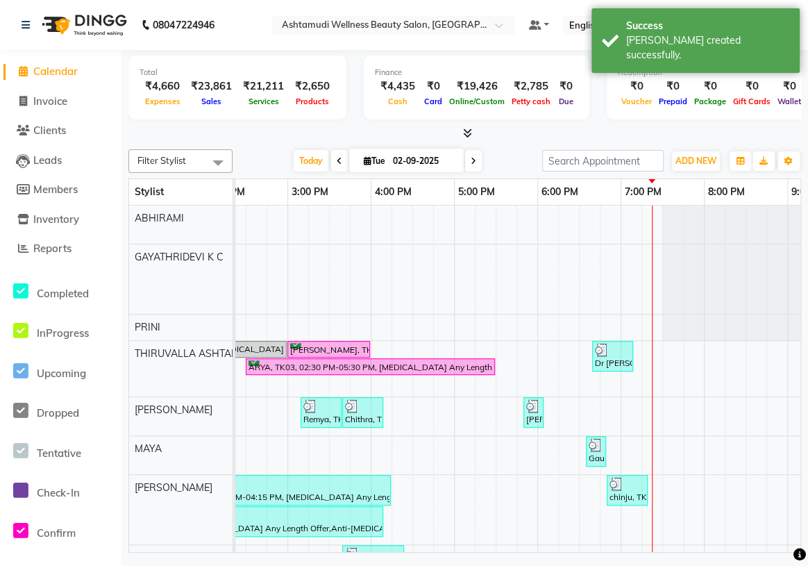
scroll to position [0, 445]
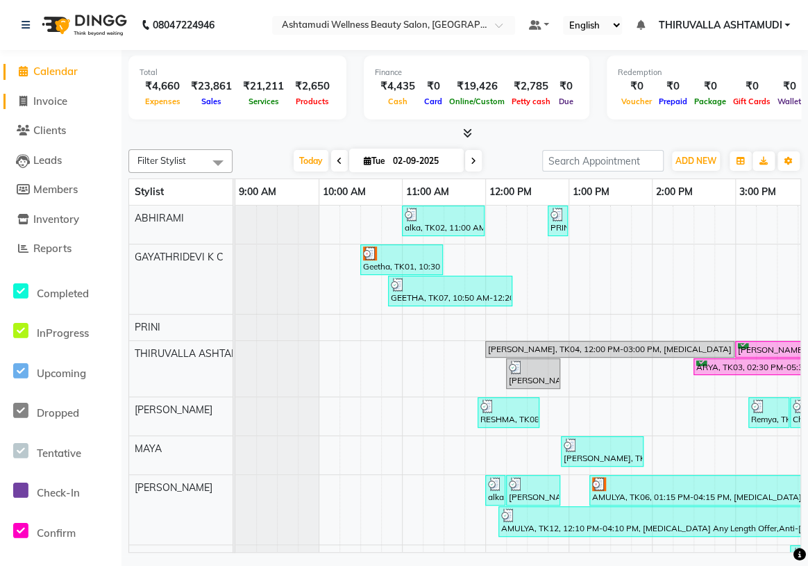
click at [58, 97] on span "Invoice" at bounding box center [50, 100] width 34 height 13
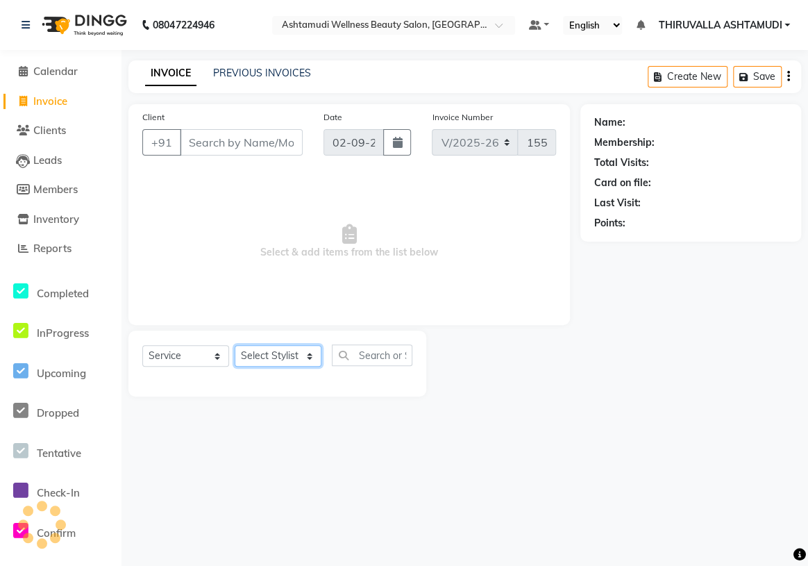
click at [297, 357] on select "Select Stylist" at bounding box center [278, 356] width 87 height 22
click at [296, 353] on select "Select Stylist" at bounding box center [278, 356] width 87 height 22
click at [296, 353] on select "Select Stylist ABHIRAMI [PERSON_NAME] [PERSON_NAME] [PERSON_NAME] [PERSON_NAME]…" at bounding box center [278, 356] width 87 height 22
click at [235, 345] on select "Select Stylist ABHIRAMI [PERSON_NAME] [PERSON_NAME] [PERSON_NAME] [PERSON_NAME]…" at bounding box center [278, 356] width 87 height 22
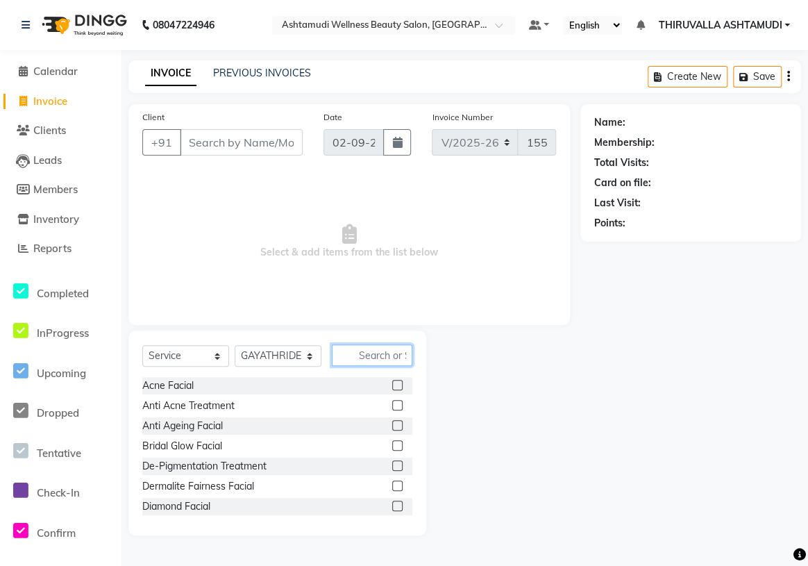
click at [348, 361] on input "text" at bounding box center [372, 355] width 80 height 22
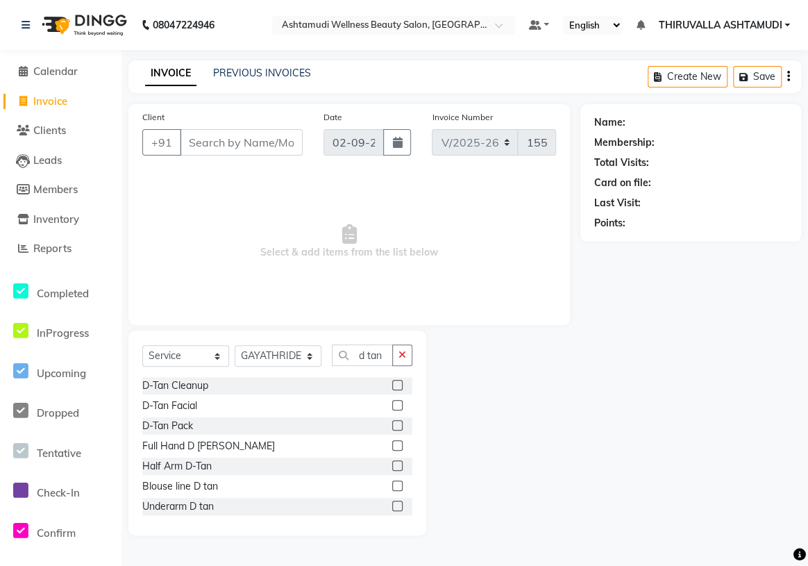
click at [392, 424] on label at bounding box center [397, 425] width 10 height 10
click at [392, 424] on input "checkbox" at bounding box center [396, 425] width 9 height 9
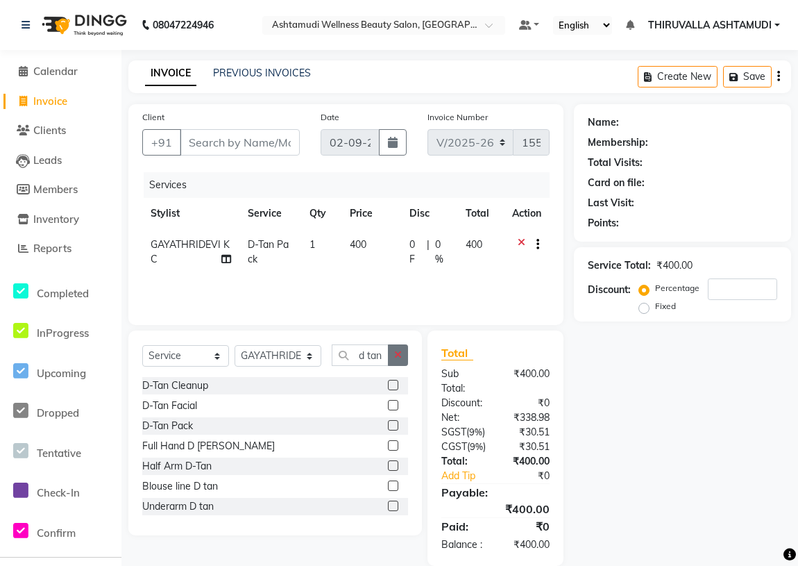
click at [399, 353] on icon "button" at bounding box center [398, 355] width 8 height 10
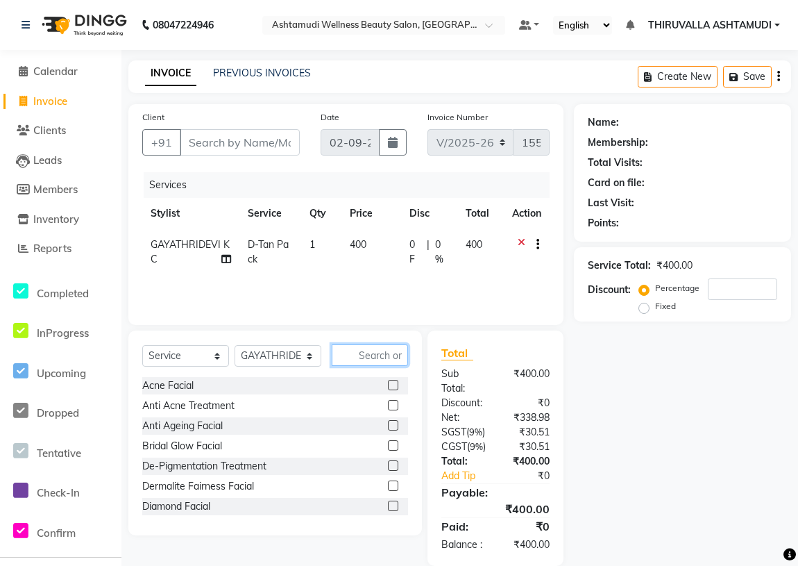
click at [380, 351] on input "text" at bounding box center [370, 355] width 76 height 22
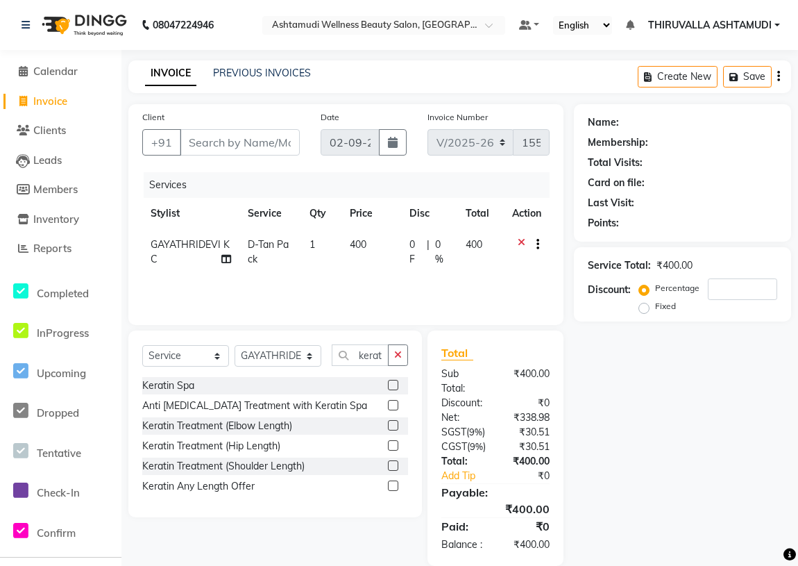
click at [396, 383] on label at bounding box center [393, 385] width 10 height 10
click at [396, 383] on input "checkbox" at bounding box center [392, 385] width 9 height 9
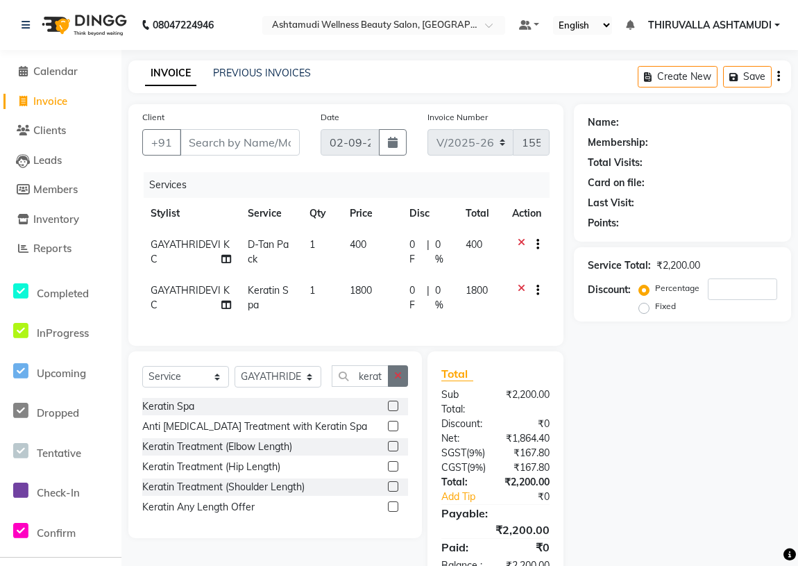
click at [397, 380] on button "button" at bounding box center [398, 376] width 20 height 22
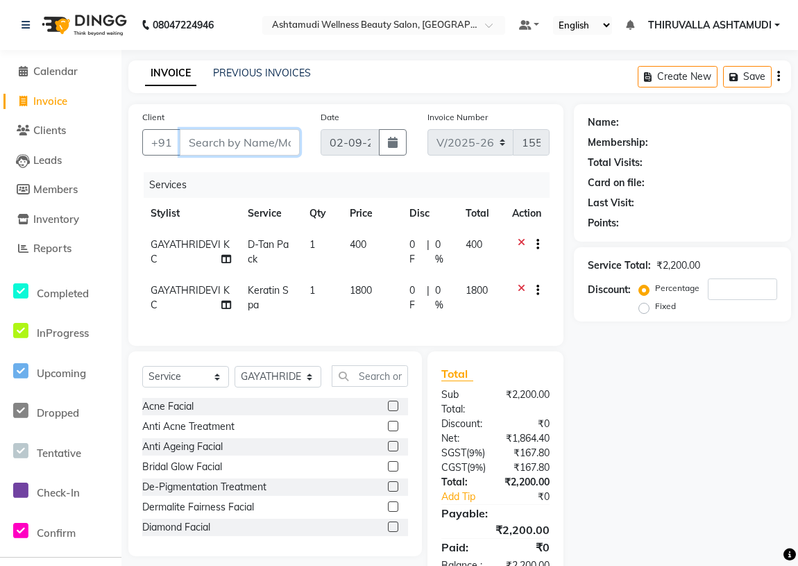
click at [220, 130] on input "Client" at bounding box center [240, 142] width 120 height 26
click at [211, 142] on input "Client" at bounding box center [240, 142] width 120 height 26
click at [235, 138] on input "Client" at bounding box center [240, 142] width 120 height 26
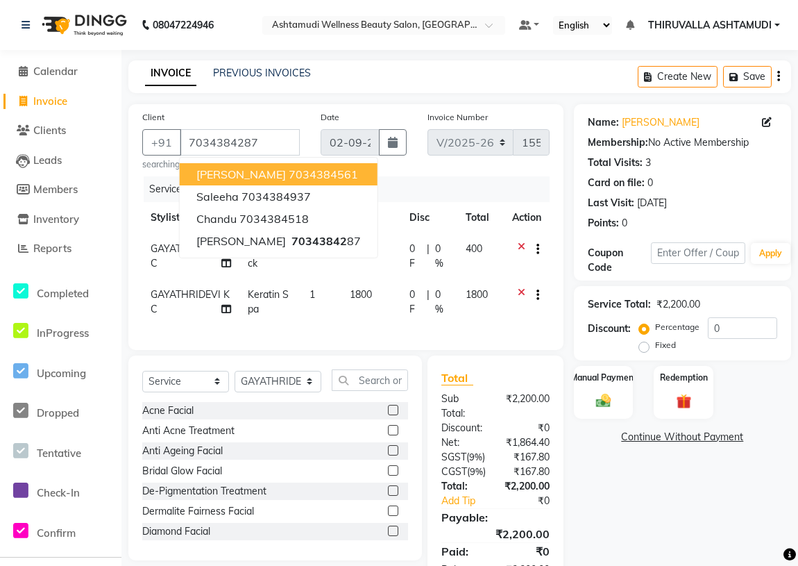
click at [343, 173] on div "Client [PHONE_NUMBER] [PERSON_NAME] 7034384561 saleeha 7034384937 [PERSON_NAME]…" at bounding box center [345, 227] width 435 height 246
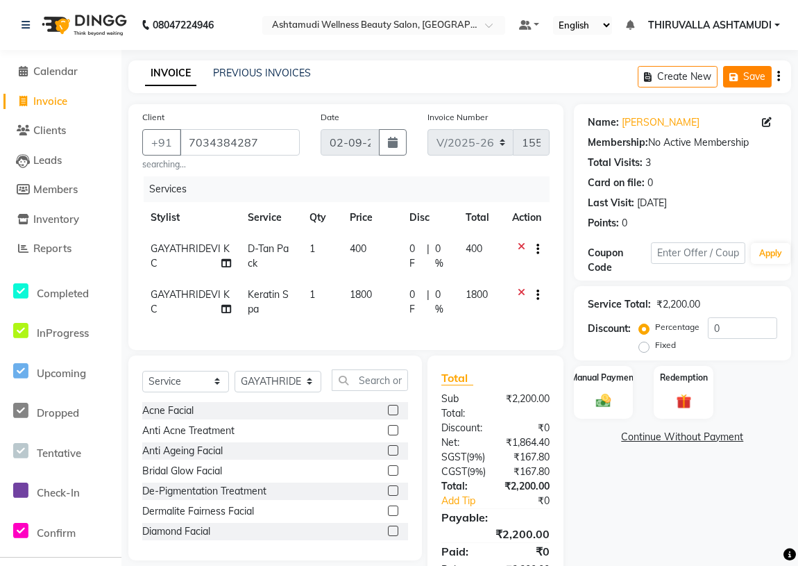
click at [740, 74] on icon "button" at bounding box center [736, 77] width 14 height 10
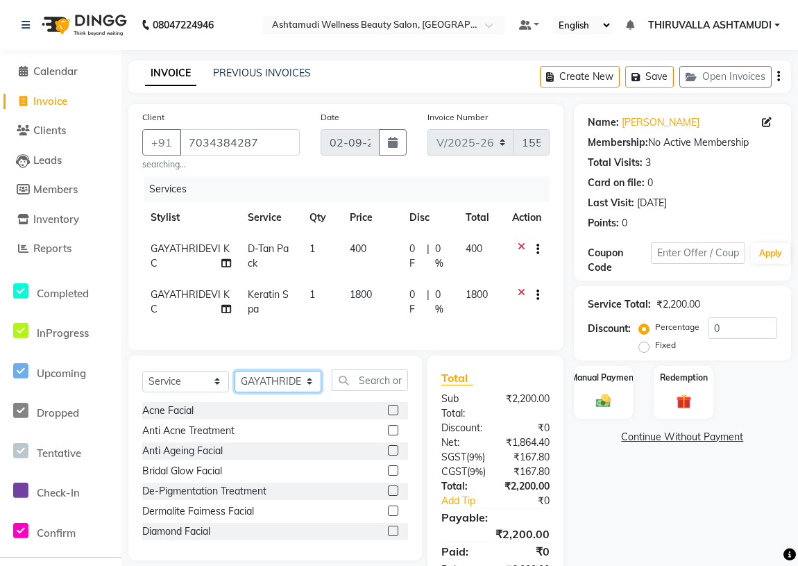
click at [290, 390] on select "Select Stylist ABHIRAMI [PERSON_NAME] [PERSON_NAME] [PERSON_NAME] [PERSON_NAME]…" at bounding box center [278, 382] width 87 height 22
click at [235, 380] on select "Select Stylist ABHIRAMI [PERSON_NAME] [PERSON_NAME] [PERSON_NAME] [PERSON_NAME]…" at bounding box center [278, 382] width 87 height 22
click at [367, 382] on input "text" at bounding box center [370, 380] width 76 height 22
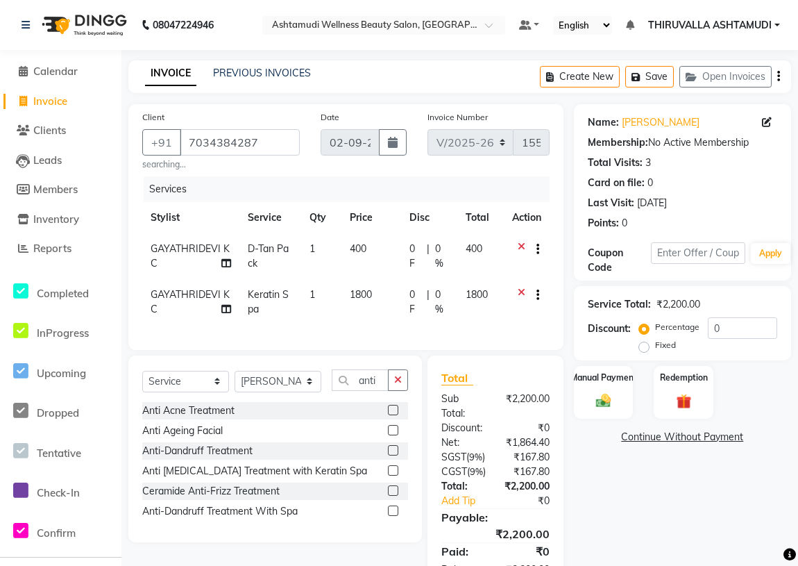
click at [393, 516] on label at bounding box center [393, 510] width 10 height 10
click at [393, 516] on input "checkbox" at bounding box center [392, 511] width 9 height 9
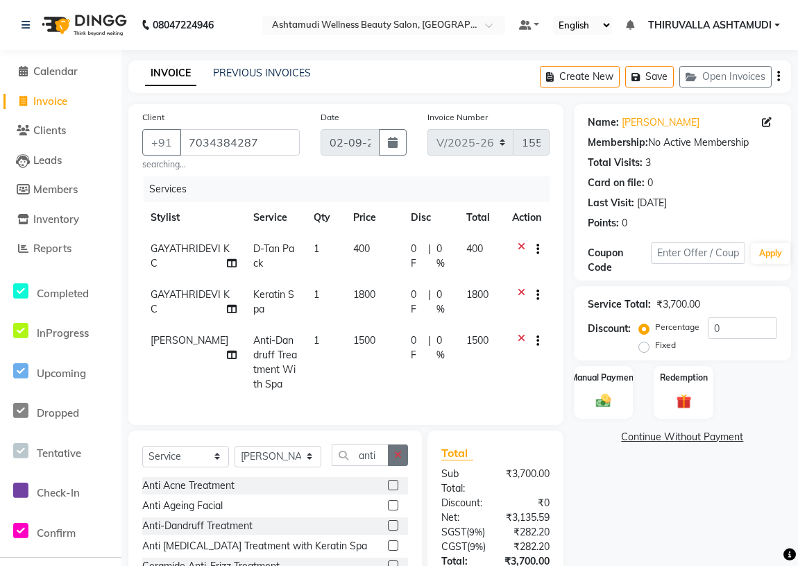
click at [403, 464] on button "button" at bounding box center [398, 455] width 20 height 22
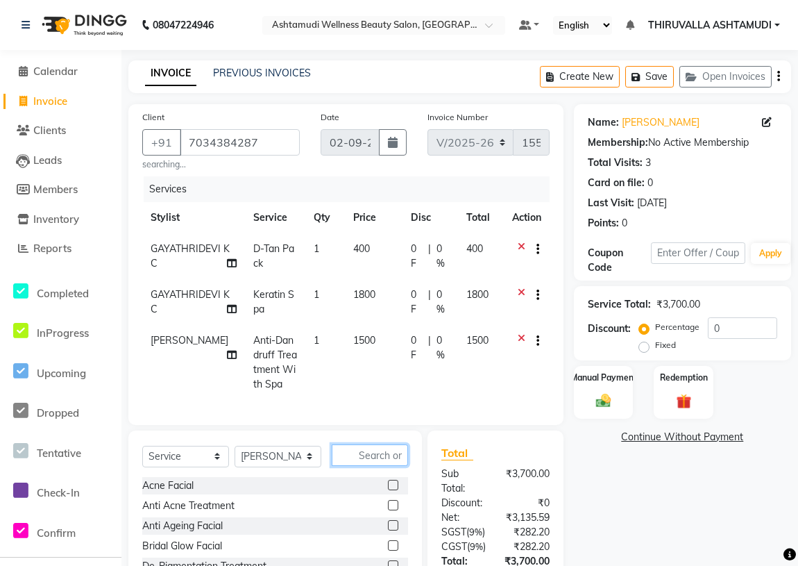
click at [387, 464] on input "text" at bounding box center [370, 455] width 76 height 22
click at [388, 490] on label at bounding box center [393, 485] width 10 height 10
click at [388, 490] on input "checkbox" at bounding box center [392, 485] width 9 height 9
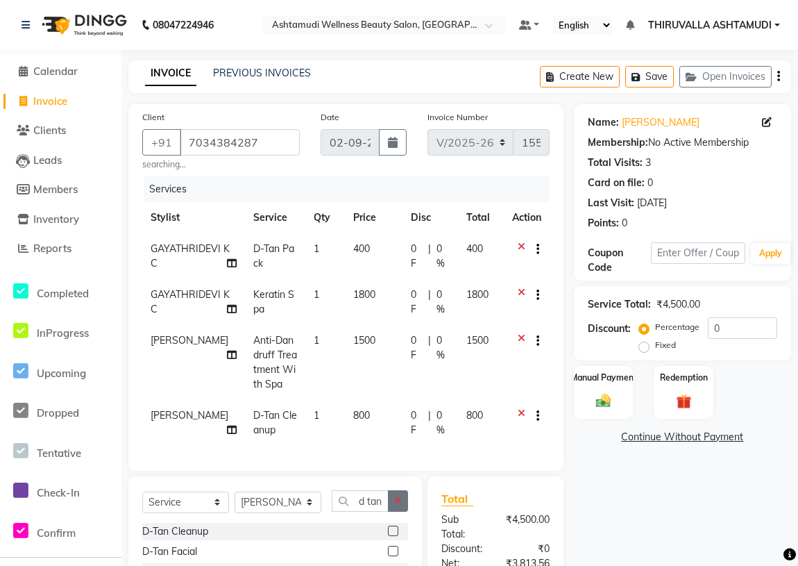
click at [392, 511] on button "button" at bounding box center [398, 501] width 20 height 22
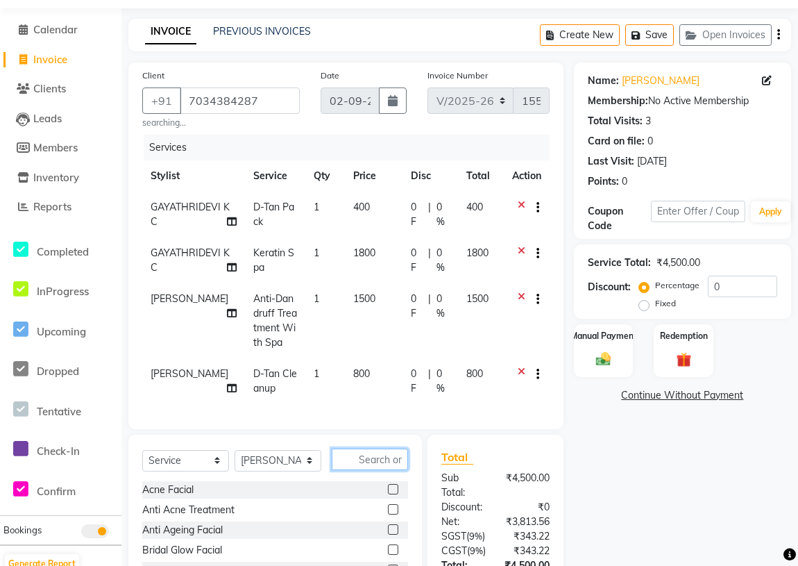
scroll to position [62, 0]
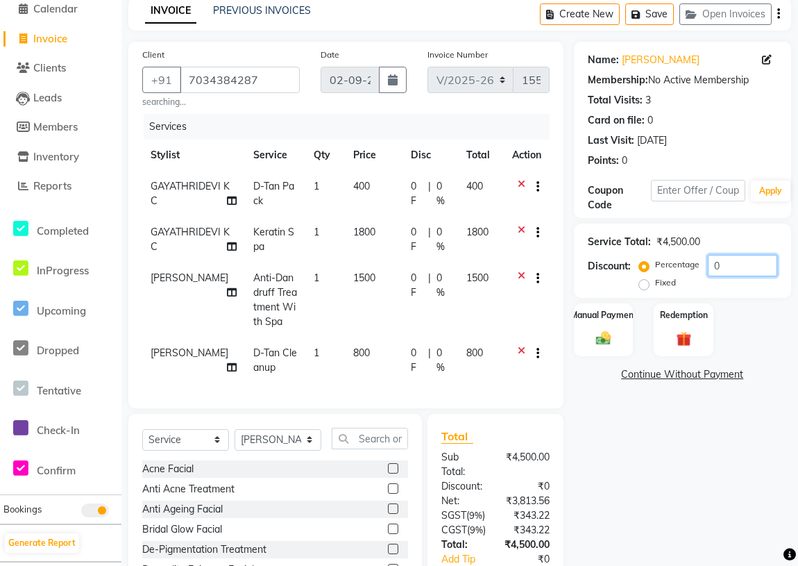
click at [740, 258] on input "0" at bounding box center [742, 266] width 69 height 22
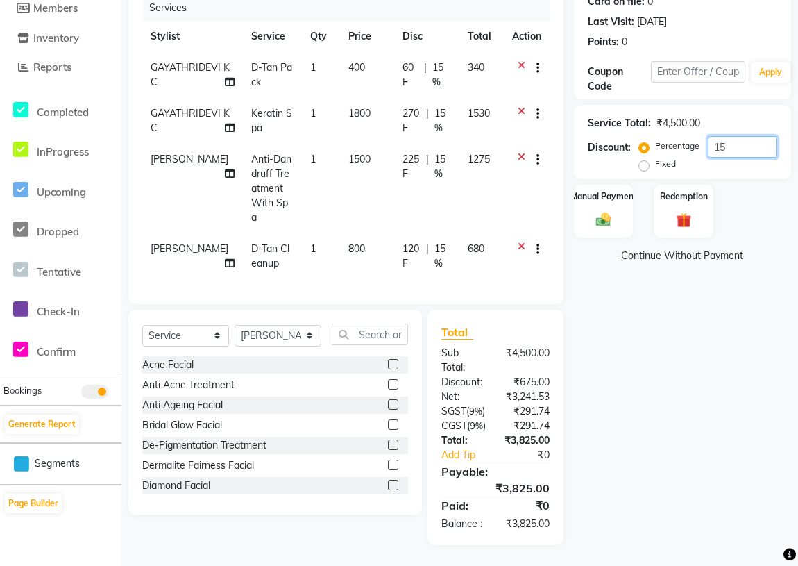
scroll to position [171, 0]
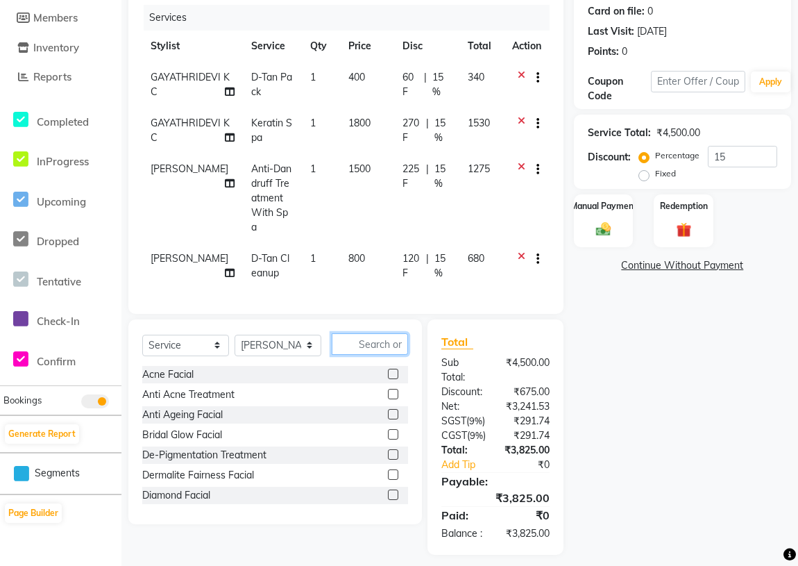
click at [377, 350] on input "text" at bounding box center [370, 344] width 76 height 22
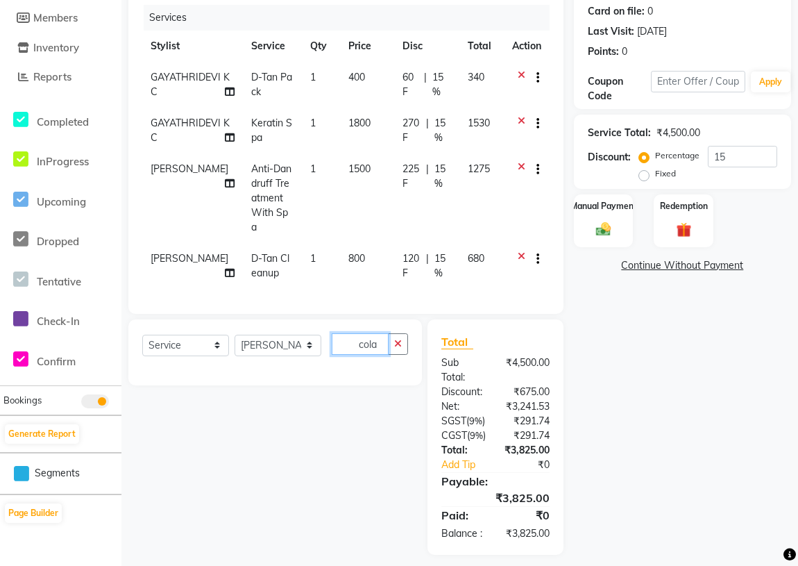
scroll to position [0, 0]
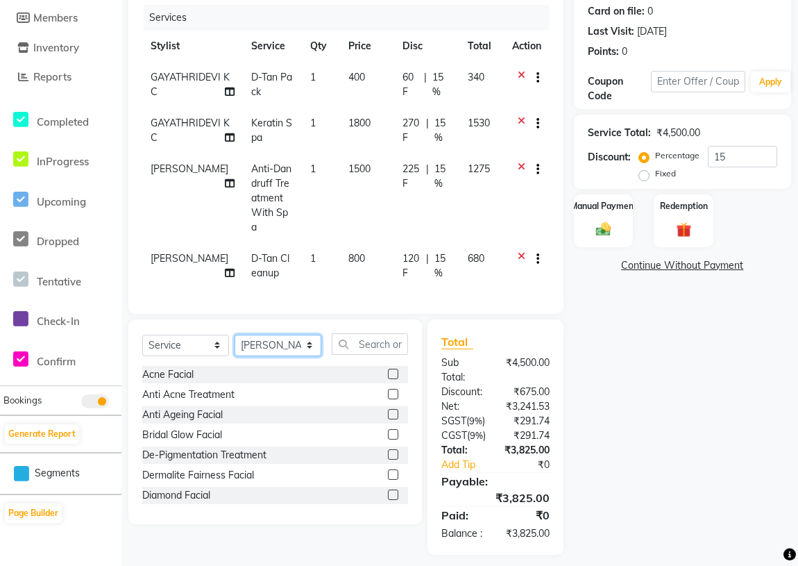
click at [298, 353] on select "Select Stylist ABHIRAMI [PERSON_NAME] [PERSON_NAME] [PERSON_NAME] [PERSON_NAME]…" at bounding box center [278, 345] width 87 height 22
click at [235, 343] on select "Select Stylist ABHIRAMI [PERSON_NAME] [PERSON_NAME] [PERSON_NAME] [PERSON_NAME]…" at bounding box center [278, 345] width 87 height 22
click at [383, 349] on input "text" at bounding box center [370, 344] width 76 height 22
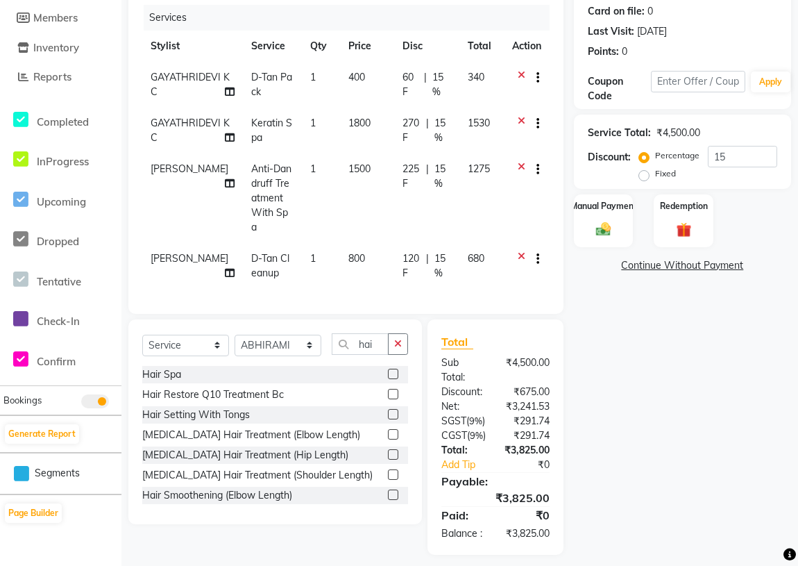
click at [378, 381] on div "Hair Spa" at bounding box center [275, 374] width 266 height 17
click at [388, 379] on label at bounding box center [393, 373] width 10 height 10
click at [388, 379] on input "checkbox" at bounding box center [392, 374] width 9 height 9
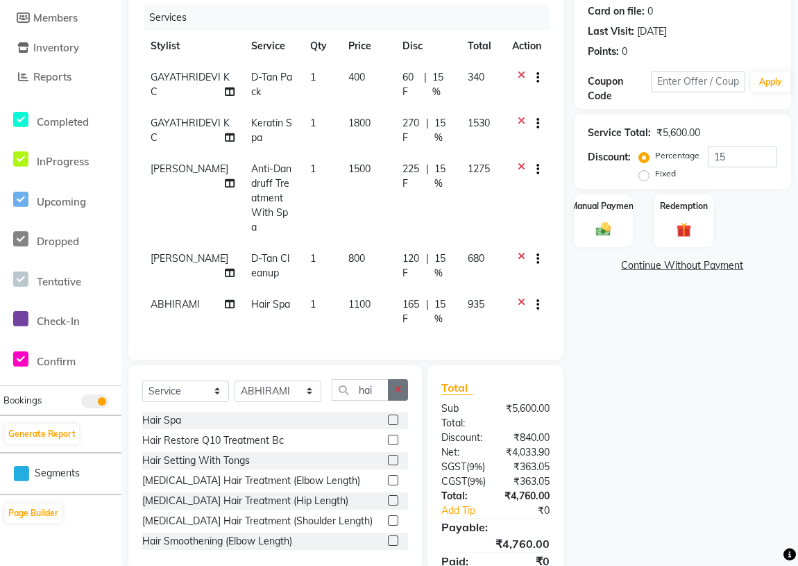
click at [398, 392] on icon "button" at bounding box center [398, 389] width 8 height 10
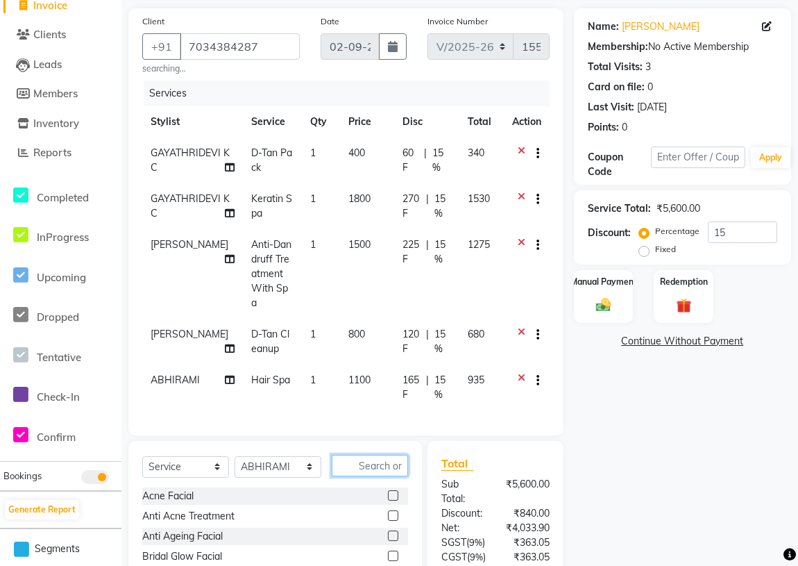
scroll to position [151, 0]
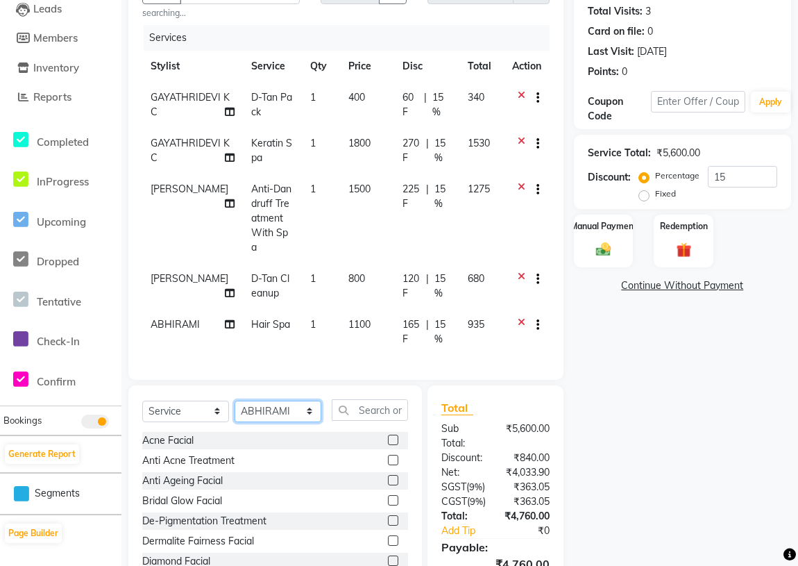
click at [285, 418] on select "Select Stylist ABHIRAMI [PERSON_NAME] [PERSON_NAME] [PERSON_NAME] [PERSON_NAME]…" at bounding box center [278, 411] width 87 height 22
click at [235, 407] on select "Select Stylist ABHIRAMI [PERSON_NAME] [PERSON_NAME] [PERSON_NAME] [PERSON_NAME]…" at bounding box center [278, 411] width 87 height 22
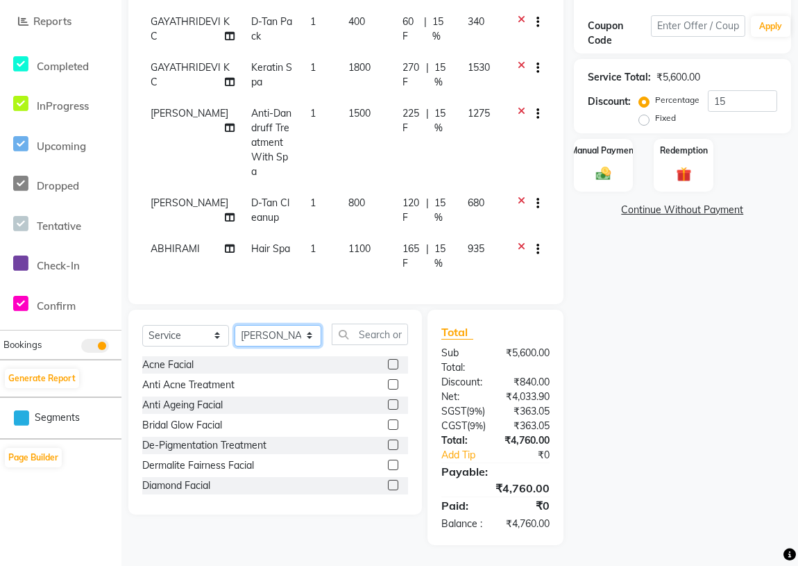
scroll to position [278, 0]
click at [364, 323] on input "text" at bounding box center [370, 334] width 76 height 22
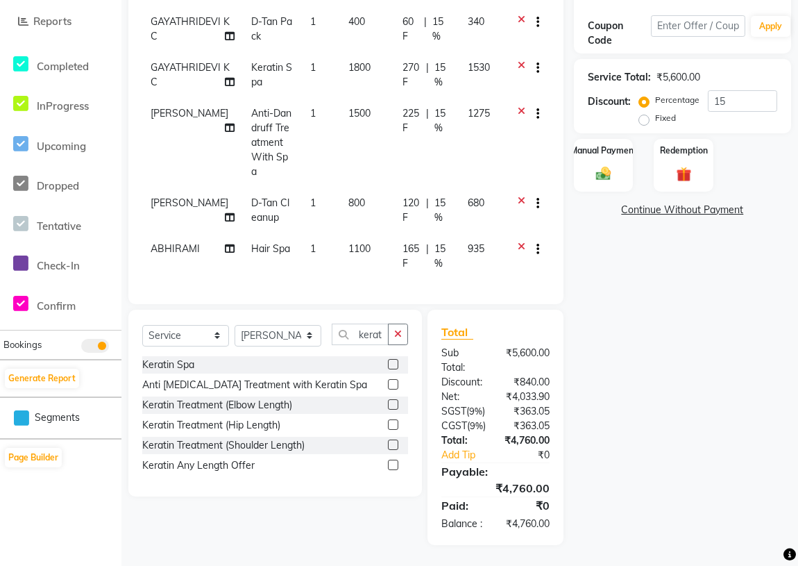
click at [391, 359] on label at bounding box center [393, 364] width 10 height 10
click at [391, 360] on input "checkbox" at bounding box center [392, 364] width 9 height 9
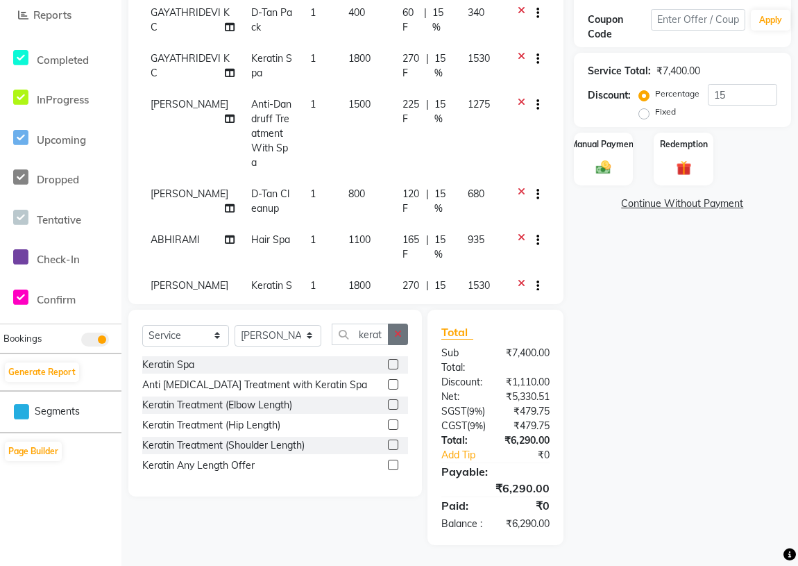
click at [399, 329] on icon "button" at bounding box center [398, 334] width 8 height 10
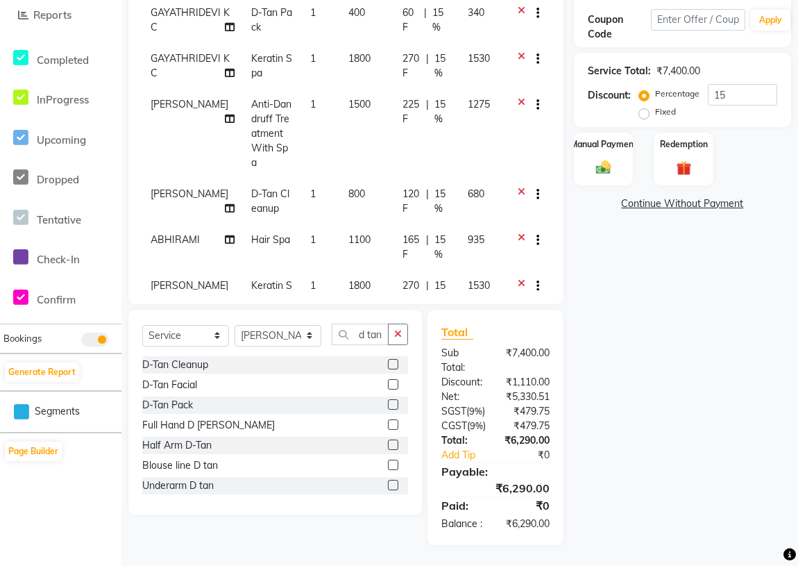
click at [388, 359] on label at bounding box center [393, 364] width 10 height 10
click at [388, 360] on input "checkbox" at bounding box center [392, 364] width 9 height 9
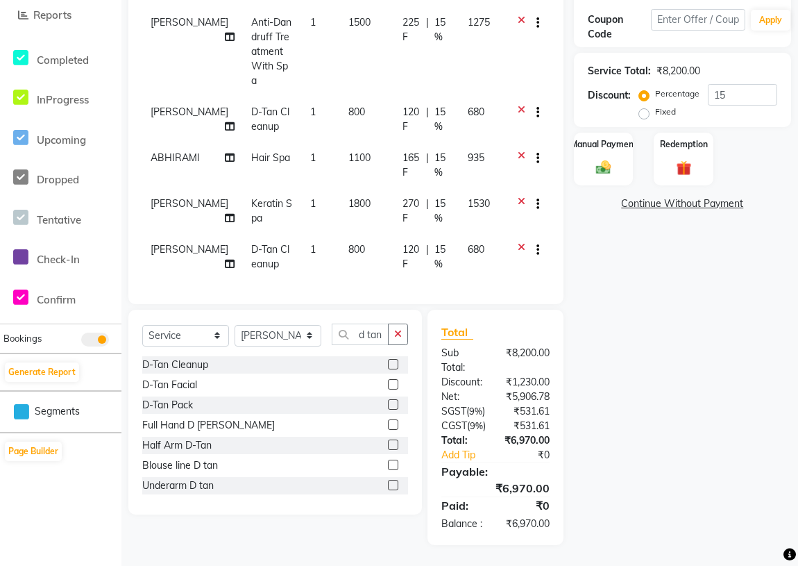
scroll to position [94, 0]
click at [392, 323] on div "Select Service Product Membership Package Voucher Prepaid Gift Card Select Styl…" at bounding box center [275, 339] width 266 height 33
click at [397, 329] on icon "button" at bounding box center [398, 334] width 8 height 10
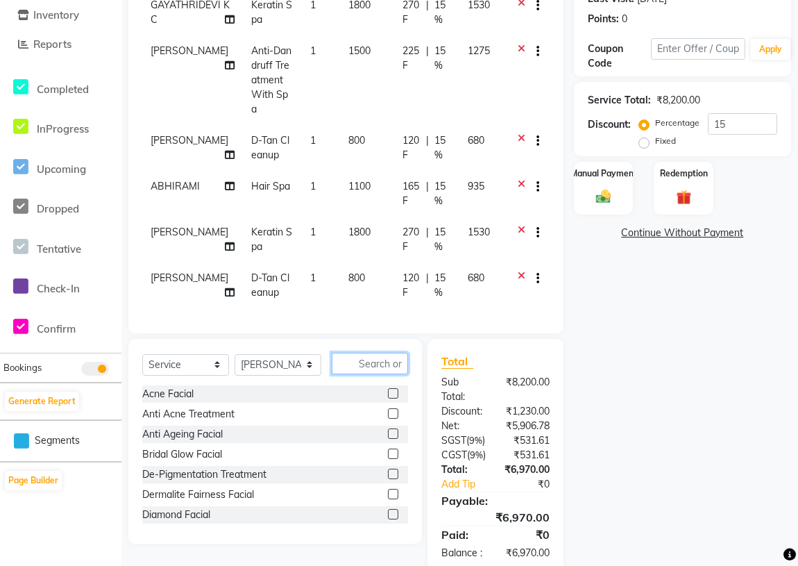
scroll to position [214, 0]
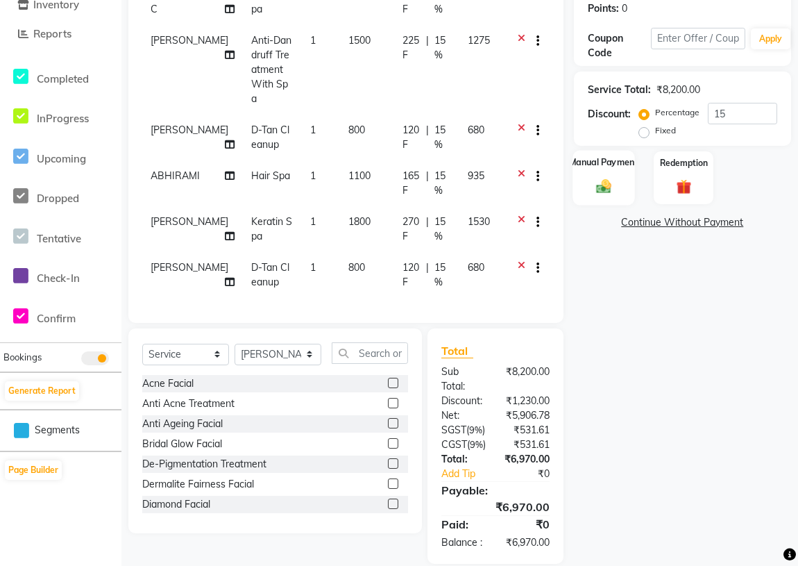
click at [598, 181] on img at bounding box center [603, 185] width 25 height 17
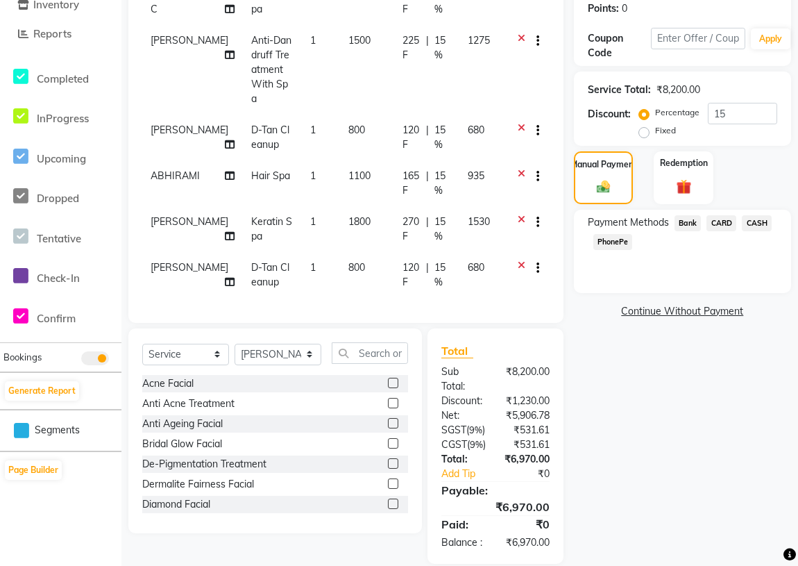
scroll to position [278, 0]
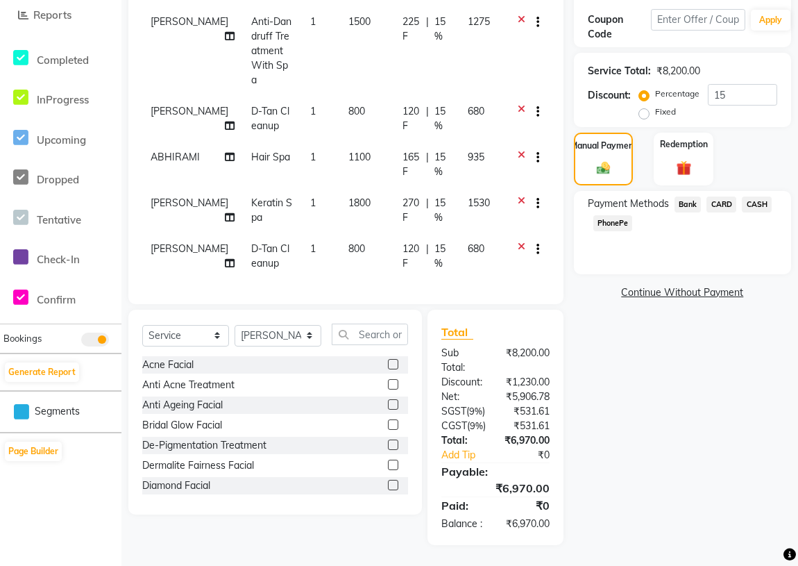
click at [720, 196] on span "CARD" at bounding box center [721, 204] width 30 height 16
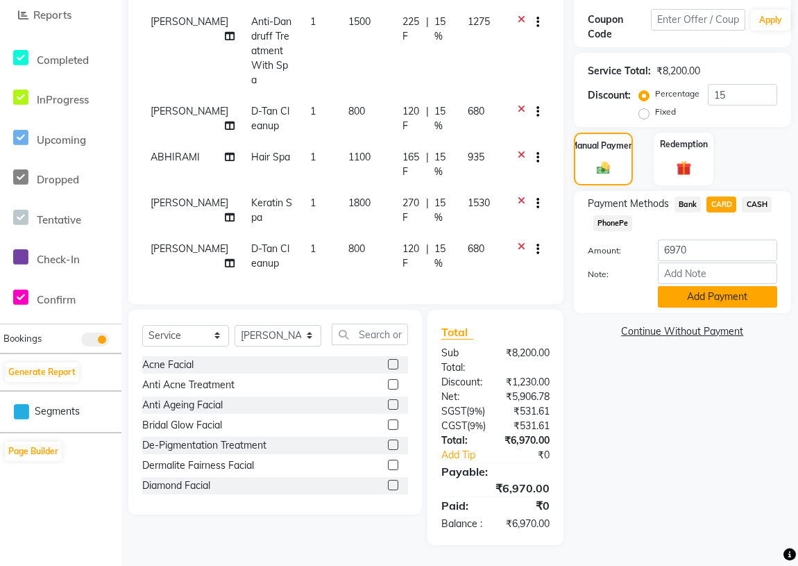
click at [708, 286] on button "Add Payment" at bounding box center [717, 297] width 119 height 22
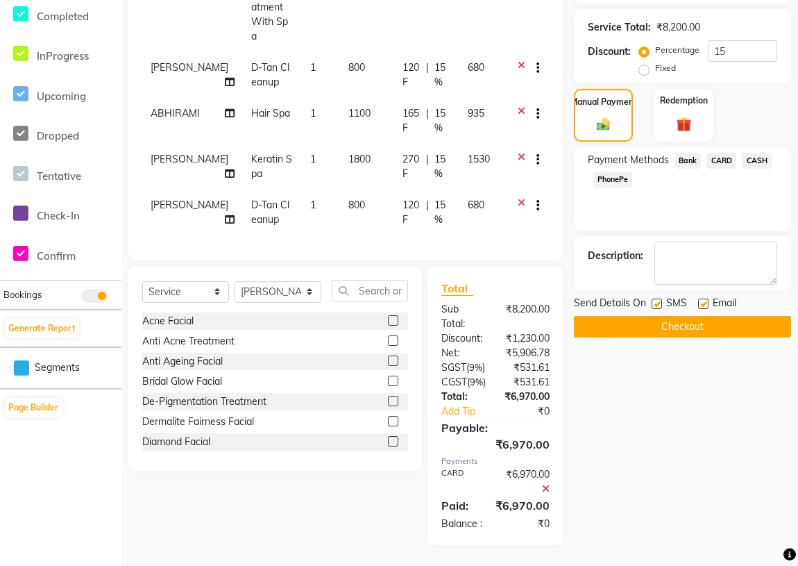
click at [688, 324] on button "Checkout" at bounding box center [682, 327] width 217 height 22
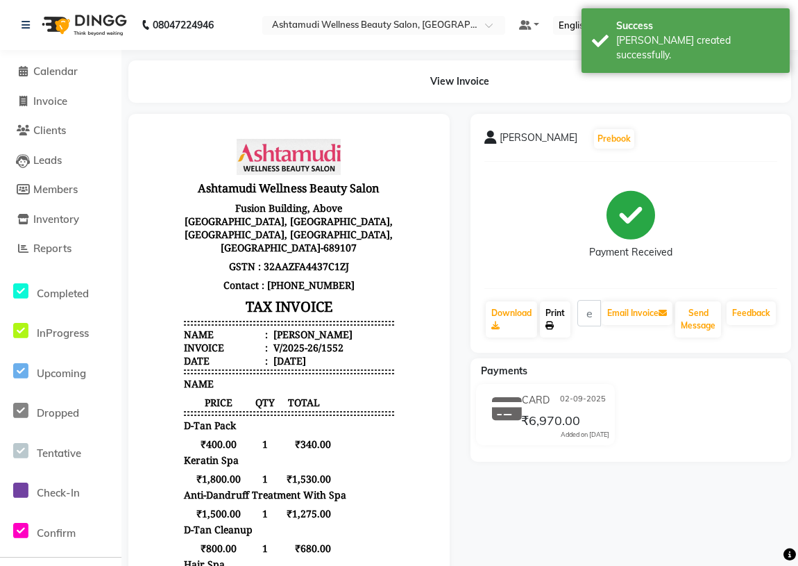
click at [561, 323] on link "Print" at bounding box center [555, 319] width 31 height 36
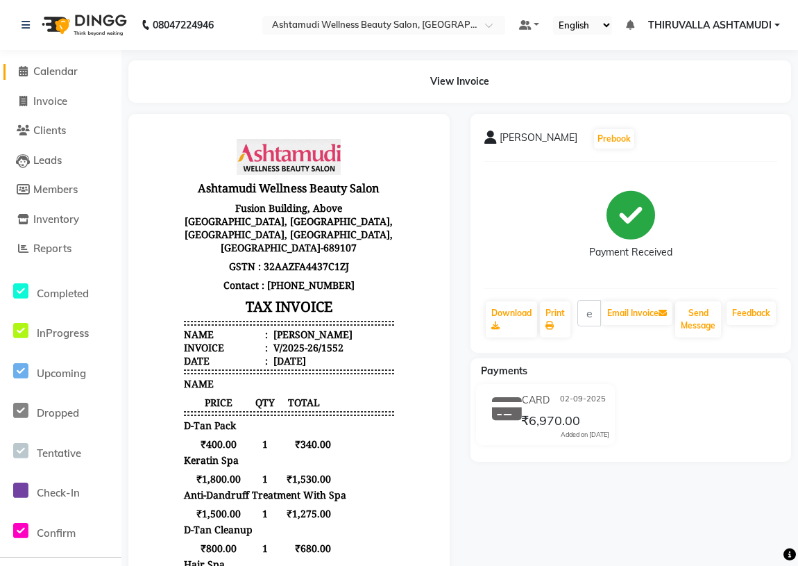
click at [42, 73] on span "Calendar" at bounding box center [55, 71] width 44 height 13
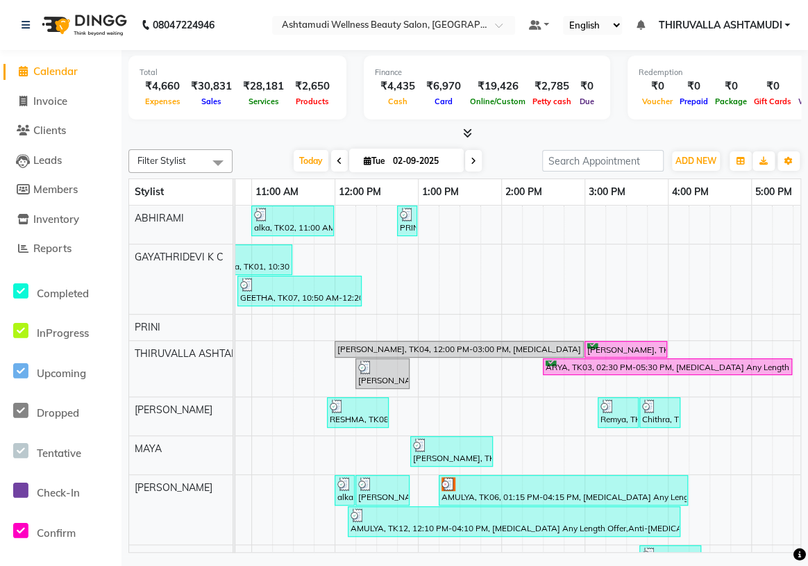
scroll to position [0, 180]
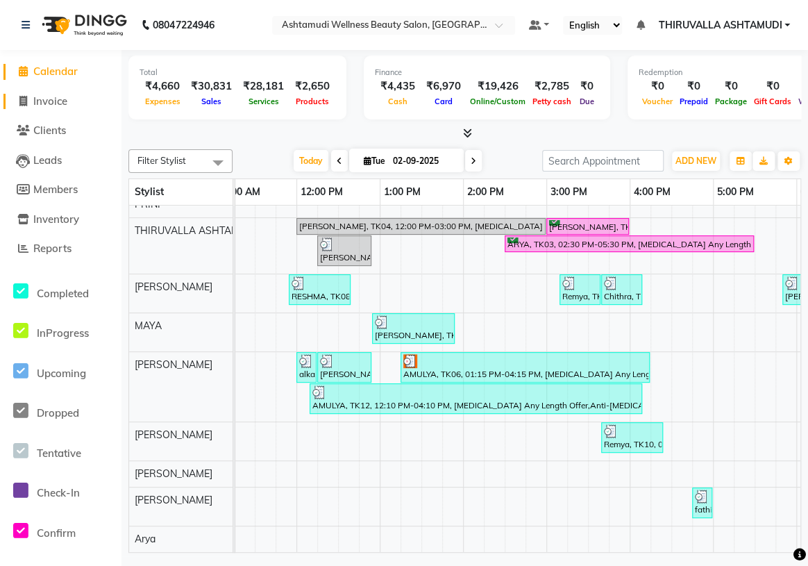
click at [54, 99] on span "Invoice" at bounding box center [50, 100] width 34 height 13
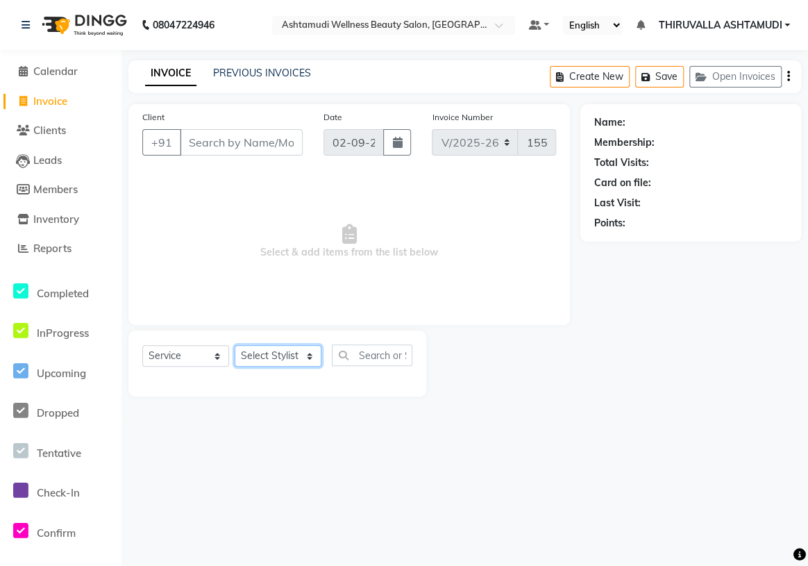
click at [268, 358] on select "Select Stylist" at bounding box center [278, 356] width 87 height 22
click at [297, 355] on select "Select Stylist ABHIRAMI [PERSON_NAME] [PERSON_NAME] [PERSON_NAME] [PERSON_NAME]…" at bounding box center [278, 356] width 87 height 22
click at [78, 70] on span "Calendar" at bounding box center [55, 71] width 44 height 13
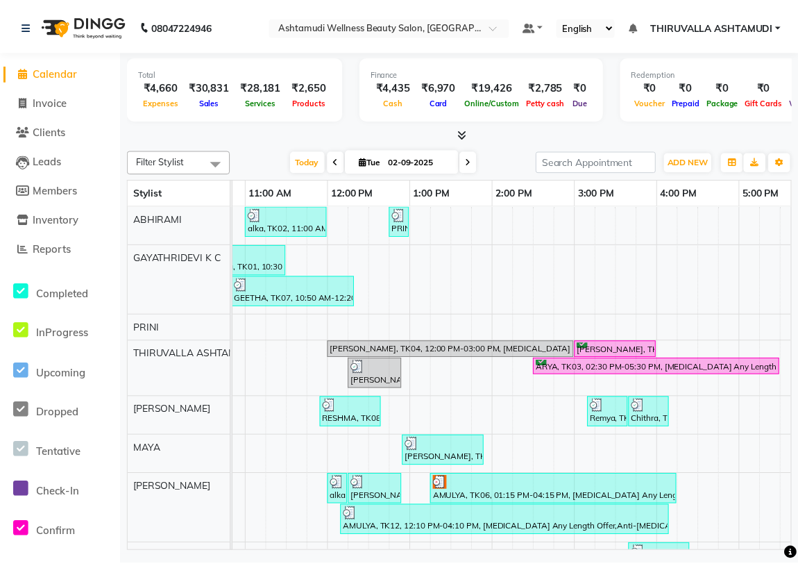
scroll to position [0, 205]
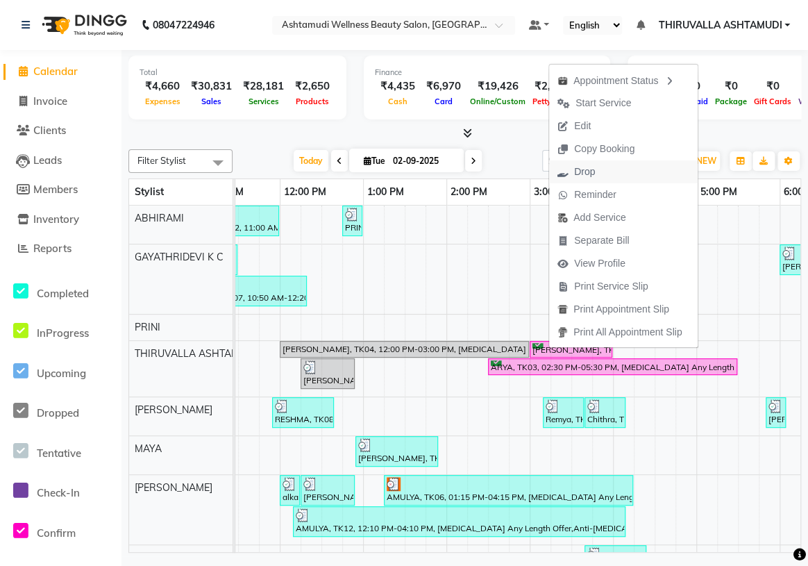
click at [586, 166] on span "Drop" at bounding box center [584, 171] width 21 height 15
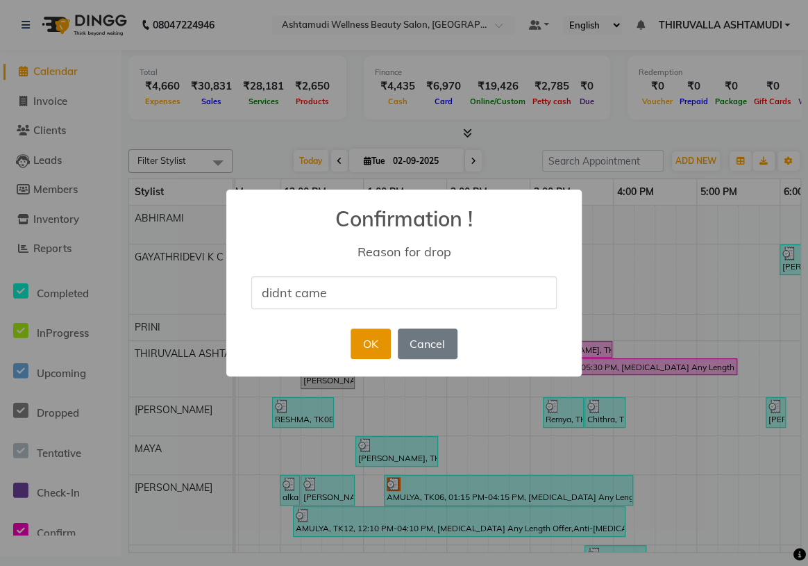
click at [372, 341] on button "OK" at bounding box center [370, 343] width 40 height 31
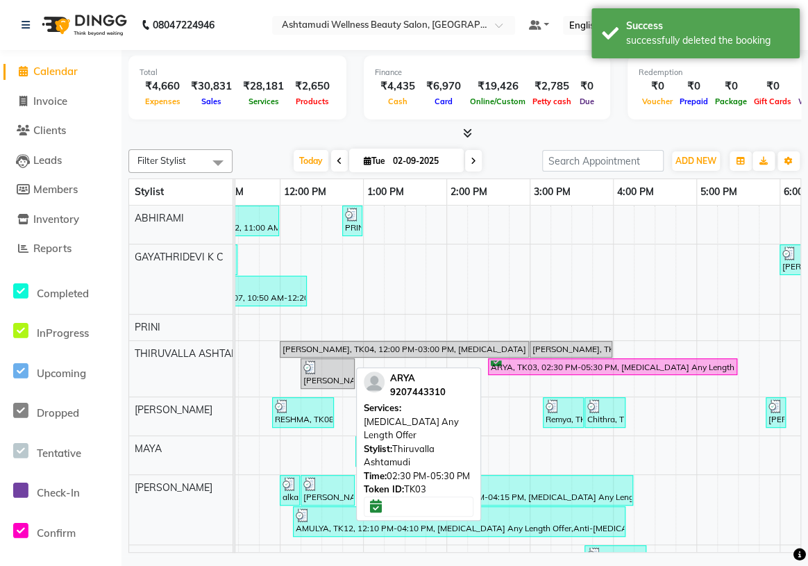
click at [529, 364] on div "ARYA, TK03, 02:30 PM-05:30 PM, [MEDICAL_DATA] Any Length Offer" at bounding box center [612, 366] width 246 height 13
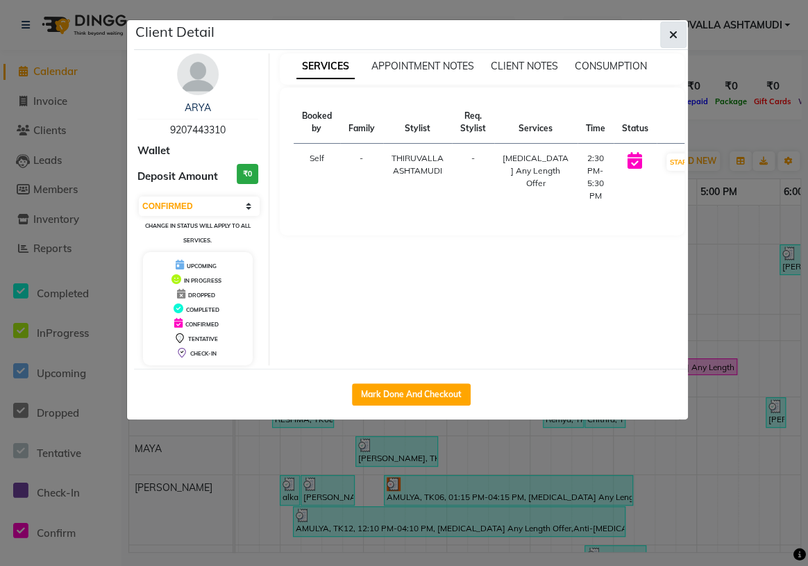
click at [663, 33] on button "button" at bounding box center [673, 35] width 26 height 26
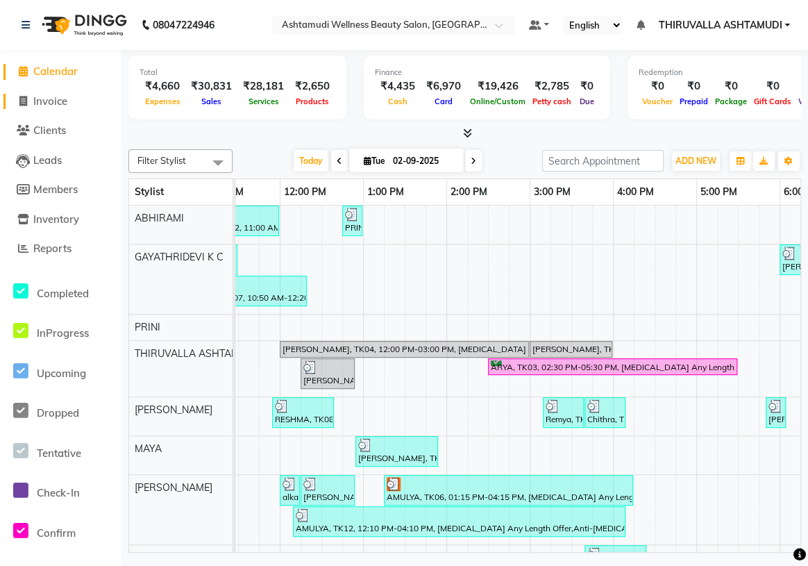
click at [50, 98] on span "Invoice" at bounding box center [50, 100] width 34 height 13
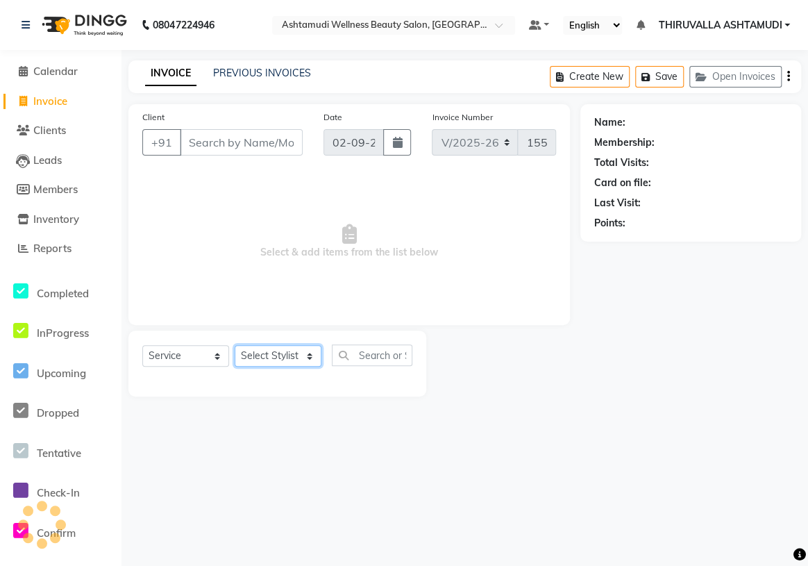
click at [273, 355] on select "Select Stylist ABHIRAMI [PERSON_NAME] [PERSON_NAME] [PERSON_NAME] [PERSON_NAME]…" at bounding box center [278, 356] width 87 height 22
click at [235, 345] on select "Select Stylist ABHIRAMI [PERSON_NAME] [PERSON_NAME] [PERSON_NAME] [PERSON_NAME]…" at bounding box center [278, 356] width 87 height 22
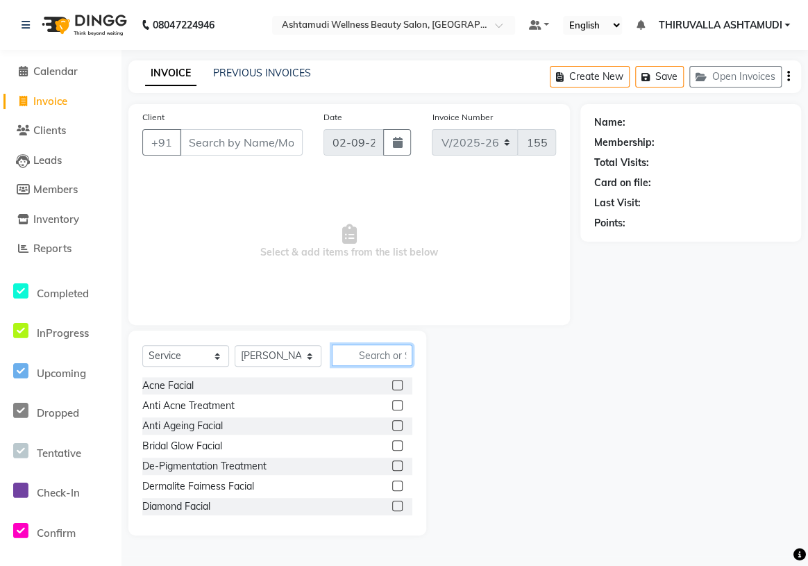
click at [352, 350] on input "text" at bounding box center [372, 355] width 80 height 22
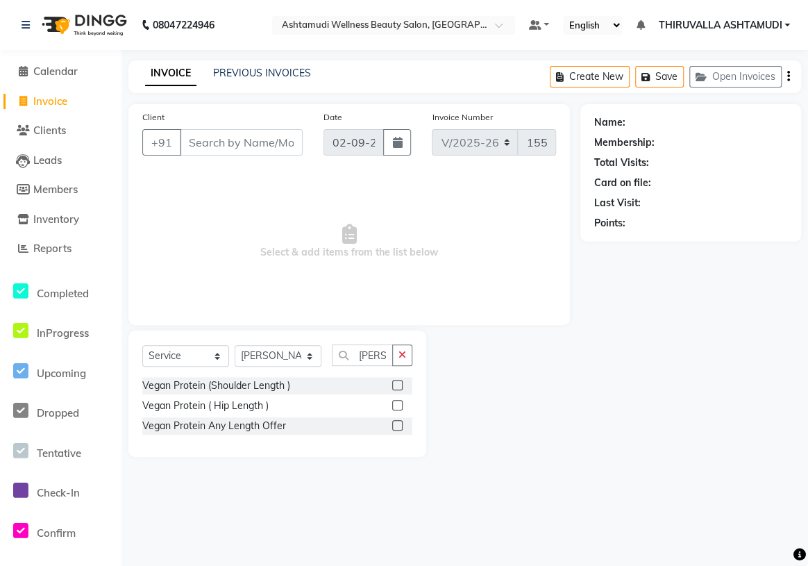
click at [396, 423] on label at bounding box center [397, 425] width 10 height 10
click at [396, 423] on input "checkbox" at bounding box center [396, 425] width 9 height 9
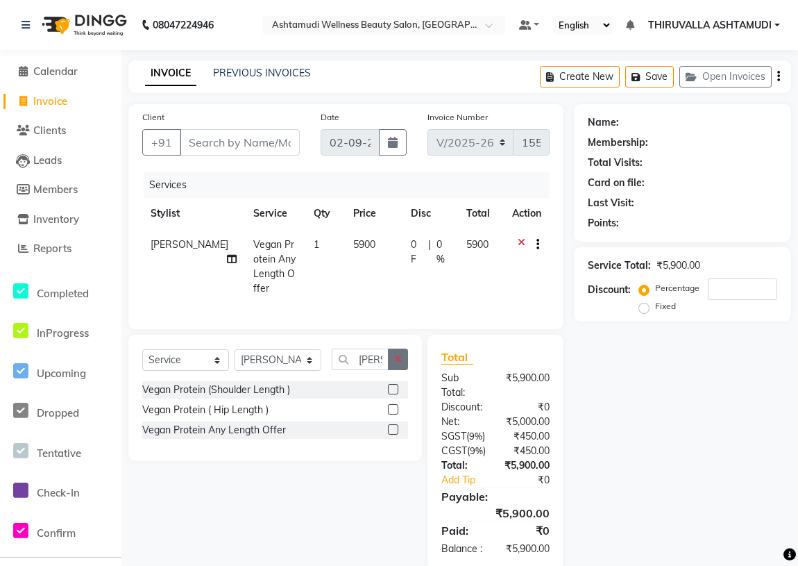
click at [405, 369] on button "button" at bounding box center [398, 359] width 20 height 22
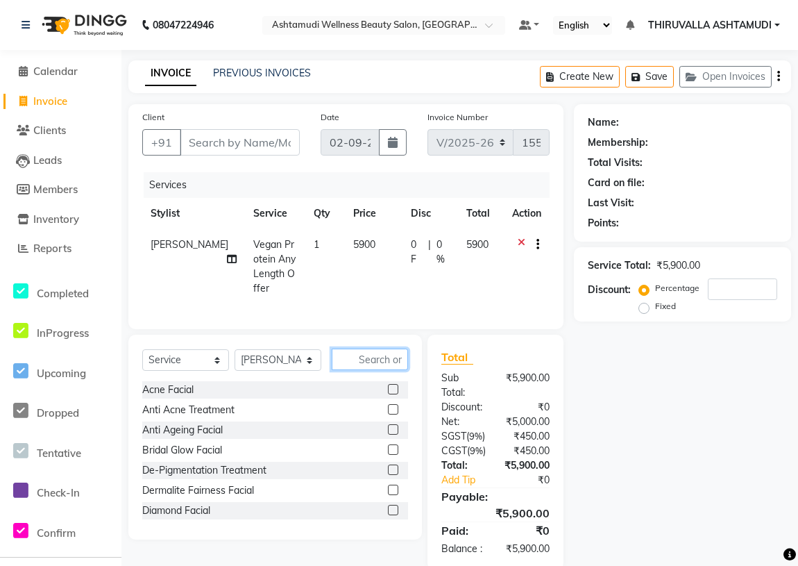
click at [392, 368] on input "text" at bounding box center [370, 359] width 76 height 22
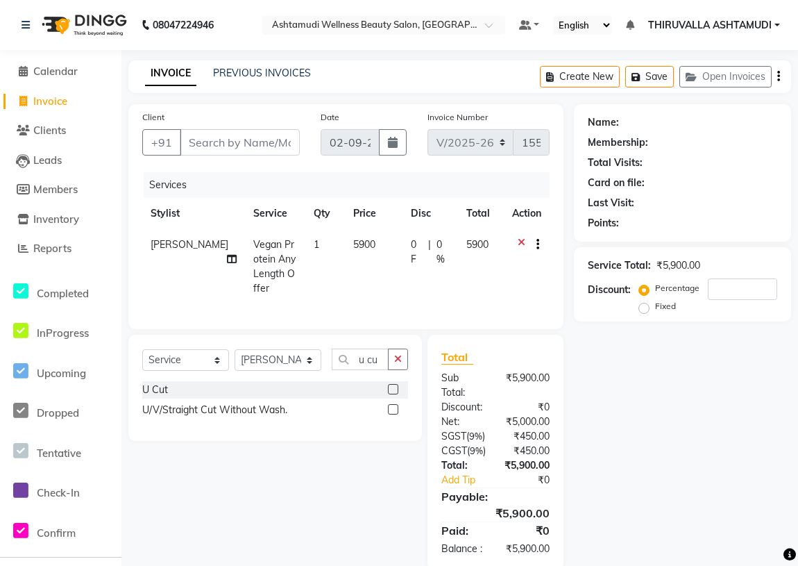
click at [389, 414] on label at bounding box center [393, 409] width 10 height 10
click at [389, 414] on input "checkbox" at bounding box center [392, 409] width 9 height 9
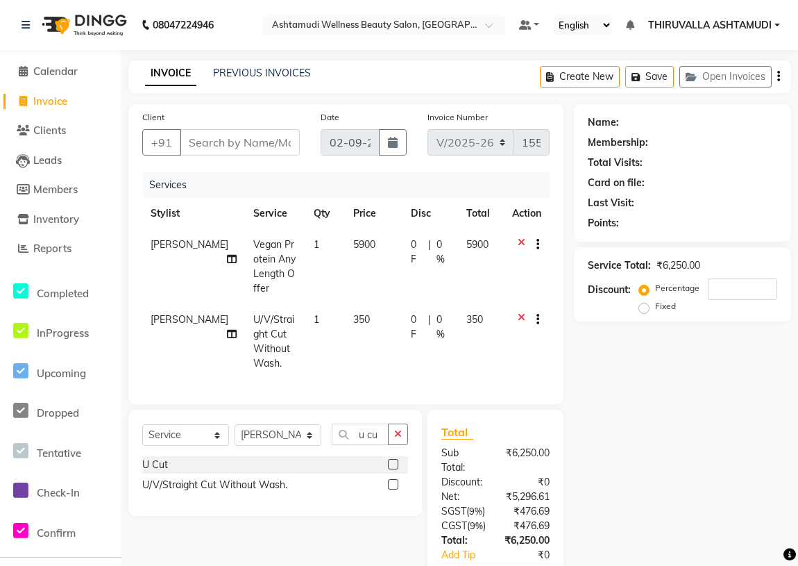
drag, startPoint x: 402, startPoint y: 443, endPoint x: 343, endPoint y: 387, distance: 82.0
click at [401, 444] on button "button" at bounding box center [398, 434] width 20 height 22
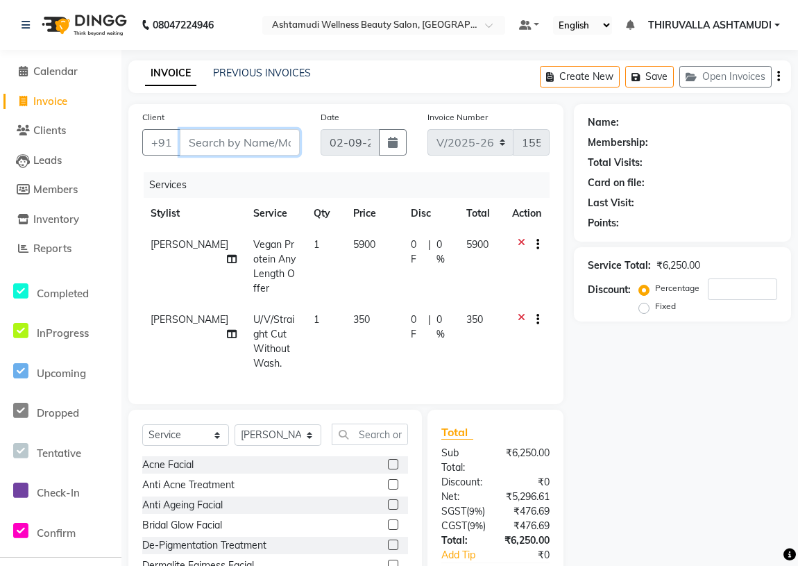
click at [230, 143] on input "Client" at bounding box center [240, 142] width 120 height 26
click at [262, 144] on input "Client" at bounding box center [240, 142] width 120 height 26
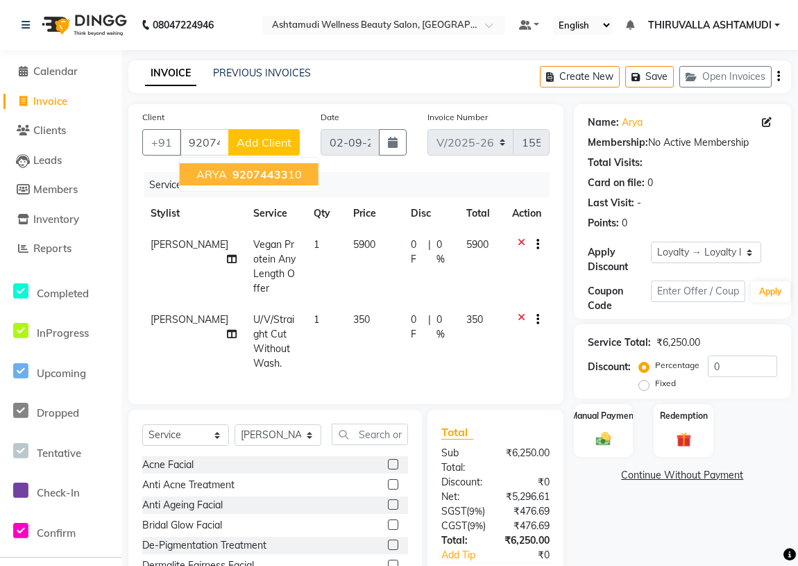
click at [356, 178] on div "Services" at bounding box center [352, 185] width 416 height 26
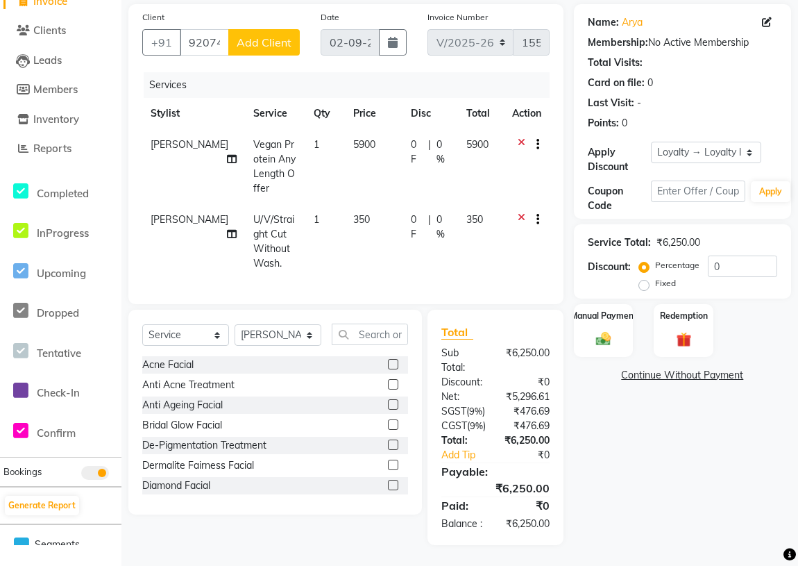
scroll to position [126, 0]
click at [618, 303] on div "Manual Payment" at bounding box center [603, 330] width 62 height 55
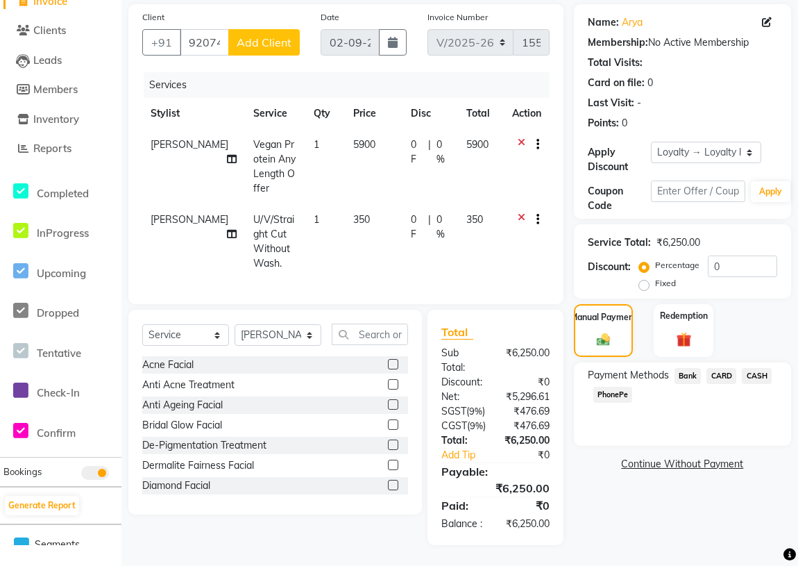
click at [753, 368] on span "CASH" at bounding box center [757, 376] width 30 height 16
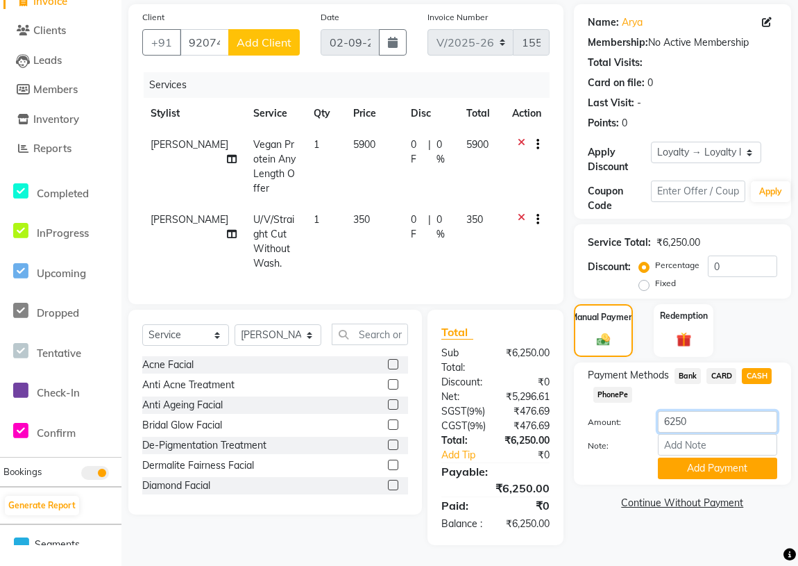
click at [715, 411] on input "6250" at bounding box center [717, 422] width 119 height 22
click at [679, 457] on button "Add Payment" at bounding box center [717, 468] width 119 height 22
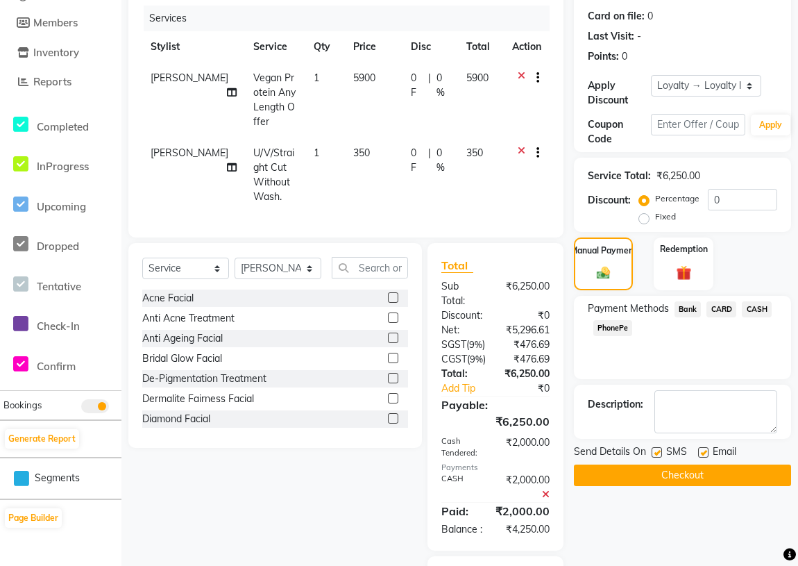
scroll to position [189, 0]
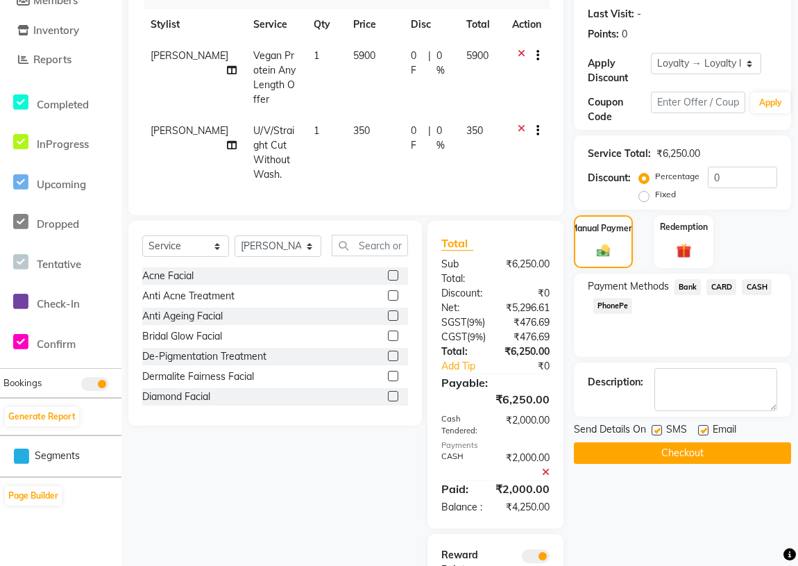
click at [612, 307] on span "PhonePe" at bounding box center [613, 306] width 40 height 16
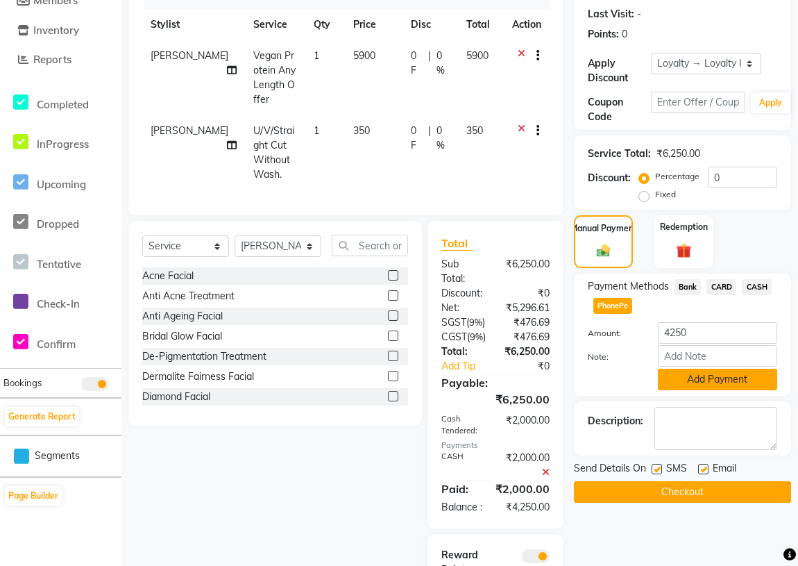
click at [676, 382] on button "Add Payment" at bounding box center [717, 379] width 119 height 22
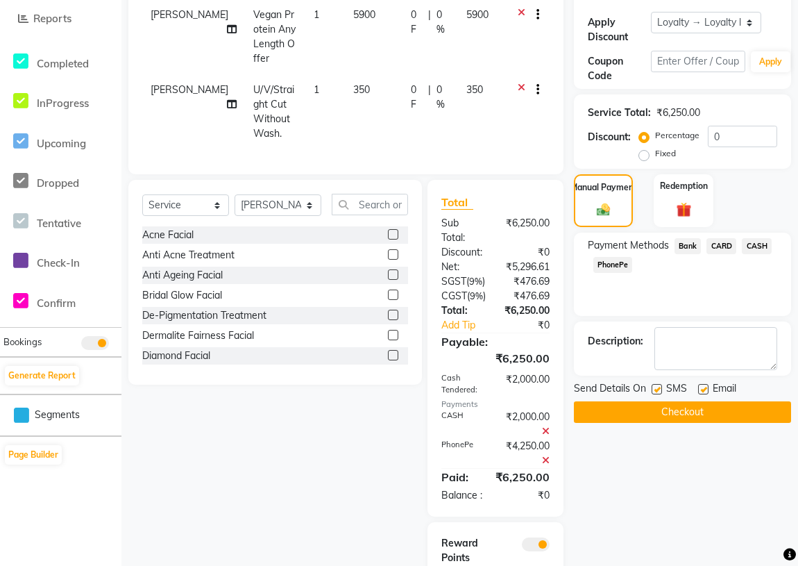
scroll to position [252, 0]
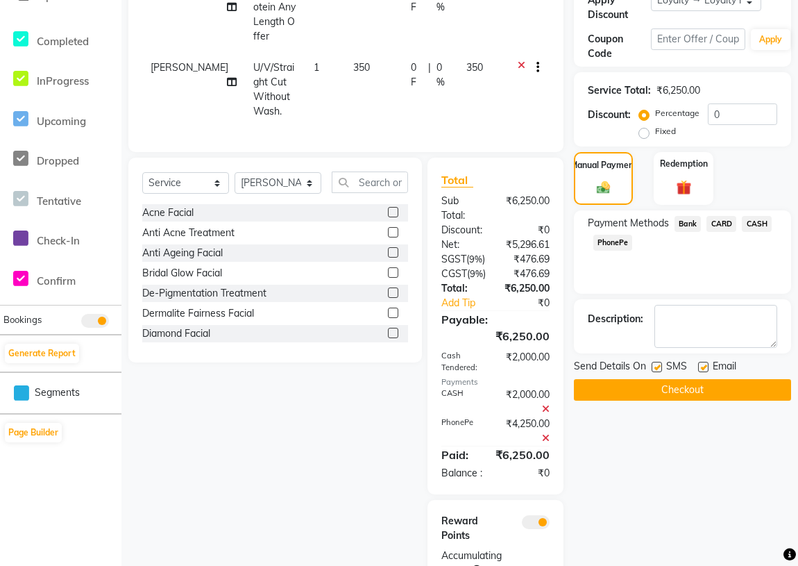
click at [655, 387] on button "Checkout" at bounding box center [682, 390] width 217 height 22
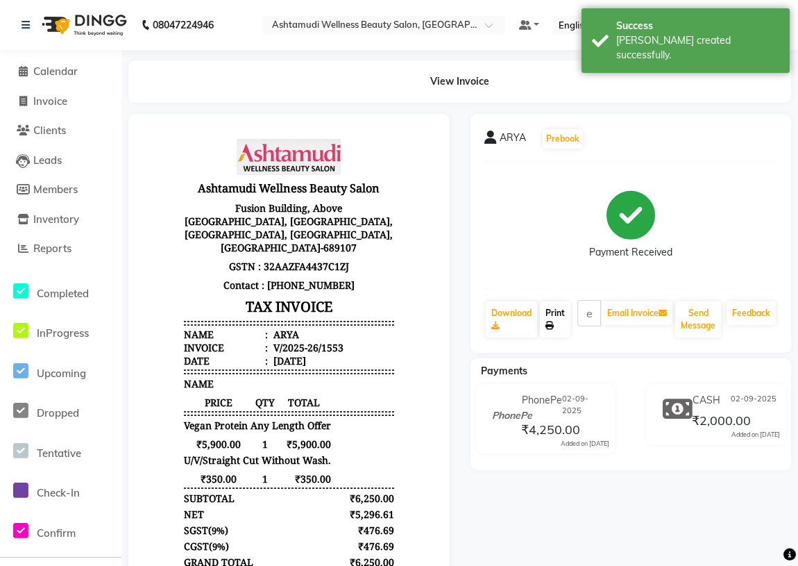
click at [547, 325] on icon at bounding box center [549, 325] width 8 height 8
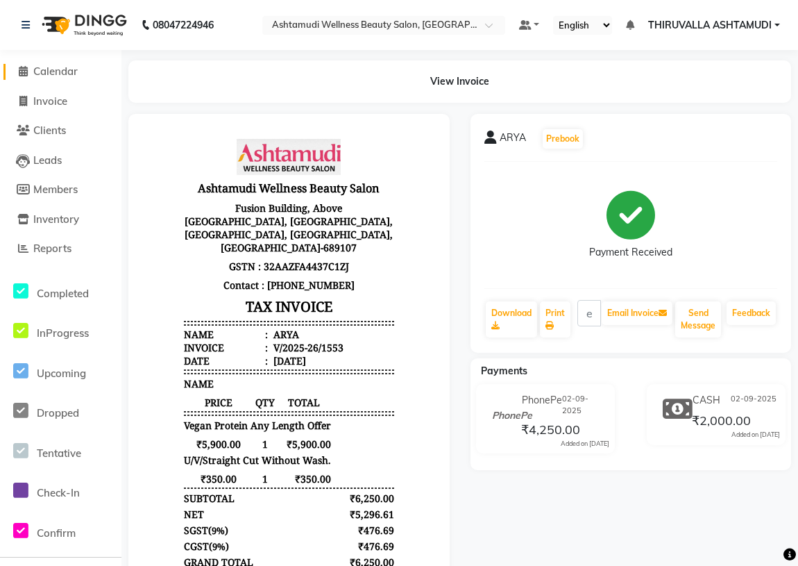
click at [78, 74] on span "Calendar" at bounding box center [55, 71] width 44 height 13
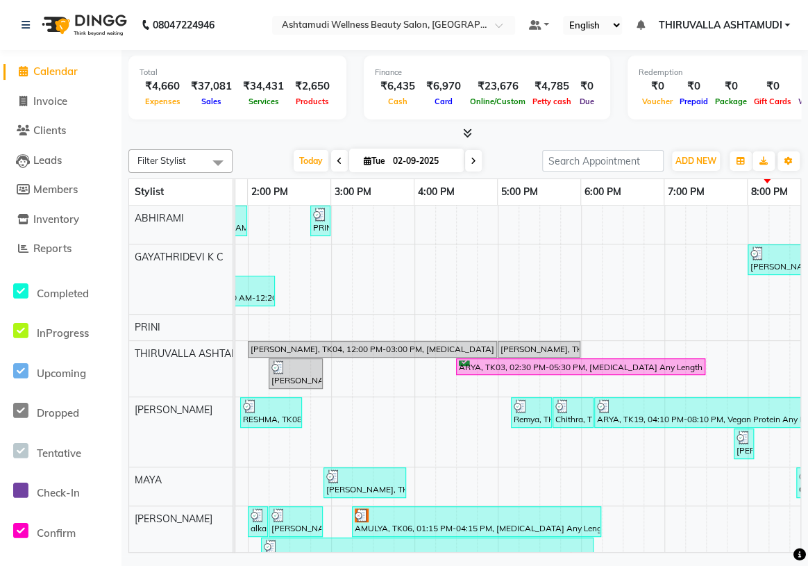
scroll to position [0, 237]
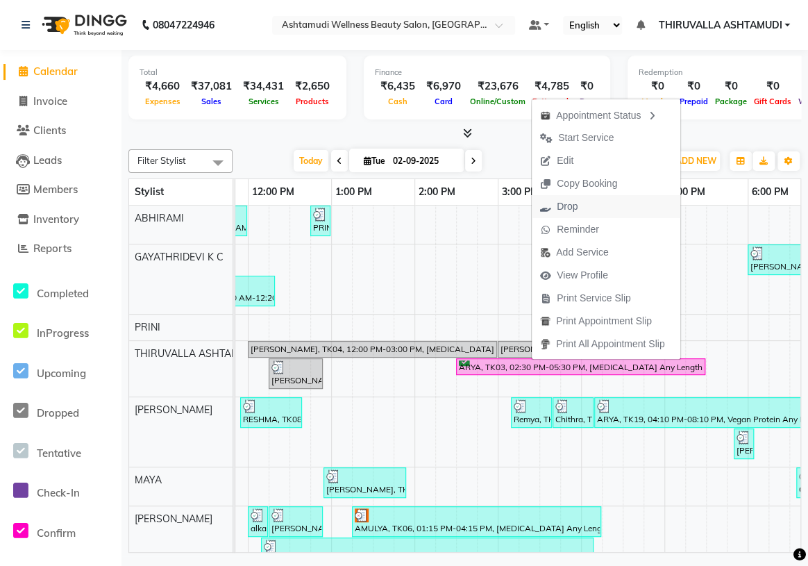
click at [593, 201] on button "Drop" at bounding box center [606, 206] width 148 height 23
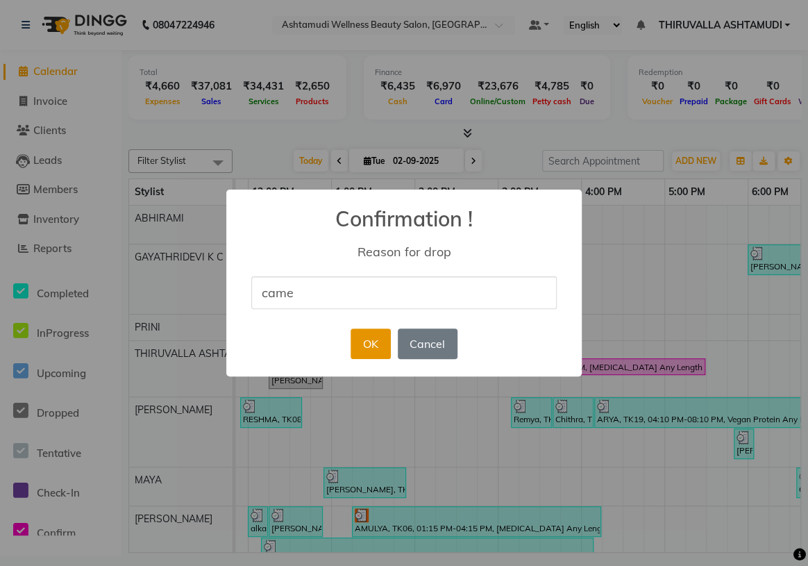
click at [371, 346] on button "OK" at bounding box center [370, 343] width 40 height 31
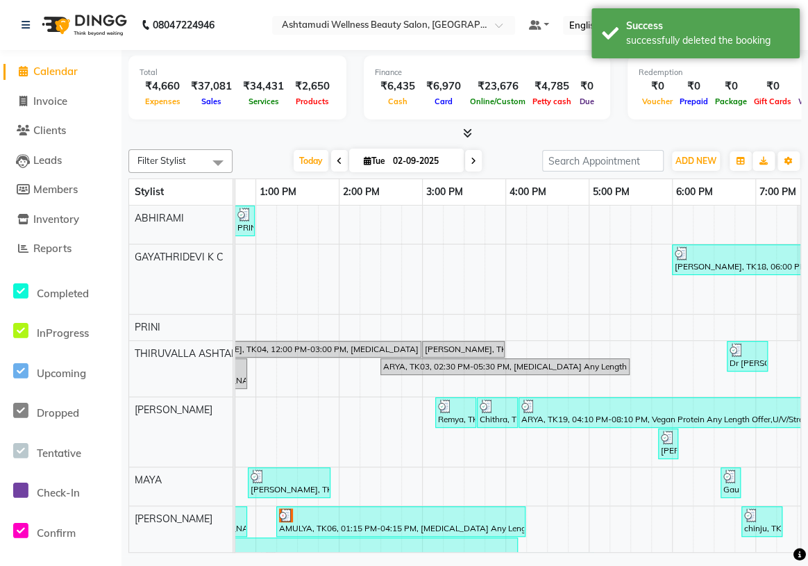
scroll to position [0, 254]
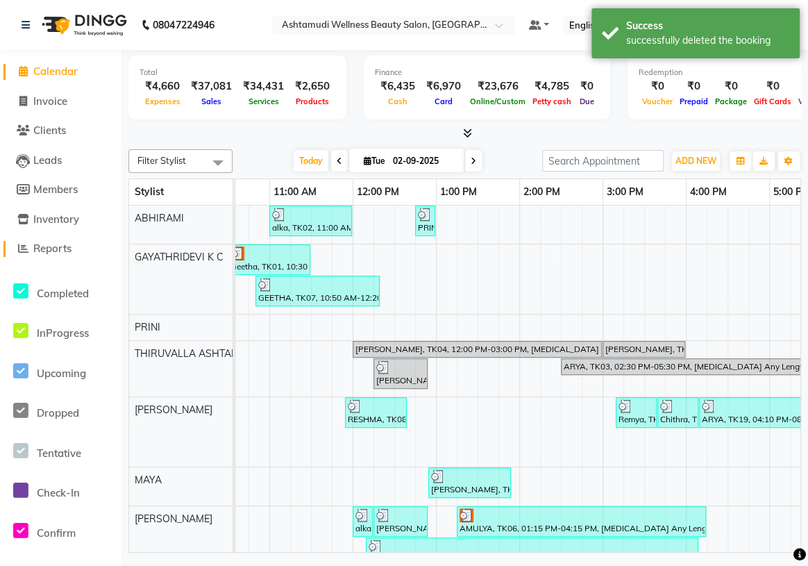
click at [61, 243] on span "Reports" at bounding box center [52, 247] width 38 height 13
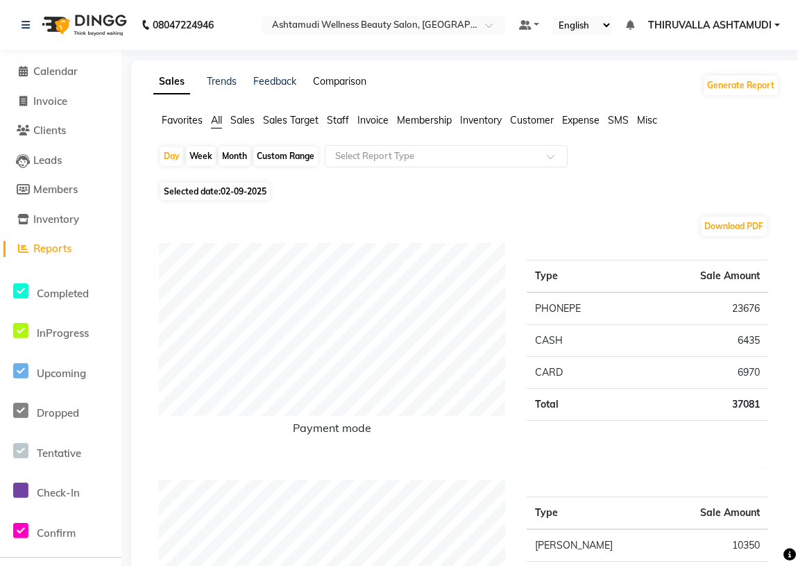
click at [342, 82] on link "Comparison" at bounding box center [339, 81] width 53 height 12
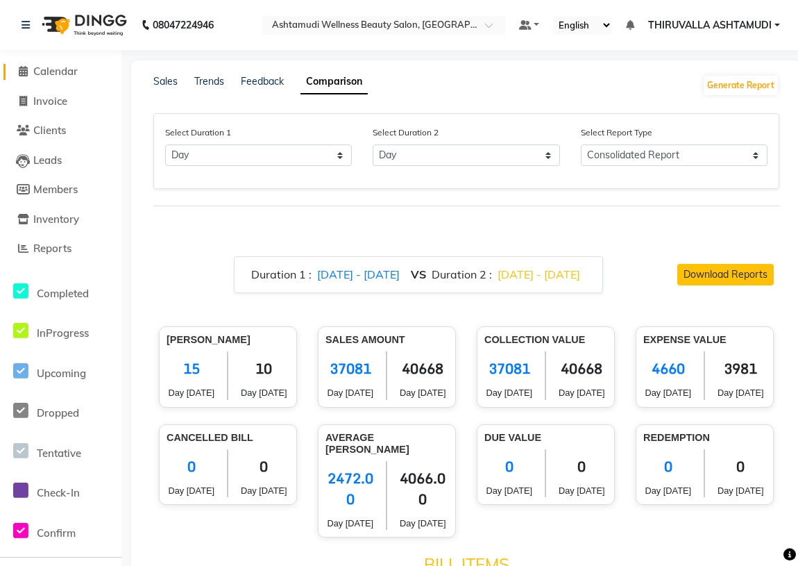
click at [71, 71] on span "Calendar" at bounding box center [55, 71] width 44 height 13
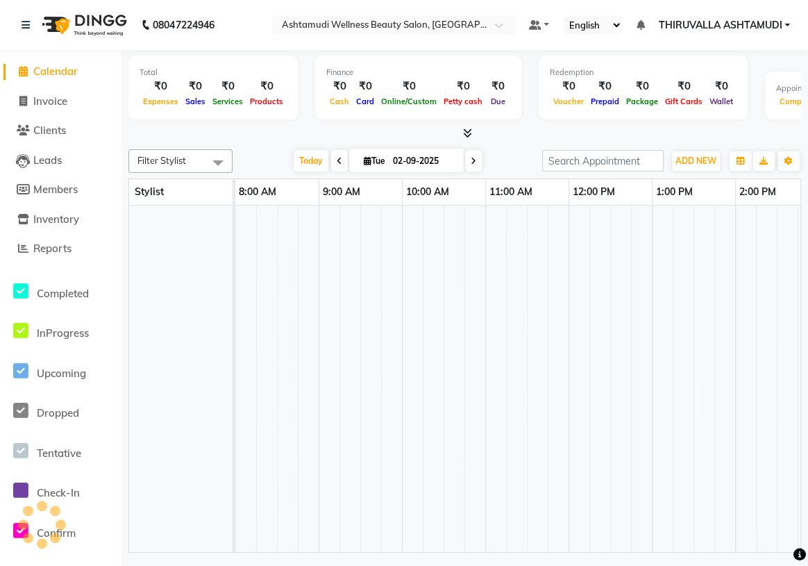
scroll to position [0, 601]
